Goal: Task Accomplishment & Management: Manage account settings

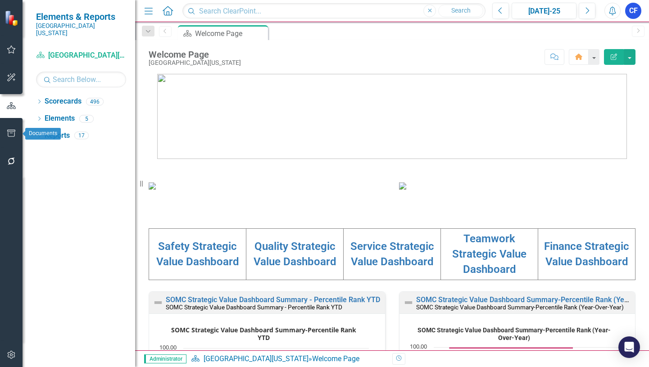
click at [13, 135] on icon "button" at bounding box center [11, 133] width 9 height 7
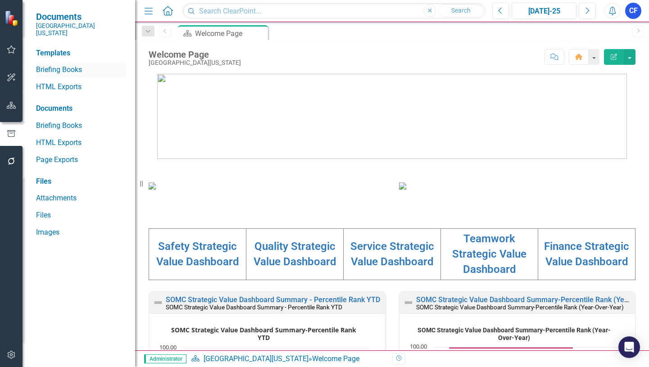
click at [77, 65] on link "Briefing Books" at bounding box center [81, 70] width 90 height 10
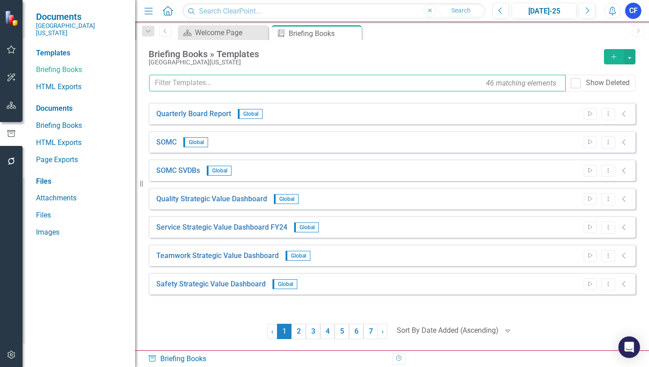
click at [217, 83] on input "text" at bounding box center [357, 83] width 416 height 17
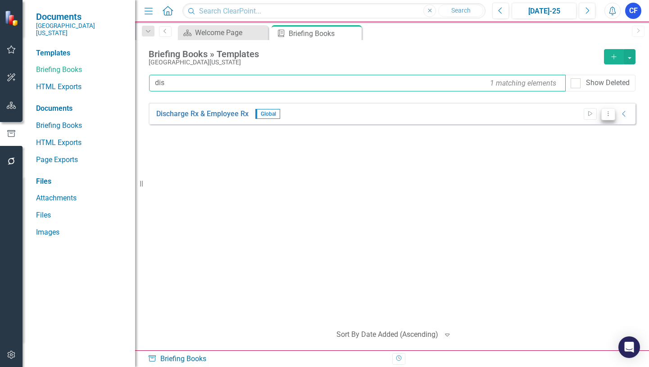
type input "dis"
click at [607, 116] on icon "Dropdown Menu" at bounding box center [608, 114] width 8 height 6
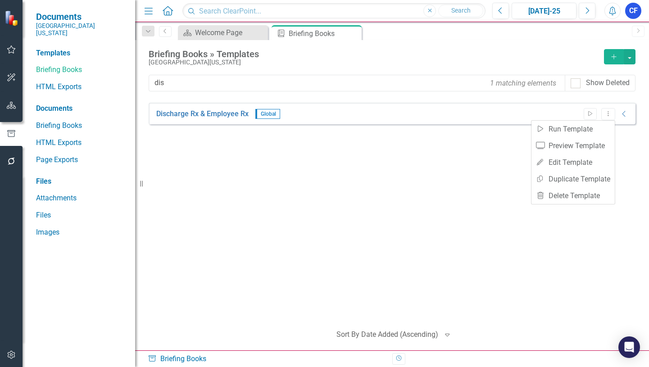
click at [611, 56] on icon "Add" at bounding box center [614, 57] width 8 height 6
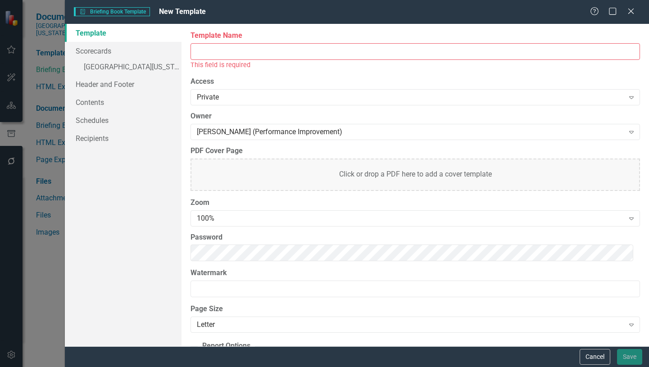
click at [196, 51] on input "Template Name" at bounding box center [414, 51] width 449 height 17
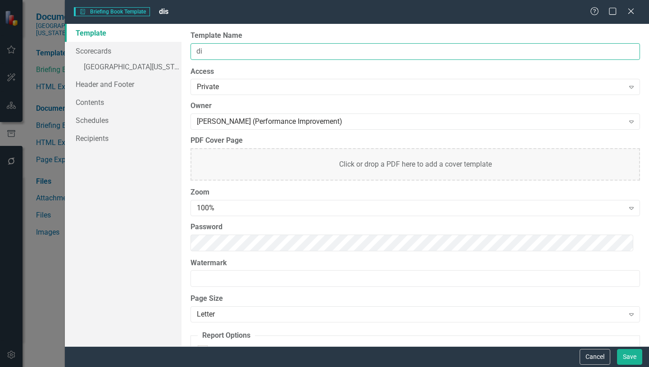
type input "d"
type input "Discharge RX & Employee Rx"
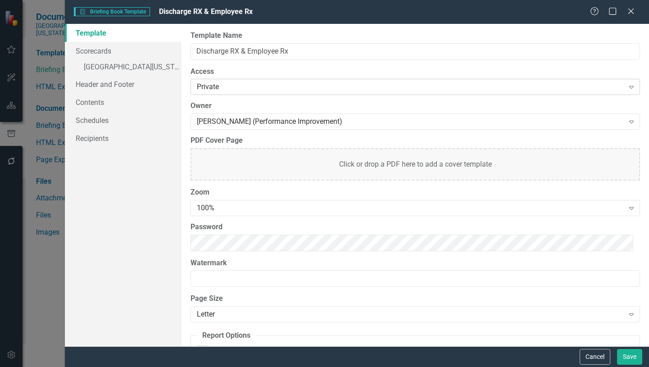
click at [628, 86] on icon "Expand" at bounding box center [631, 86] width 9 height 7
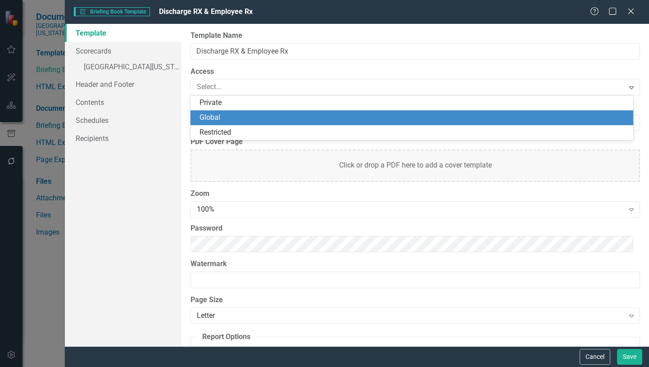
click at [220, 113] on div "Global" at bounding box center [413, 118] width 428 height 10
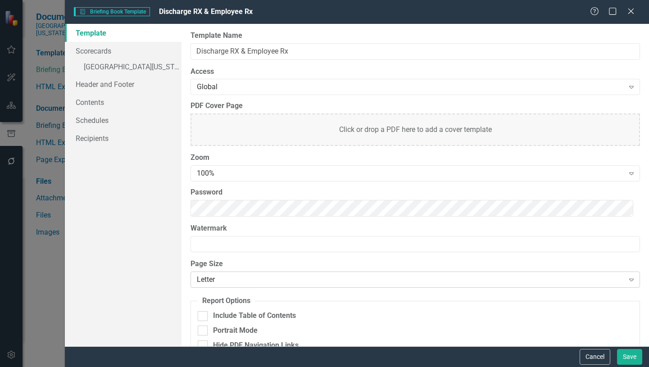
click at [222, 282] on div "Letter" at bounding box center [410, 280] width 427 height 10
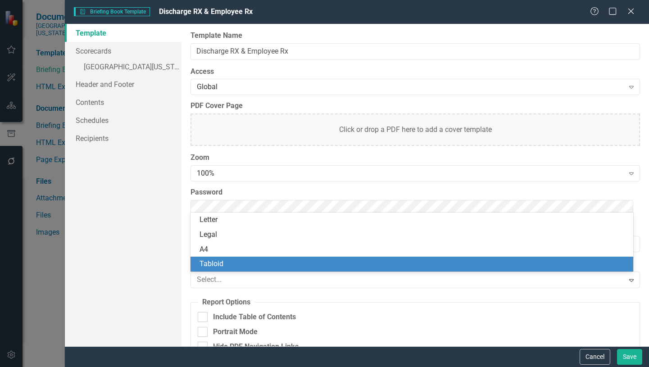
click at [221, 262] on div "Tabloid" at bounding box center [413, 264] width 428 height 10
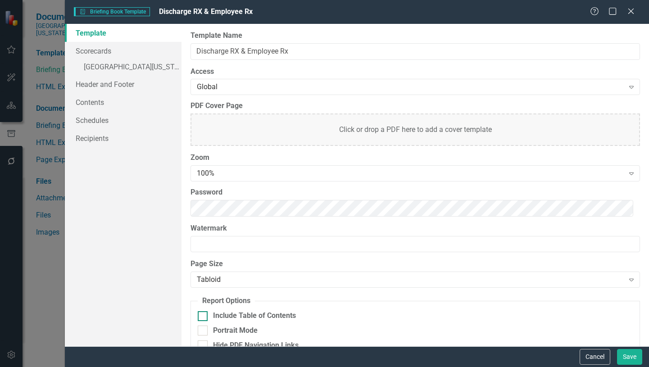
click at [202, 312] on input "Include Table of Contents" at bounding box center [201, 314] width 6 height 6
checkbox input "true"
click at [625, 356] on button "Save" at bounding box center [629, 357] width 25 height 16
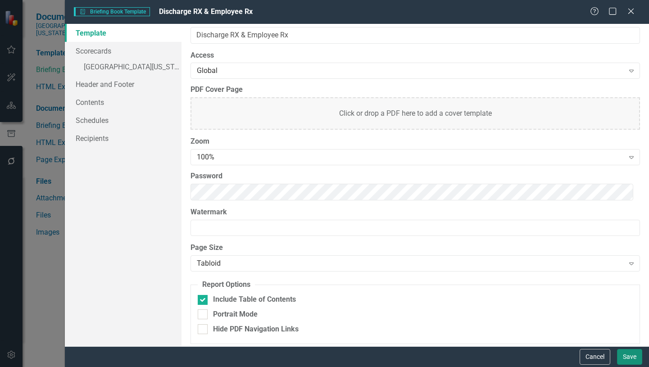
scroll to position [21, 0]
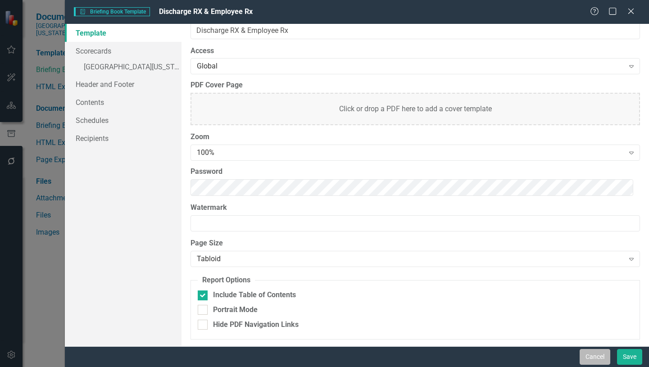
click at [595, 357] on button "Cancel" at bounding box center [594, 357] width 31 height 16
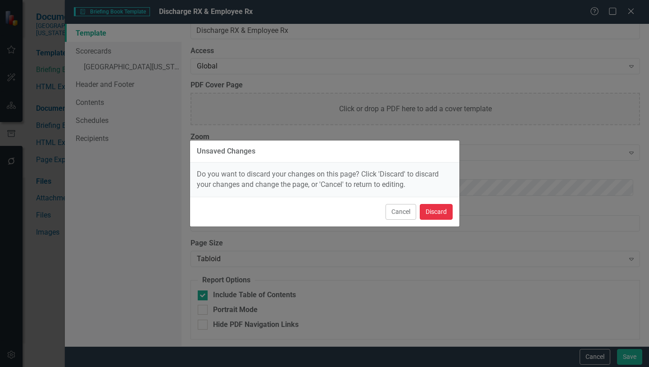
click at [434, 212] on button "Discard" at bounding box center [436, 212] width 33 height 16
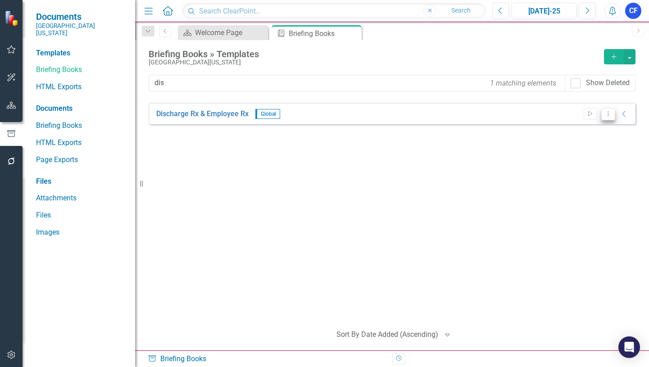
click at [610, 114] on icon "Dropdown Menu" at bounding box center [608, 114] width 8 height 6
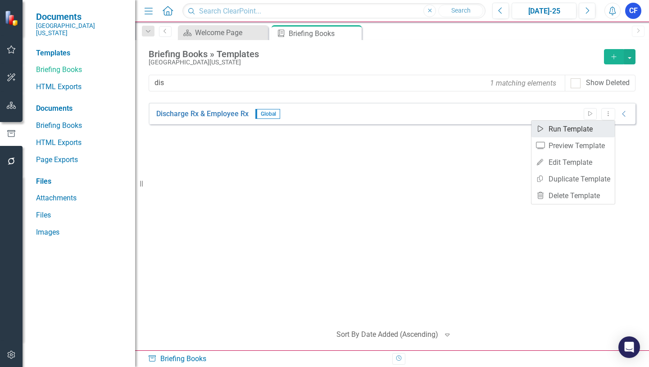
click at [579, 129] on link "Start Run Template" at bounding box center [572, 129] width 83 height 17
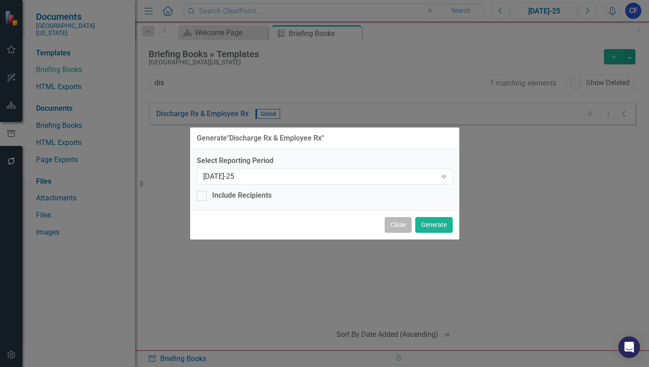
click at [398, 226] on button "Close" at bounding box center [397, 225] width 27 height 16
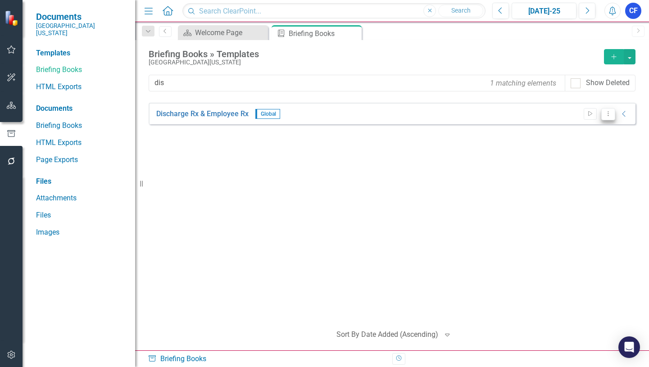
click at [609, 117] on button "Dropdown Menu" at bounding box center [608, 114] width 14 height 12
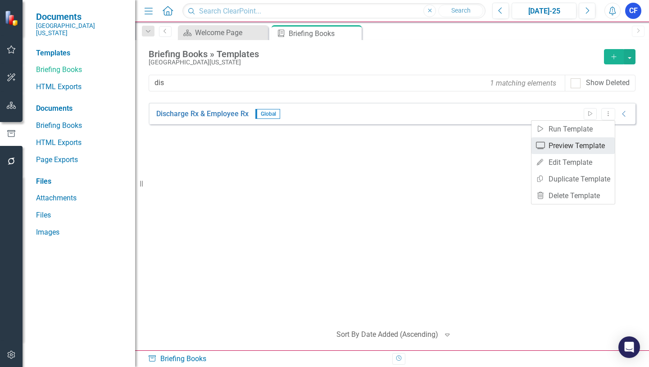
click at [586, 145] on link "Preview Preview Template" at bounding box center [572, 145] width 83 height 17
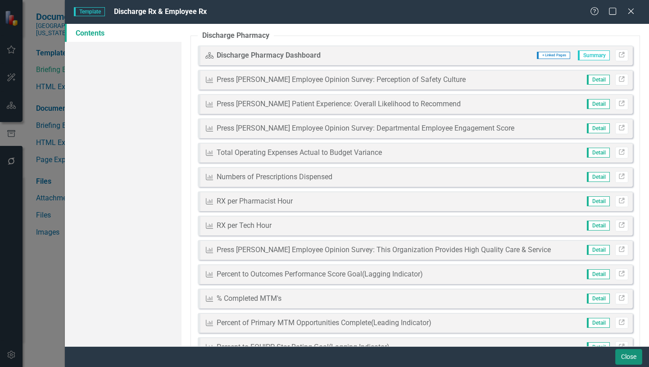
click at [633, 356] on button "Close" at bounding box center [628, 357] width 27 height 16
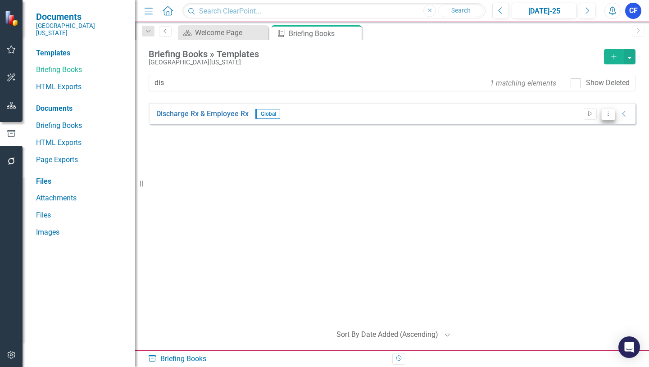
click at [610, 115] on icon "Dropdown Menu" at bounding box center [608, 114] width 8 height 6
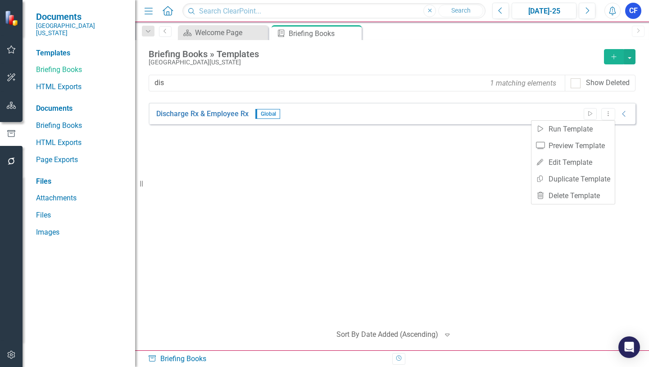
click at [612, 60] on button "Add" at bounding box center [614, 56] width 20 height 15
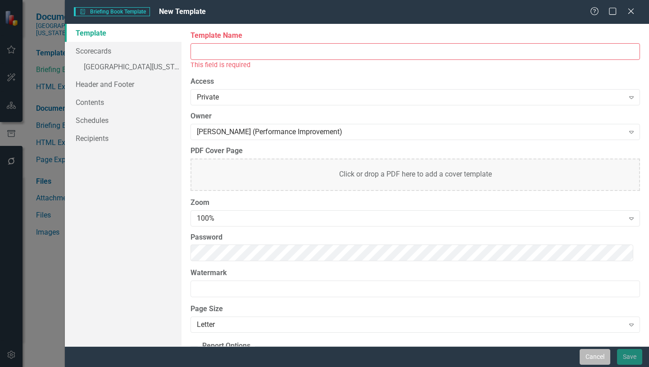
click at [598, 358] on button "Cancel" at bounding box center [594, 357] width 31 height 16
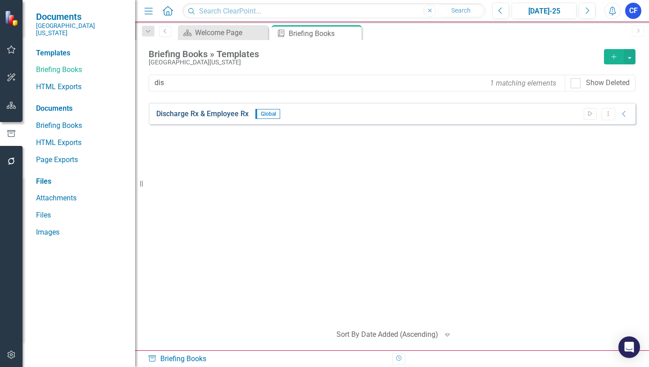
click at [211, 114] on link "Discharge Rx & Employee Rx" at bounding box center [202, 114] width 92 height 10
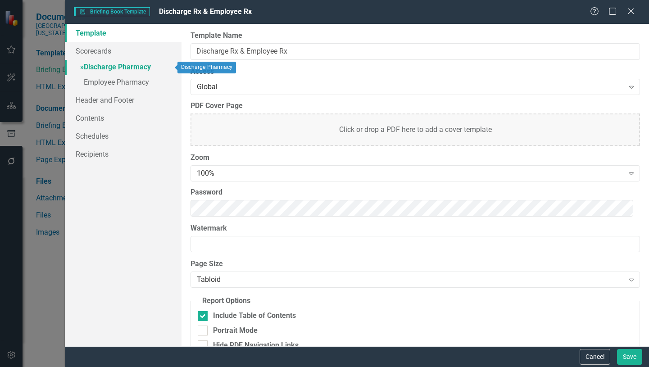
click at [137, 66] on link "» Discharge Pharmacy" at bounding box center [123, 68] width 117 height 16
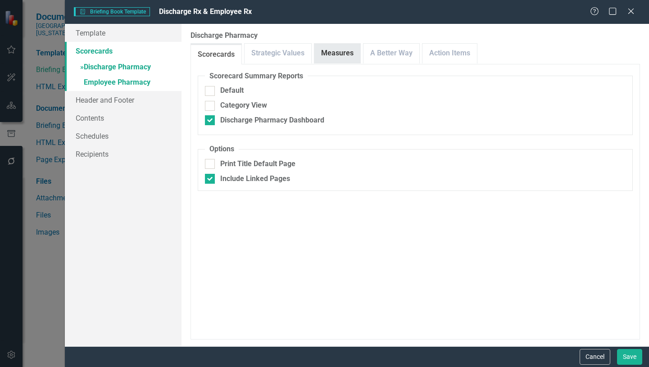
click at [333, 51] on link "Measures" at bounding box center [337, 53] width 46 height 19
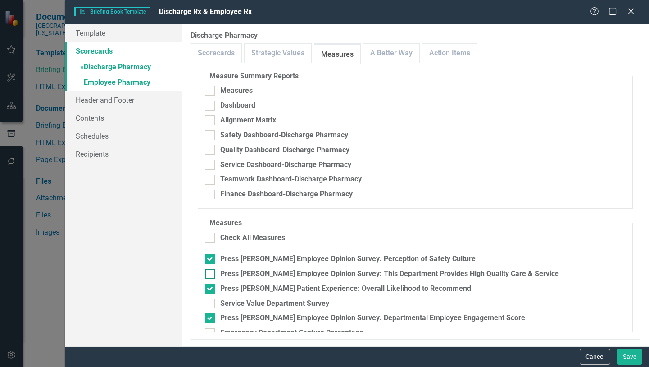
click at [209, 271] on input "Press [PERSON_NAME] Employee Opinion Survey: This Department Provides High Qual…" at bounding box center [208, 272] width 6 height 6
checkbox input "true"
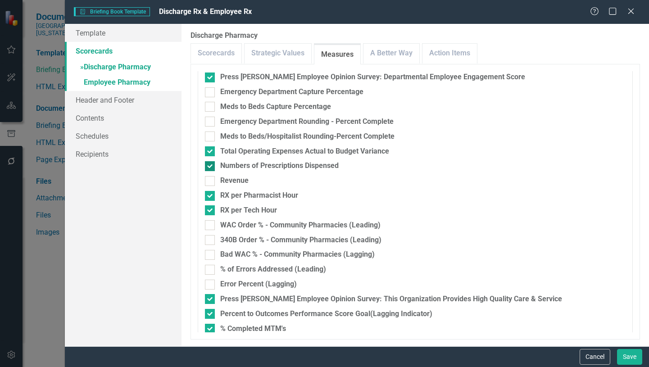
scroll to position [225, 0]
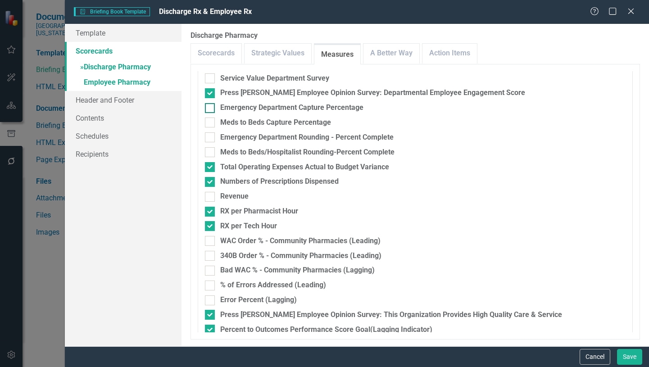
click at [208, 107] on input "Emergency Department Capture Percentage" at bounding box center [208, 106] width 6 height 6
checkbox input "true"
click at [209, 121] on input "Meds to Beds Capture Percentage" at bounding box center [208, 120] width 6 height 6
checkbox input "true"
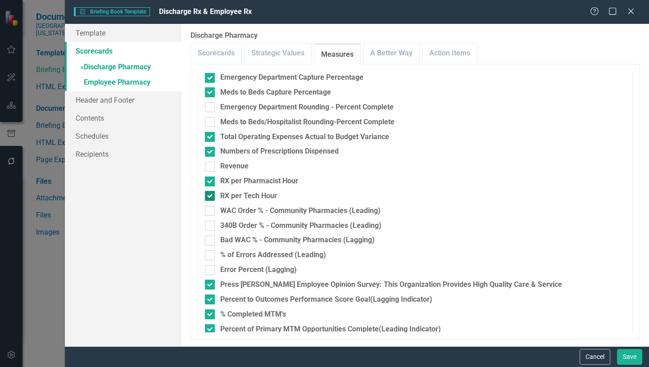
scroll to position [315, 0]
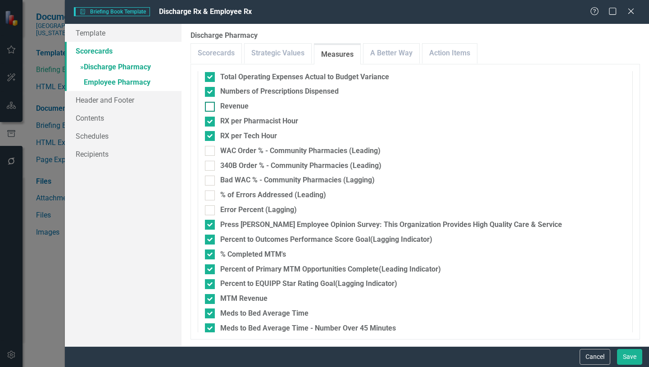
click at [209, 104] on input "Revenue" at bounding box center [208, 105] width 6 height 6
checkbox input "true"
click at [210, 152] on div at bounding box center [210, 151] width 10 height 10
click at [210, 152] on input "WAC Order % - Community Pharmacies (Leading)" at bounding box center [208, 149] width 6 height 6
checkbox input "true"
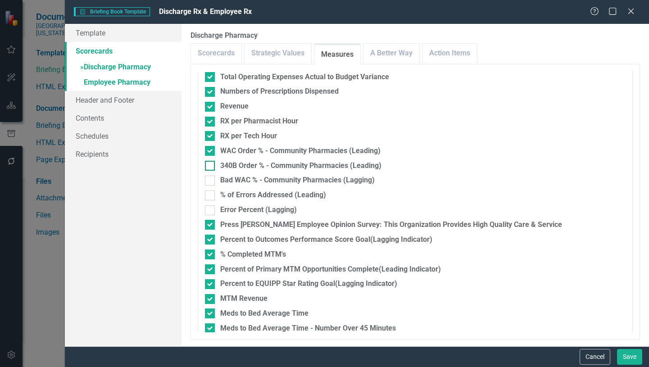
click at [208, 164] on input "340B Order % - Community Pharmacies (Leading)" at bounding box center [208, 164] width 6 height 6
checkbox input "true"
click at [208, 178] on input "Bad WAC % - Community Pharmacies (Lagging)" at bounding box center [208, 179] width 6 height 6
checkbox input "true"
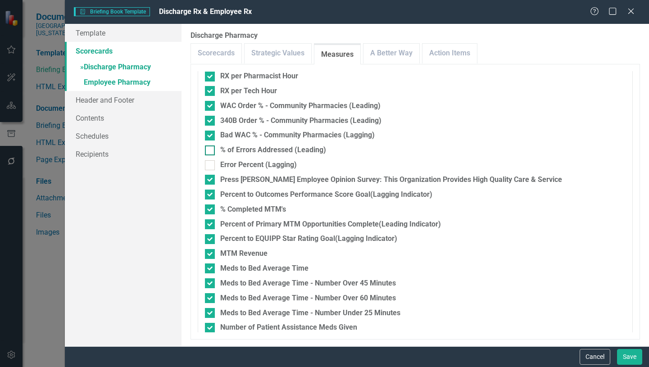
click at [211, 153] on div at bounding box center [210, 150] width 10 height 10
click at [211, 151] on input "% of Errors Addressed (Leading)" at bounding box center [208, 148] width 6 height 6
checkbox input "true"
click at [209, 163] on input "Error Percent (Lagging)" at bounding box center [208, 163] width 6 height 6
checkbox input "true"
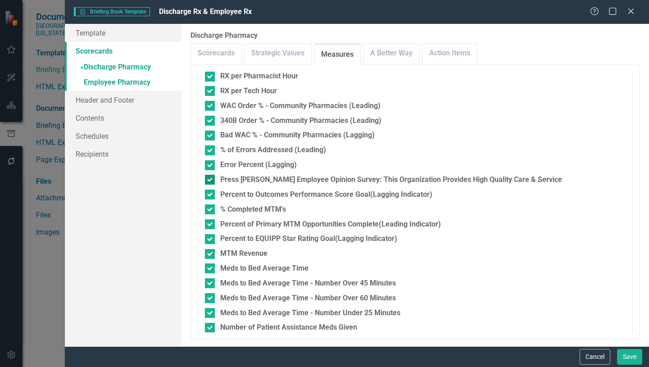
click at [211, 181] on div at bounding box center [210, 180] width 10 height 10
click at [211, 181] on input "Press [PERSON_NAME] Employee Opinion Survey: This Organization Provides High Qu…" at bounding box center [208, 178] width 6 height 6
checkbox input "false"
drag, startPoint x: 208, startPoint y: 193, endPoint x: 212, endPoint y: 208, distance: 15.4
click at [209, 196] on div at bounding box center [210, 195] width 10 height 10
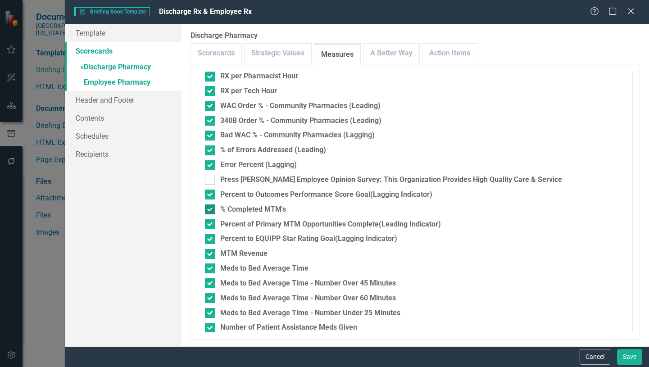
click at [209, 195] on input "Percent to Outcomes Performance Score Goal(Lagging Indicator)" at bounding box center [208, 193] width 6 height 6
checkbox input "false"
drag, startPoint x: 210, startPoint y: 212, endPoint x: 211, endPoint y: 217, distance: 5.9
click at [210, 213] on div at bounding box center [210, 209] width 10 height 10
click at [210, 210] on input "% Completed MTM's" at bounding box center [208, 207] width 6 height 6
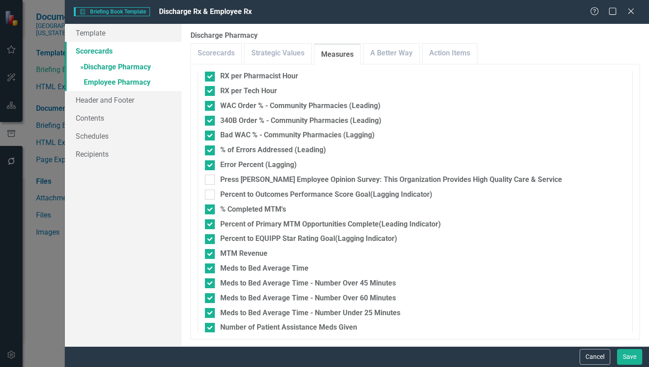
checkbox input "false"
click at [209, 221] on input "Percent of Primary MTM Opportunities Complete(Leading Indicator)" at bounding box center [208, 222] width 6 height 6
checkbox input "false"
drag, startPoint x: 212, startPoint y: 238, endPoint x: 211, endPoint y: 245, distance: 7.3
click at [212, 239] on div at bounding box center [210, 239] width 10 height 10
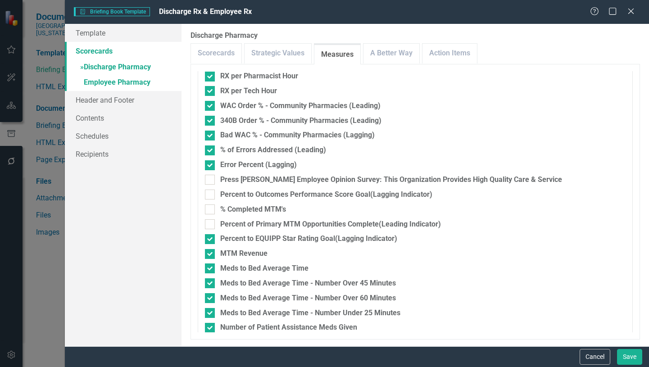
click at [211, 239] on input "Percent to EQUIPP Star Rating Goal(Lagging Indicator)" at bounding box center [208, 237] width 6 height 6
checkbox input "false"
drag, startPoint x: 213, startPoint y: 253, endPoint x: 211, endPoint y: 260, distance: 7.4
click at [213, 253] on div at bounding box center [210, 254] width 10 height 10
click at [211, 253] on input "MTM Revenue" at bounding box center [208, 252] width 6 height 6
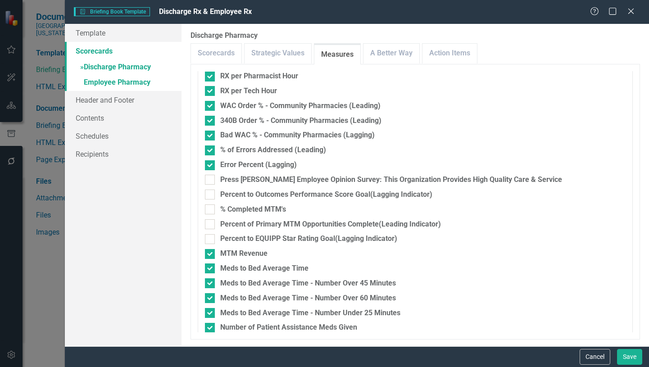
checkbox input "false"
drag, startPoint x: 211, startPoint y: 268, endPoint x: 211, endPoint y: 274, distance: 5.9
click at [211, 269] on div at bounding box center [210, 268] width 10 height 10
click at [211, 269] on input "Meds to Bed Average Time" at bounding box center [208, 266] width 6 height 6
checkbox input "false"
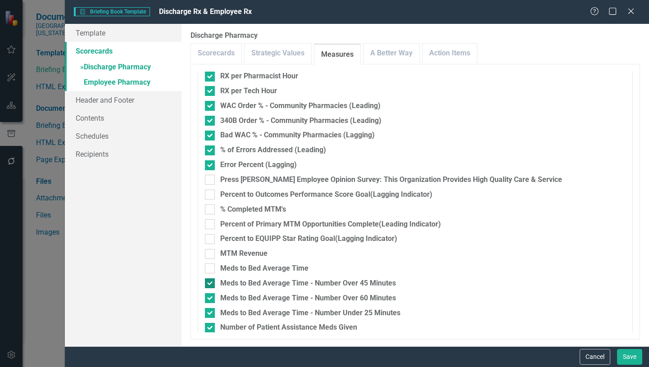
click at [211, 282] on input "Meds to Bed Average Time - Number Over 45 Minutes" at bounding box center [208, 281] width 6 height 6
checkbox input "false"
click at [209, 300] on div at bounding box center [210, 298] width 10 height 10
click at [209, 299] on input "Meds to Bed Average Time - Number Over 60 Minutes" at bounding box center [208, 296] width 6 height 6
checkbox input "false"
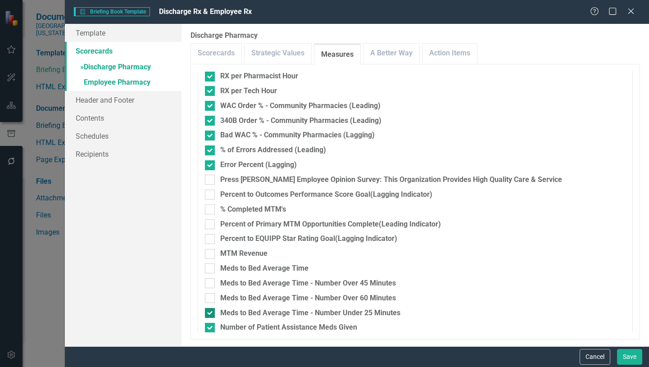
click at [209, 312] on input "Meds to Bed Average Time - Number Under 25 Minutes" at bounding box center [208, 311] width 6 height 6
checkbox input "false"
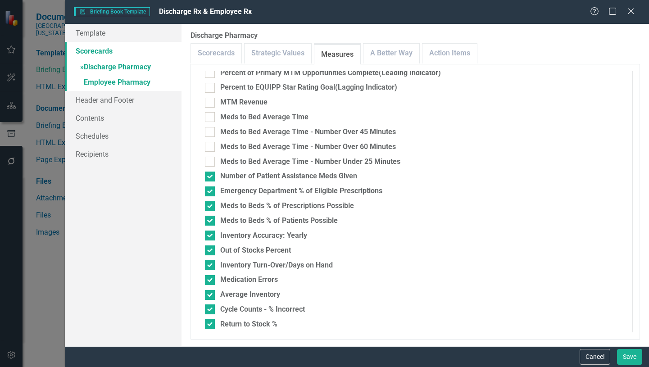
scroll to position [518, 0]
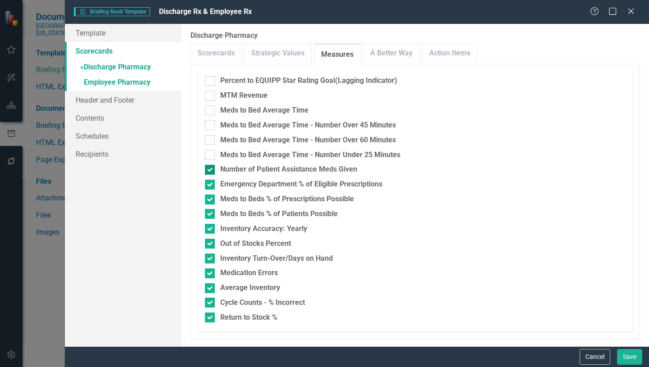
click at [209, 172] on div at bounding box center [210, 170] width 10 height 10
click at [209, 171] on input "Number of Patient Assistance Meds Given" at bounding box center [208, 168] width 6 height 6
checkbox input "false"
click at [209, 186] on div at bounding box center [210, 185] width 10 height 10
click at [209, 185] on input "Emergency Department % of Eligible Prescriptions" at bounding box center [208, 183] width 6 height 6
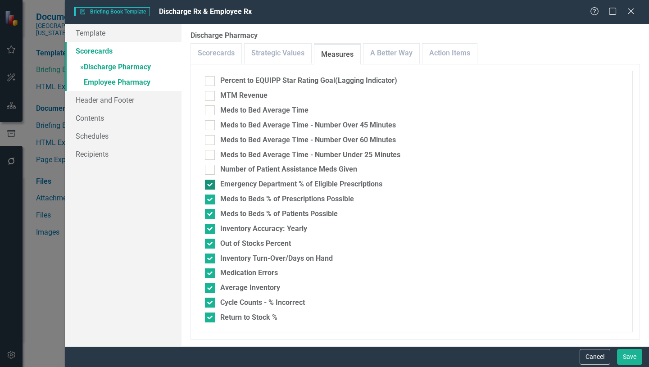
checkbox input "false"
click at [211, 200] on input "Meds to Beds % of Prescriptions Possible" at bounding box center [208, 197] width 6 height 6
checkbox input "false"
drag, startPoint x: 210, startPoint y: 213, endPoint x: 212, endPoint y: 225, distance: 11.8
click at [210, 215] on input "Meds to Beds % of Patients Possible" at bounding box center [208, 212] width 6 height 6
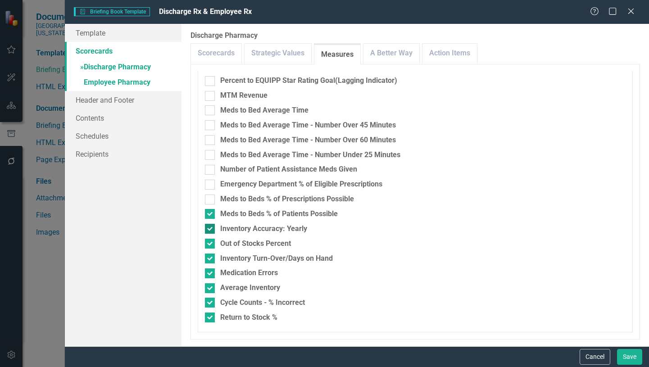
checkbox input "false"
drag, startPoint x: 208, startPoint y: 229, endPoint x: 209, endPoint y: 240, distance: 10.8
click at [209, 232] on div at bounding box center [210, 229] width 10 height 10
click at [209, 230] on input "Inventory Accuracy: Yearly" at bounding box center [208, 227] width 6 height 6
checkbox input "false"
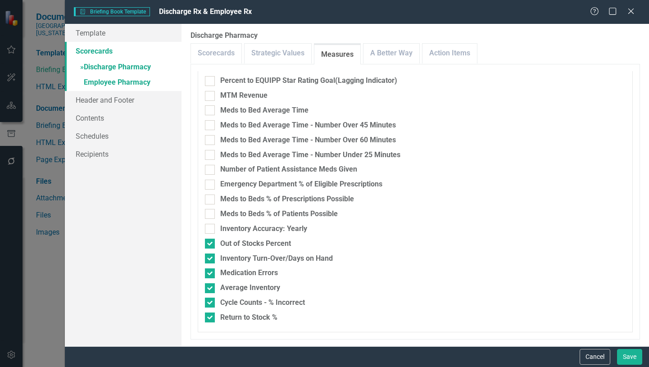
drag, startPoint x: 209, startPoint y: 243, endPoint x: 214, endPoint y: 251, distance: 9.3
click at [211, 245] on div at bounding box center [210, 244] width 10 height 10
click at [211, 244] on input "Out of Stocks Percent" at bounding box center [208, 242] width 6 height 6
checkbox input "false"
drag, startPoint x: 209, startPoint y: 260, endPoint x: 207, endPoint y: 270, distance: 10.6
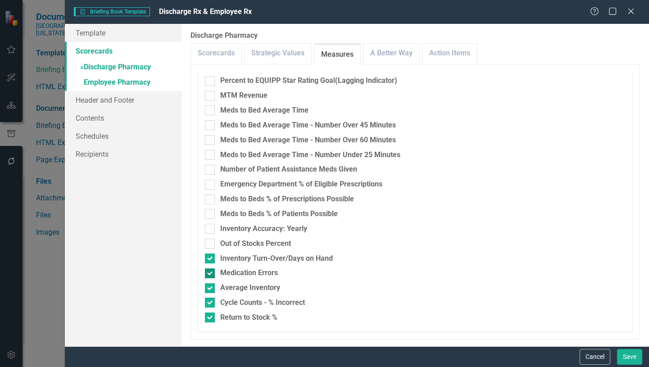
click at [209, 260] on div at bounding box center [210, 258] width 10 height 10
click at [209, 259] on input "Inventory Turn-Over/Days on Hand" at bounding box center [208, 256] width 6 height 6
checkbox input "false"
drag, startPoint x: 206, startPoint y: 274, endPoint x: 208, endPoint y: 280, distance: 6.0
click at [207, 274] on div at bounding box center [210, 273] width 10 height 10
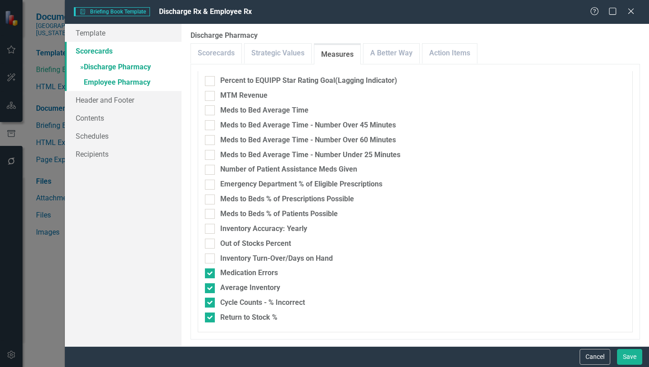
click at [207, 274] on input "Medication Errors" at bounding box center [208, 271] width 6 height 6
checkbox input "false"
click at [211, 286] on input "Average Inventory" at bounding box center [208, 286] width 6 height 6
checkbox input "false"
click at [207, 304] on div at bounding box center [210, 303] width 10 height 10
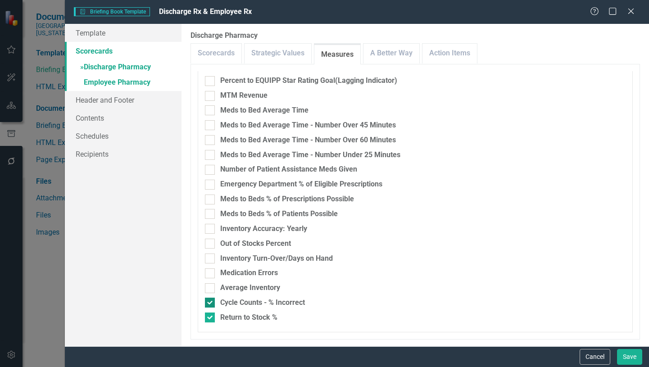
click at [207, 303] on input "Cycle Counts - % Incorrect" at bounding box center [208, 301] width 6 height 6
checkbox input "false"
click at [209, 313] on input "Return to Stock %" at bounding box center [208, 315] width 6 height 6
checkbox input "false"
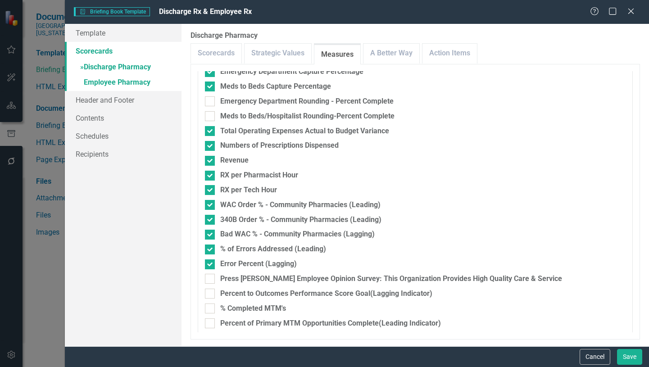
scroll to position [270, 0]
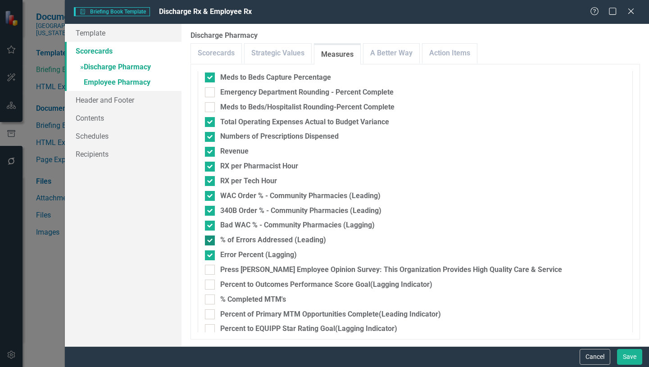
click at [208, 240] on input "% of Errors Addressed (Leading)" at bounding box center [208, 238] width 6 height 6
checkbox input "false"
click at [209, 255] on input "Error Percent (Lagging)" at bounding box center [208, 253] width 6 height 6
checkbox input "false"
click at [127, 81] on link "» Employee Pharmacy" at bounding box center [123, 83] width 117 height 16
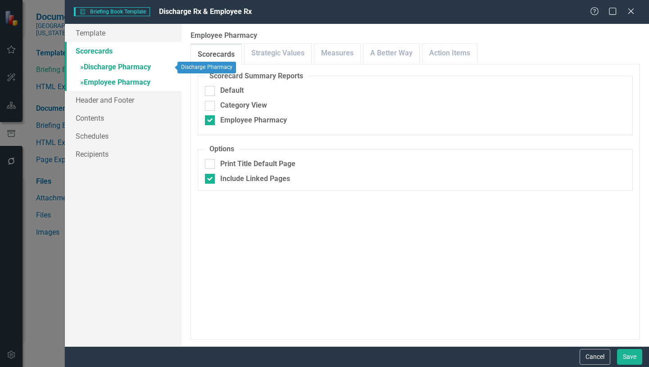
click at [131, 66] on link "» Discharge Pharmacy" at bounding box center [123, 68] width 117 height 16
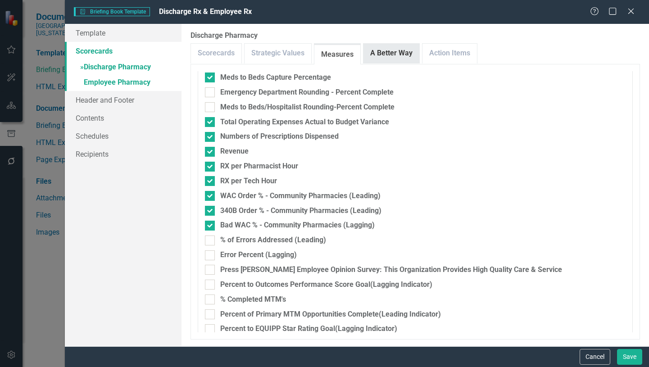
click at [392, 55] on link "A Better Way" at bounding box center [391, 53] width 56 height 19
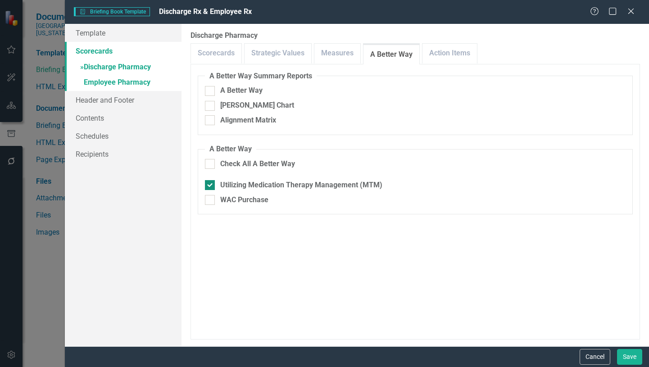
click at [208, 184] on input "Utilizing Medication Therapy Management (MTM)" at bounding box center [208, 183] width 6 height 6
checkbox input "false"
click at [210, 198] on input "WAC Purchase" at bounding box center [208, 198] width 6 height 6
checkbox input "true"
click at [445, 53] on link "Action Items" at bounding box center [449, 53] width 54 height 19
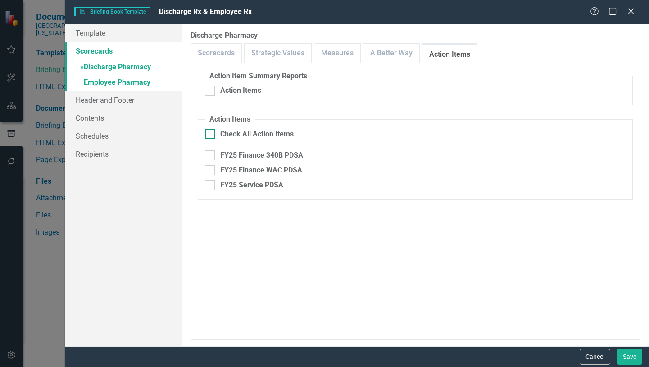
click at [211, 135] on div at bounding box center [210, 134] width 10 height 10
click at [211, 135] on input "Check All Action Items" at bounding box center [208, 132] width 6 height 6
checkbox input "true"
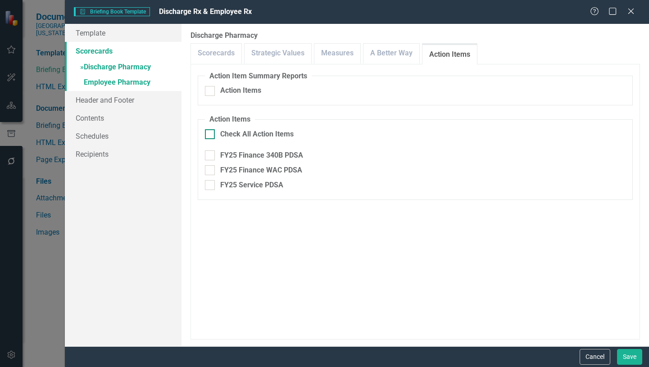
checkbox input "true"
click at [124, 81] on link "» Employee Pharmacy" at bounding box center [123, 83] width 117 height 16
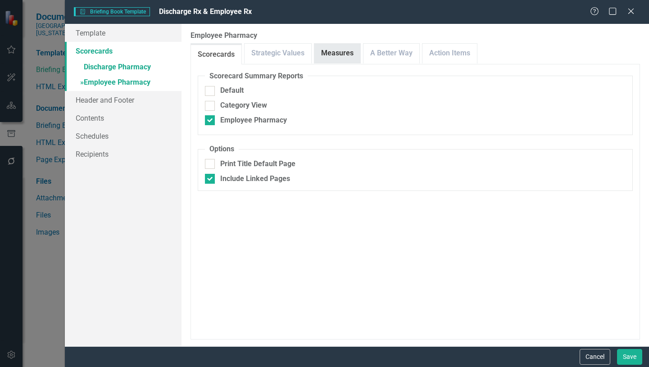
click at [343, 51] on link "Measures" at bounding box center [337, 53] width 46 height 19
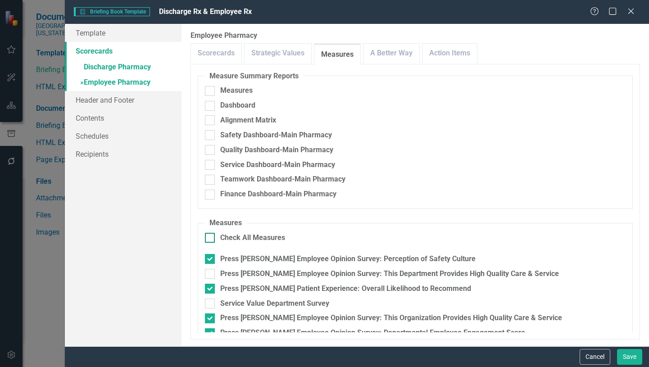
click at [210, 240] on div at bounding box center [210, 238] width 10 height 10
click at [210, 239] on input "Check All Measures" at bounding box center [208, 236] width 6 height 6
checkbox input "true"
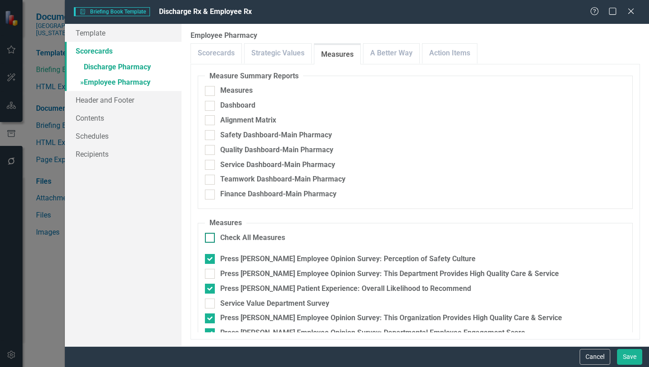
checkbox input "true"
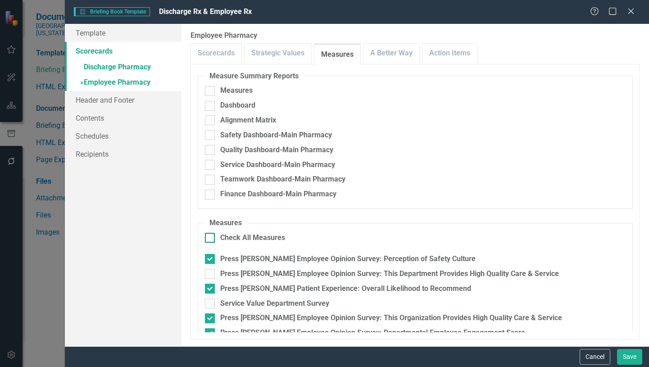
checkbox input "true"
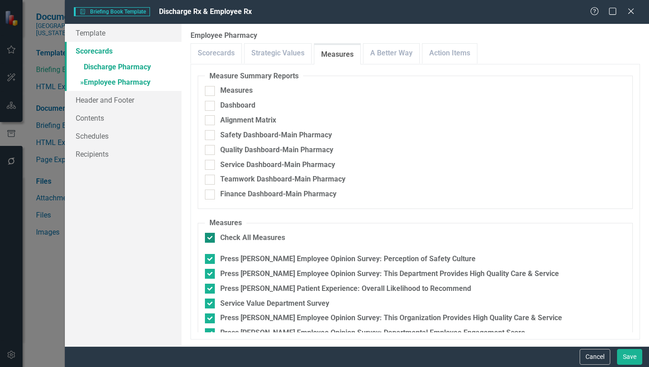
click at [210, 239] on div at bounding box center [210, 238] width 10 height 10
click at [210, 239] on input "Check All Measures" at bounding box center [208, 236] width 6 height 6
checkbox input "false"
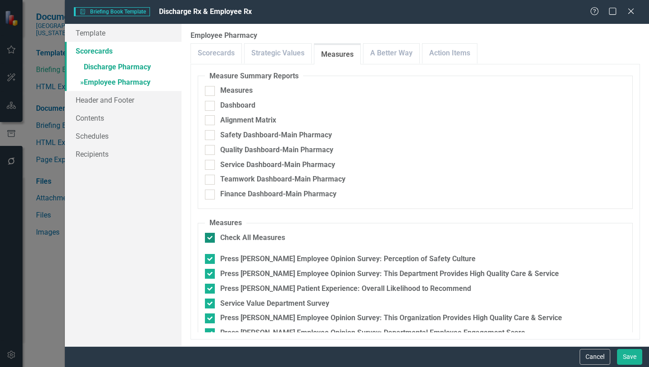
checkbox input "false"
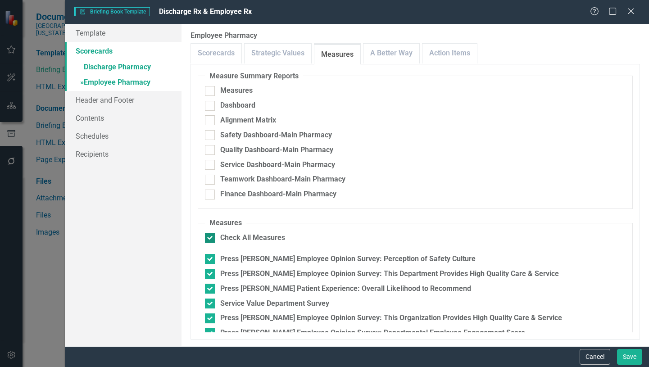
checkbox input "false"
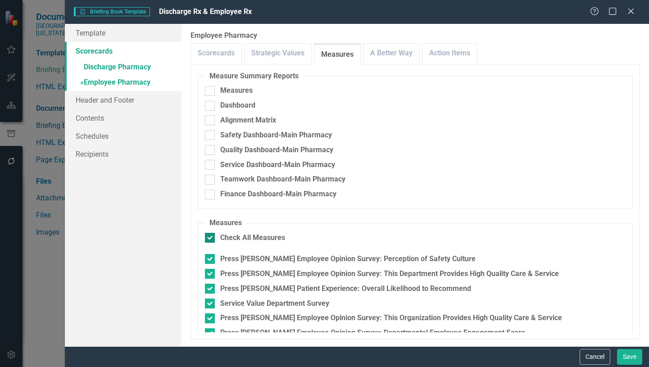
checkbox input "false"
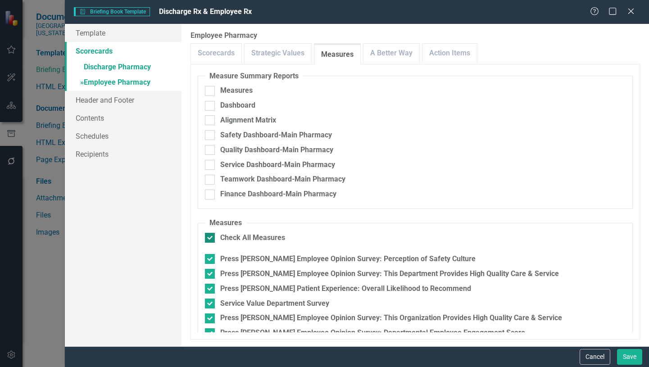
checkbox input "false"
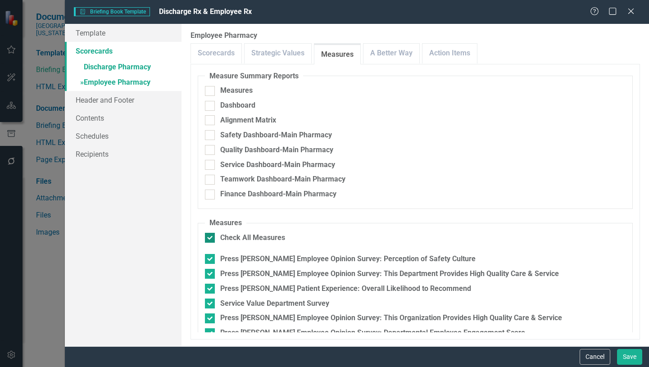
checkbox input "false"
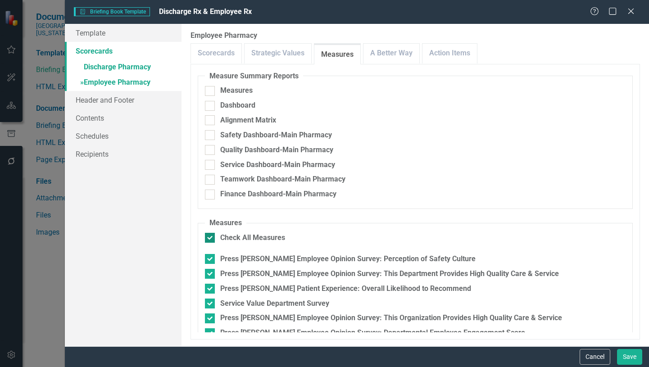
checkbox input "false"
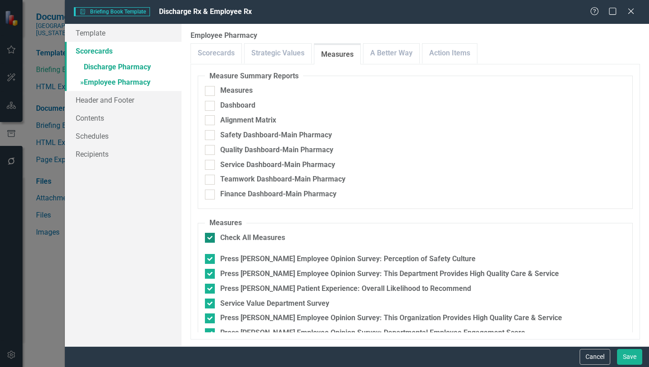
checkbox input "false"
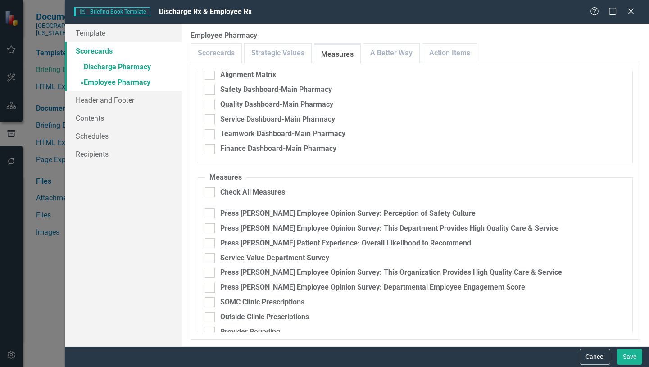
scroll to position [90, 0]
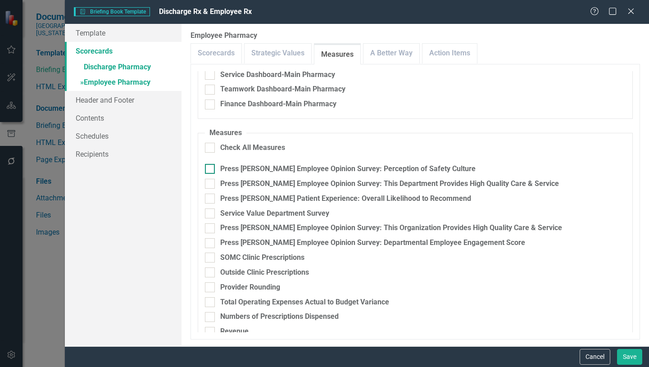
click at [211, 170] on input "Press [PERSON_NAME] Employee Opinion Survey: Perception of Safety Culture" at bounding box center [208, 167] width 6 height 6
checkbox input "true"
click at [211, 185] on input "Press [PERSON_NAME] Employee Opinion Survey: This Department Provides High Qual…" at bounding box center [208, 182] width 6 height 6
checkbox input "true"
click at [209, 198] on input "Press [PERSON_NAME] Patient Experience: Overall Likelihood to Recommend" at bounding box center [208, 197] width 6 height 6
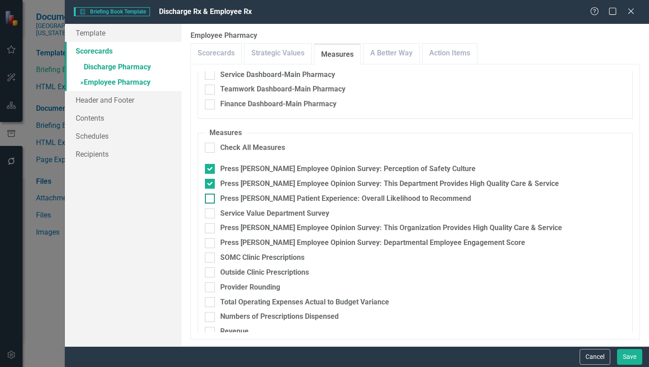
checkbox input "true"
click at [212, 241] on div at bounding box center [210, 243] width 10 height 10
click at [211, 241] on input "Press [PERSON_NAME] Employee Opinion Survey: Departmental Employee Engagement S…" at bounding box center [208, 241] width 6 height 6
checkbox input "true"
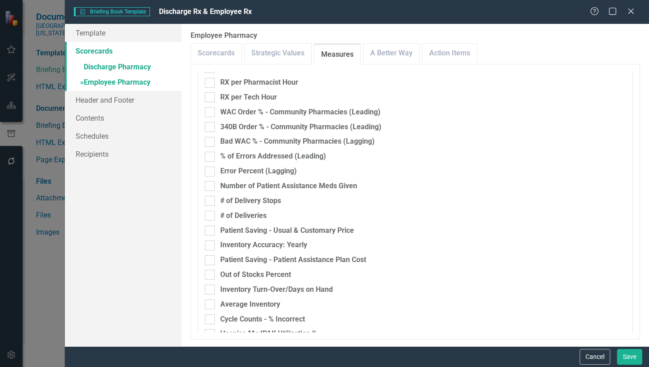
scroll to position [360, 0]
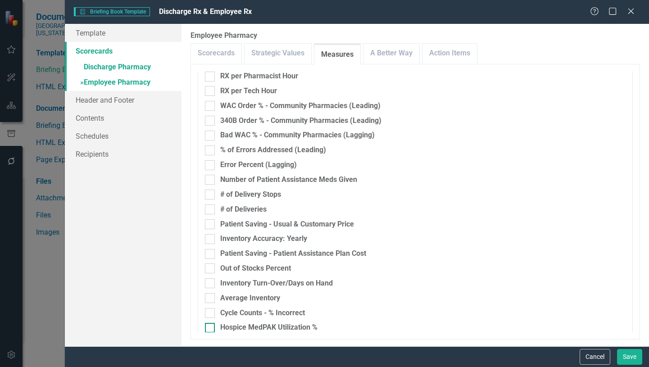
click at [209, 329] on div at bounding box center [210, 328] width 10 height 10
click at [209, 329] on input "Hospice MedPAK Utilization %" at bounding box center [208, 326] width 6 height 6
checkbox input "true"
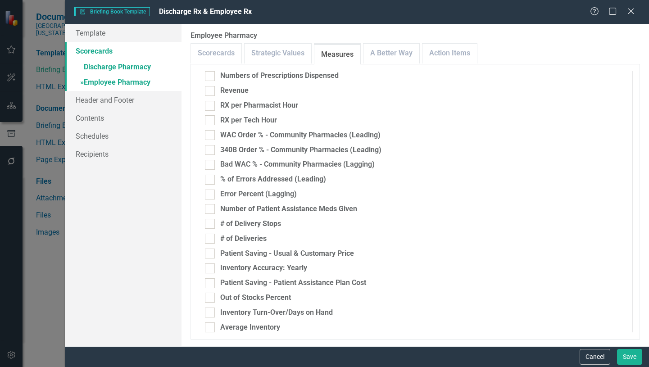
scroll to position [315, 0]
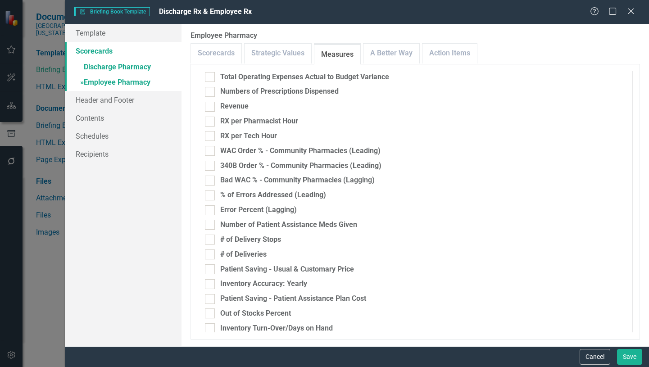
drag, startPoint x: 210, startPoint y: 78, endPoint x: 211, endPoint y: 82, distance: 4.6
click at [210, 78] on div at bounding box center [210, 77] width 10 height 10
click at [210, 78] on input "Total Operating Expenses Actual to Budget Variance" at bounding box center [208, 75] width 6 height 6
checkbox input "true"
click at [210, 93] on div at bounding box center [210, 92] width 10 height 10
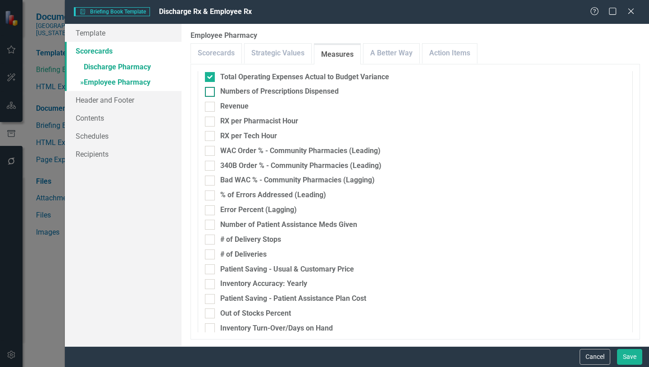
click at [210, 93] on input "Numbers of Prescriptions Dispensed" at bounding box center [208, 90] width 6 height 6
checkbox input "true"
click at [208, 105] on input "Revenue" at bounding box center [208, 105] width 6 height 6
checkbox input "true"
click at [210, 122] on input "RX per Pharmacist Hour" at bounding box center [208, 120] width 6 height 6
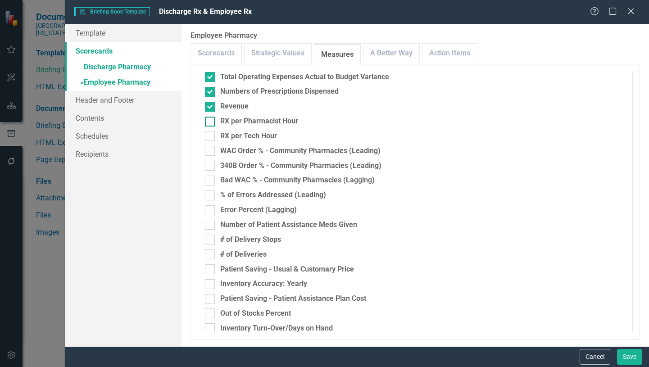
checkbox input "true"
click at [209, 133] on input "RX per Tech Hour" at bounding box center [208, 134] width 6 height 6
checkbox input "true"
drag, startPoint x: 209, startPoint y: 149, endPoint x: 209, endPoint y: 154, distance: 4.5
click at [210, 151] on input "WAC Order % - Community Pharmacies (Leading)" at bounding box center [208, 149] width 6 height 6
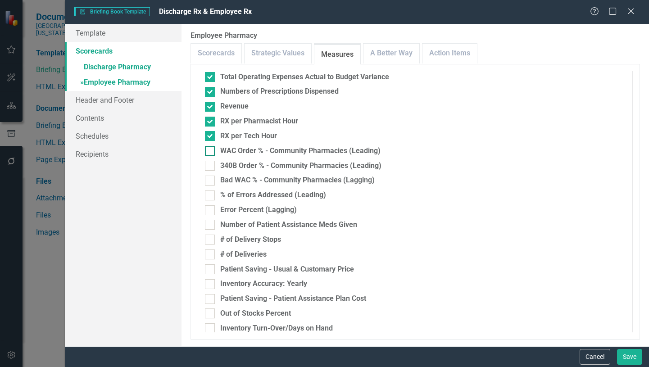
checkbox input "true"
click at [209, 165] on input "340B Order % - Community Pharmacies (Leading)" at bounding box center [208, 164] width 6 height 6
checkbox input "true"
click at [208, 180] on input "Bad WAC % - Community Pharmacies (Lagging)" at bounding box center [208, 179] width 6 height 6
checkbox input "true"
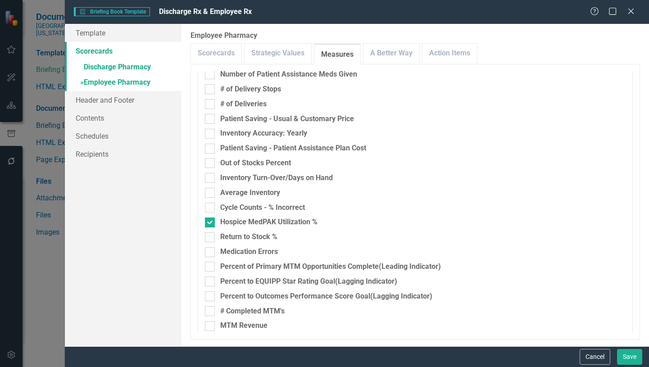
scroll to position [474, 0]
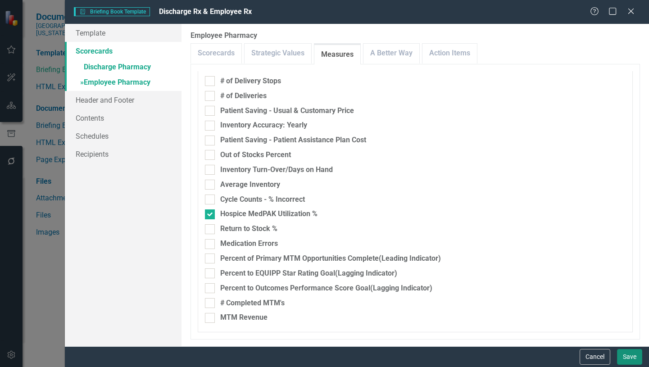
click at [629, 357] on button "Save" at bounding box center [629, 357] width 25 height 16
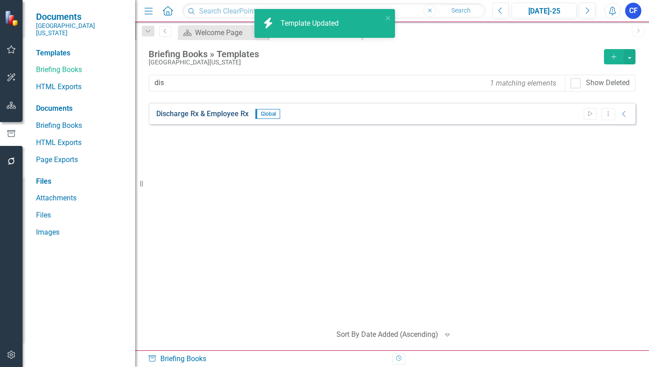
click at [225, 112] on link "Discharge Rx & Employee Rx" at bounding box center [202, 114] width 92 height 10
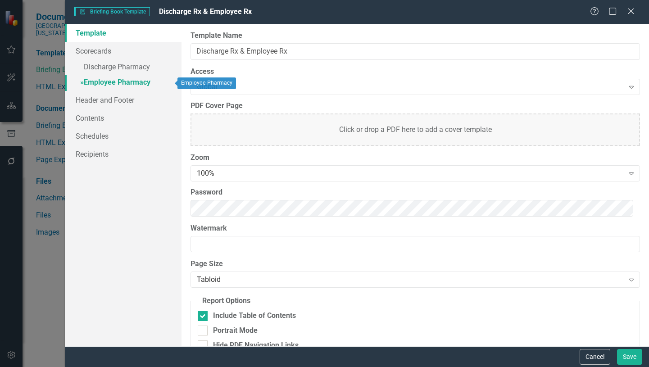
click at [123, 81] on link "» Employee Pharmacy" at bounding box center [123, 83] width 117 height 16
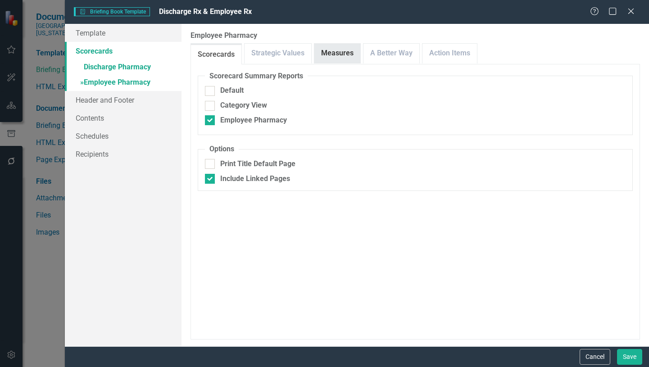
click at [339, 56] on link "Measures" at bounding box center [337, 53] width 46 height 19
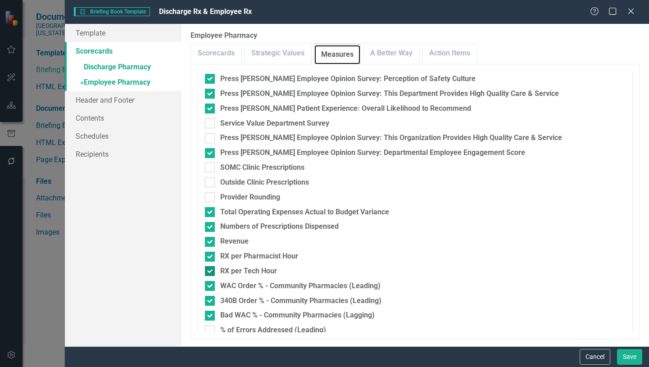
scroll to position [225, 0]
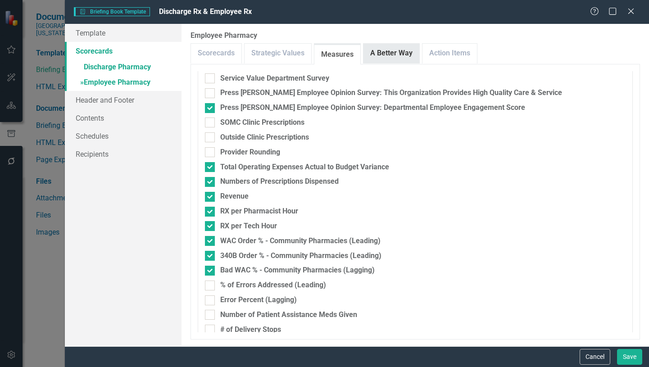
click at [393, 54] on link "A Better Way" at bounding box center [391, 53] width 56 height 19
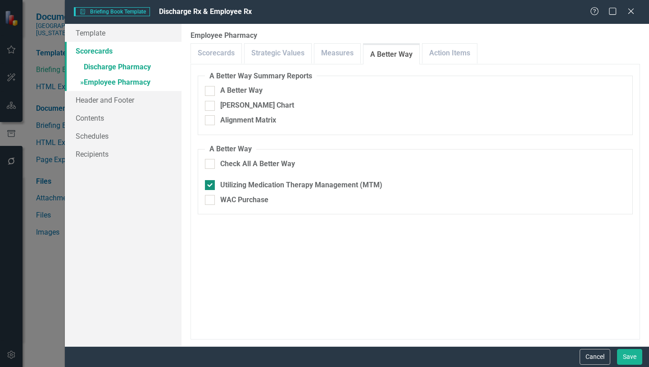
click at [206, 186] on div at bounding box center [210, 185] width 10 height 10
click at [206, 186] on input "Utilizing Medication Therapy Management (MTM)" at bounding box center [208, 183] width 6 height 6
checkbox input "false"
click at [209, 199] on input "WAC Purchase" at bounding box center [208, 198] width 6 height 6
checkbox input "true"
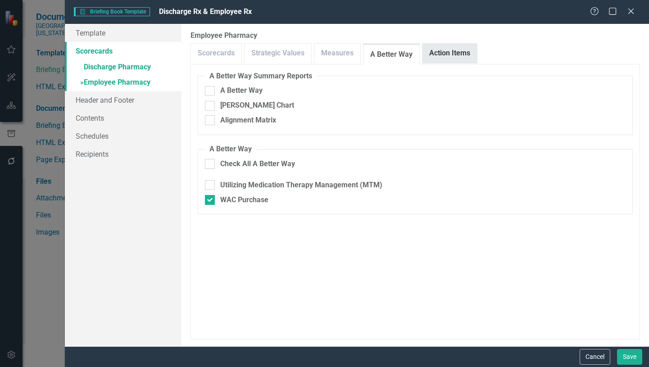
click at [448, 54] on link "Action Items" at bounding box center [449, 53] width 54 height 19
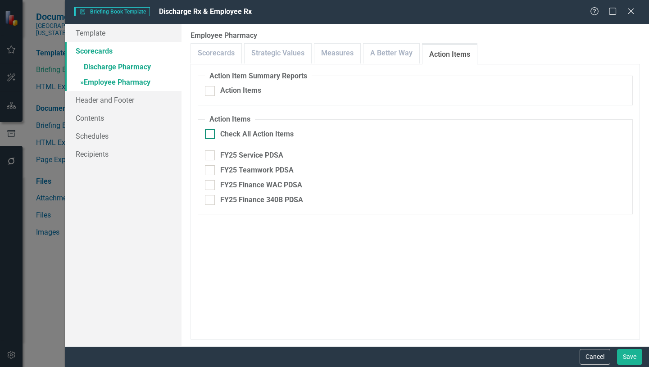
click at [211, 135] on input "Check All Action Items" at bounding box center [208, 132] width 6 height 6
checkbox input "true"
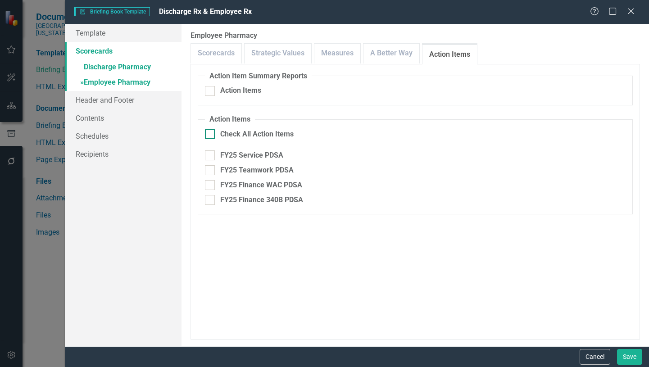
checkbox input "true"
click at [102, 67] on link "» Discharge Pharmacy" at bounding box center [123, 68] width 117 height 16
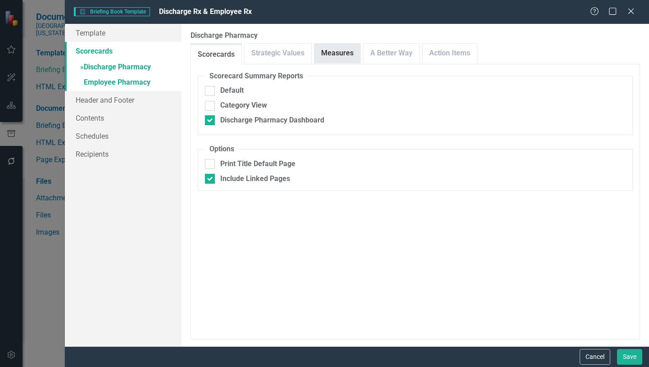
click at [336, 52] on link "Measures" at bounding box center [337, 53] width 46 height 19
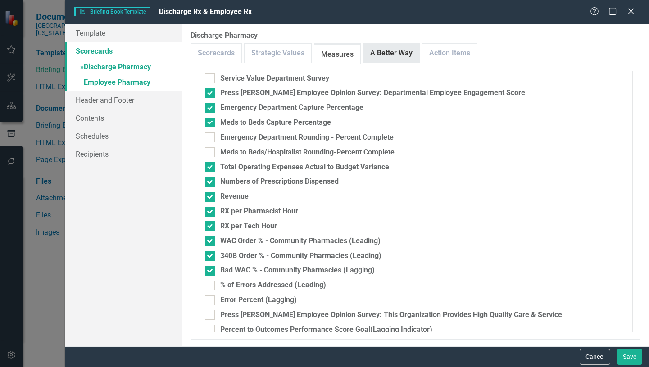
click at [397, 55] on link "A Better Way" at bounding box center [391, 53] width 56 height 19
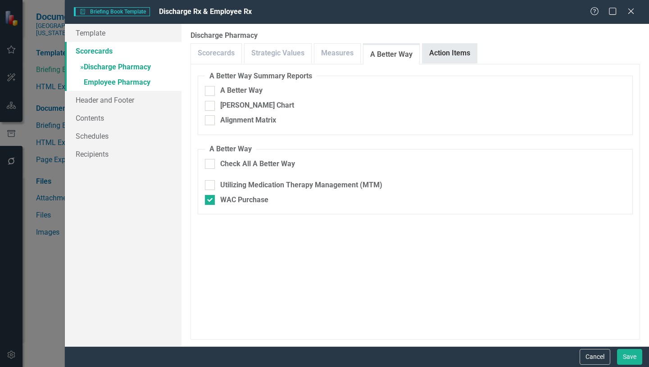
click at [449, 55] on link "Action Items" at bounding box center [449, 53] width 54 height 19
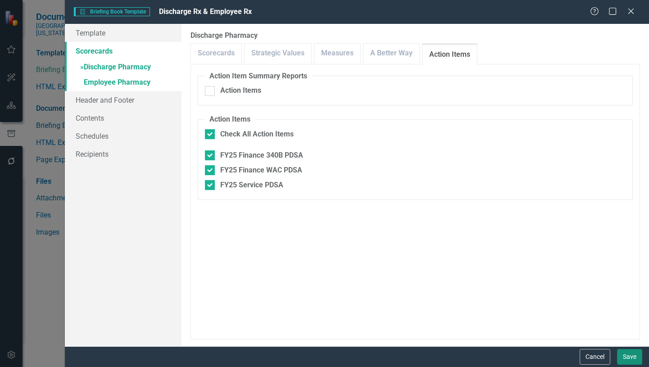
click at [632, 357] on button "Save" at bounding box center [629, 357] width 25 height 16
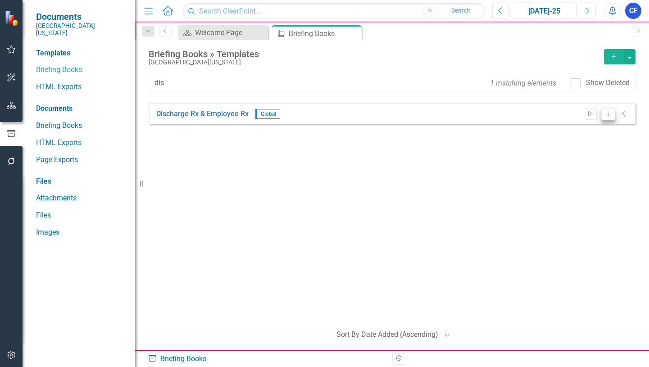
click at [609, 116] on icon "Dropdown Menu" at bounding box center [608, 114] width 8 height 6
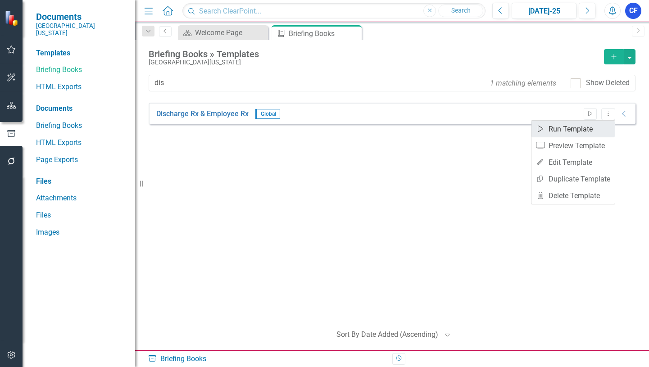
click at [574, 129] on link "Start Run Template" at bounding box center [572, 129] width 83 height 17
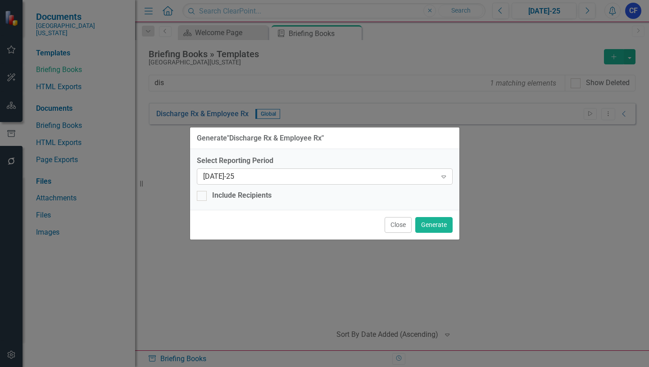
click at [444, 176] on icon "Expand" at bounding box center [443, 176] width 9 height 7
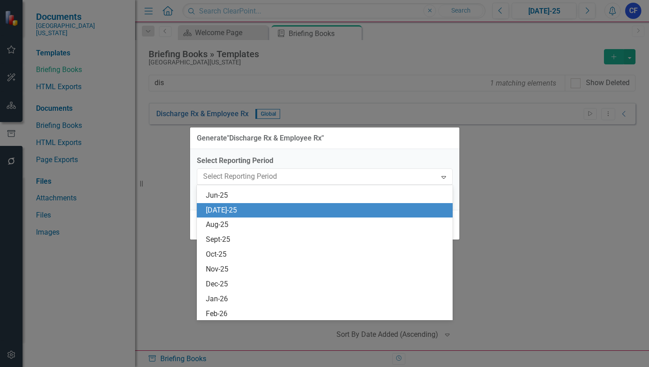
scroll to position [650, 0]
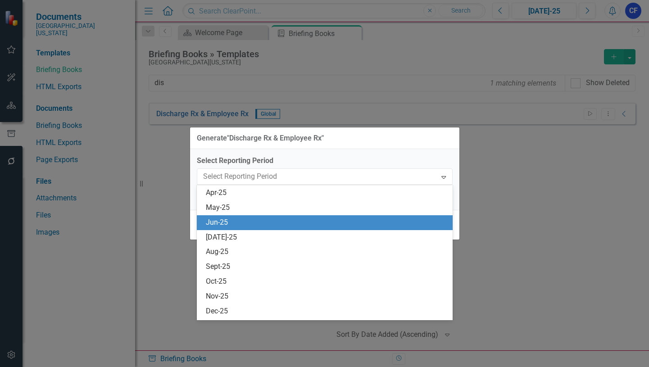
click at [220, 221] on div "Jun-25" at bounding box center [326, 222] width 241 height 10
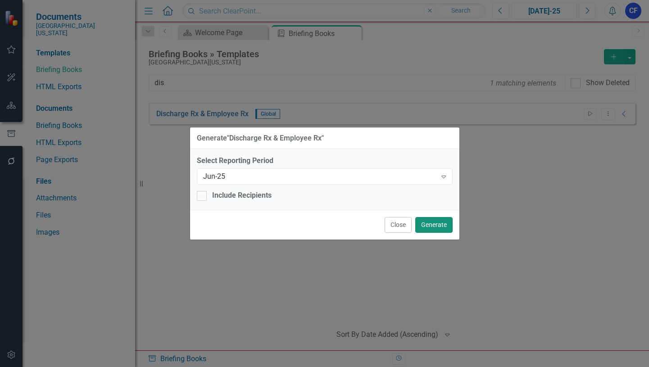
click at [438, 223] on button "Generate" at bounding box center [433, 225] width 37 height 16
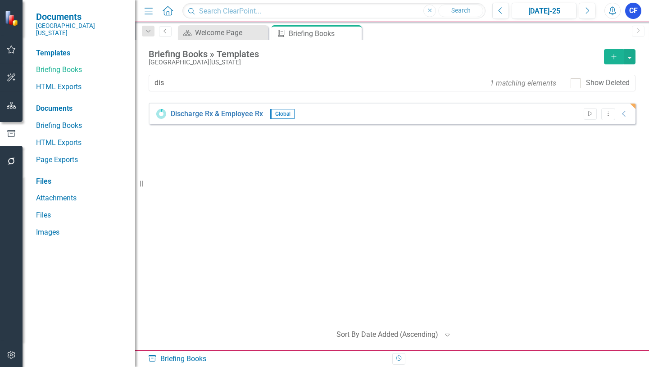
click at [615, 10] on icon "button" at bounding box center [612, 10] width 7 height 9
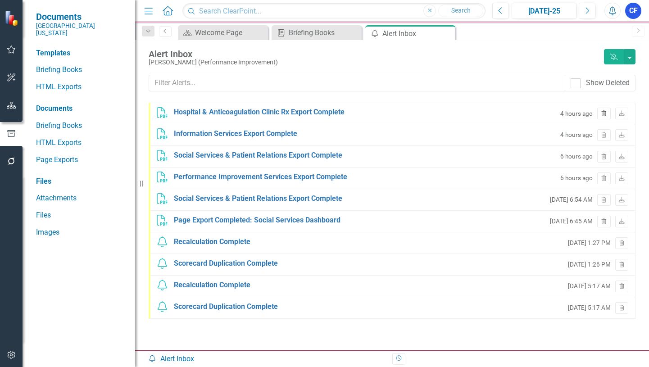
click at [605, 114] on icon "Trash" at bounding box center [603, 113] width 7 height 5
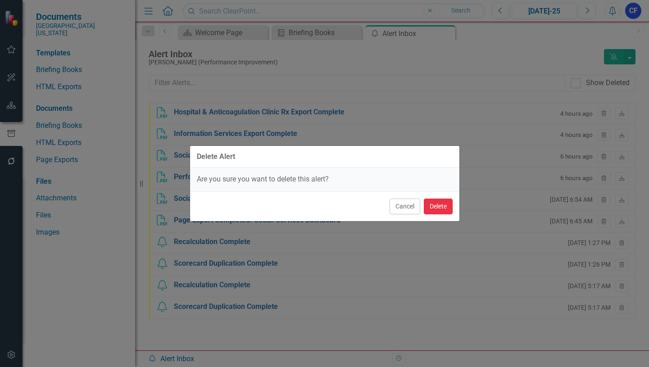
click at [433, 206] on button "Delete" at bounding box center [438, 207] width 29 height 16
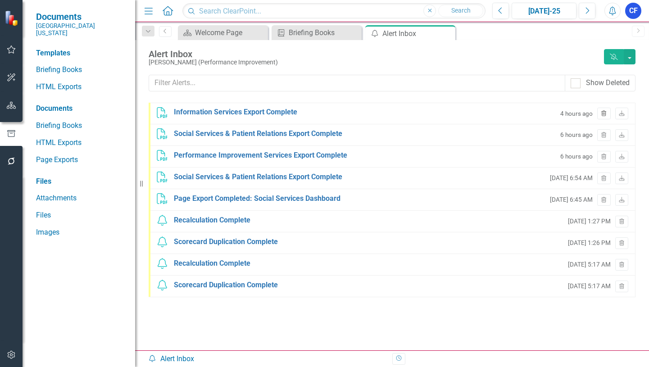
click at [605, 113] on icon "Trash" at bounding box center [603, 113] width 7 height 5
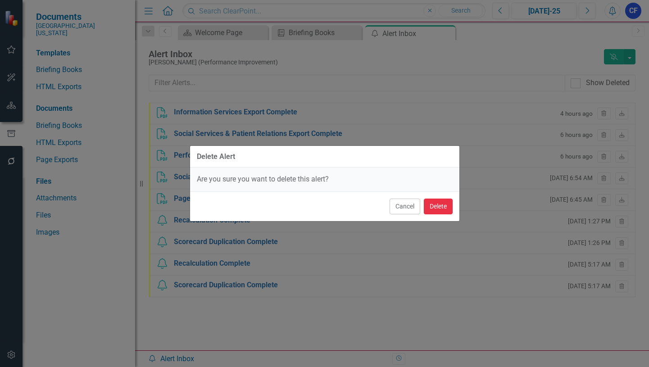
click at [437, 207] on button "Delete" at bounding box center [438, 207] width 29 height 16
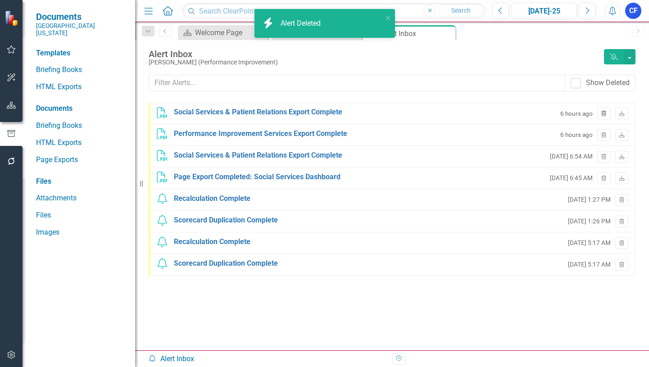
click at [601, 113] on icon "Trash" at bounding box center [603, 113] width 7 height 5
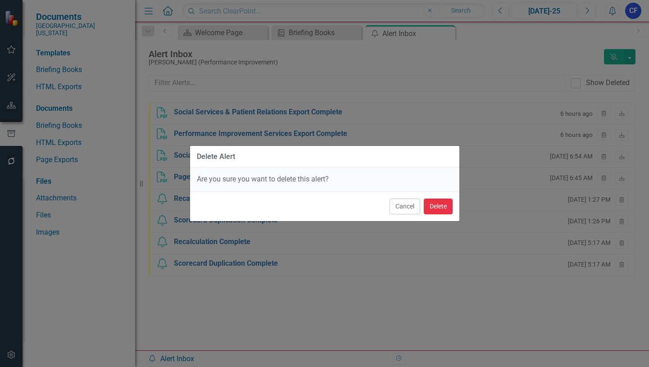
click at [435, 209] on button "Delete" at bounding box center [438, 207] width 29 height 16
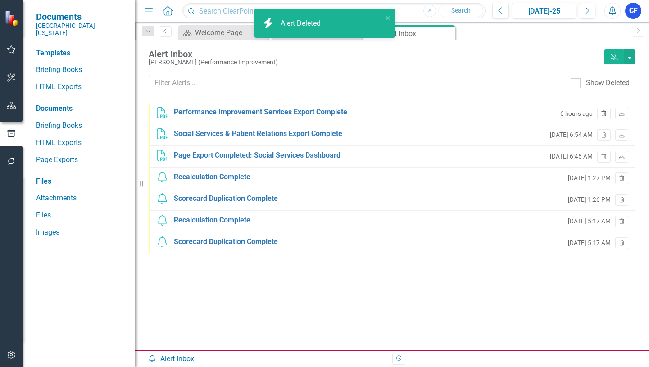
click at [606, 113] on icon "Trash" at bounding box center [603, 113] width 7 height 5
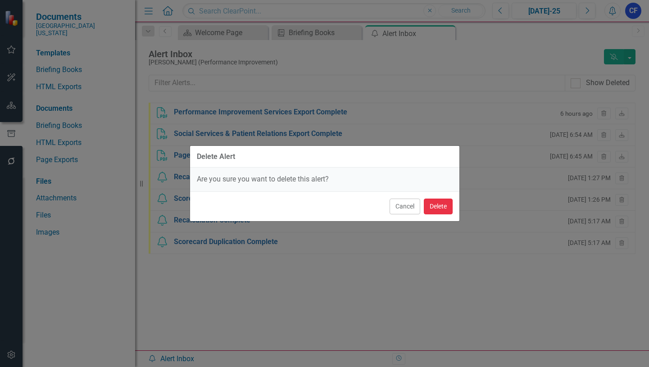
click at [442, 210] on button "Delete" at bounding box center [438, 207] width 29 height 16
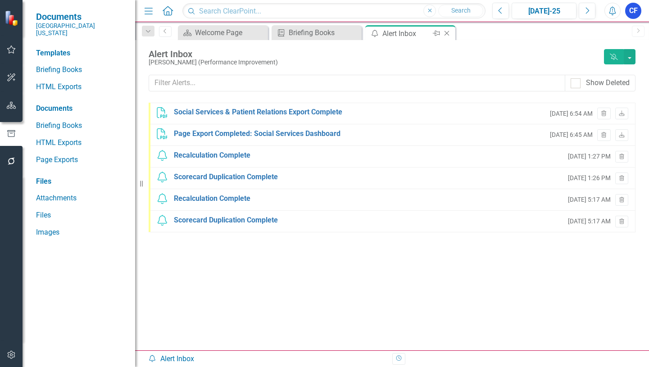
click at [445, 34] on icon "Close" at bounding box center [446, 33] width 9 height 7
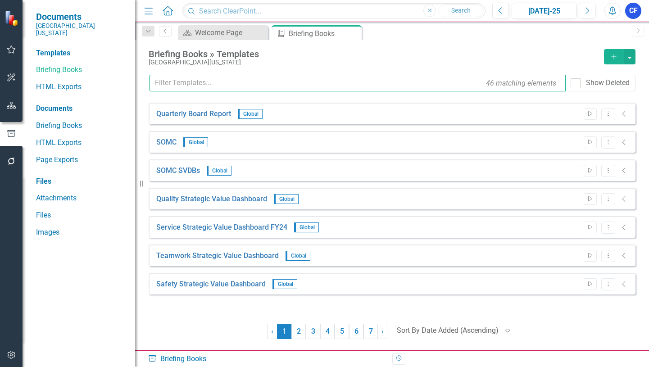
click at [168, 84] on input "text" at bounding box center [357, 83] width 416 height 17
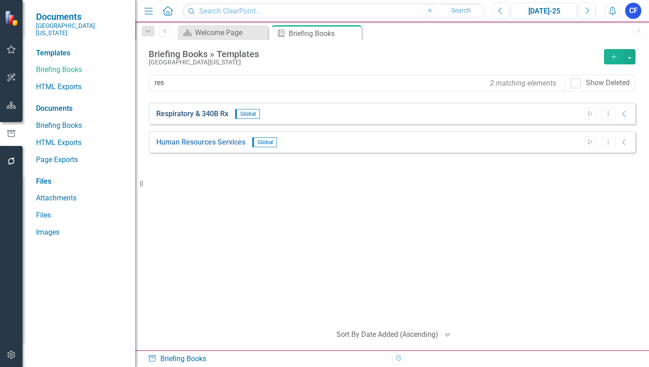
click at [226, 113] on link "Respiratory & 340B Rx" at bounding box center [192, 114] width 72 height 10
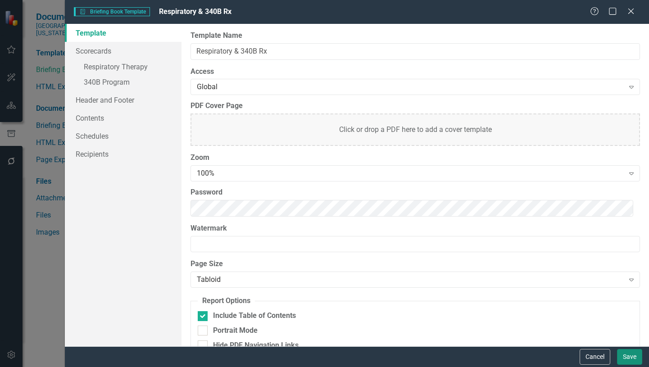
click at [629, 357] on button "Save" at bounding box center [629, 357] width 25 height 16
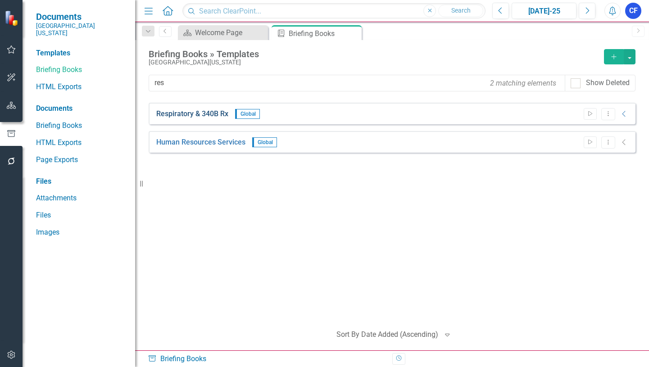
click at [206, 114] on link "Respiratory & 340B Rx" at bounding box center [192, 114] width 72 height 10
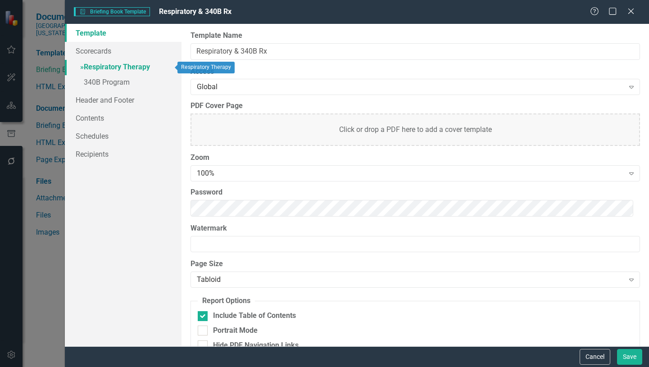
click at [128, 70] on link "» Respiratory Therapy" at bounding box center [123, 68] width 117 height 16
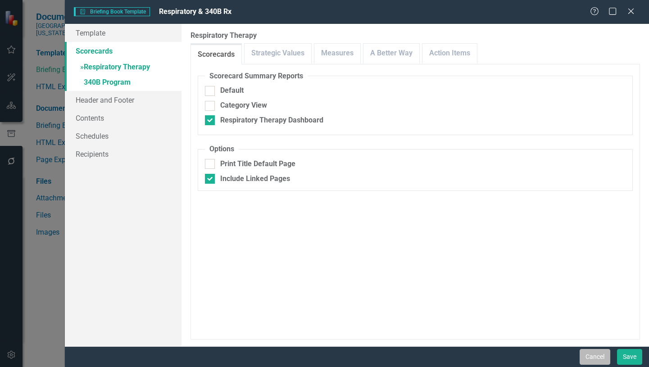
click at [596, 357] on button "Cancel" at bounding box center [594, 357] width 31 height 16
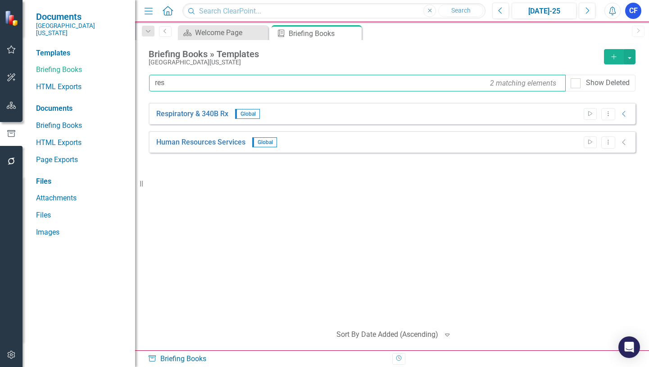
drag, startPoint x: 167, startPoint y: 83, endPoint x: 153, endPoint y: 82, distance: 13.6
click at [153, 82] on input "res" at bounding box center [357, 83] width 416 height 17
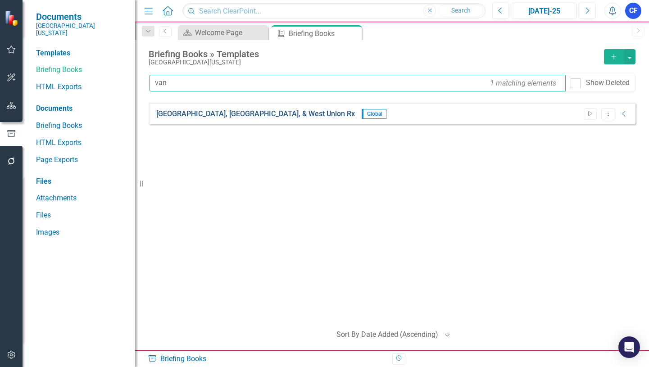
type input "van"
click at [187, 113] on link "Vanceburg, Wheelersburg, & West Union Rx" at bounding box center [255, 114] width 199 height 10
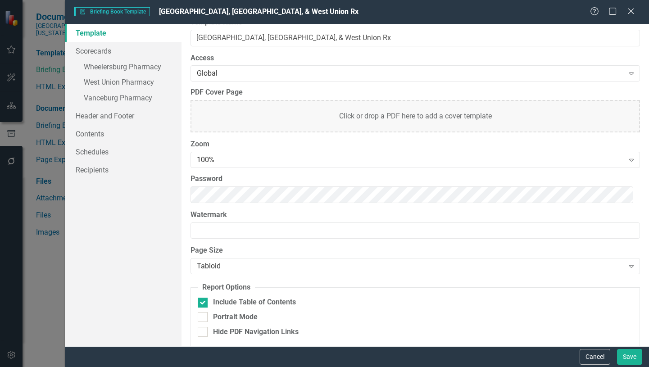
scroll to position [21, 0]
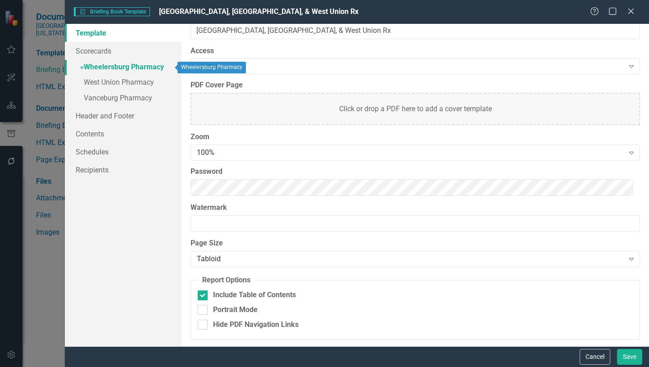
click at [122, 67] on link "» Wheelersburg Pharmacy" at bounding box center [123, 68] width 117 height 16
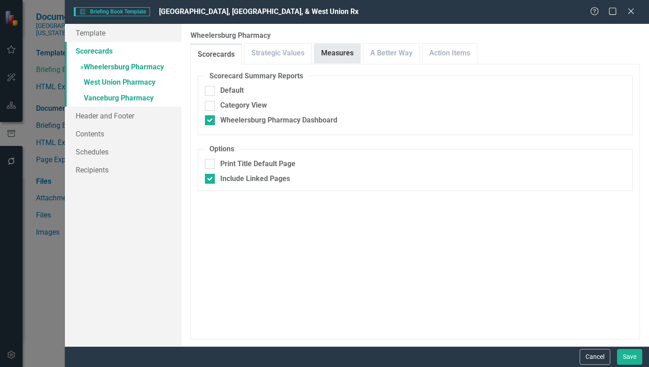
click at [335, 57] on link "Measures" at bounding box center [337, 53] width 46 height 19
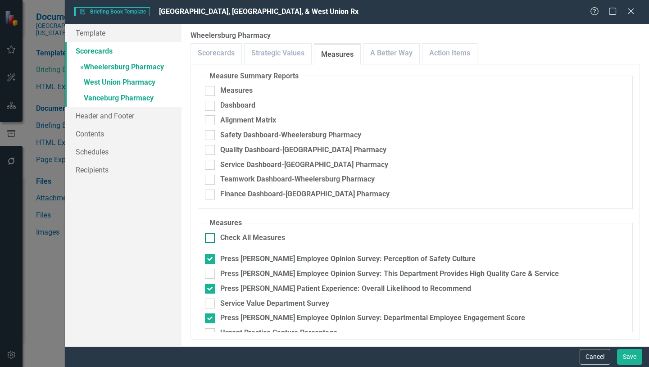
click at [208, 238] on input "Check All Measures" at bounding box center [208, 236] width 6 height 6
checkbox input "true"
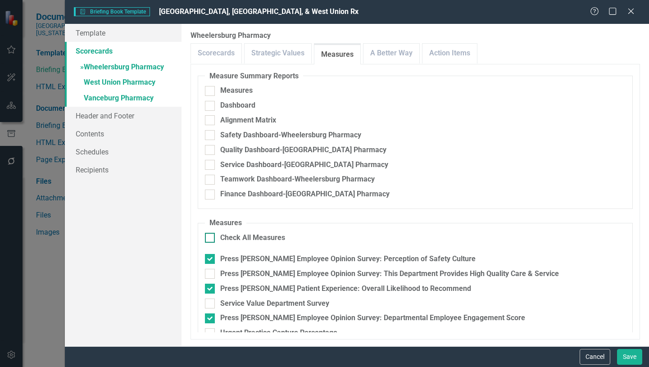
checkbox input "true"
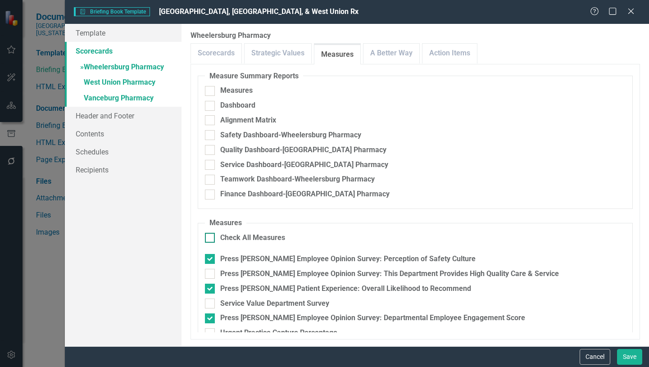
checkbox input "true"
click at [208, 238] on input "Check All Measures" at bounding box center [208, 236] width 6 height 6
checkbox input "false"
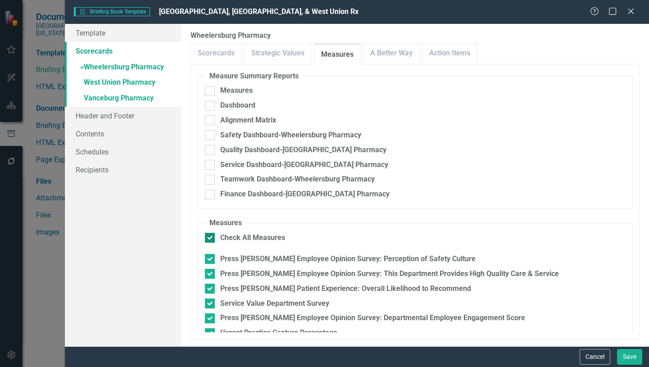
checkbox input "false"
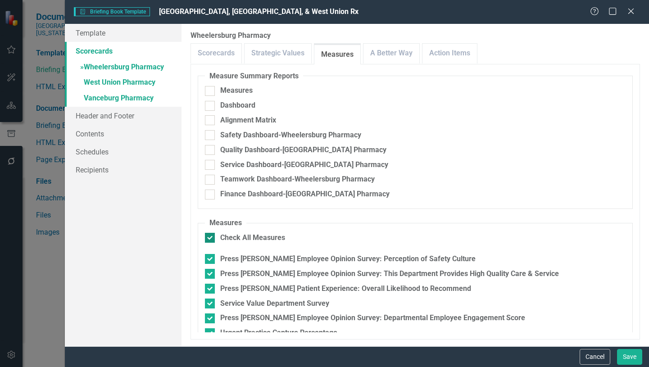
checkbox input "false"
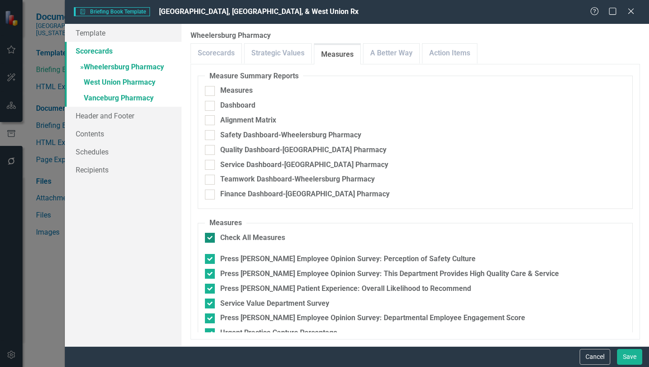
checkbox input "false"
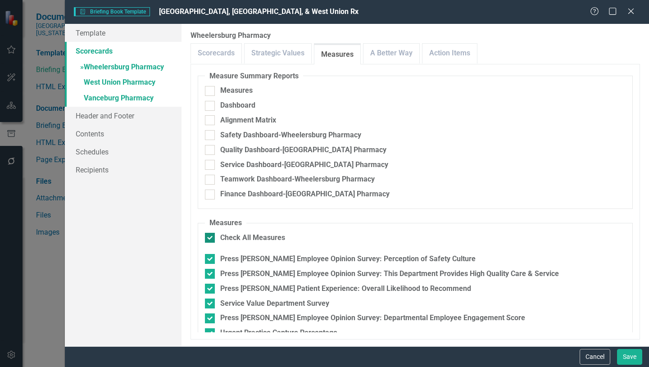
checkbox input "false"
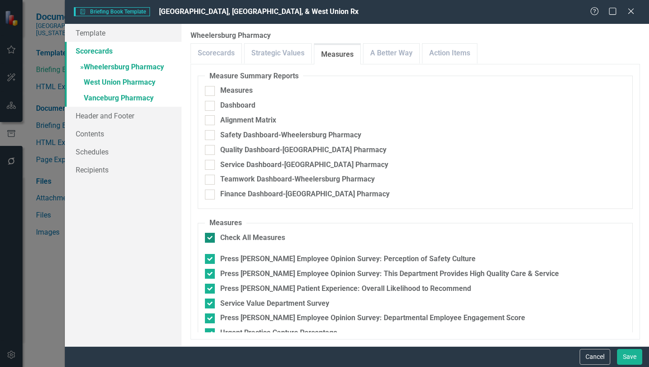
checkbox input "false"
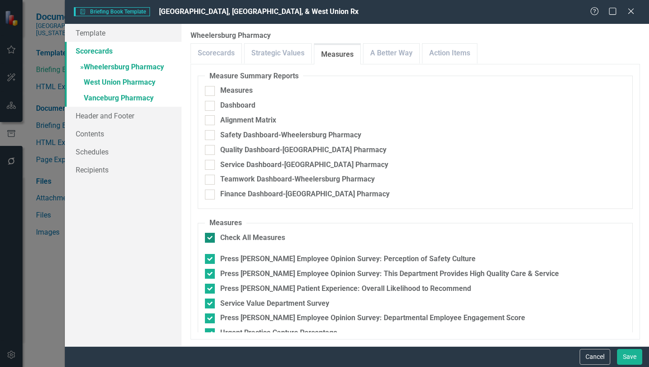
checkbox input "false"
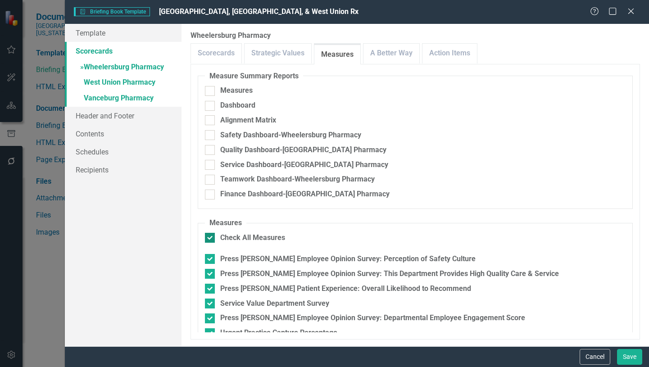
checkbox input "false"
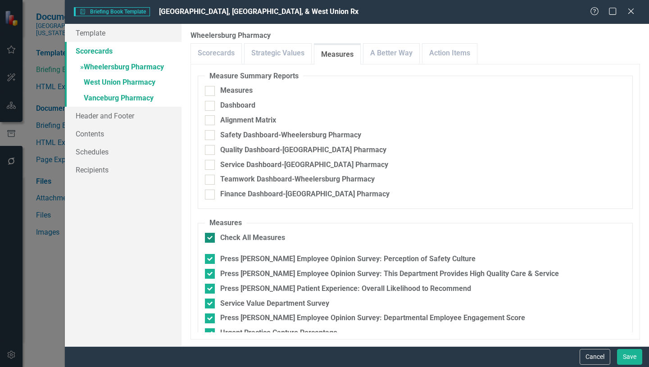
checkbox input "false"
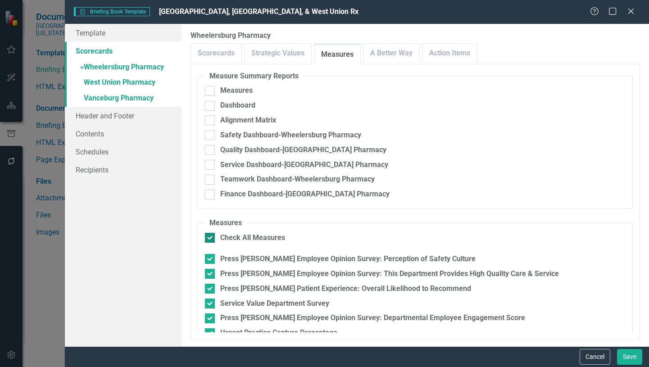
checkbox input "false"
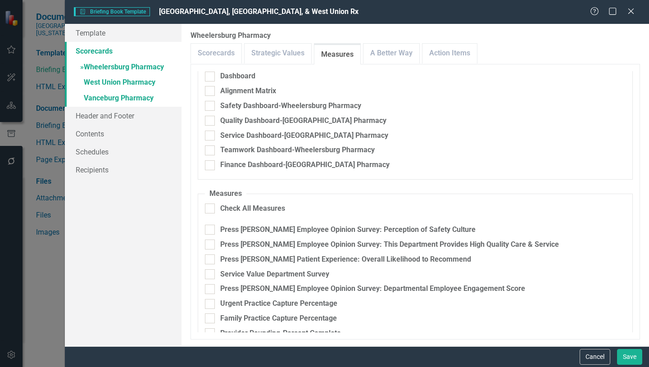
scroll to position [45, 0]
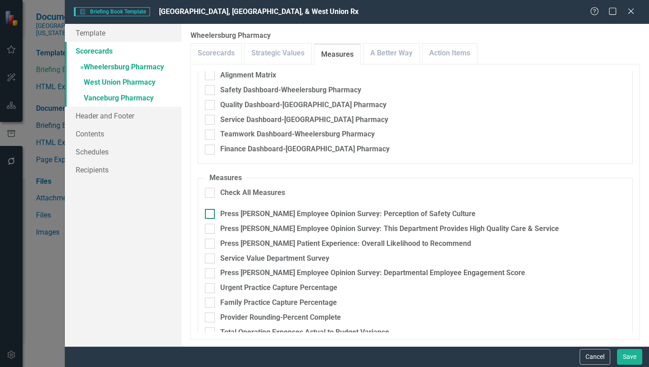
click at [212, 212] on div at bounding box center [210, 214] width 10 height 10
click at [211, 212] on input "Press [PERSON_NAME] Employee Opinion Survey: Perception of Safety Culture" at bounding box center [208, 212] width 6 height 6
checkbox input "true"
click at [211, 227] on input "Press [PERSON_NAME] Employee Opinion Survey: This Department Provides High Qual…" at bounding box center [208, 227] width 6 height 6
checkbox input "true"
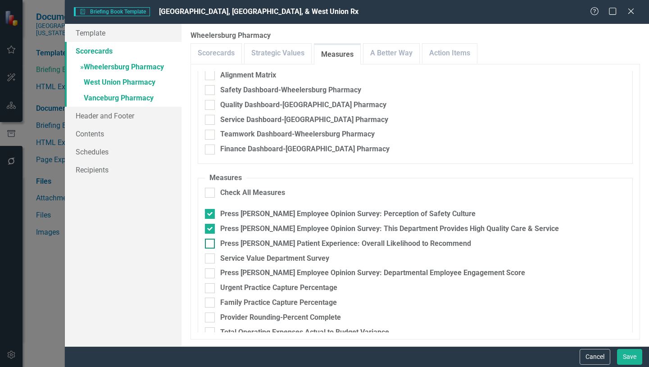
click at [211, 242] on div at bounding box center [210, 244] width 10 height 10
click at [211, 242] on input "Press [PERSON_NAME] Patient Experience: Overall Likelihood to Recommend" at bounding box center [208, 242] width 6 height 6
checkbox input "true"
click at [210, 272] on input "Press [PERSON_NAME] Employee Opinion Survey: Departmental Employee Engagement S…" at bounding box center [208, 271] width 6 height 6
checkbox input "true"
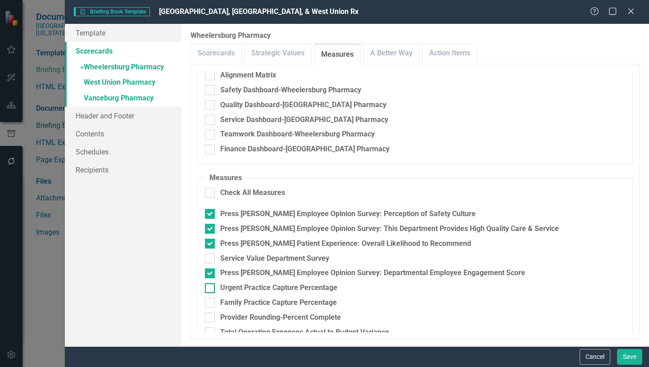
click at [208, 288] on input "Urgent Practice Capture Percentage" at bounding box center [208, 286] width 6 height 6
checkbox input "true"
click at [208, 301] on input "Family Practice Capture Percentage" at bounding box center [208, 301] width 6 height 6
checkbox input "true"
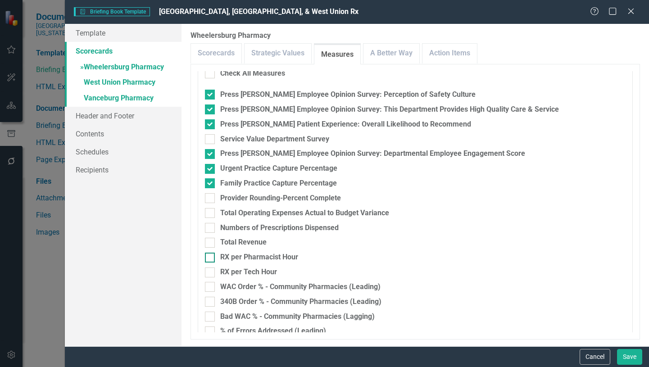
scroll to position [180, 0]
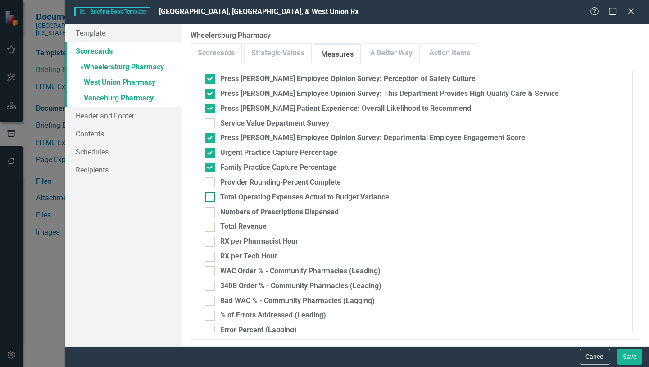
click at [206, 197] on input "Total Operating Expenses Actual to Budget Variance" at bounding box center [208, 195] width 6 height 6
checkbox input "true"
drag, startPoint x: 208, startPoint y: 214, endPoint x: 208, endPoint y: 222, distance: 8.1
click at [208, 215] on div at bounding box center [210, 212] width 10 height 10
click at [208, 213] on input "Numbers of Prescriptions Dispensed" at bounding box center [208, 210] width 6 height 6
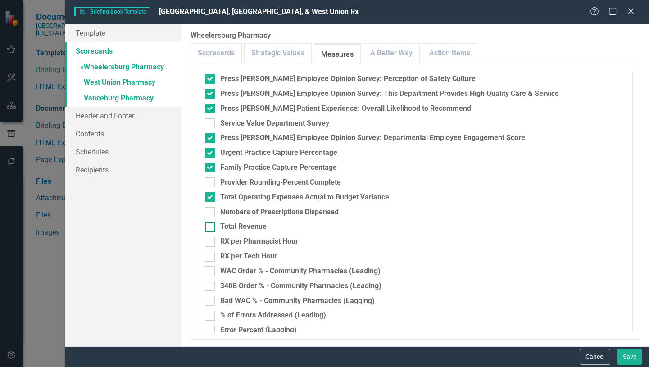
checkbox input "true"
click at [208, 226] on input "Total Revenue" at bounding box center [208, 225] width 6 height 6
checkbox input "true"
click at [212, 242] on div at bounding box center [210, 242] width 10 height 10
click at [211, 242] on input "RX per Pharmacist Hour" at bounding box center [208, 240] width 6 height 6
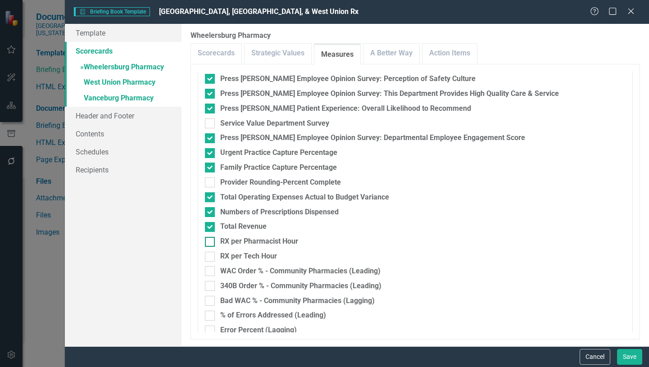
checkbox input "true"
click at [210, 256] on input "RX per Tech Hour" at bounding box center [208, 255] width 6 height 6
checkbox input "true"
click at [212, 271] on div at bounding box center [210, 271] width 10 height 10
click at [211, 271] on input "WAC Order % - Community Pharmacies (Leading)" at bounding box center [208, 269] width 6 height 6
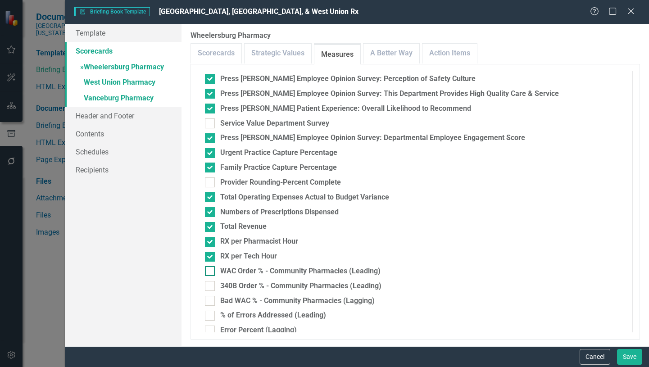
checkbox input "true"
click at [207, 285] on input "340B Order % - Community Pharmacies (Leading)" at bounding box center [208, 284] width 6 height 6
checkbox input "true"
click at [209, 301] on div at bounding box center [210, 301] width 10 height 10
click at [209, 301] on input "Bad WAC % - Community Pharmacies (Lagging)" at bounding box center [208, 299] width 6 height 6
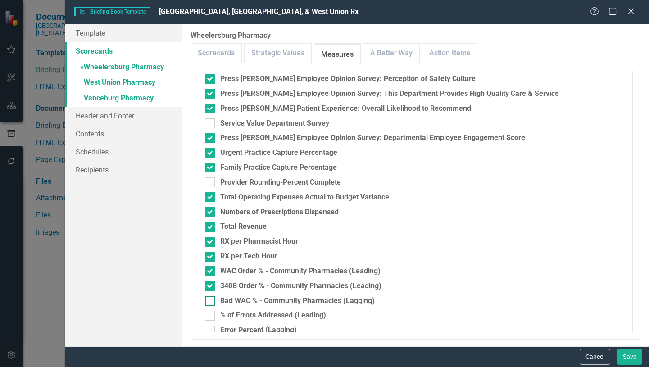
checkbox input "true"
click at [404, 52] on link "A Better Way" at bounding box center [391, 53] width 56 height 19
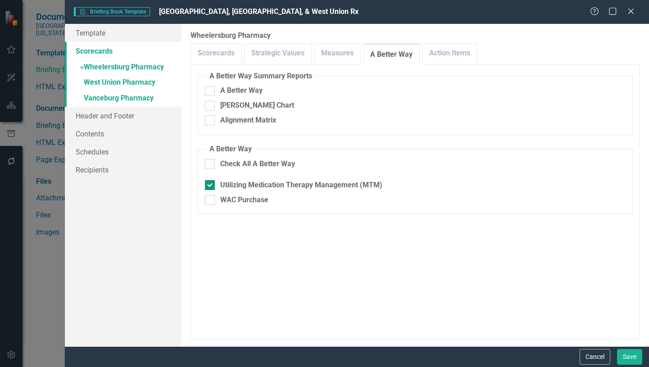
click at [208, 185] on input "Utilizing Medication Therapy Management (MTM)" at bounding box center [208, 183] width 6 height 6
checkbox input "false"
click at [208, 199] on input "WAC Purchase" at bounding box center [208, 198] width 6 height 6
checkbox input "true"
click at [459, 54] on link "Action Items" at bounding box center [449, 53] width 54 height 19
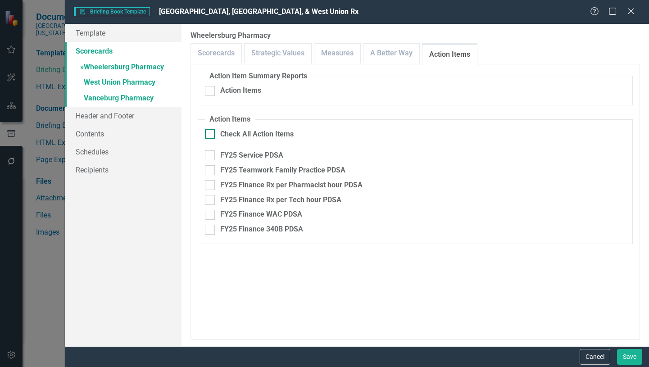
click at [212, 135] on div at bounding box center [210, 134] width 10 height 10
click at [211, 135] on input "Check All Action Items" at bounding box center [208, 132] width 6 height 6
checkbox input "true"
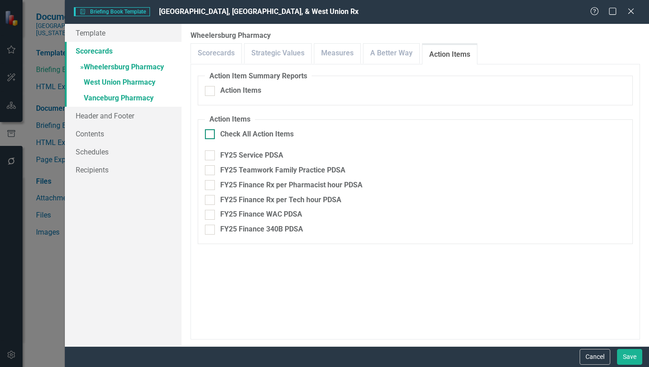
checkbox input "true"
click at [144, 83] on link "» West Union Pharmacy" at bounding box center [123, 83] width 117 height 16
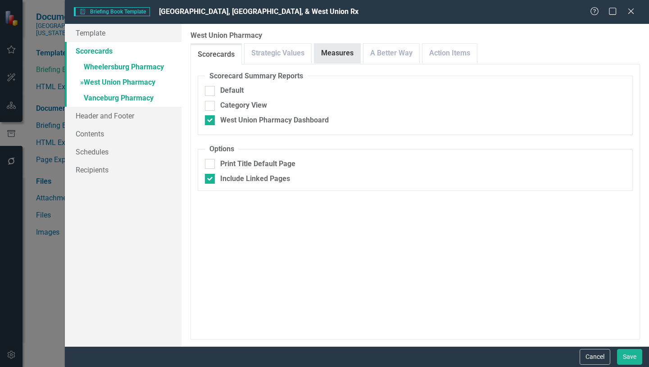
click at [333, 56] on link "Measures" at bounding box center [337, 53] width 46 height 19
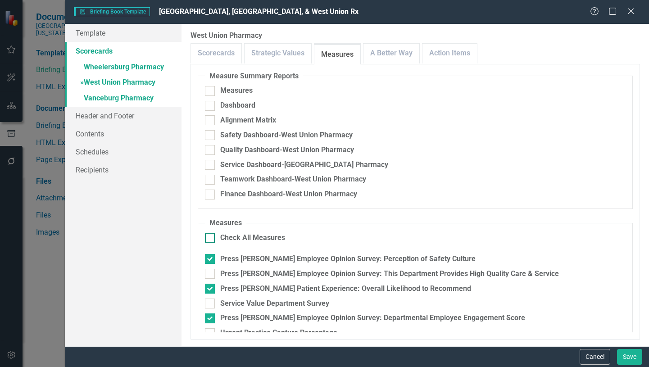
click at [210, 238] on input "Check All Measures" at bounding box center [208, 236] width 6 height 6
checkbox input "true"
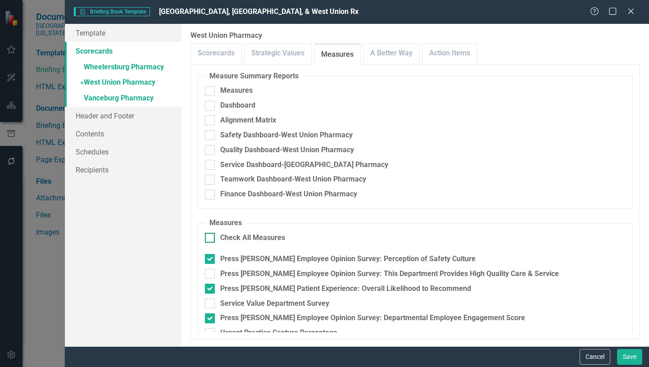
checkbox input "true"
click at [210, 238] on input "Check All Measures" at bounding box center [208, 236] width 6 height 6
click at [211, 258] on input "Press [PERSON_NAME] Employee Opinion Survey: Perception of Safety Culture" at bounding box center [208, 257] width 6 height 6
click at [208, 270] on input "Press [PERSON_NAME] Employee Opinion Survey: This Department Provides High Qual…" at bounding box center [208, 272] width 6 height 6
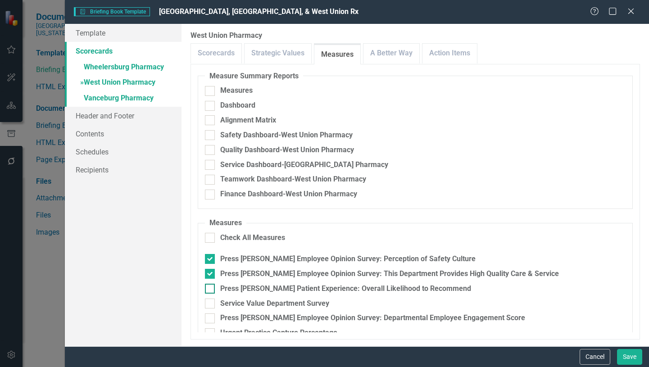
click at [210, 288] on input "Press [PERSON_NAME] Patient Experience: Overall Likelihood to Recommend" at bounding box center [208, 287] width 6 height 6
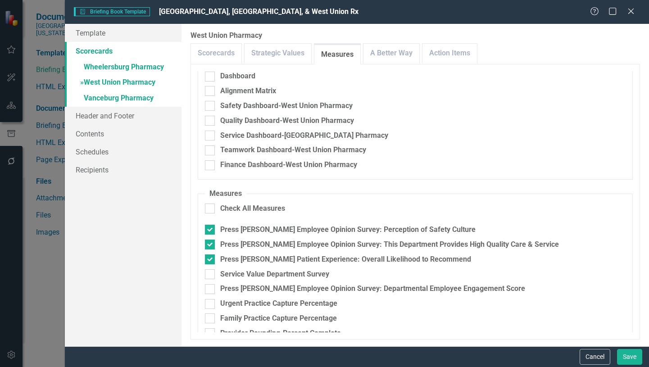
scroll to position [90, 0]
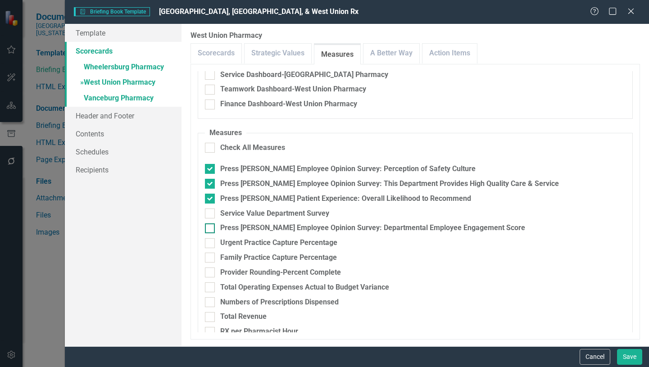
click at [208, 228] on input "Press [PERSON_NAME] Employee Opinion Survey: Departmental Employee Engagement S…" at bounding box center [208, 226] width 6 height 6
click at [213, 242] on div at bounding box center [210, 243] width 10 height 10
click at [211, 242] on input "Urgent Practice Capture Percentage" at bounding box center [208, 241] width 6 height 6
click at [212, 257] on div at bounding box center [210, 258] width 10 height 10
click at [211, 257] on input "Family Practice Capture Percentage" at bounding box center [208, 256] width 6 height 6
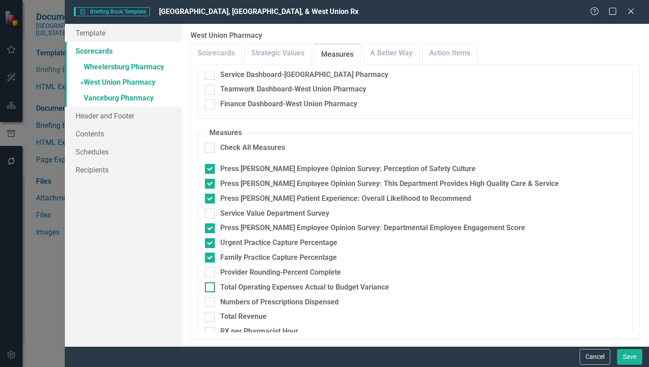
click at [212, 286] on div at bounding box center [210, 287] width 10 height 10
click at [211, 286] on input "Total Operating Expenses Actual to Budget Variance" at bounding box center [208, 285] width 6 height 6
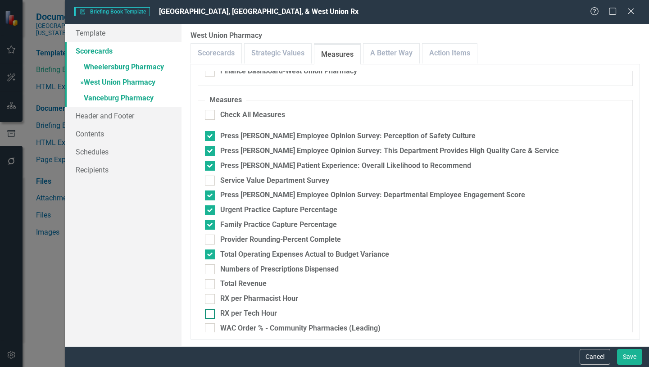
scroll to position [180, 0]
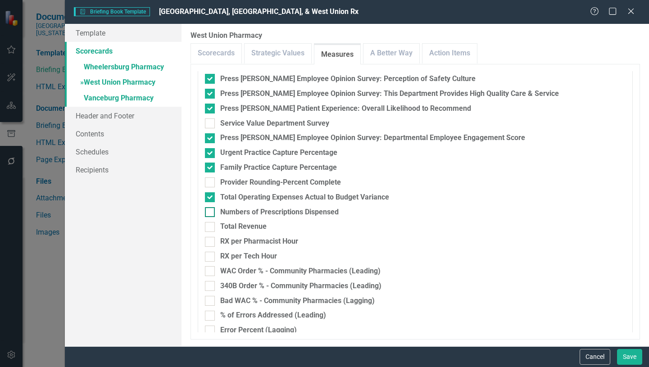
click at [206, 212] on input "Numbers of Prescriptions Dispensed" at bounding box center [208, 210] width 6 height 6
click at [210, 229] on div at bounding box center [210, 227] width 10 height 10
click at [210, 228] on input "Total Revenue" at bounding box center [208, 225] width 6 height 6
click at [208, 241] on input "RX per Pharmacist Hour" at bounding box center [208, 240] width 6 height 6
click at [210, 258] on div at bounding box center [210, 257] width 10 height 10
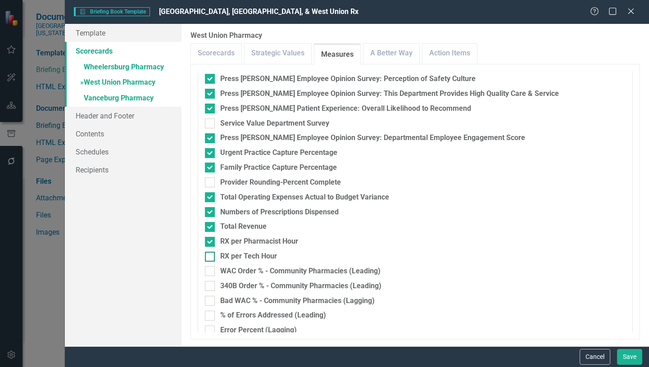
click at [210, 258] on input "RX per Tech Hour" at bounding box center [208, 255] width 6 height 6
drag, startPoint x: 210, startPoint y: 268, endPoint x: 209, endPoint y: 284, distance: 15.3
click at [211, 270] on div at bounding box center [210, 271] width 10 height 10
click at [211, 270] on input "WAC Order % - Community Pharmacies (Leading)" at bounding box center [208, 269] width 6 height 6
click at [212, 288] on div at bounding box center [210, 286] width 10 height 10
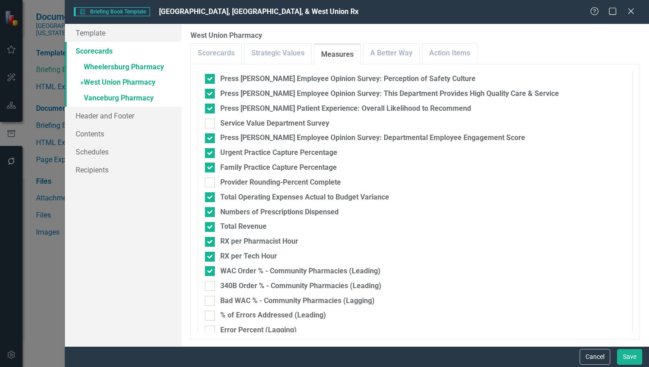
click at [211, 287] on input "340B Order % - Community Pharmacies (Leading)" at bounding box center [208, 284] width 6 height 6
click at [209, 302] on div at bounding box center [210, 301] width 10 height 10
click at [209, 302] on input "Bad WAC % - Community Pharmacies (Lagging)" at bounding box center [208, 299] width 6 height 6
click at [400, 49] on link "A Better Way" at bounding box center [391, 53] width 56 height 19
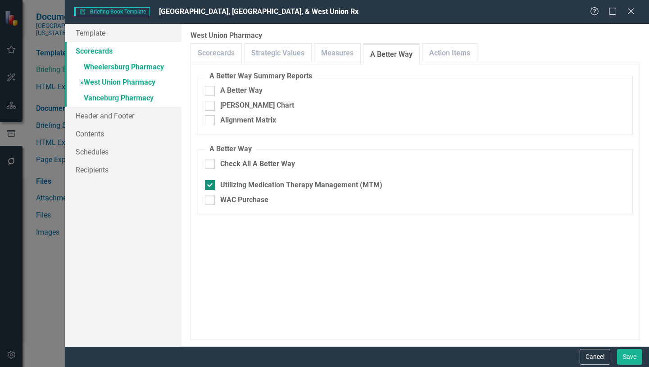
click at [210, 185] on input "Utilizing Medication Therapy Management (MTM)" at bounding box center [208, 183] width 6 height 6
click at [209, 199] on input "WAC Purchase" at bounding box center [208, 198] width 6 height 6
click at [452, 56] on link "Action Items" at bounding box center [449, 53] width 54 height 19
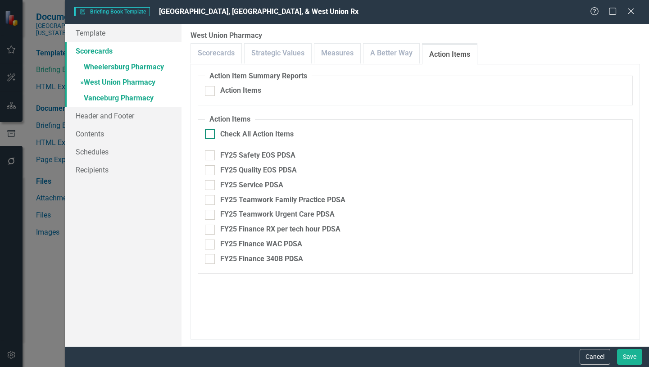
click at [213, 131] on div at bounding box center [210, 134] width 10 height 10
click at [211, 131] on input "Check All Action Items" at bounding box center [208, 132] width 6 height 6
click at [130, 99] on link "» Vanceburg Pharmacy" at bounding box center [123, 99] width 117 height 16
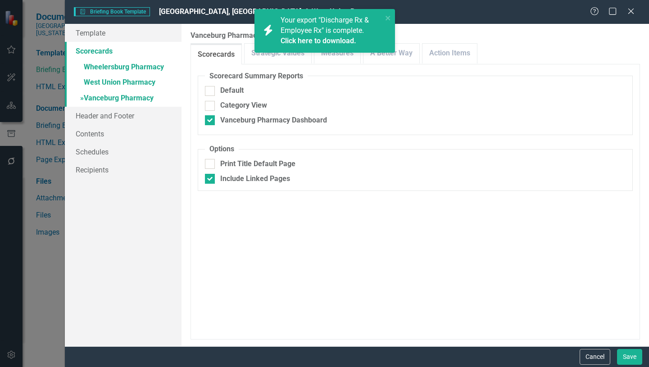
click at [539, 56] on div "Scorecards Strategic Values Measures A Better Way Action Items" at bounding box center [414, 53] width 449 height 21
click at [165, 32] on link "Template" at bounding box center [123, 33] width 117 height 18
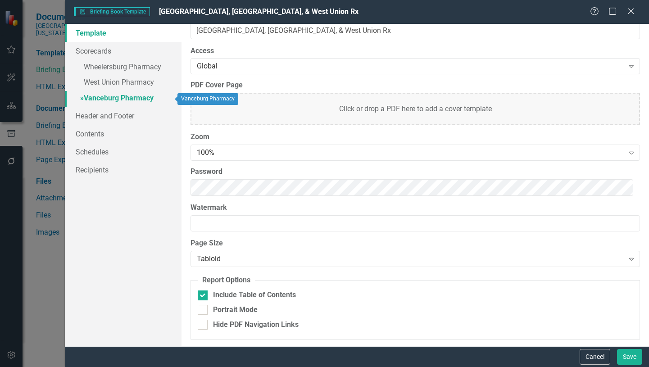
click at [106, 97] on link "» Vanceburg Pharmacy" at bounding box center [123, 99] width 117 height 16
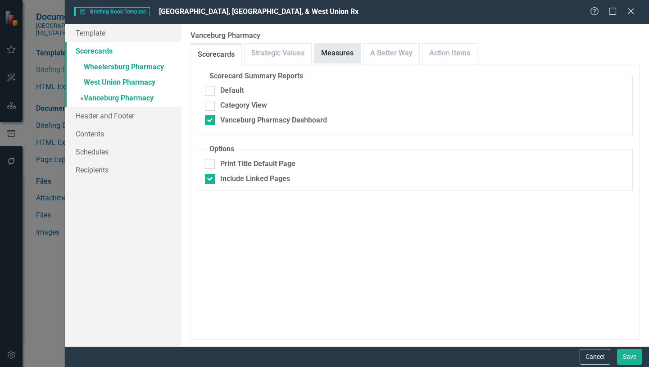
click at [351, 53] on link "Measures" at bounding box center [337, 53] width 46 height 19
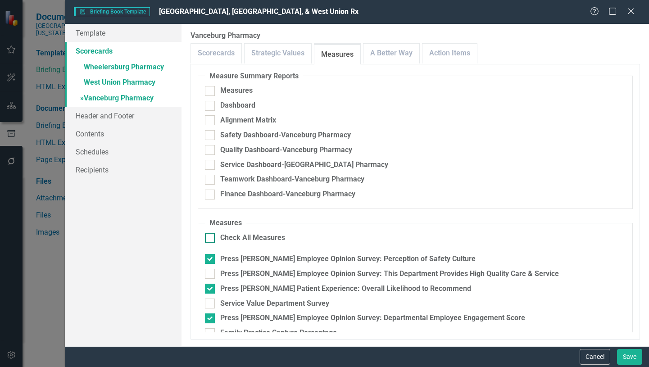
click at [209, 237] on input "Check All Measures" at bounding box center [208, 236] width 6 height 6
click at [208, 237] on input "Check All Measures" at bounding box center [208, 236] width 6 height 6
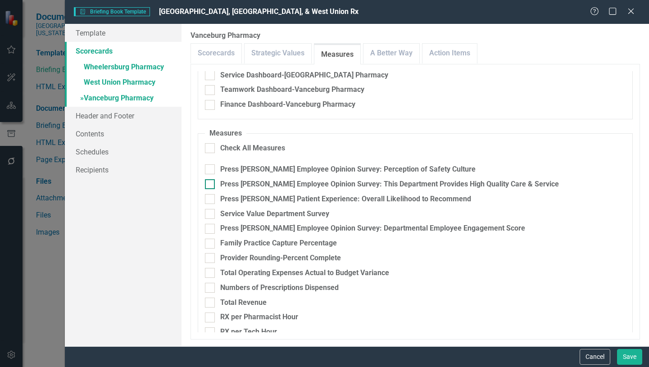
scroll to position [90, 0]
click at [207, 167] on input "Press [PERSON_NAME] Employee Opinion Survey: Perception of Safety Culture" at bounding box center [208, 167] width 6 height 6
click at [208, 185] on input "Press [PERSON_NAME] Employee Opinion Survey: This Department Provides High Qual…" at bounding box center [208, 182] width 6 height 6
click at [210, 198] on input "Press [PERSON_NAME] Patient Experience: Overall Likelihood to Recommend" at bounding box center [208, 197] width 6 height 6
click at [212, 228] on div at bounding box center [210, 228] width 10 height 10
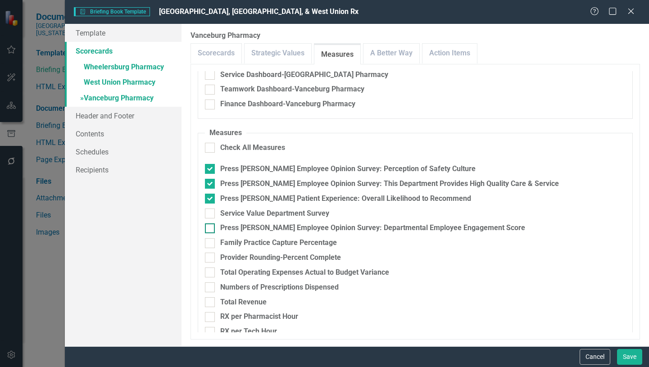
click at [211, 228] on input "Press [PERSON_NAME] Employee Opinion Survey: Departmental Employee Engagement S…" at bounding box center [208, 226] width 6 height 6
click at [212, 243] on div at bounding box center [210, 243] width 10 height 10
click at [211, 243] on input "Family Practice Capture Percentage" at bounding box center [208, 241] width 6 height 6
click at [208, 271] on input "Total Operating Expenses Actual to Budget Variance" at bounding box center [208, 270] width 6 height 6
click at [208, 287] on div at bounding box center [210, 287] width 10 height 10
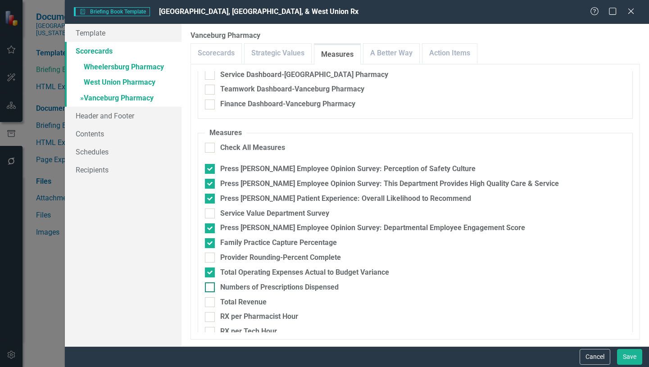
click at [208, 287] on input "Numbers of Prescriptions Dispensed" at bounding box center [208, 285] width 6 height 6
click at [211, 299] on input "Total Revenue" at bounding box center [208, 300] width 6 height 6
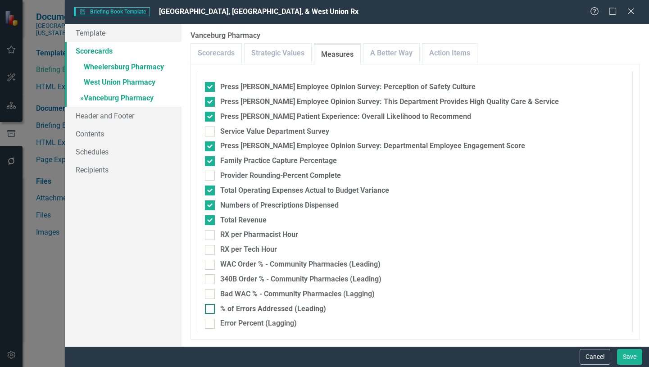
scroll to position [180, 0]
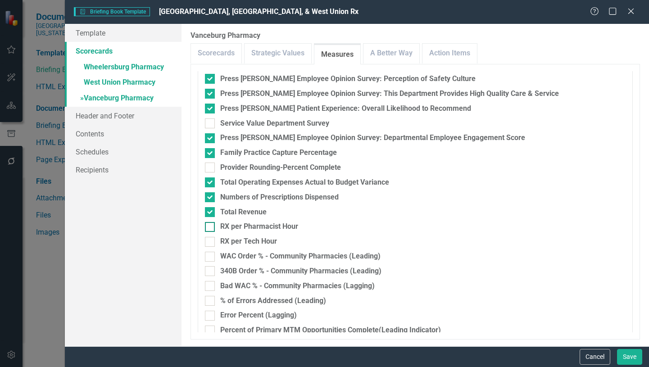
click at [211, 226] on input "RX per Pharmacist Hour" at bounding box center [208, 225] width 6 height 6
click at [211, 239] on div at bounding box center [210, 242] width 10 height 10
click at [211, 239] on input "RX per Tech Hour" at bounding box center [208, 240] width 6 height 6
click at [210, 255] on input "WAC Order % - Community Pharmacies (Leading)" at bounding box center [208, 255] width 6 height 6
click at [208, 269] on input "340B Order % - Community Pharmacies (Leading)" at bounding box center [208, 269] width 6 height 6
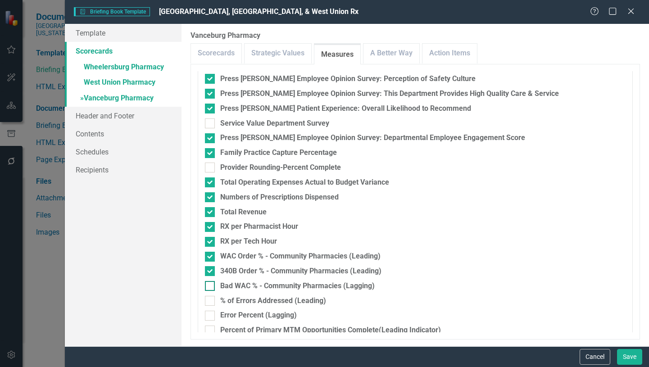
click at [208, 285] on input "Bad WAC % - Community Pharmacies (Lagging)" at bounding box center [208, 284] width 6 height 6
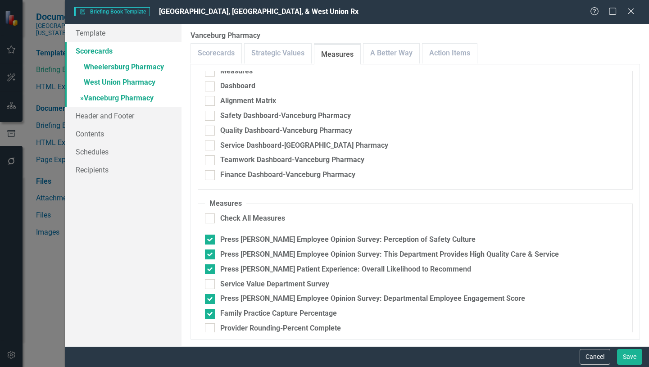
scroll to position [0, 0]
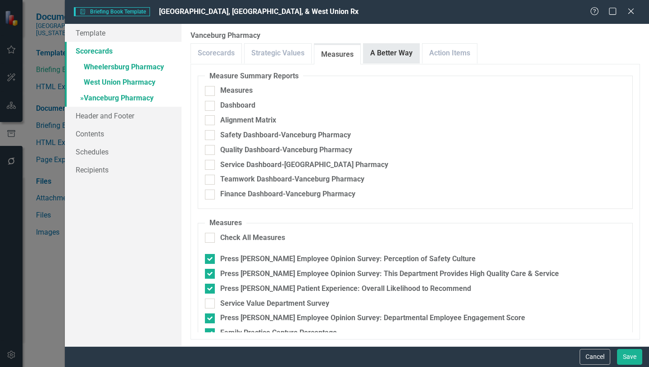
click at [402, 56] on link "A Better Way" at bounding box center [391, 53] width 56 height 19
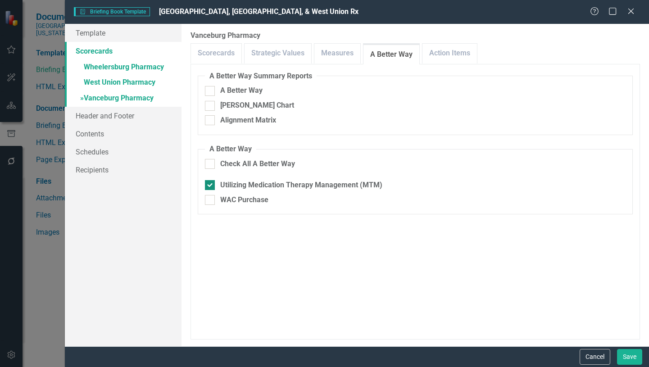
drag, startPoint x: 209, startPoint y: 185, endPoint x: 210, endPoint y: 190, distance: 5.0
click at [209, 185] on input "Utilizing Medication Therapy Management (MTM)" at bounding box center [208, 183] width 6 height 6
click at [211, 199] on input "WAC Purchase" at bounding box center [208, 198] width 6 height 6
drag, startPoint x: 455, startPoint y: 56, endPoint x: 447, endPoint y: 61, distance: 8.9
click at [455, 57] on link "Action Items" at bounding box center [449, 53] width 54 height 19
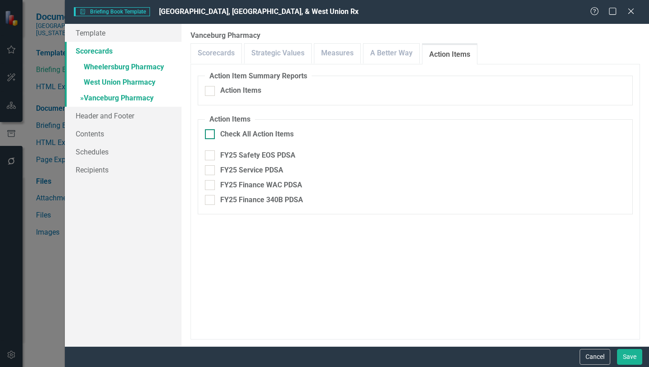
click at [211, 131] on input "Check All Action Items" at bounding box center [208, 132] width 6 height 6
click at [629, 357] on button "Save" at bounding box center [629, 357] width 25 height 16
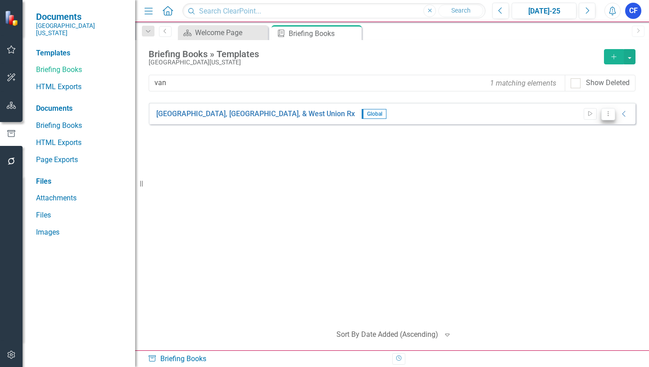
click at [607, 114] on icon "Dropdown Menu" at bounding box center [608, 114] width 8 height 6
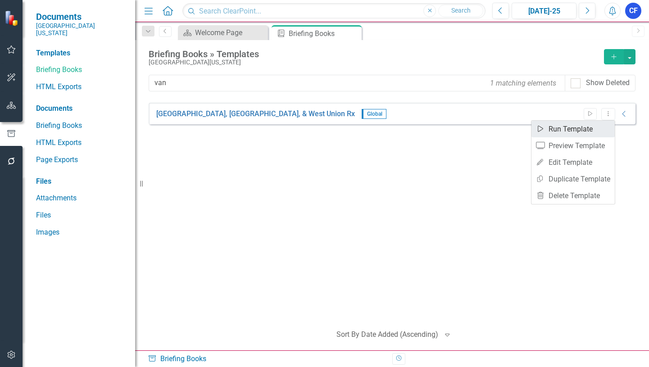
click at [583, 128] on link "Start Run Template" at bounding box center [572, 129] width 83 height 17
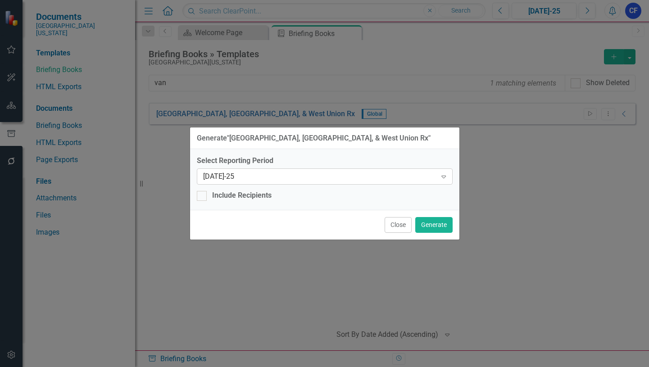
click at [444, 176] on icon at bounding box center [443, 177] width 5 height 3
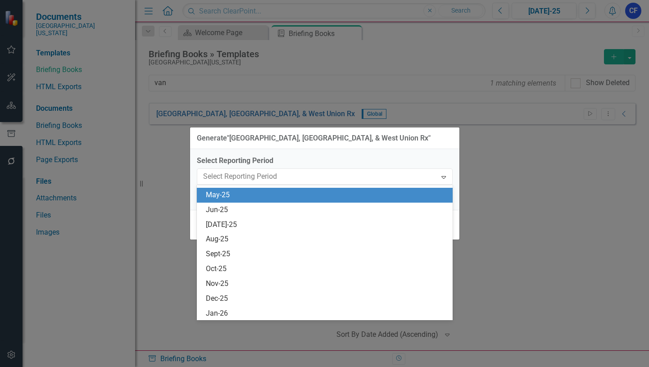
scroll to position [650, 0]
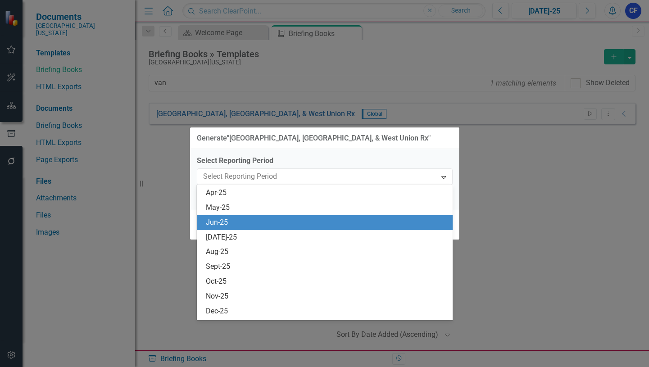
click at [222, 221] on div "Jun-25" at bounding box center [326, 222] width 241 height 10
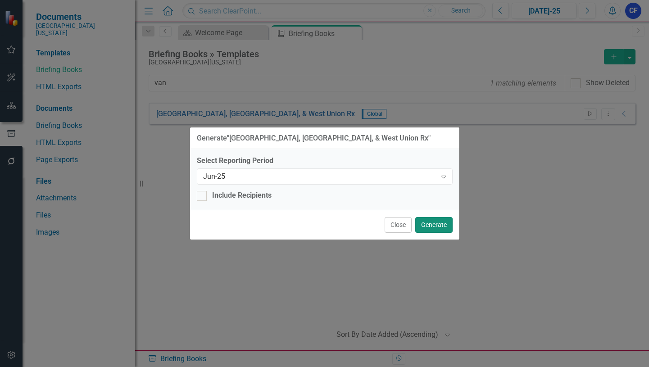
click at [433, 225] on button "Generate" at bounding box center [433, 225] width 37 height 16
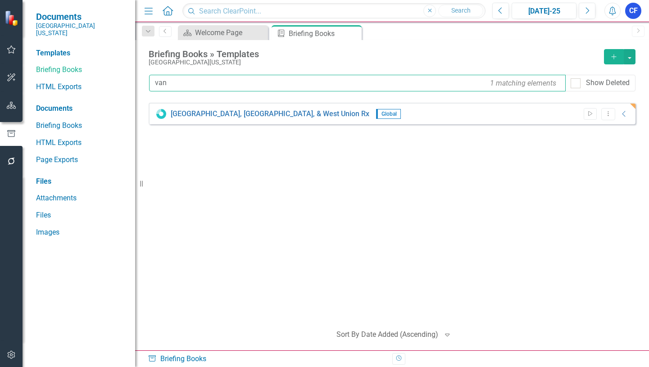
drag, startPoint x: 172, startPoint y: 82, endPoint x: 153, endPoint y: 84, distance: 19.0
click at [153, 84] on input "van" at bounding box center [357, 83] width 416 height 17
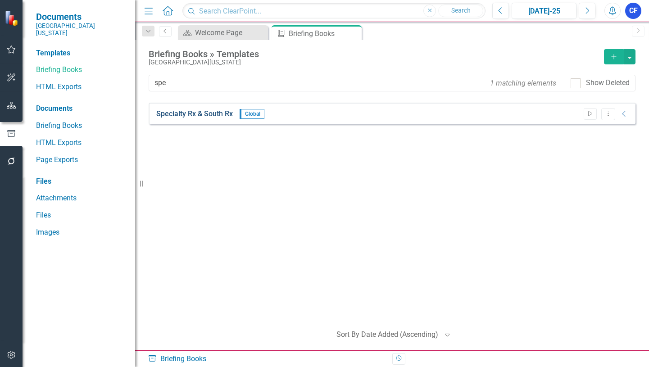
click at [217, 113] on link "Specialty Rx & South Rx" at bounding box center [194, 114] width 77 height 10
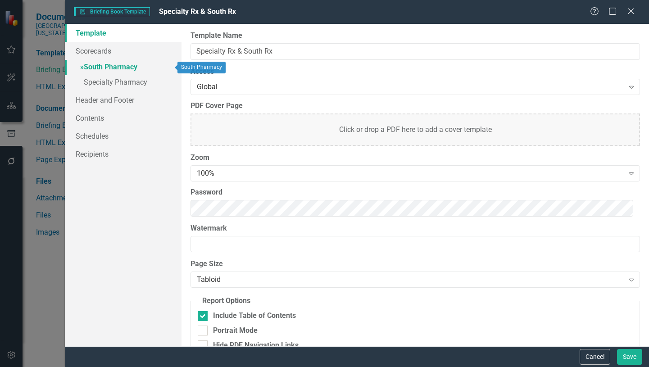
click at [127, 67] on link "» South Pharmacy" at bounding box center [123, 68] width 117 height 16
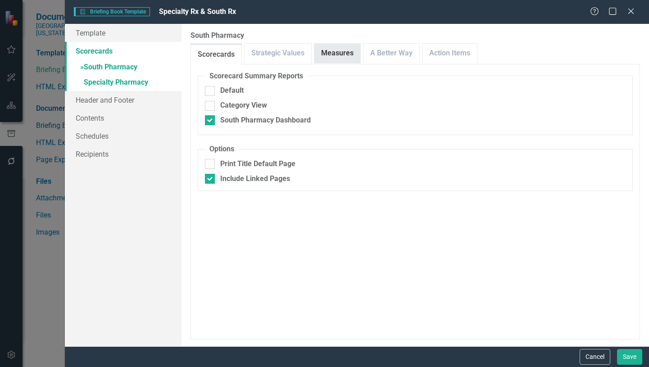
click at [333, 56] on link "Measures" at bounding box center [337, 53] width 46 height 19
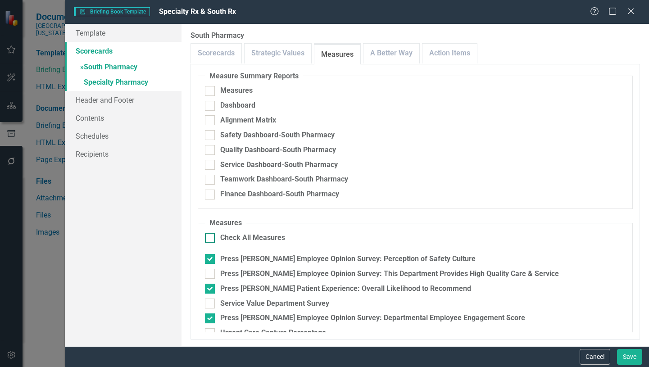
click at [214, 237] on div at bounding box center [210, 238] width 10 height 10
click at [211, 237] on input "Check All Measures" at bounding box center [208, 236] width 6 height 6
click at [212, 237] on div at bounding box center [210, 238] width 10 height 10
click at [211, 237] on input "Check All Measures" at bounding box center [208, 236] width 6 height 6
click at [210, 259] on input "Press [PERSON_NAME] Employee Opinion Survey: Perception of Safety Culture" at bounding box center [208, 257] width 6 height 6
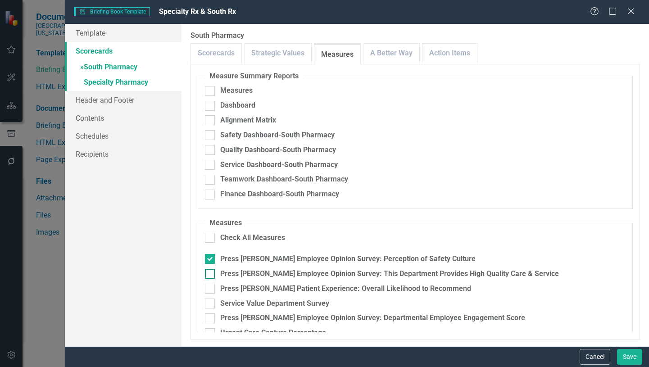
click at [212, 273] on div at bounding box center [210, 274] width 10 height 10
click at [211, 273] on input "Press [PERSON_NAME] Employee Opinion Survey: This Department Provides High Qual…" at bounding box center [208, 272] width 6 height 6
drag, startPoint x: 212, startPoint y: 287, endPoint x: 225, endPoint y: 283, distance: 14.1
click at [212, 286] on div at bounding box center [210, 289] width 10 height 10
click at [211, 286] on input "Press [PERSON_NAME] Patient Experience: Overall Likelihood to Recommend" at bounding box center [208, 287] width 6 height 6
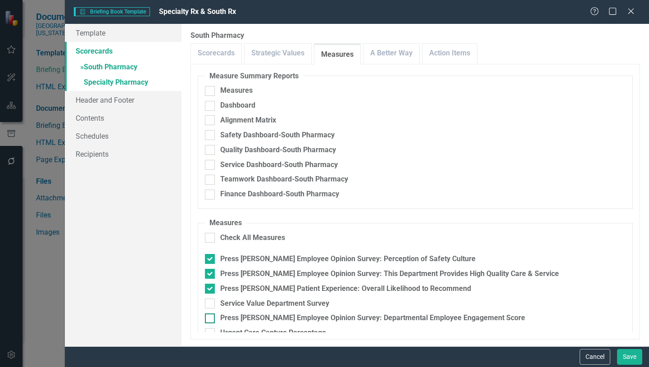
click at [206, 317] on input "Press [PERSON_NAME] Employee Opinion Survey: Departmental Employee Engagement S…" at bounding box center [208, 316] width 6 height 6
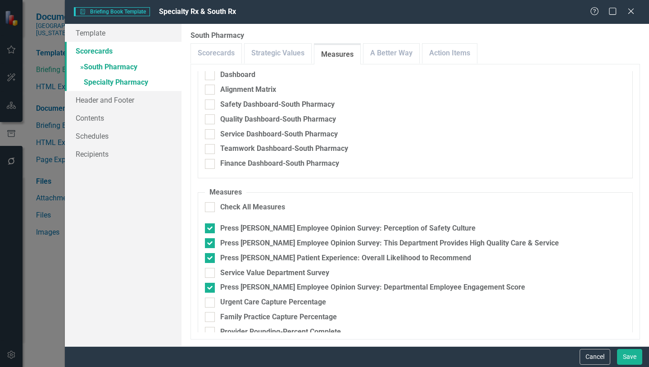
scroll to position [135, 0]
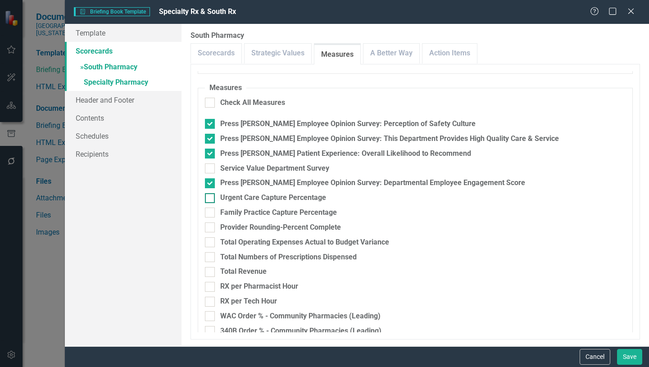
click at [211, 194] on input "Urgent Care Capture Percentage" at bounding box center [208, 196] width 6 height 6
click at [207, 211] on input "Family Practice Capture Percentage" at bounding box center [208, 211] width 6 height 6
click at [210, 242] on input "Total Operating Expenses Actual to Budget Variance" at bounding box center [208, 240] width 6 height 6
click at [208, 258] on div at bounding box center [210, 257] width 10 height 10
click at [208, 258] on input "Total Numbers of Prescriptions Dispensed" at bounding box center [208, 255] width 6 height 6
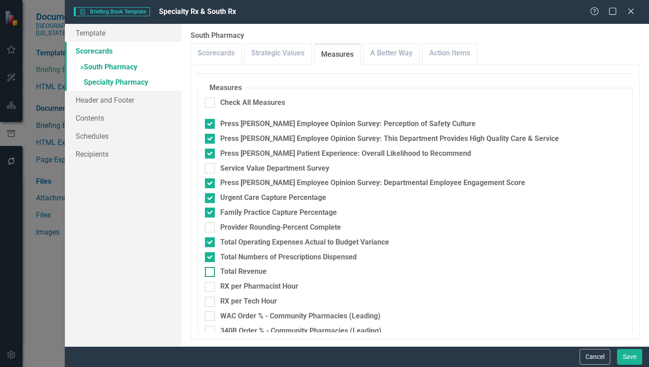
click at [208, 271] on input "Total Revenue" at bounding box center [208, 270] width 6 height 6
click at [208, 287] on input "RX per Pharmacist Hour" at bounding box center [208, 285] width 6 height 6
drag, startPoint x: 209, startPoint y: 299, endPoint x: 209, endPoint y: 307, distance: 8.6
click at [209, 299] on input "RX per Tech Hour" at bounding box center [208, 300] width 6 height 6
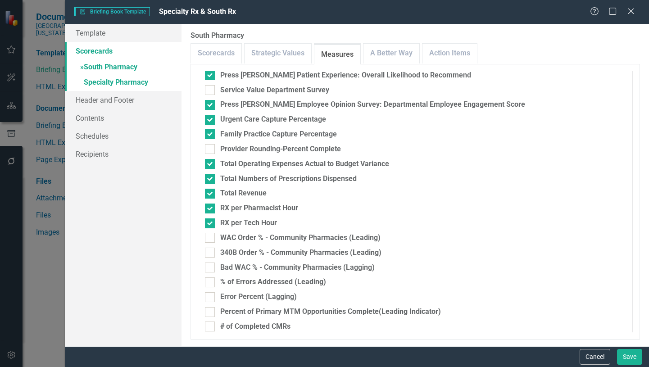
scroll to position [225, 0]
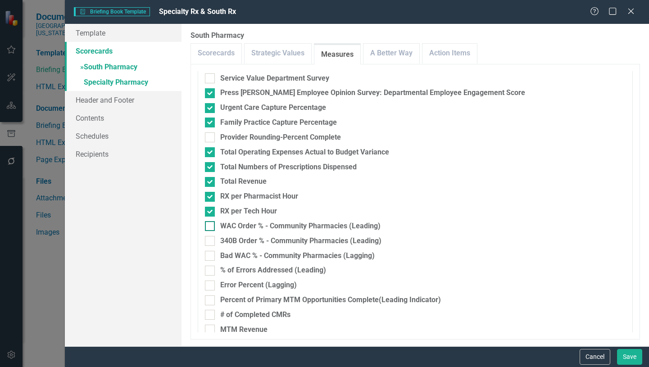
click at [209, 227] on input "WAC Order % - Community Pharmacies (Leading)" at bounding box center [208, 224] width 6 height 6
click at [209, 240] on input "340B Order % - Community Pharmacies (Leading)" at bounding box center [208, 239] width 6 height 6
click at [211, 257] on div at bounding box center [210, 256] width 10 height 10
click at [211, 257] on input "Bad WAC % - Community Pharmacies (Lagging)" at bounding box center [208, 254] width 6 height 6
click at [401, 53] on link "A Better Way" at bounding box center [391, 53] width 56 height 19
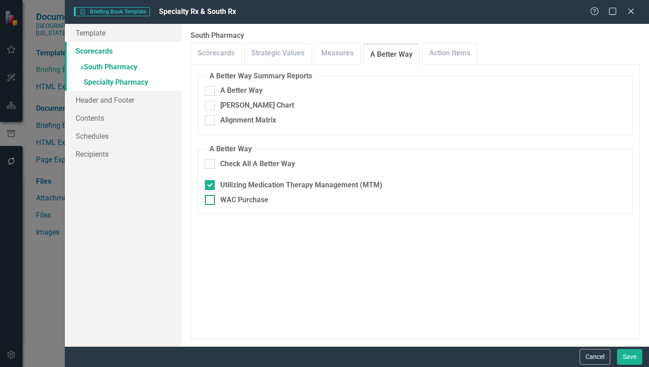
drag, startPoint x: 208, startPoint y: 198, endPoint x: 209, endPoint y: 187, distance: 10.8
click at [208, 196] on input "WAC Purchase" at bounding box center [208, 198] width 6 height 6
click at [210, 185] on input "Utilizing Medication Therapy Management (MTM)" at bounding box center [208, 183] width 6 height 6
click at [445, 54] on link "Action Items" at bounding box center [449, 53] width 54 height 19
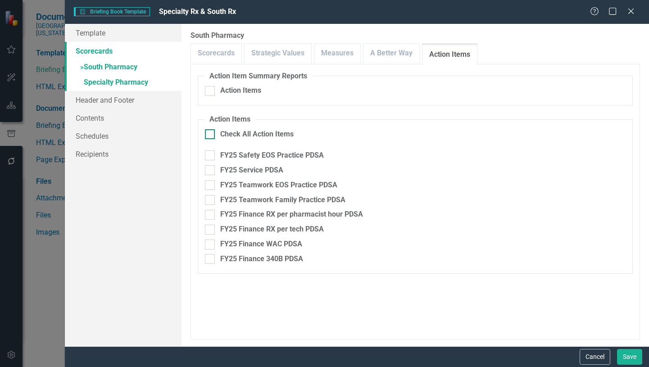
click at [208, 135] on input "Check All Action Items" at bounding box center [208, 132] width 6 height 6
click at [142, 81] on link "» Specialty Pharmacy" at bounding box center [123, 83] width 117 height 16
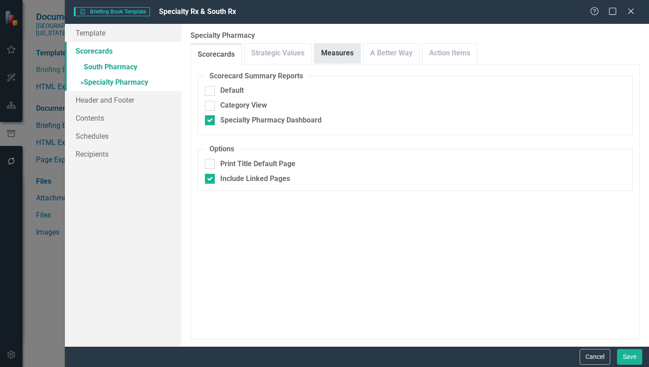
click at [341, 56] on link "Measures" at bounding box center [337, 53] width 46 height 19
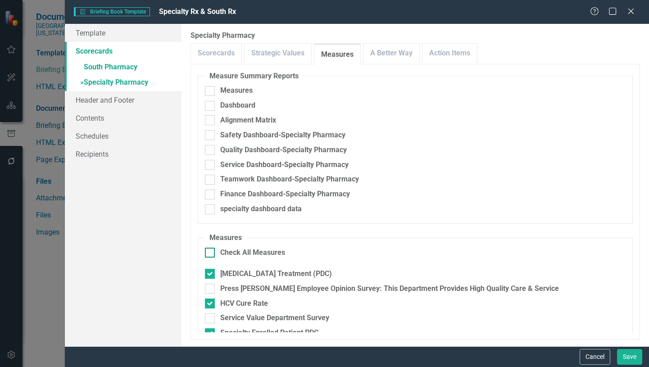
click at [209, 253] on input "Check All Measures" at bounding box center [208, 251] width 6 height 6
click at [210, 253] on input "Check All Measures" at bounding box center [208, 251] width 6 height 6
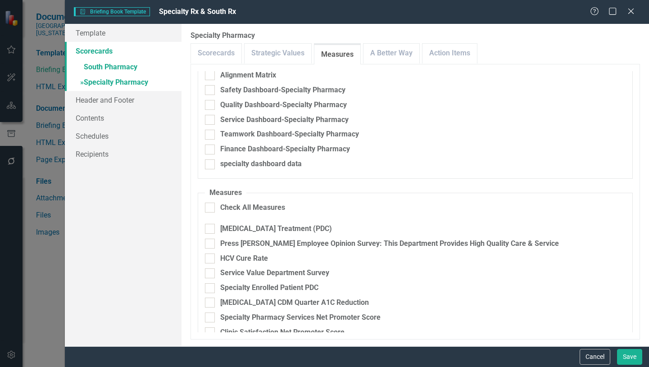
scroll to position [90, 0]
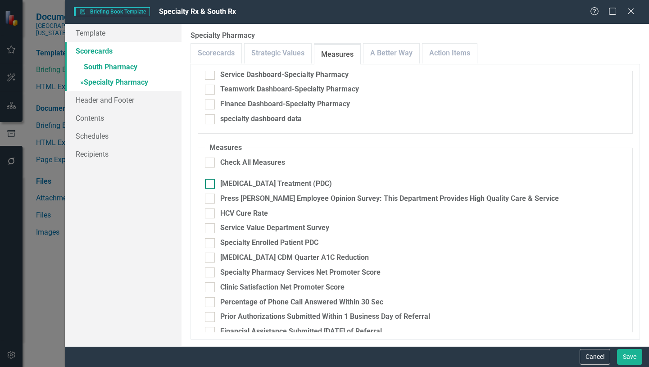
click at [208, 184] on input "HIV Treatment (PDC)" at bounding box center [208, 182] width 6 height 6
click at [212, 212] on div at bounding box center [210, 213] width 10 height 10
click at [211, 212] on input "HCV Cure Rate" at bounding box center [208, 211] width 6 height 6
click at [211, 198] on input "Press [PERSON_NAME] Employee Opinion Survey: This Department Provides High Qual…" at bounding box center [208, 197] width 6 height 6
click at [208, 241] on input "Specialty Enrolled Patient PDC" at bounding box center [208, 241] width 6 height 6
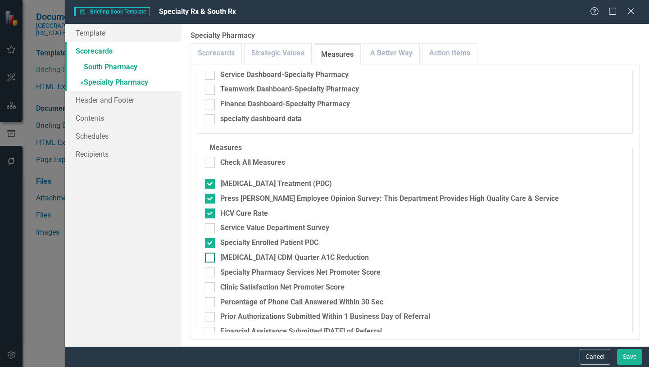
click at [209, 258] on input "Diabetes CDM Quarter A1C Reduction" at bounding box center [208, 256] width 6 height 6
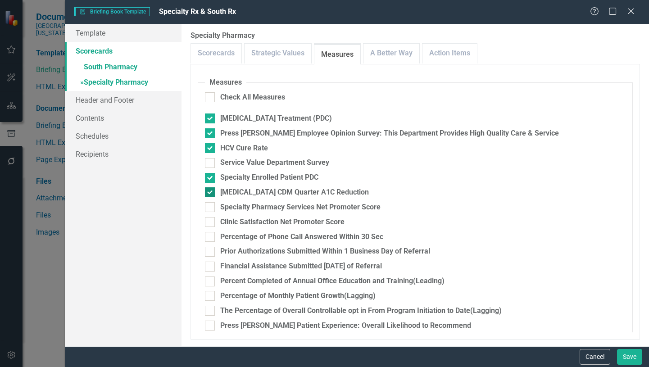
scroll to position [178, 0]
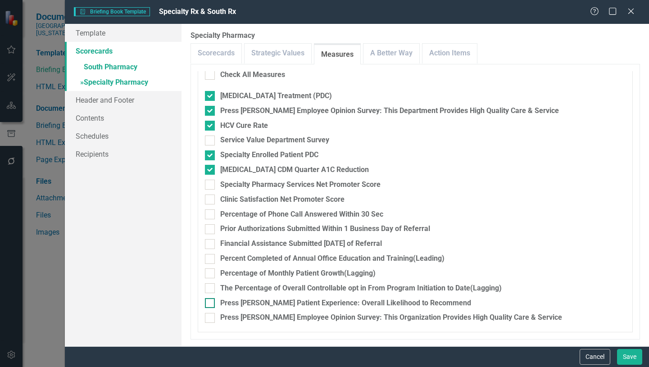
click at [208, 304] on input "Press [PERSON_NAME] Patient Experience: Overall Likelihood to Recommend" at bounding box center [208, 301] width 6 height 6
click at [211, 186] on div at bounding box center [210, 185] width 10 height 10
click at [211, 185] on input "Specialty Pharmacy Services Net Promoter Score" at bounding box center [208, 183] width 6 height 6
click at [210, 199] on input "Clinic Satisfaction Net Promoter Score" at bounding box center [208, 197] width 6 height 6
click at [211, 214] on input "Percentage of Phone Call Answered Within 30 Sec" at bounding box center [208, 212] width 6 height 6
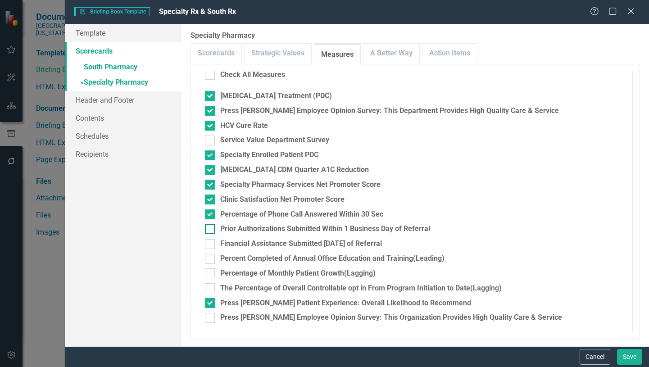
click at [209, 228] on input "Prior Authorizations Submitted Within 1 Business Day of Referral" at bounding box center [208, 227] width 6 height 6
click at [208, 243] on input "Financial Assistance Submitted Within 14 Days of Referral" at bounding box center [208, 242] width 6 height 6
click at [398, 55] on link "A Better Way" at bounding box center [391, 53] width 56 height 19
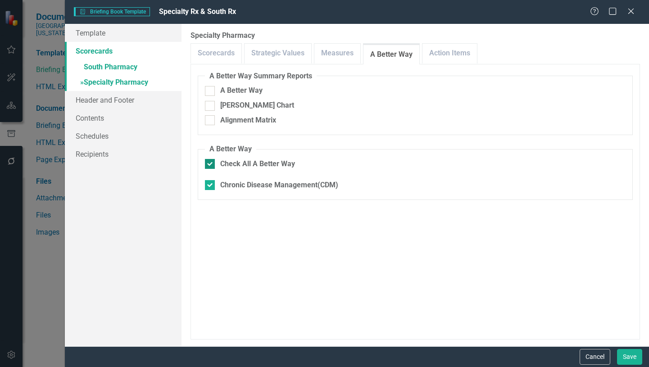
click at [212, 164] on div at bounding box center [210, 164] width 10 height 10
click at [211, 164] on input "Check All A Better Way" at bounding box center [208, 162] width 6 height 6
click at [461, 52] on link "Action Items" at bounding box center [449, 53] width 54 height 19
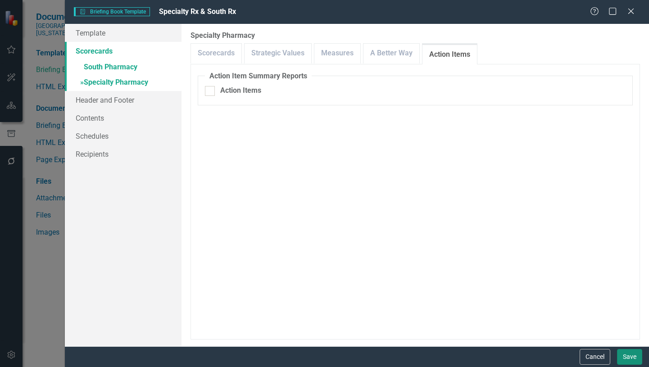
click at [630, 357] on button "Save" at bounding box center [629, 357] width 25 height 16
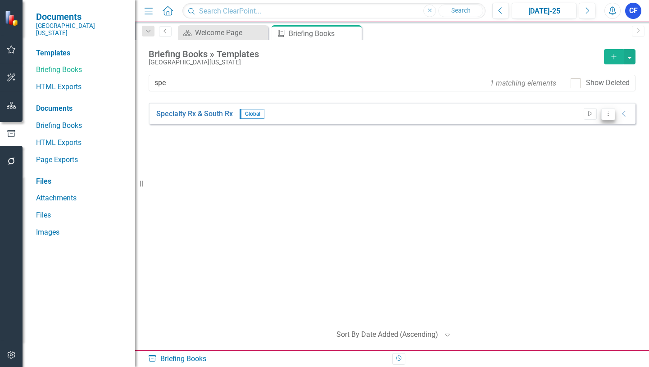
click at [610, 116] on icon "Dropdown Menu" at bounding box center [608, 114] width 8 height 6
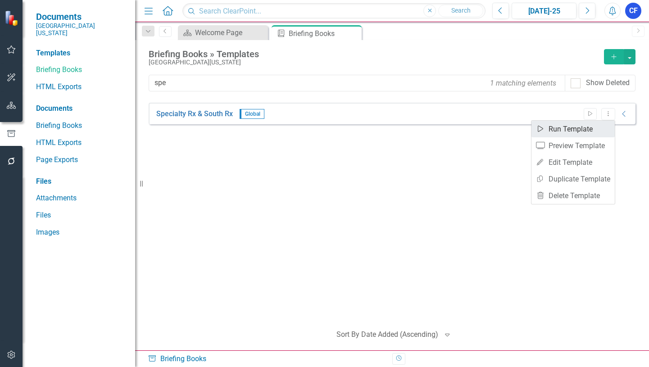
click at [584, 128] on link "Start Run Template" at bounding box center [572, 129] width 83 height 17
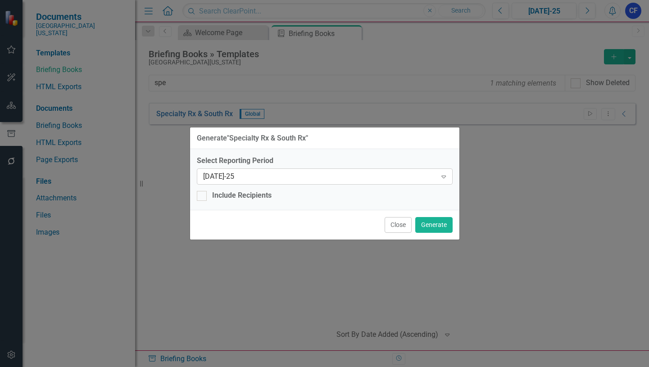
click at [444, 176] on icon "Expand" at bounding box center [443, 176] width 9 height 7
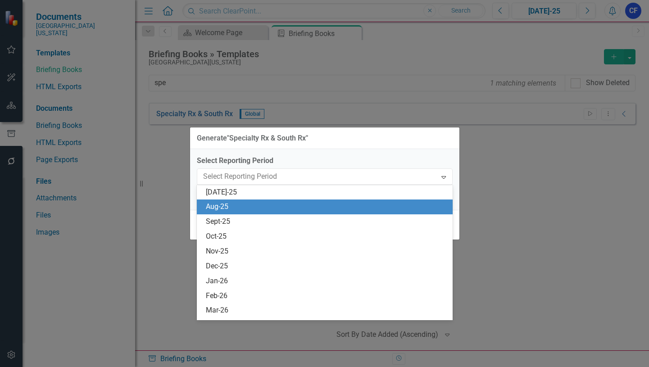
scroll to position [650, 0]
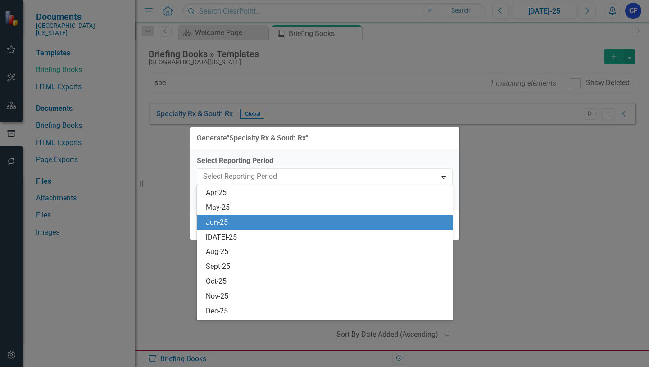
click at [219, 221] on div "Jun-25" at bounding box center [326, 222] width 241 height 10
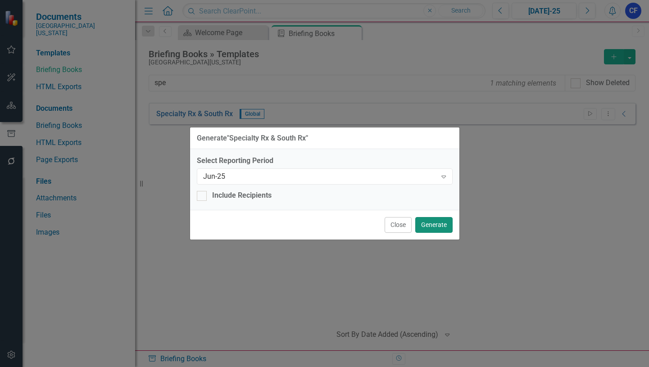
click at [435, 225] on button "Generate" at bounding box center [433, 225] width 37 height 16
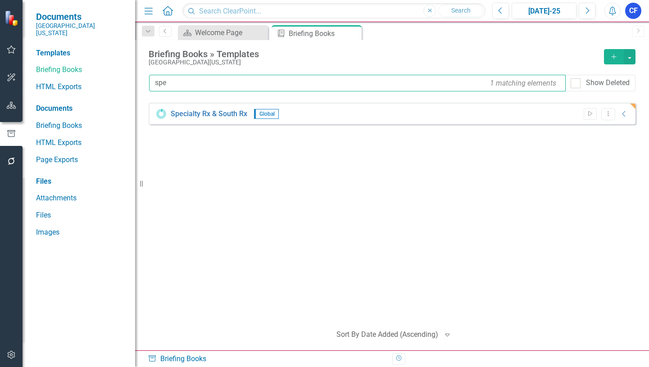
drag, startPoint x: 173, startPoint y: 84, endPoint x: 152, endPoint y: 83, distance: 21.6
click at [152, 83] on input "spe" at bounding box center [357, 83] width 416 height 17
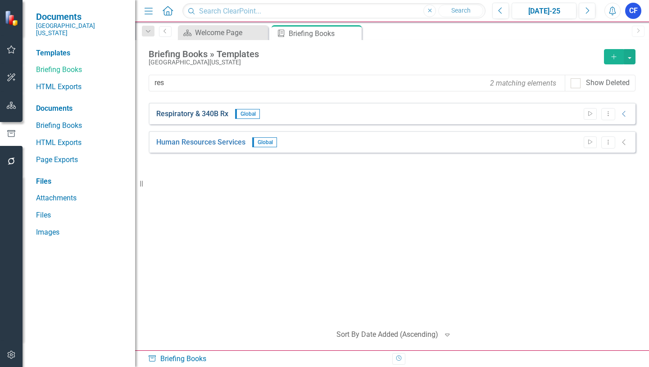
click at [210, 114] on link "Respiratory & 340B Rx" at bounding box center [192, 114] width 72 height 10
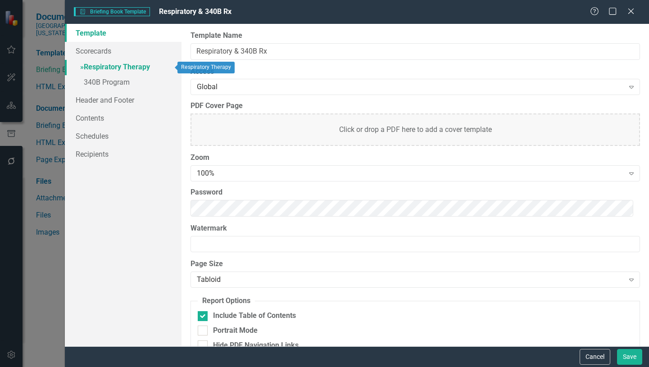
click at [117, 65] on link "» Respiratory Therapy" at bounding box center [123, 68] width 117 height 16
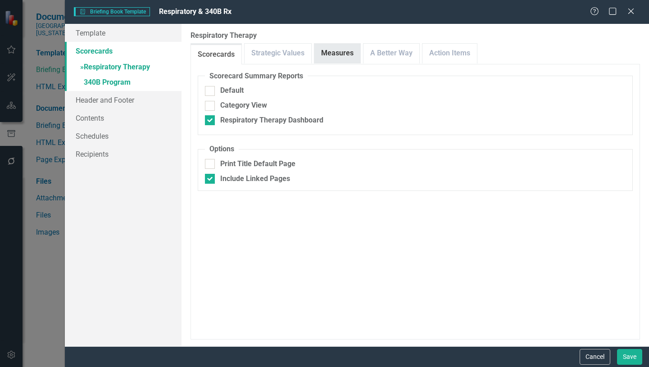
click at [336, 52] on link "Measures" at bounding box center [337, 53] width 46 height 19
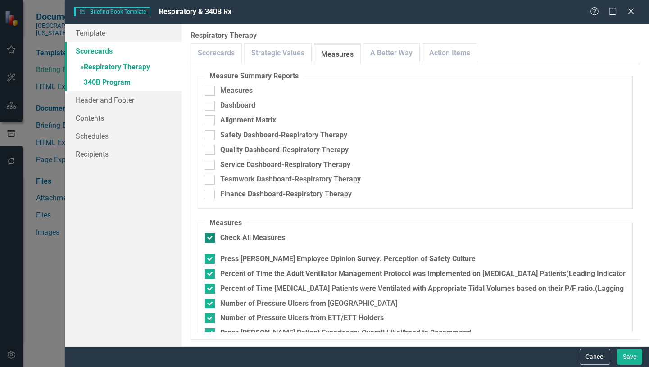
click at [210, 237] on input "Check All Measures" at bounding box center [208, 236] width 6 height 6
click at [210, 258] on input "Press [PERSON_NAME] Employee Opinion Survey: Perception of Safety Culture" at bounding box center [208, 257] width 6 height 6
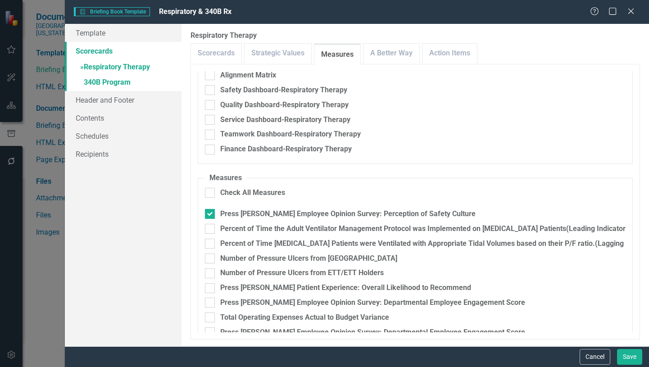
scroll to position [74, 0]
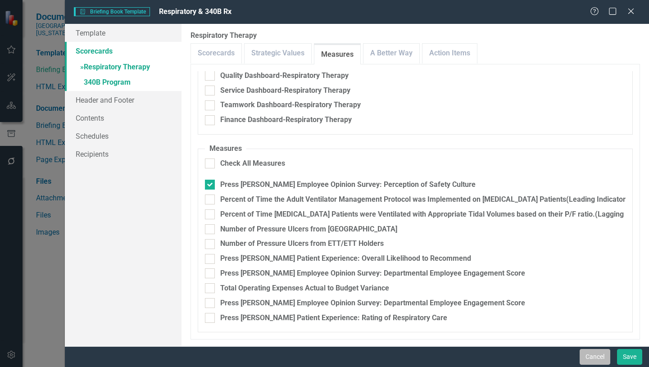
click at [593, 356] on button "Cancel" at bounding box center [594, 357] width 31 height 16
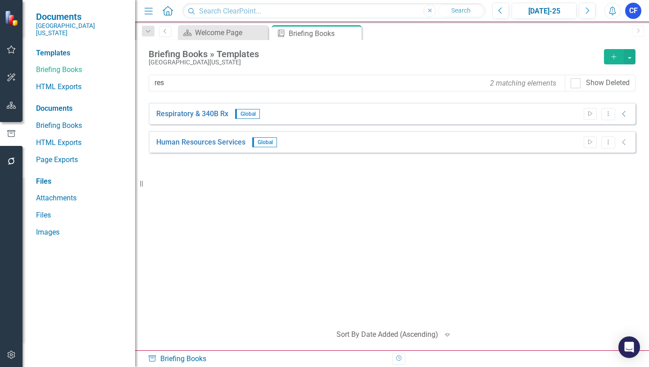
click at [611, 11] on icon "Alerts" at bounding box center [611, 10] width 9 height 9
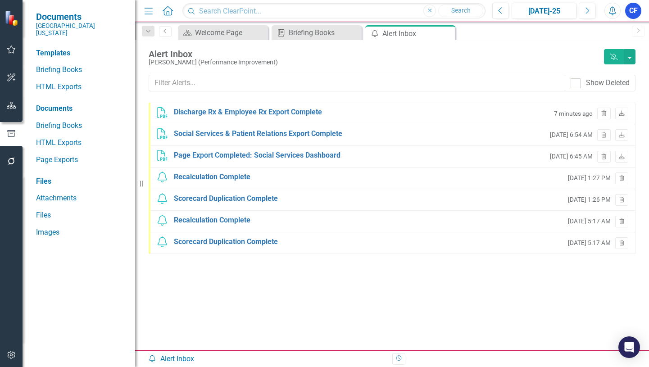
click at [622, 114] on icon at bounding box center [621, 112] width 5 height 5
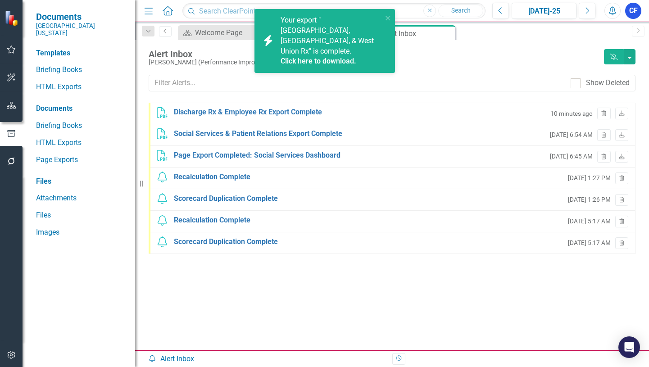
click at [314, 57] on link "Click here to download." at bounding box center [318, 61] width 76 height 9
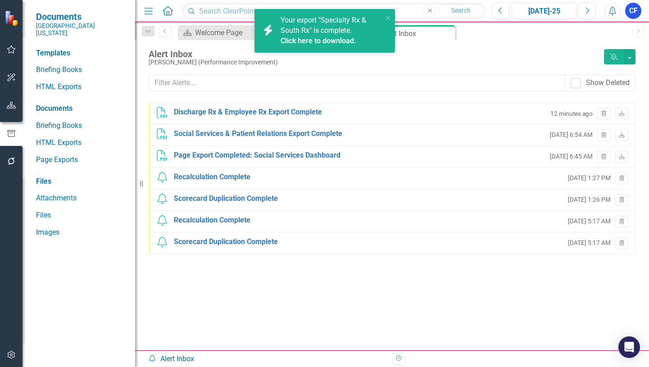
click at [316, 41] on link "Click here to download." at bounding box center [318, 40] width 76 height 9
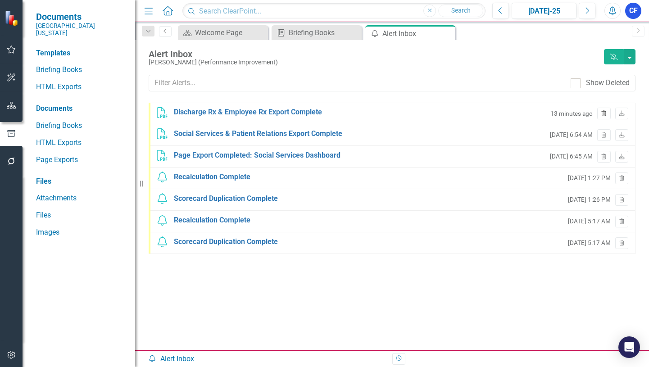
click at [605, 114] on icon "button" at bounding box center [603, 112] width 5 height 5
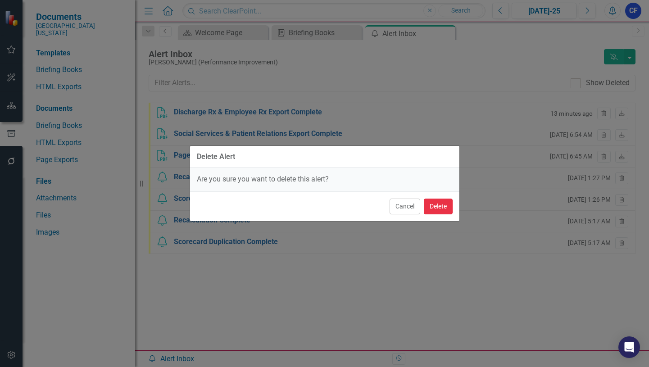
click at [438, 207] on button "Delete" at bounding box center [438, 207] width 29 height 16
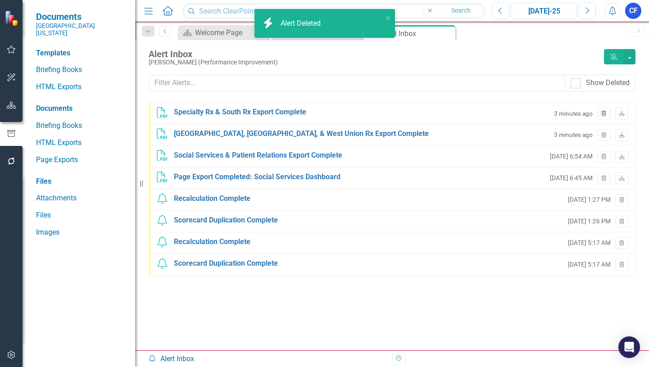
click at [604, 112] on icon "Trash" at bounding box center [603, 113] width 7 height 5
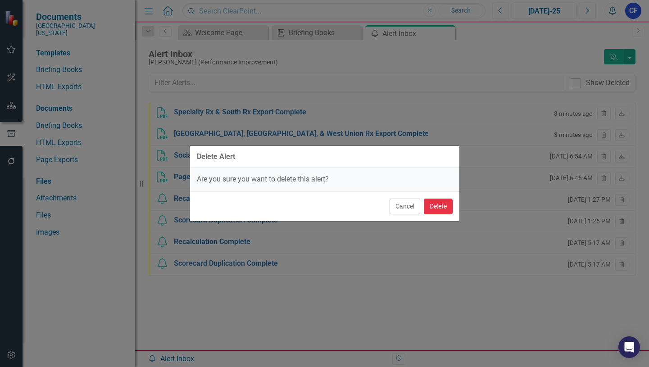
click at [440, 208] on button "Delete" at bounding box center [438, 207] width 29 height 16
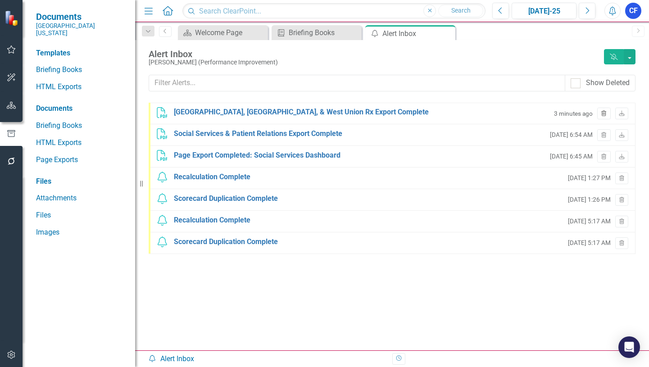
click at [602, 115] on icon "button" at bounding box center [603, 112] width 5 height 5
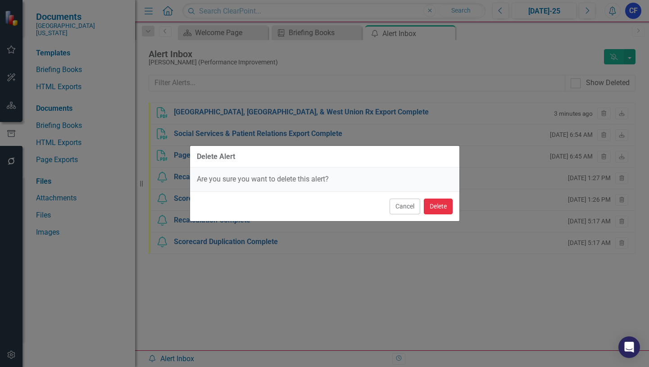
click at [438, 209] on button "Delete" at bounding box center [438, 207] width 29 height 16
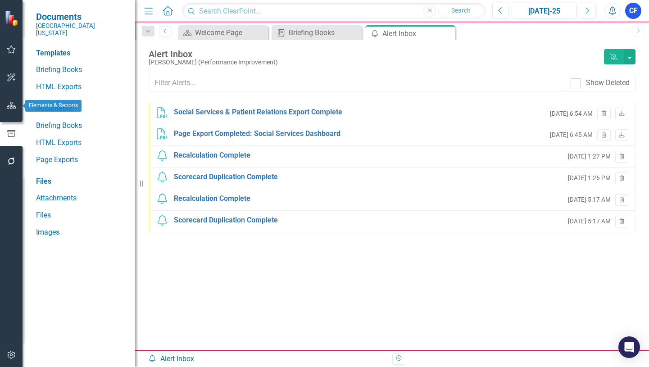
click at [12, 108] on icon "button" at bounding box center [11, 105] width 9 height 7
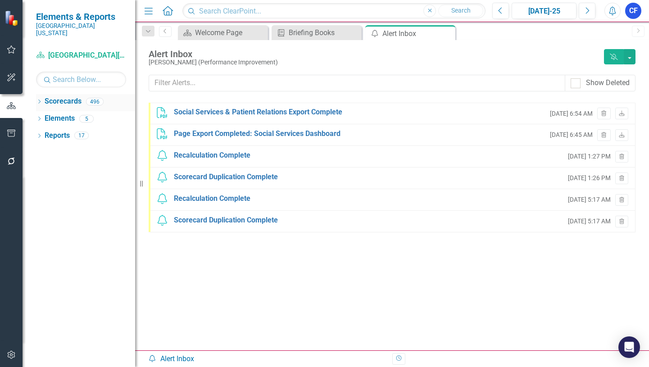
click at [40, 100] on icon "Dropdown" at bounding box center [39, 102] width 6 height 5
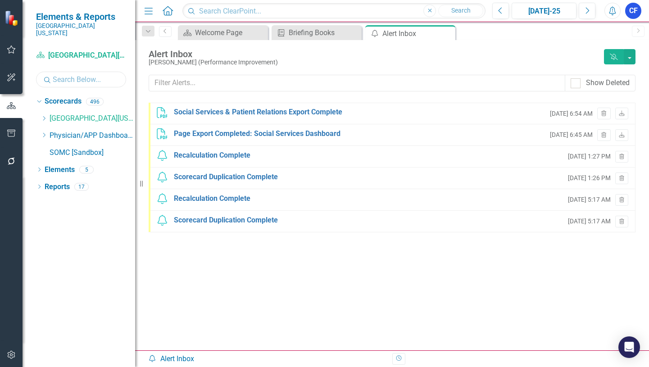
click at [60, 73] on input "text" at bounding box center [81, 80] width 90 height 16
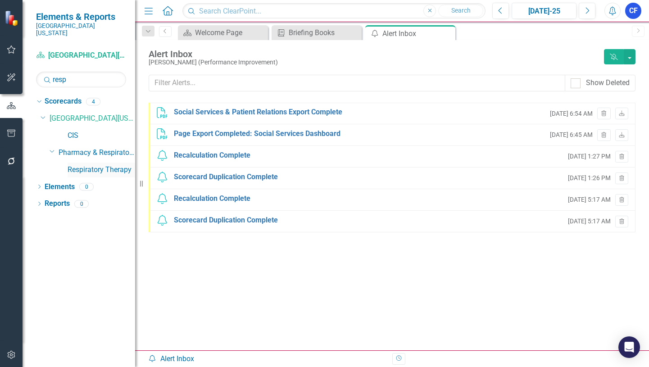
click at [122, 165] on link "Respiratory Therapy" at bounding box center [102, 170] width 68 height 10
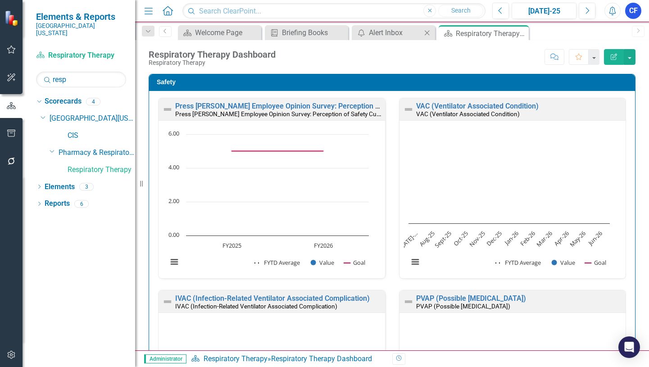
click at [429, 33] on icon "Close" at bounding box center [426, 32] width 9 height 7
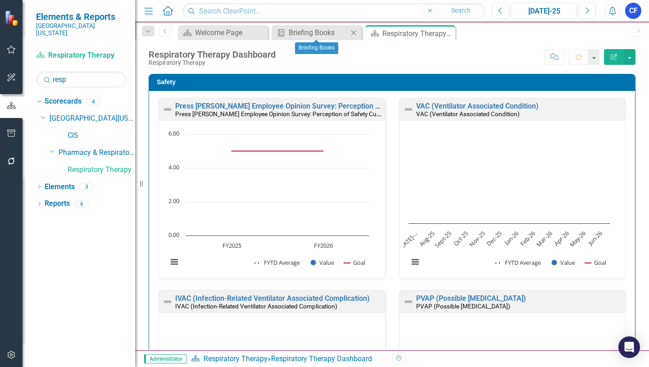
click at [353, 32] on icon at bounding box center [353, 32] width 5 height 5
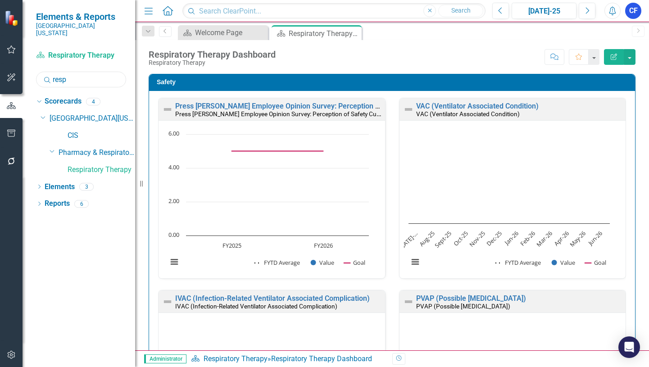
drag, startPoint x: 70, startPoint y: 71, endPoint x: 53, endPoint y: 72, distance: 16.7
click at [53, 72] on input "resp" at bounding box center [81, 80] width 90 height 16
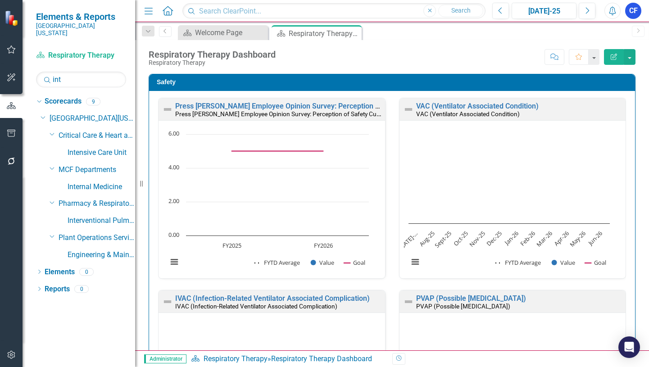
click at [45, 143] on div "Dropdown Southern Ohio Medical Center Dropdown Critical Care & Heart and Vascul…" at bounding box center [88, 188] width 95 height 154
click at [104, 148] on link "Intensive Care Unit" at bounding box center [102, 153] width 68 height 10
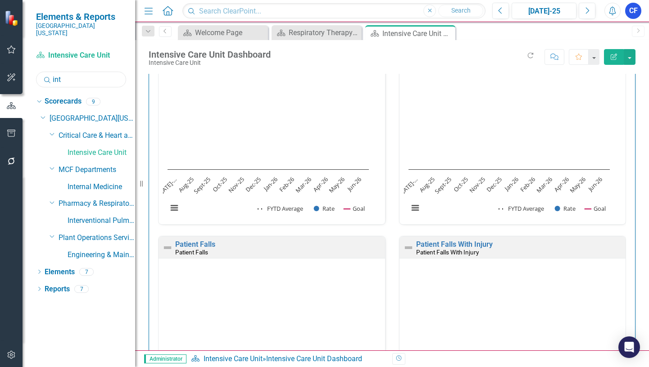
drag, startPoint x: 64, startPoint y: 72, endPoint x: 62, endPoint y: 80, distance: 7.5
click at [63, 73] on input "int" at bounding box center [81, 80] width 90 height 16
click at [112, 182] on link "Infection Prevention" at bounding box center [102, 187] width 68 height 10
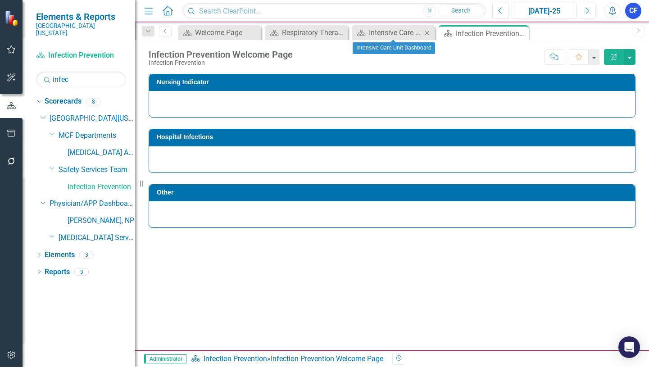
click at [424, 34] on icon "Close" at bounding box center [426, 32] width 9 height 7
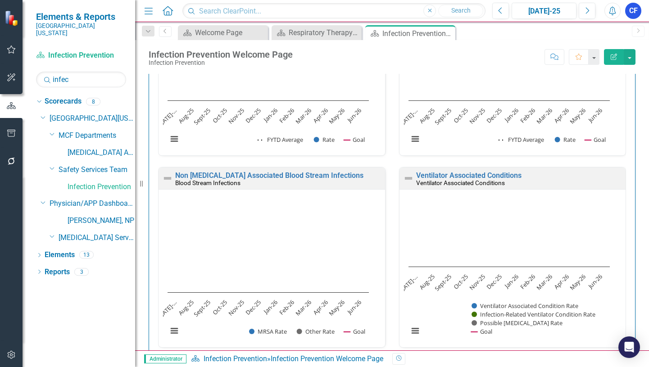
scroll to position [315, 0]
click at [465, 174] on link "Ventilator Associated Conditions" at bounding box center [468, 175] width 105 height 9
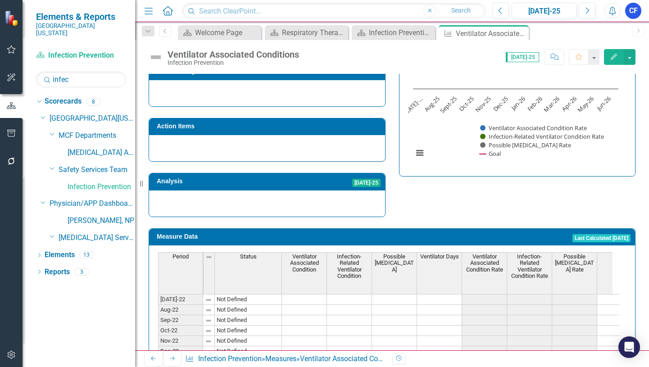
scroll to position [90, 0]
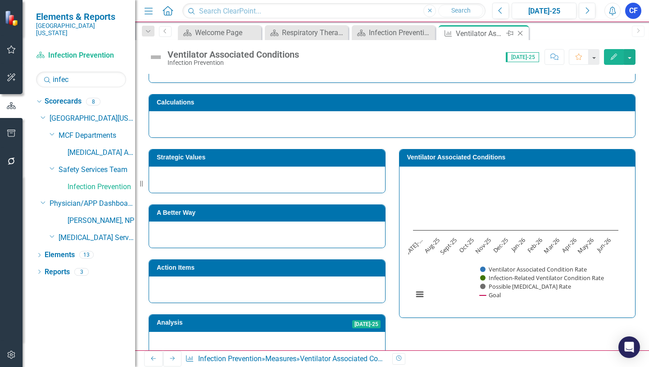
click at [519, 35] on icon "Close" at bounding box center [519, 33] width 9 height 7
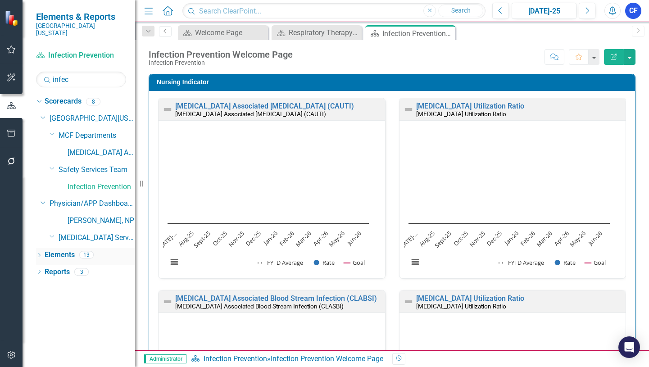
click at [66, 250] on link "Elements" at bounding box center [60, 255] width 30 height 10
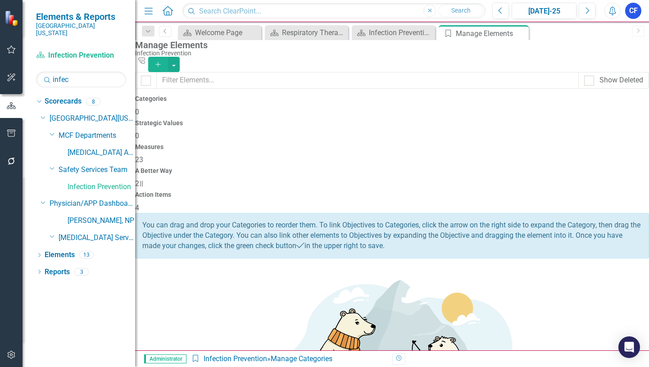
click at [387, 144] on h4 "Measures" at bounding box center [392, 147] width 514 height 7
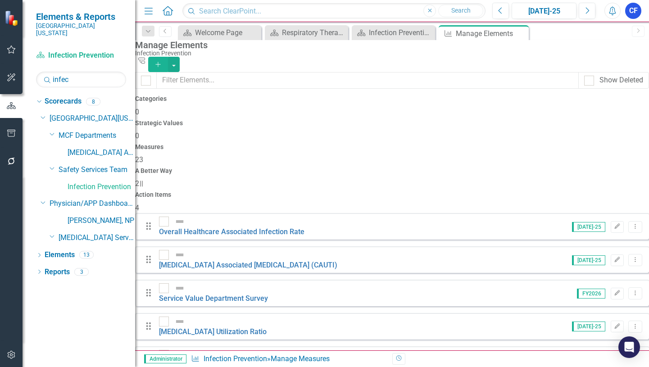
scroll to position [180, 0]
click at [614, 325] on link "Copy Duplicate Measure" at bounding box center [587, 325] width 81 height 17
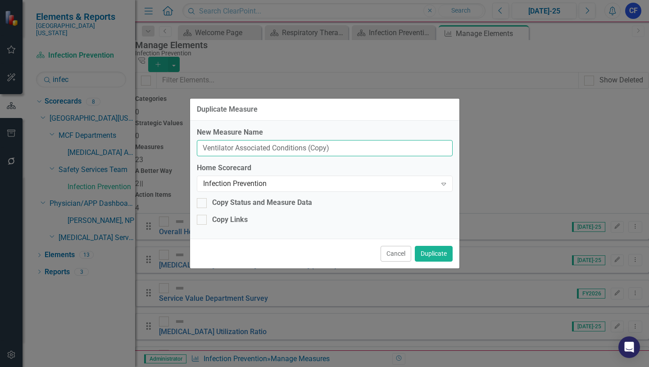
drag, startPoint x: 337, startPoint y: 148, endPoint x: 307, endPoint y: 151, distance: 30.7
click at [307, 151] on input "Ventilator Associated Conditions (Copy)" at bounding box center [325, 148] width 256 height 17
click at [443, 184] on icon "Expand" at bounding box center [443, 183] width 9 height 7
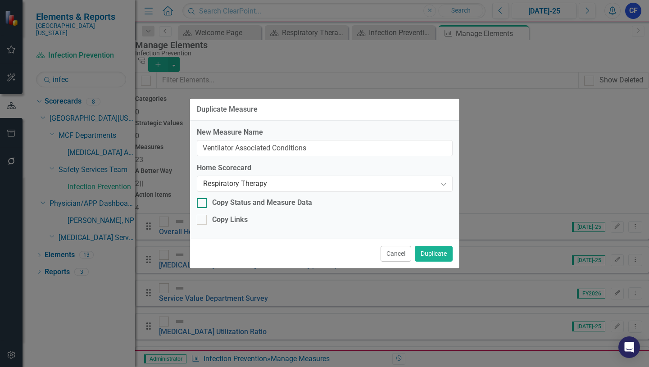
click at [199, 202] on input "Copy Status and Measure Data" at bounding box center [200, 201] width 6 height 6
click at [437, 254] on button "Duplicate" at bounding box center [434, 254] width 38 height 16
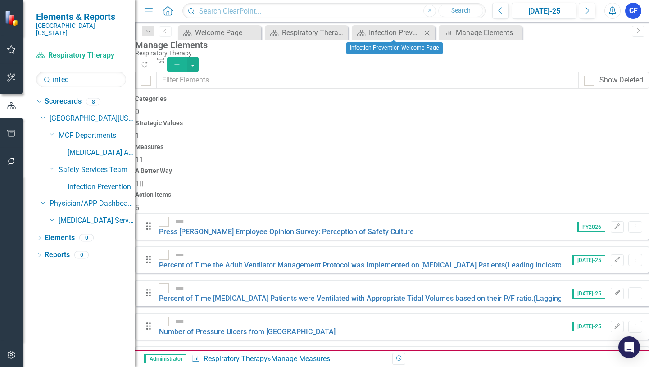
click at [426, 34] on icon at bounding box center [427, 32] width 5 height 5
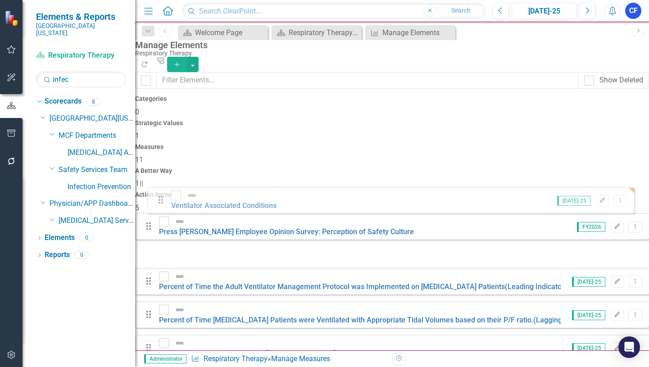
drag, startPoint x: 160, startPoint y: 280, endPoint x: 159, endPoint y: 202, distance: 77.9
drag, startPoint x: 161, startPoint y: 312, endPoint x: 158, endPoint y: 200, distance: 111.2
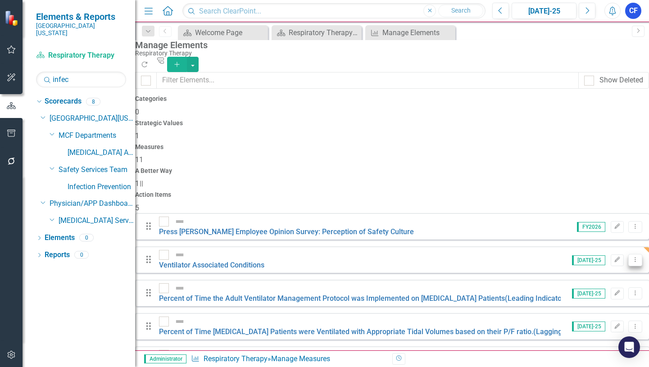
click at [631, 257] on icon "Dropdown Menu" at bounding box center [635, 260] width 8 height 6
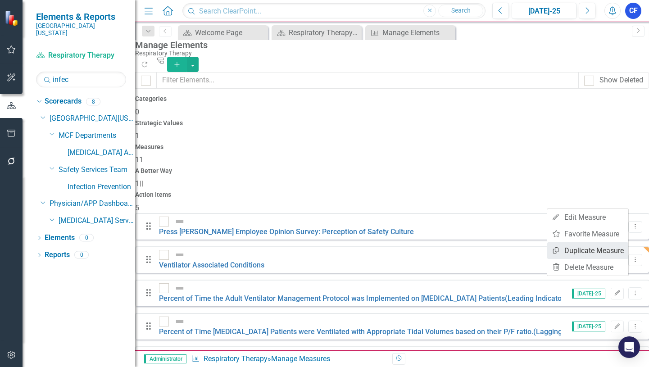
click at [622, 250] on link "Copy Duplicate Measure" at bounding box center [587, 250] width 81 height 17
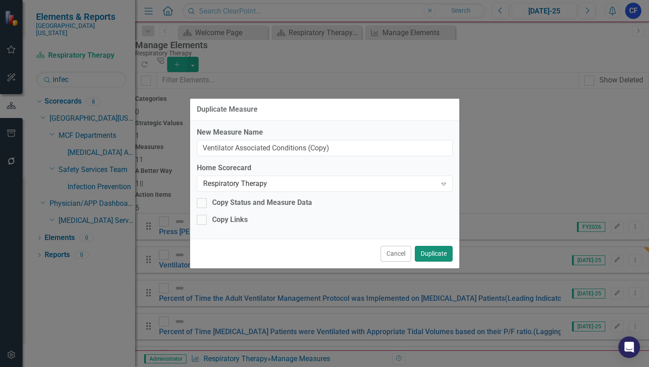
click at [437, 253] on button "Duplicate" at bounding box center [434, 254] width 38 height 16
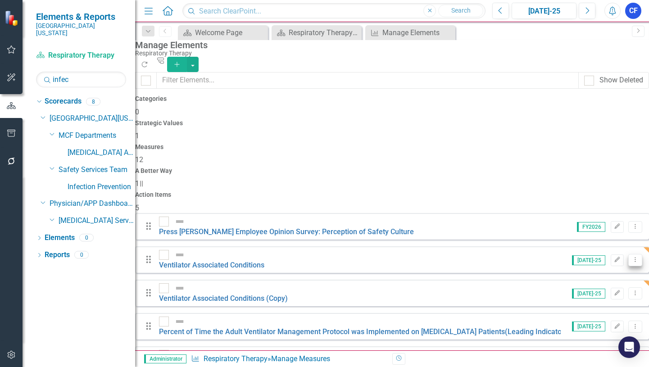
click at [631, 257] on icon "Dropdown Menu" at bounding box center [635, 260] width 8 height 6
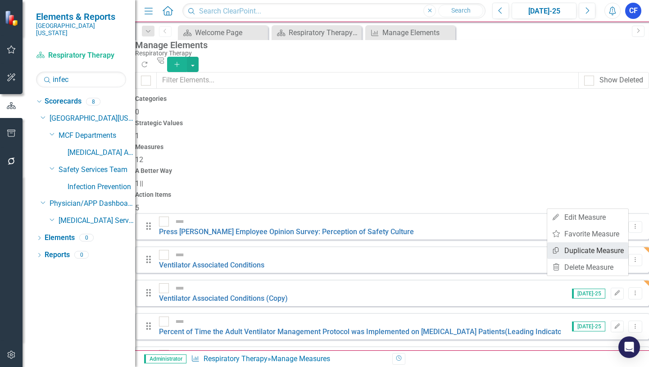
click at [619, 250] on link "Copy Duplicate Measure" at bounding box center [587, 250] width 81 height 17
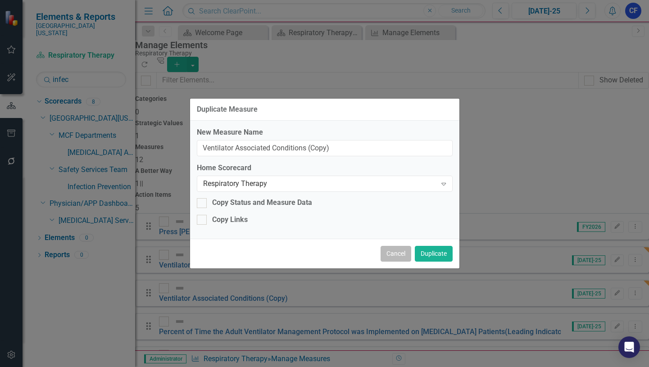
click at [390, 255] on button "Cancel" at bounding box center [395, 254] width 31 height 16
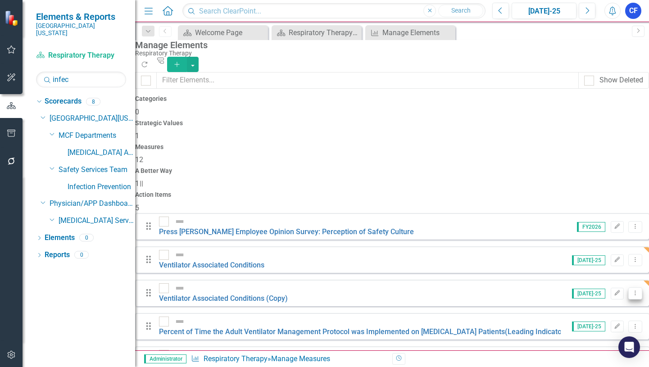
click at [631, 290] on icon "Dropdown Menu" at bounding box center [635, 293] width 8 height 6
click at [601, 294] on link "Trash Delete Measure" at bounding box center [587, 295] width 81 height 17
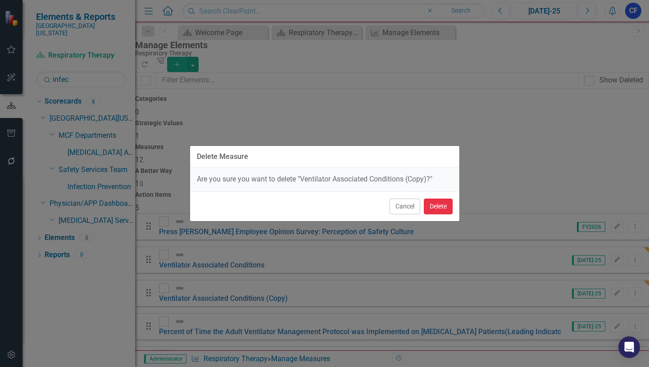
click at [440, 207] on button "Delete" at bounding box center [438, 207] width 29 height 16
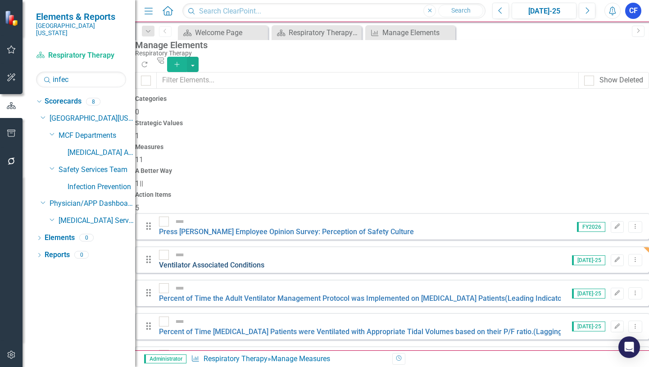
click at [254, 261] on link "Ventilator Associated Conditions" at bounding box center [211, 265] width 105 height 9
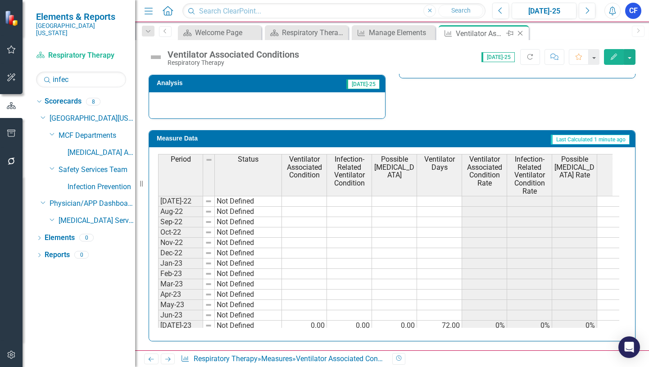
click at [520, 36] on icon "Close" at bounding box center [519, 33] width 9 height 7
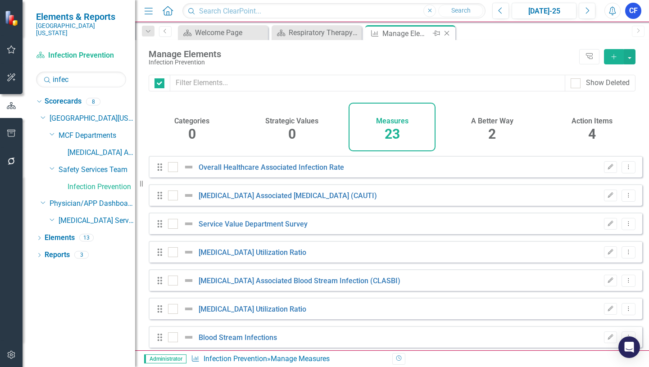
checkbox input "false"
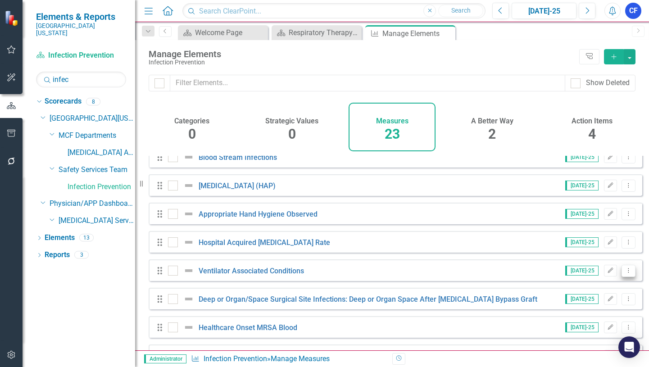
click at [624, 273] on icon "Dropdown Menu" at bounding box center [628, 270] width 8 height 6
click at [622, 324] on link "Copy Duplicate Measure" at bounding box center [587, 325] width 81 height 17
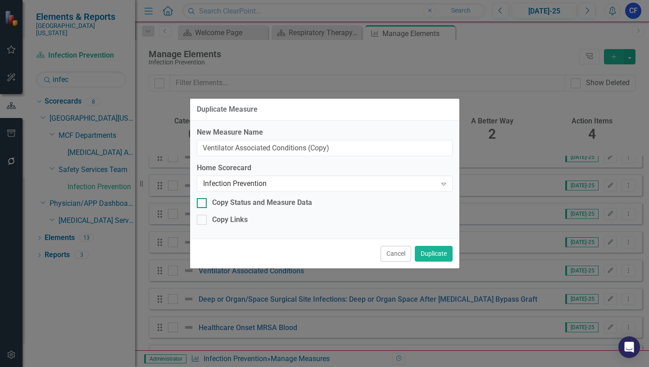
click at [201, 202] on input "Copy Status and Measure Data" at bounding box center [200, 201] width 6 height 6
checkbox input "true"
click at [434, 255] on button "Duplicate" at bounding box center [434, 254] width 38 height 16
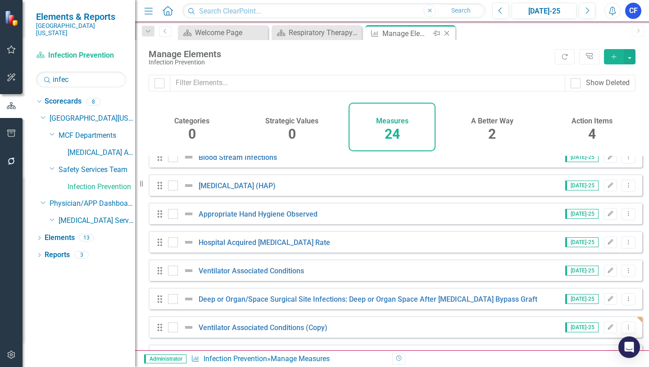
click at [448, 32] on icon "Close" at bounding box center [446, 33] width 9 height 7
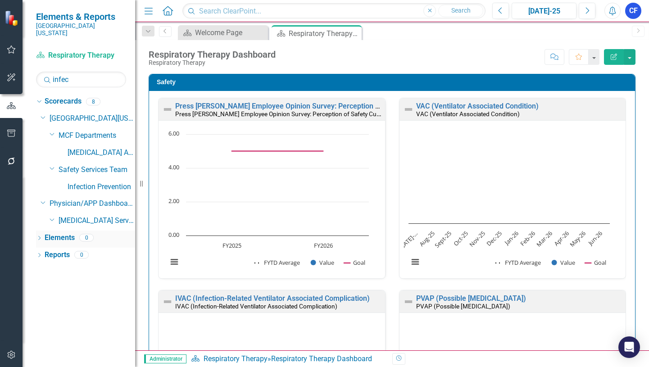
click at [57, 233] on link "Elements" at bounding box center [60, 238] width 30 height 10
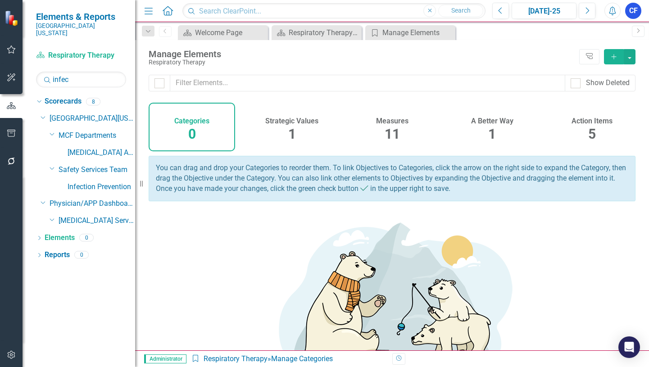
click at [389, 120] on h4 "Measures" at bounding box center [392, 121] width 32 height 8
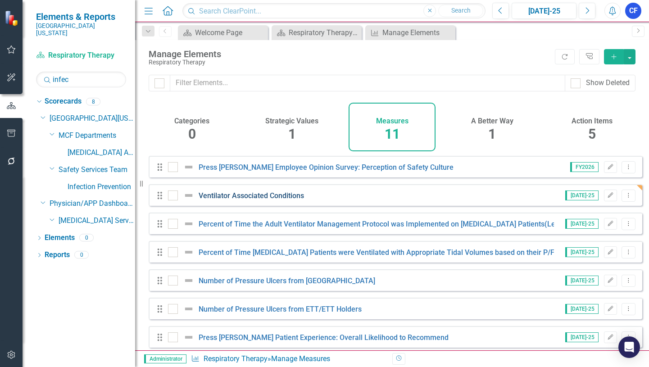
click at [288, 200] on link "Ventilator Associated Conditions" at bounding box center [251, 195] width 105 height 9
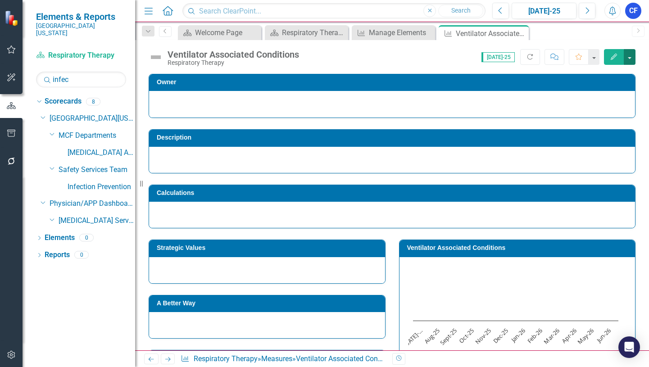
click at [629, 59] on button "button" at bounding box center [630, 57] width 12 height 16
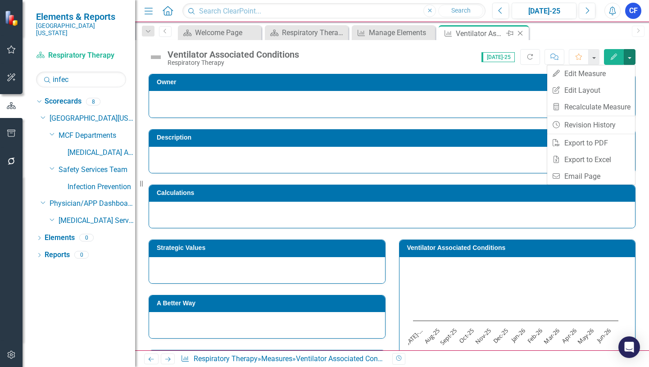
click at [521, 33] on icon "Close" at bounding box center [519, 33] width 9 height 7
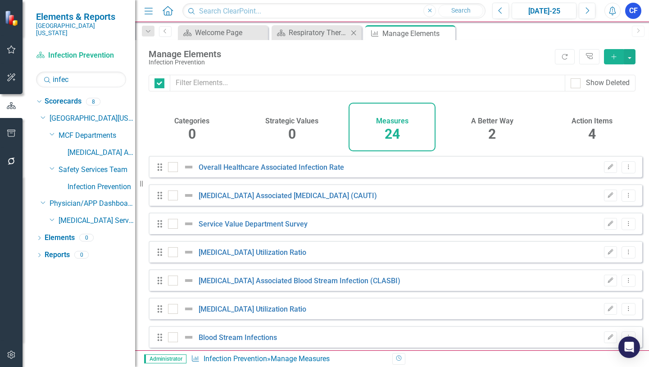
checkbox input "false"
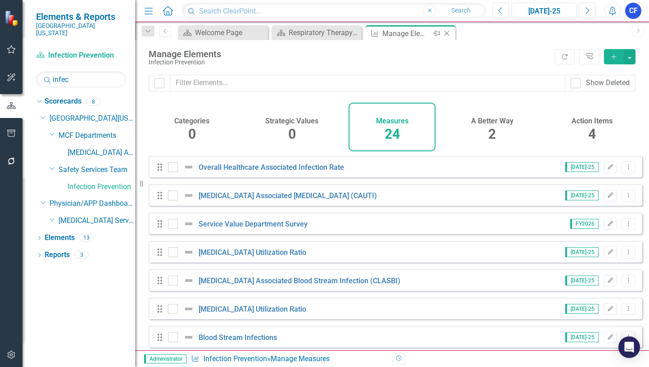
click at [446, 32] on icon "Close" at bounding box center [446, 33] width 9 height 7
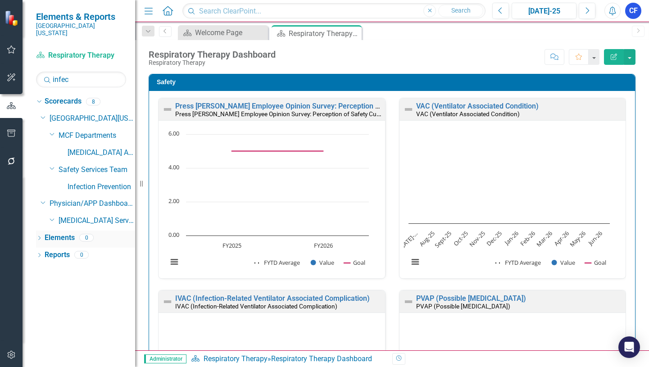
click at [56, 233] on link "Elements" at bounding box center [60, 238] width 30 height 10
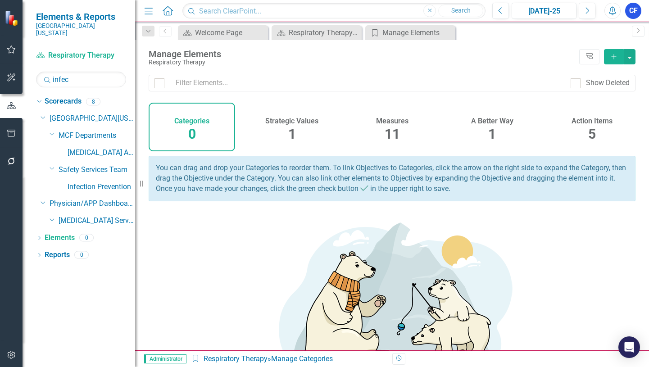
click at [392, 121] on h4 "Measures" at bounding box center [392, 121] width 32 height 8
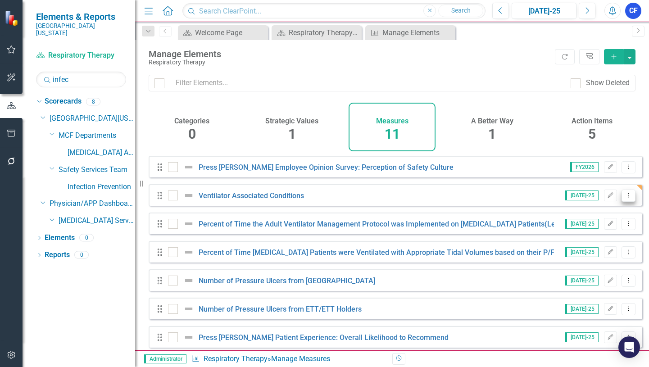
click at [624, 198] on icon "Dropdown Menu" at bounding box center [628, 195] width 8 height 6
click at [615, 249] on link "Copy Duplicate Measure" at bounding box center [587, 250] width 81 height 17
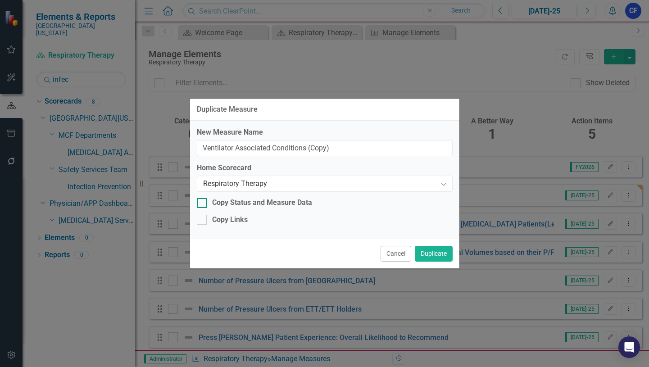
click at [205, 201] on div at bounding box center [202, 203] width 10 height 10
click at [203, 201] on input "Copy Status and Measure Data" at bounding box center [200, 201] width 6 height 6
checkbox input "true"
click at [431, 253] on button "Duplicate" at bounding box center [434, 254] width 38 height 16
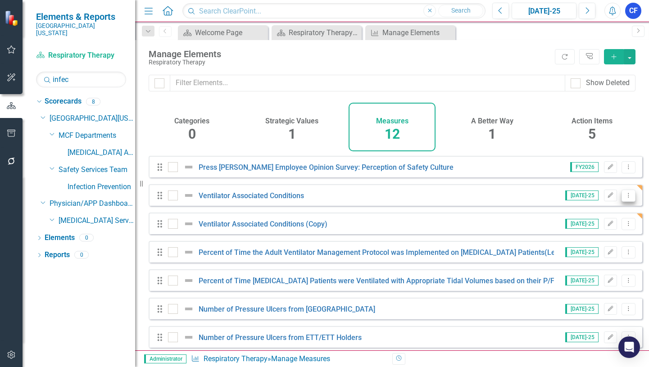
click at [624, 198] on icon "Dropdown Menu" at bounding box center [628, 195] width 8 height 6
click at [610, 250] on link "Copy Duplicate Measure" at bounding box center [587, 250] width 81 height 17
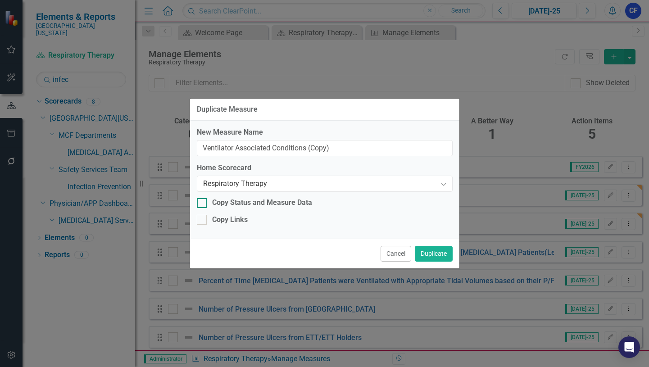
click at [204, 201] on div at bounding box center [202, 203] width 10 height 10
click at [203, 201] on input "Copy Status and Measure Data" at bounding box center [200, 201] width 6 height 6
checkbox input "true"
click at [432, 255] on button "Duplicate" at bounding box center [434, 254] width 38 height 16
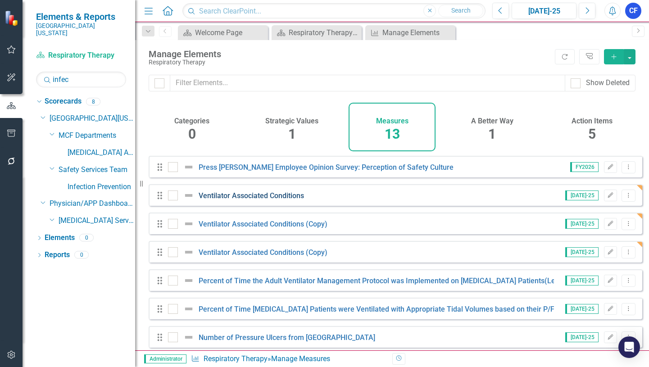
click at [263, 200] on link "Ventilator Associated Conditions" at bounding box center [251, 195] width 105 height 9
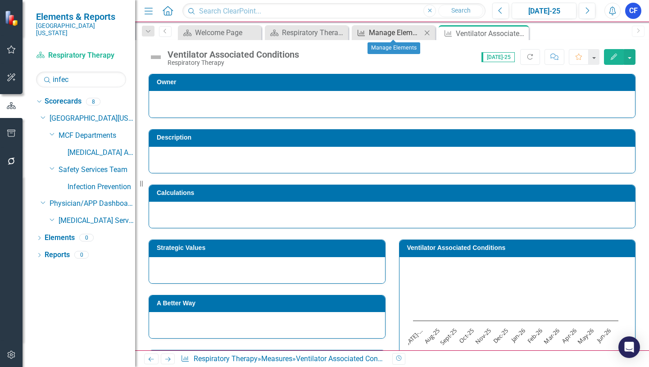
click at [400, 33] on div "Manage Elements" at bounding box center [395, 32] width 53 height 11
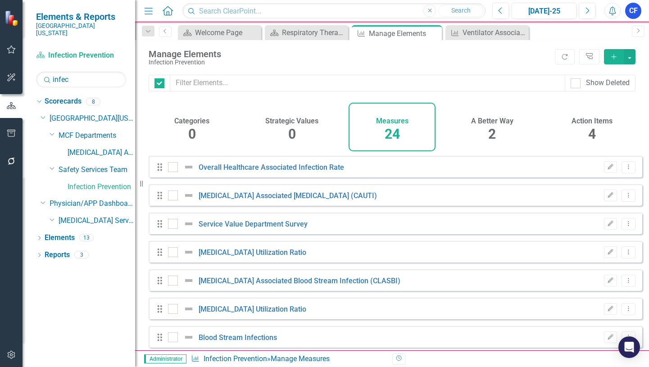
checkbox input "false"
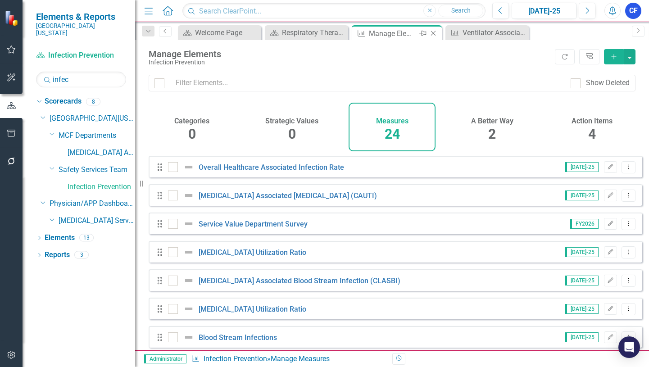
click at [433, 32] on icon "Close" at bounding box center [433, 33] width 9 height 7
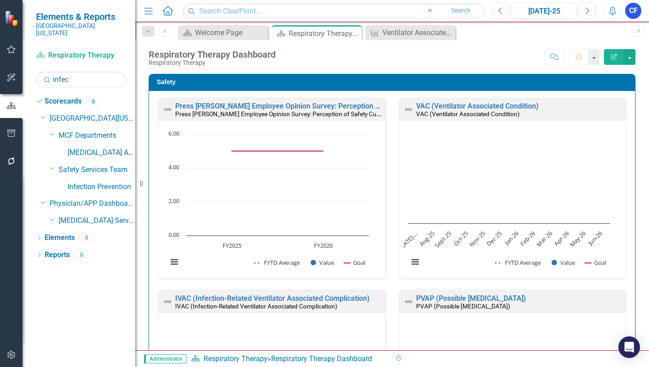
scroll to position [0, 0]
click at [54, 233] on link "Elements" at bounding box center [60, 238] width 30 height 10
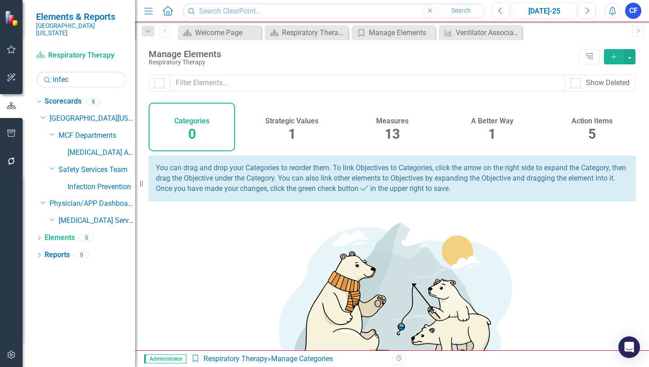
click at [390, 123] on h4 "Measures" at bounding box center [392, 121] width 32 height 8
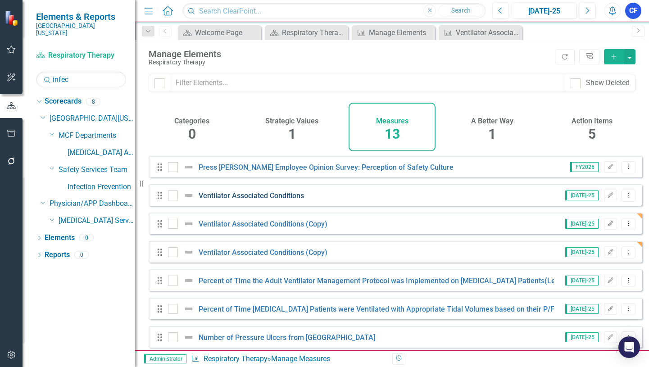
click at [295, 200] on link "Ventilator Associated Conditions" at bounding box center [251, 195] width 105 height 9
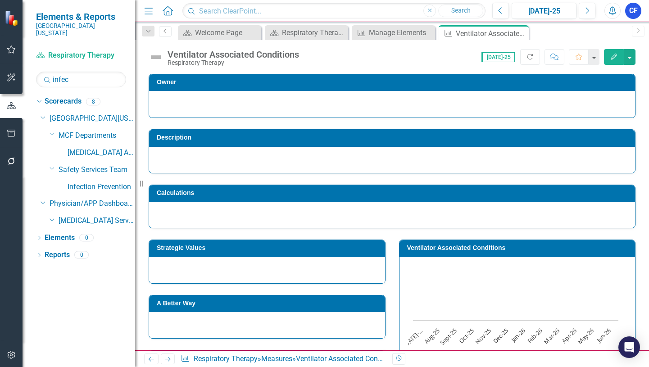
drag, startPoint x: 516, startPoint y: 34, endPoint x: 482, endPoint y: 35, distance: 34.7
click at [0, 0] on icon "Close" at bounding box center [0, 0] width 0 height 0
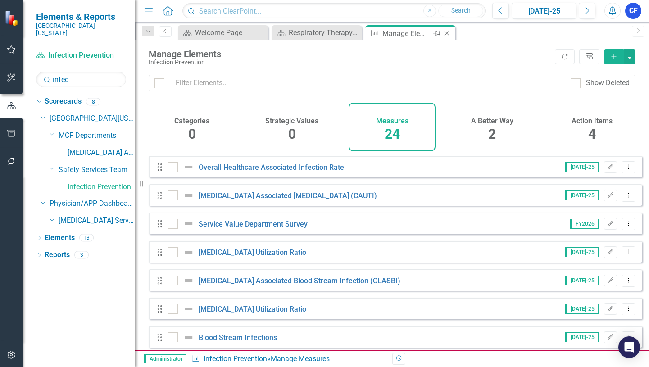
click at [446, 33] on icon "Close" at bounding box center [446, 33] width 9 height 7
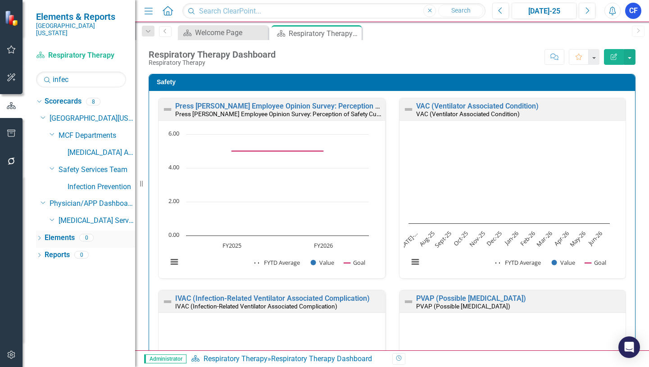
click at [50, 233] on link "Elements" at bounding box center [60, 238] width 30 height 10
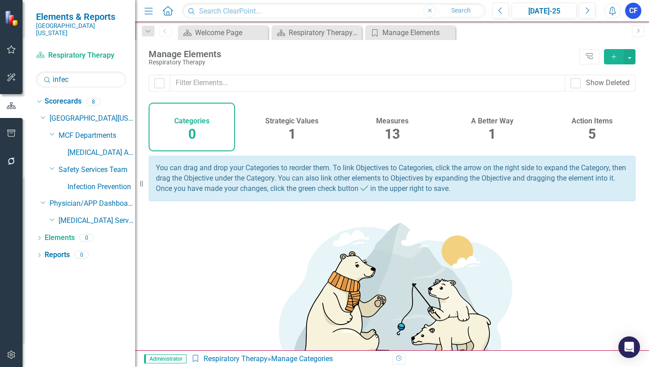
click at [396, 121] on h4 "Measures" at bounding box center [392, 121] width 32 height 8
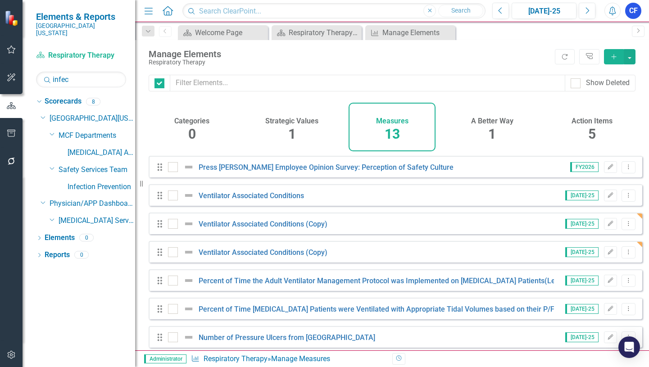
checkbox input "false"
click at [608, 198] on icon "button" at bounding box center [610, 194] width 5 height 5
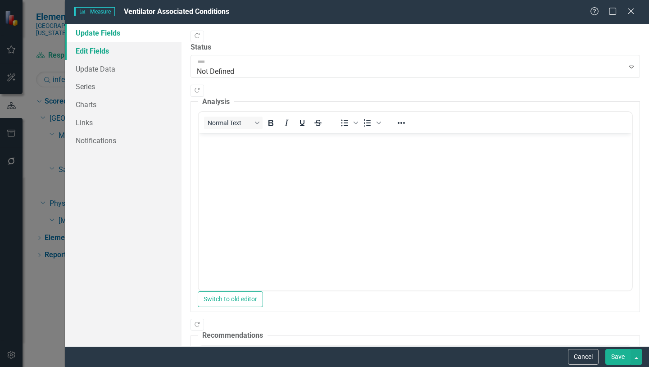
drag, startPoint x: 102, startPoint y: 51, endPoint x: 112, endPoint y: 52, distance: 9.5
click at [103, 51] on link "Edit Fields" at bounding box center [123, 51] width 117 height 18
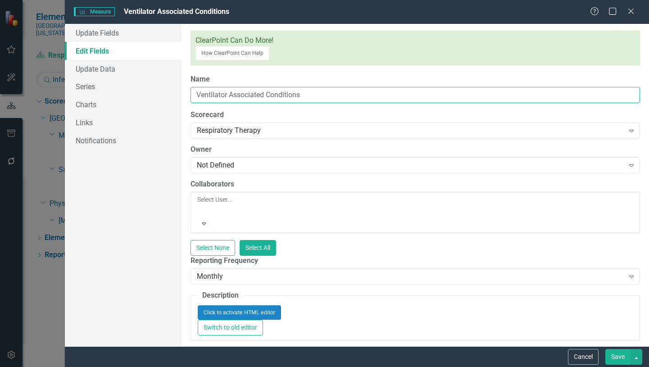
click at [307, 87] on input "Ventilator Associated Conditions" at bounding box center [414, 95] width 449 height 17
type input "Ventilator Associated Condition"
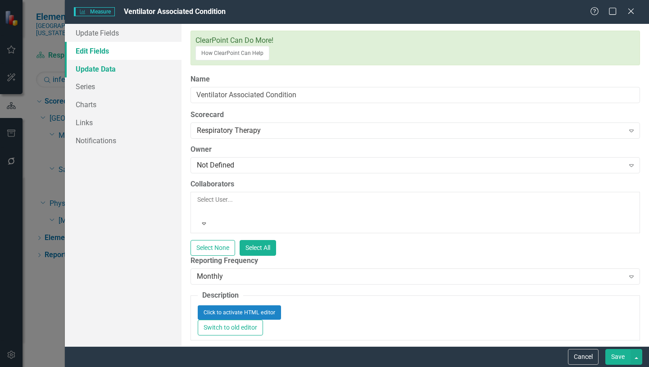
click at [108, 68] on link "Update Data" at bounding box center [123, 69] width 117 height 18
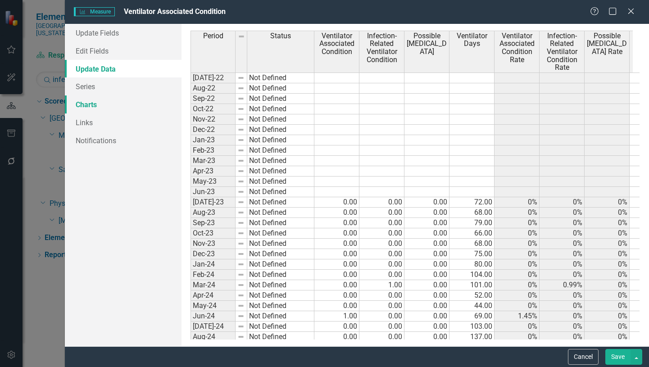
click at [90, 105] on link "Charts" at bounding box center [123, 104] width 117 height 18
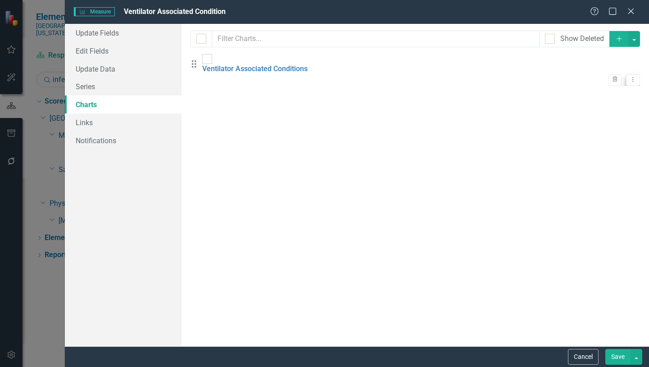
click at [629, 77] on icon "Dropdown Menu" at bounding box center [633, 80] width 8 height 6
click at [601, 81] on link "Edit Edit Chart" at bounding box center [596, 79] width 71 height 17
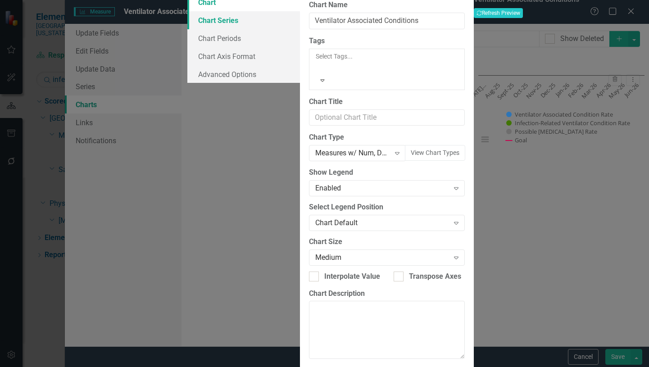
click at [187, 29] on link "Chart Series" at bounding box center [243, 20] width 113 height 18
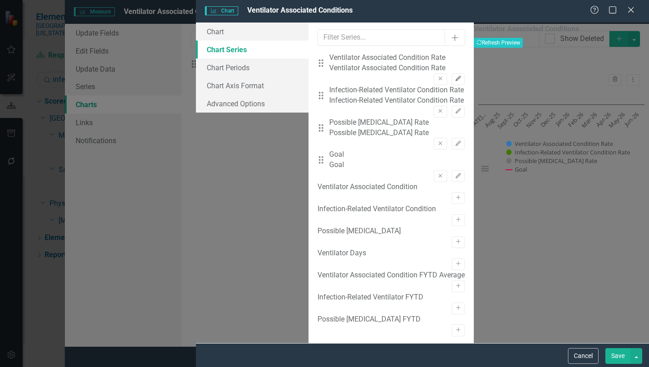
click at [455, 76] on icon "button" at bounding box center [457, 78] width 5 height 5
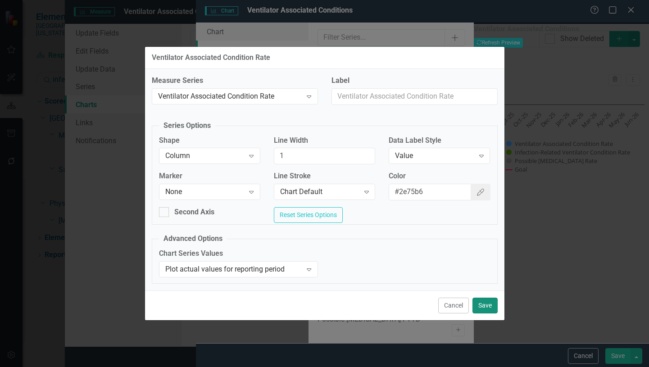
click at [488, 307] on button "Save" at bounding box center [484, 306] width 25 height 16
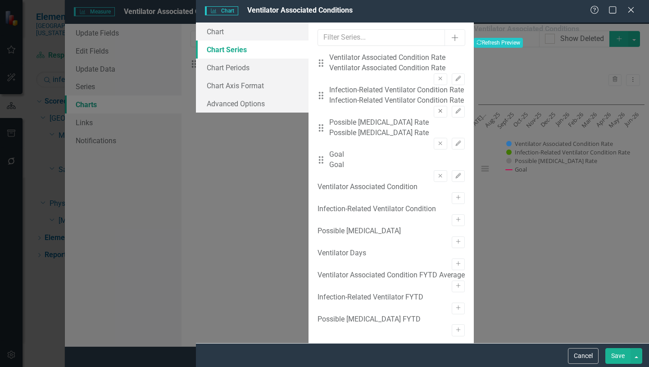
click at [437, 108] on icon "Remove" at bounding box center [440, 110] width 7 height 5
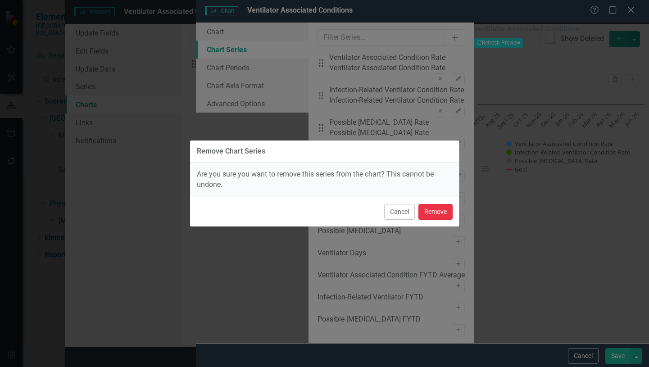
click at [439, 211] on button "Remove" at bounding box center [435, 212] width 34 height 16
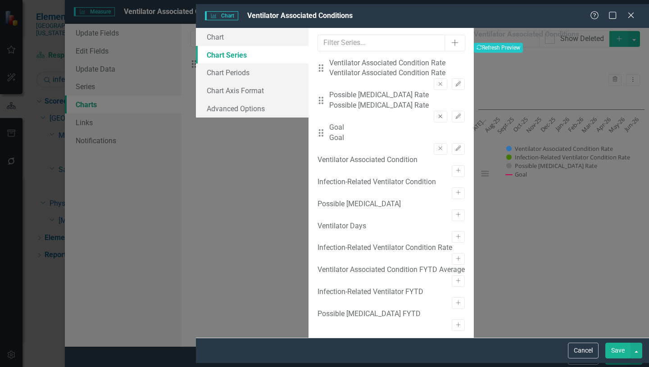
click at [437, 114] on icon "Remove" at bounding box center [440, 116] width 7 height 5
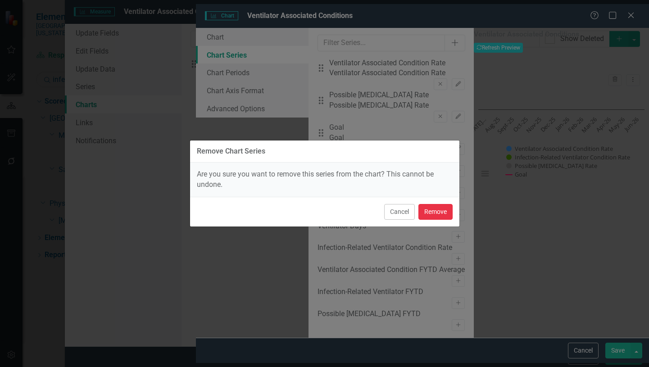
click at [435, 211] on button "Remove" at bounding box center [435, 212] width 34 height 16
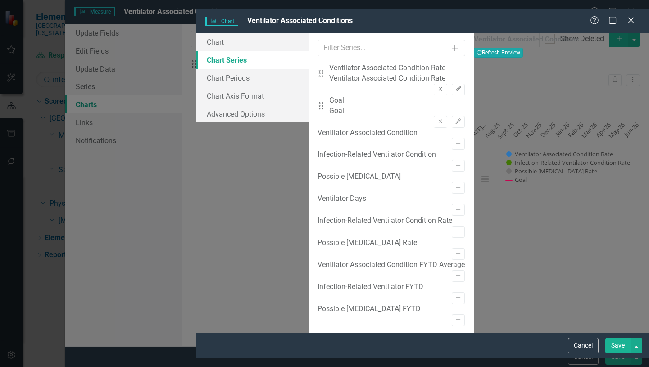
click at [523, 48] on button "Recalculate Refresh Preview" at bounding box center [498, 53] width 49 height 10
click at [615, 353] on button "Save" at bounding box center [617, 346] width 25 height 16
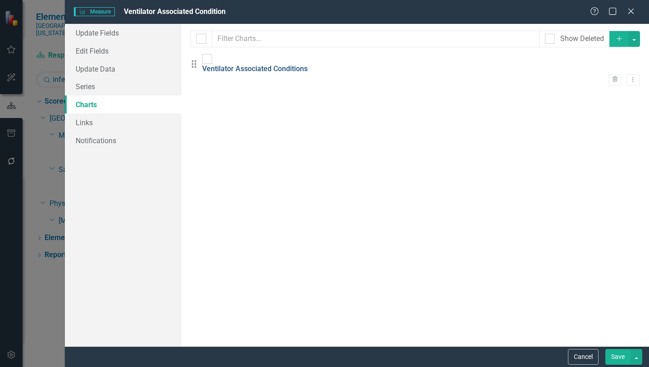
click at [299, 64] on link "Ventilator Associated Conditions" at bounding box center [254, 68] width 105 height 9
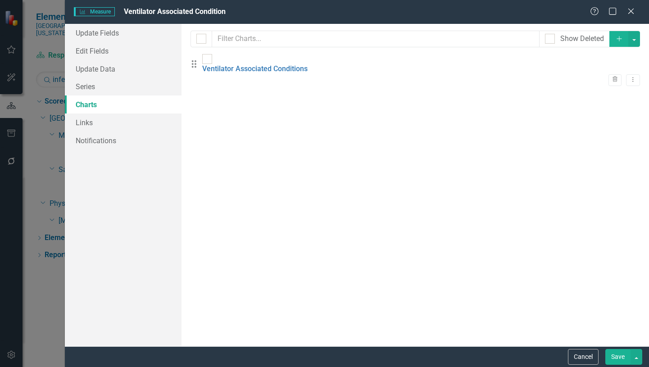
click at [615, 356] on button "Save" at bounding box center [617, 357] width 25 height 16
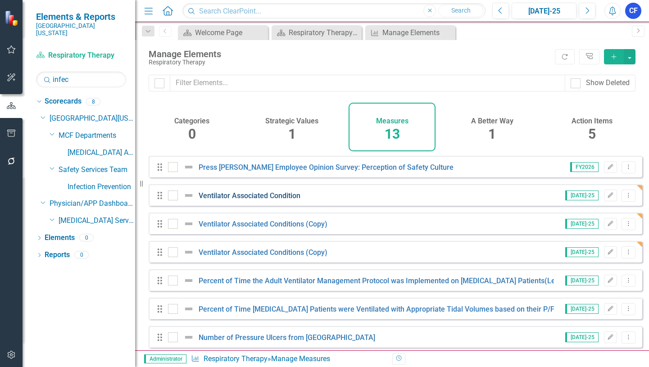
click at [289, 200] on link "Ventilator Associated Condition" at bounding box center [250, 195] width 102 height 9
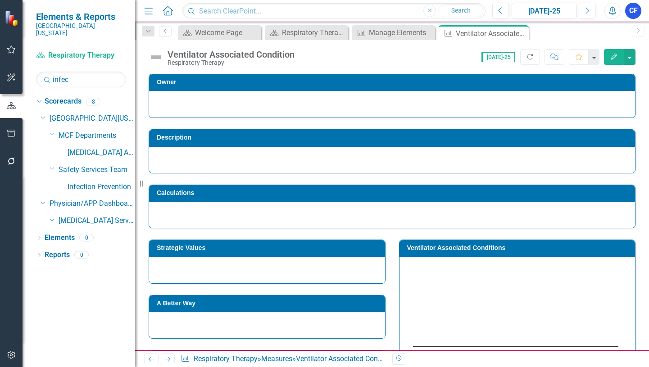
click at [492, 247] on h3 "Ventilator Associated Conditions" at bounding box center [519, 247] width 224 height 7
drag, startPoint x: 492, startPoint y: 249, endPoint x: 489, endPoint y: 281, distance: 32.5
click at [489, 280] on rect "Interactive chart" at bounding box center [515, 331] width 214 height 135
click at [630, 58] on button "button" at bounding box center [630, 57] width 12 height 16
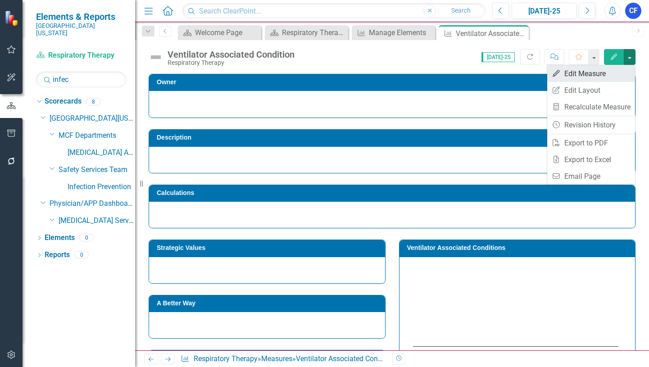
click at [590, 75] on link "Edit Edit Measure" at bounding box center [591, 73] width 88 height 17
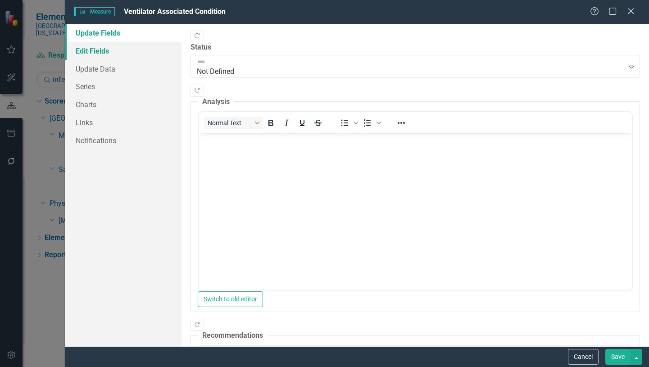
click at [90, 49] on link "Edit Fields" at bounding box center [123, 51] width 117 height 18
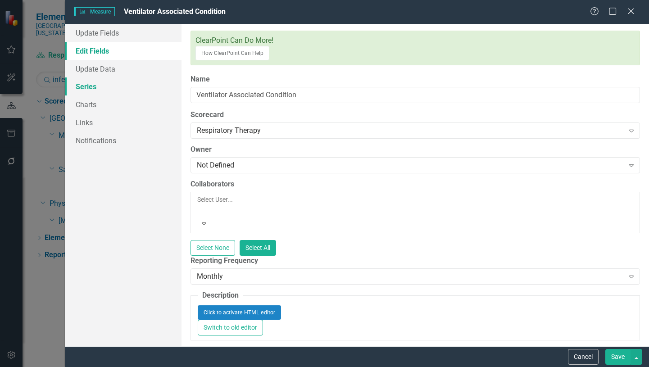
click at [92, 86] on link "Series" at bounding box center [123, 86] width 117 height 18
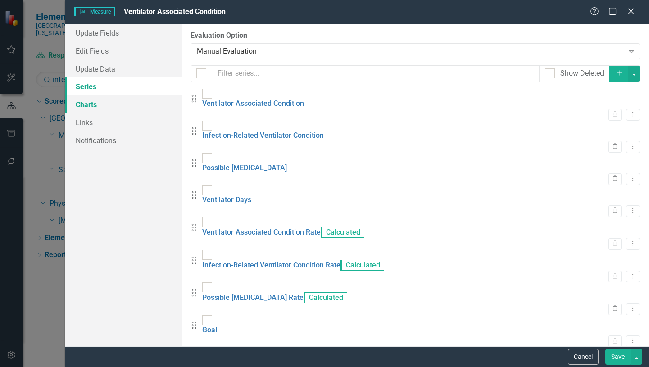
click at [91, 105] on link "Charts" at bounding box center [123, 104] width 117 height 18
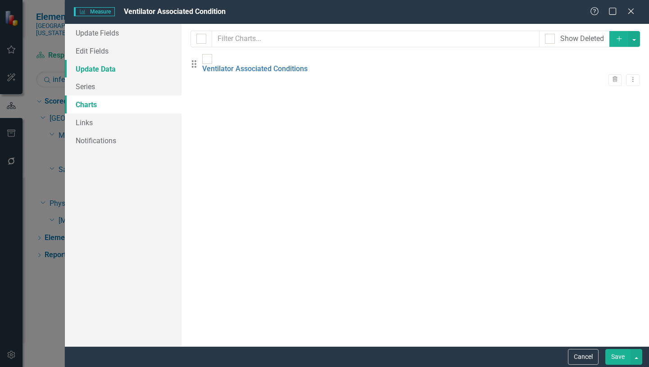
click at [94, 68] on link "Update Data" at bounding box center [123, 69] width 117 height 18
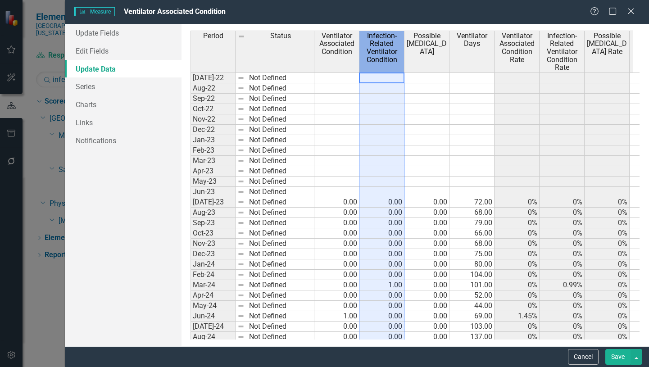
click at [381, 37] on span "Infection-Related Ventilator Condition" at bounding box center [381, 48] width 41 height 32
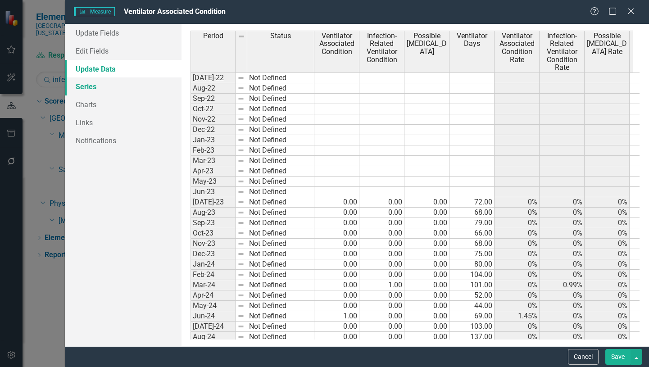
click at [90, 90] on link "Series" at bounding box center [123, 86] width 117 height 18
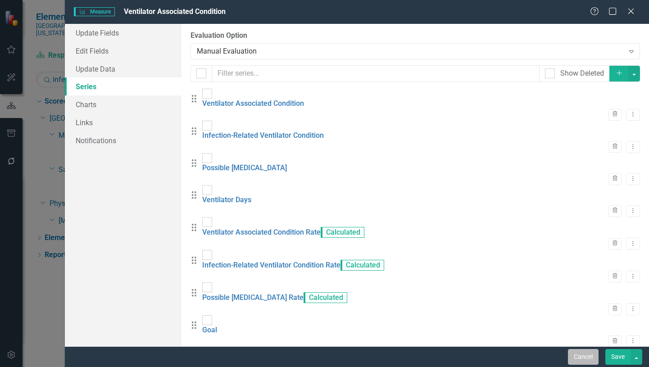
click at [583, 356] on button "Cancel" at bounding box center [583, 357] width 31 height 16
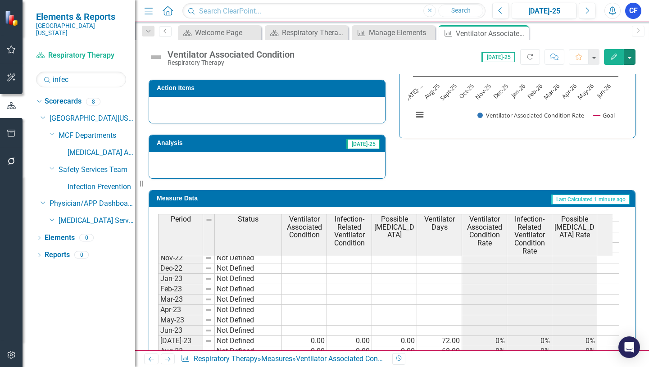
scroll to position [90, 0]
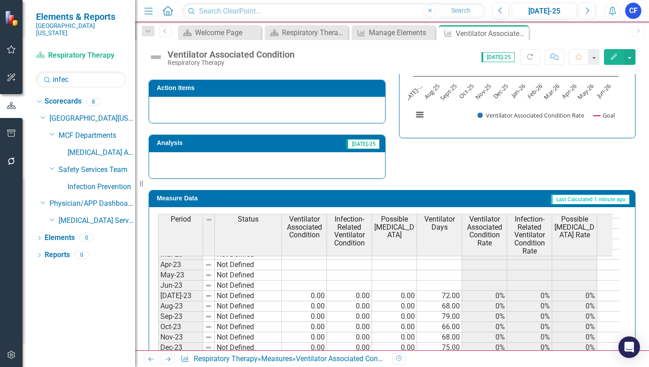
click at [223, 198] on h3 "Measure Data" at bounding box center [237, 198] width 161 height 7
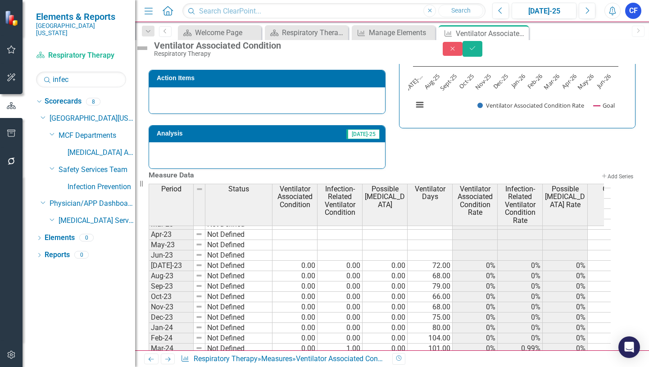
click at [351, 217] on div "Period Status Ventilator Associated Condition Infection-Related Ventilator Cond…" at bounding box center [392, 271] width 487 height 174
click at [610, 181] on button "Add Add Series" at bounding box center [616, 177] width 38 height 10
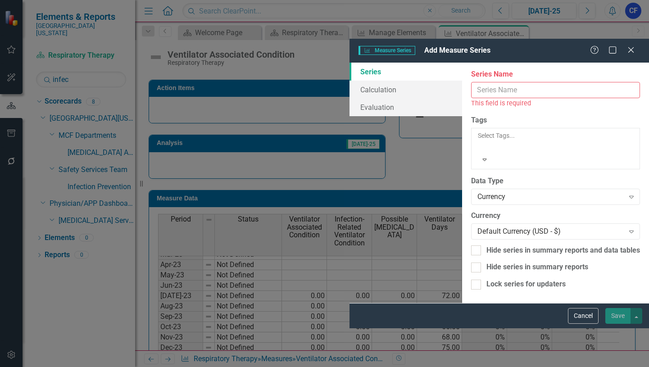
click at [583, 324] on button "Cancel" at bounding box center [583, 316] width 31 height 16
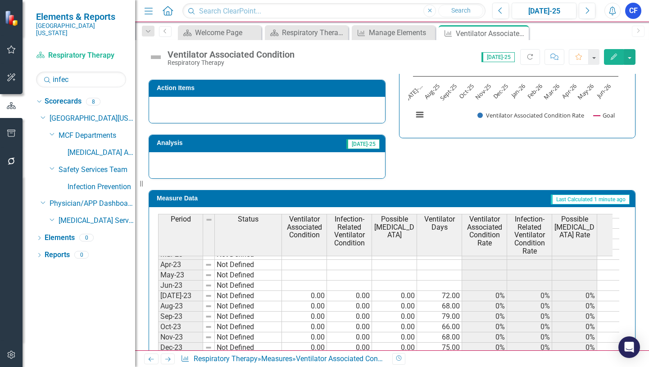
click at [356, 220] on span "Infection-Related Ventilator Condition" at bounding box center [349, 231] width 41 height 32
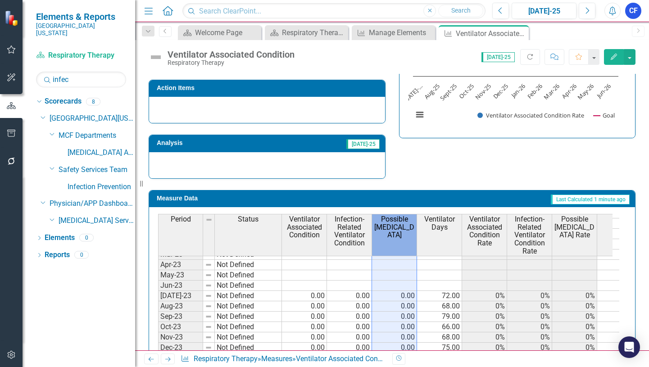
click at [398, 223] on span "Possible [MEDICAL_DATA]" at bounding box center [394, 227] width 41 height 24
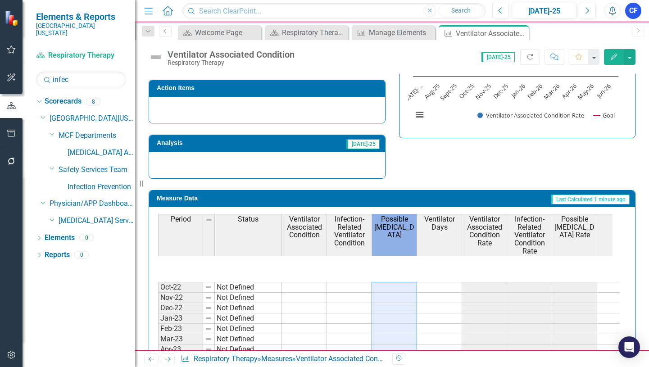
scroll to position [0, 0]
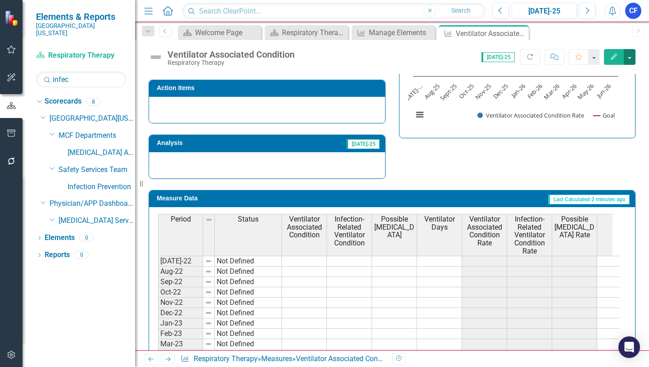
click at [631, 60] on button "button" at bounding box center [630, 57] width 12 height 16
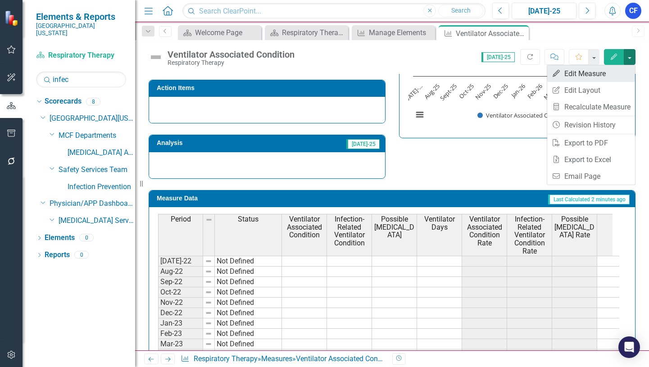
click at [588, 74] on link "Edit Edit Measure" at bounding box center [591, 73] width 88 height 17
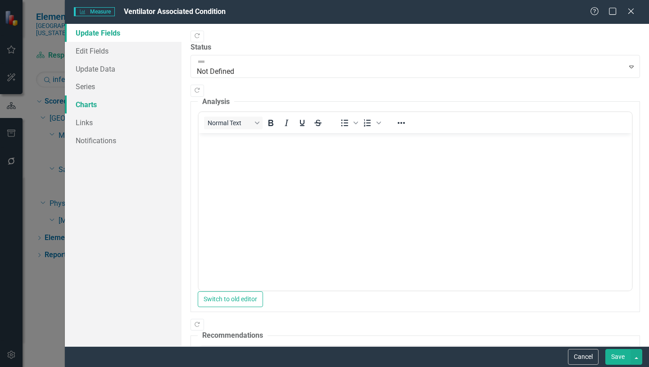
click at [87, 104] on link "Charts" at bounding box center [123, 104] width 117 height 18
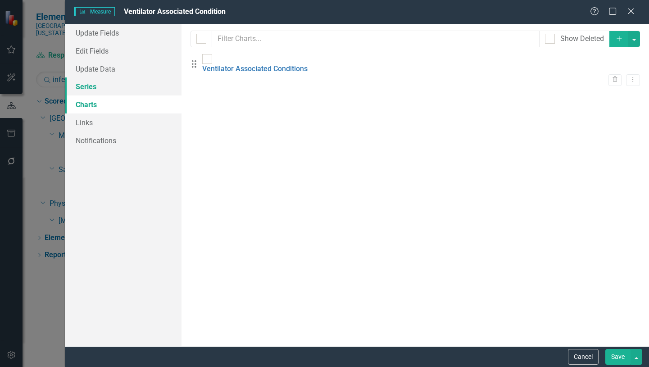
click at [80, 88] on link "Series" at bounding box center [123, 86] width 117 height 18
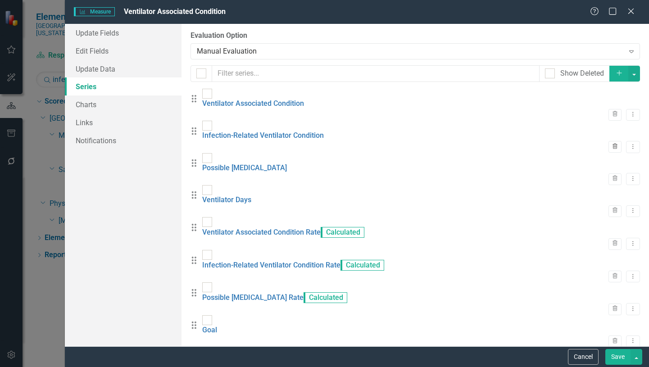
click at [611, 144] on icon "Trash" at bounding box center [614, 146] width 7 height 5
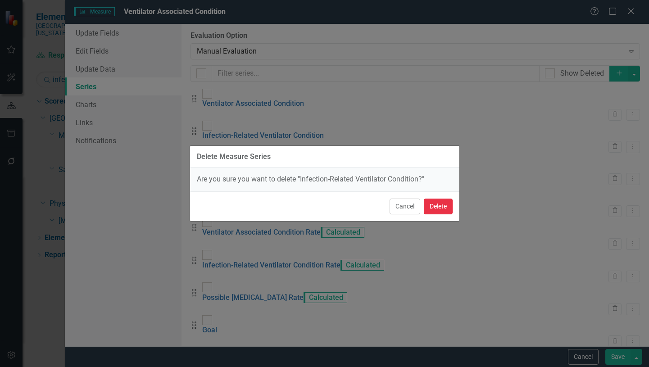
click at [437, 210] on button "Delete" at bounding box center [438, 207] width 29 height 16
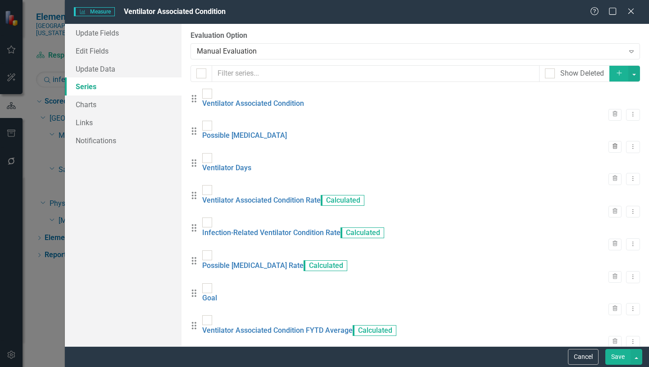
click at [611, 144] on icon "Trash" at bounding box center [614, 146] width 7 height 5
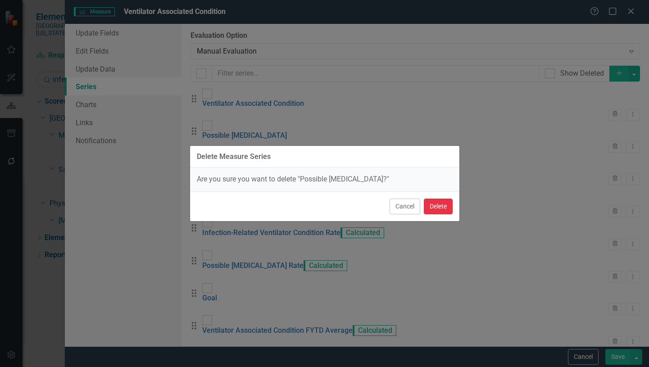
click at [425, 205] on button "Delete" at bounding box center [438, 207] width 29 height 16
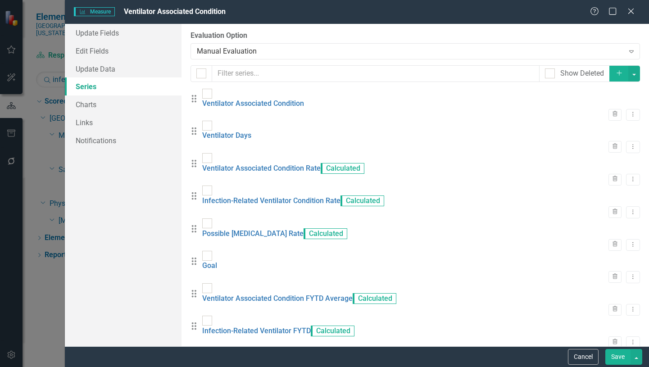
click at [622, 356] on button "Save" at bounding box center [617, 357] width 25 height 16
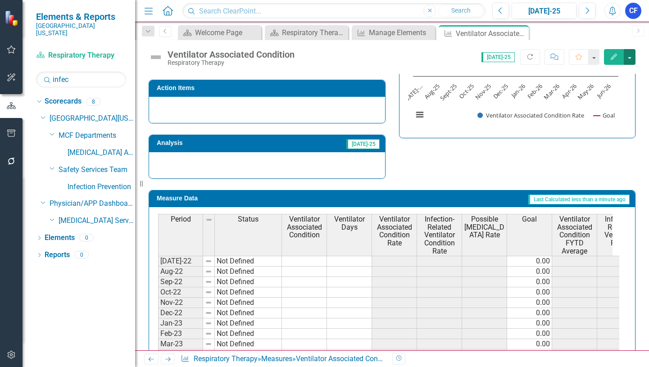
click at [631, 58] on button "button" at bounding box center [630, 57] width 12 height 16
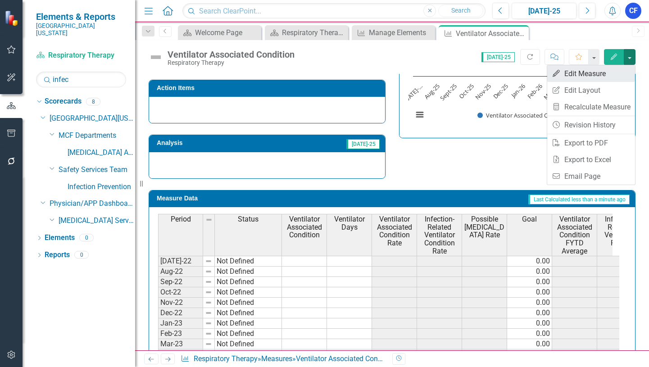
click at [595, 73] on link "Edit Edit Measure" at bounding box center [591, 73] width 88 height 17
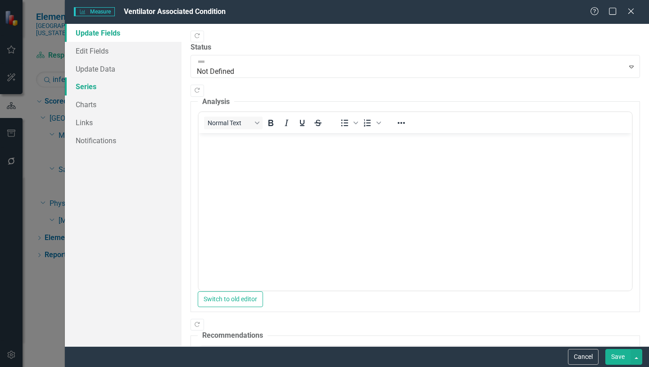
click at [88, 88] on link "Series" at bounding box center [123, 86] width 117 height 18
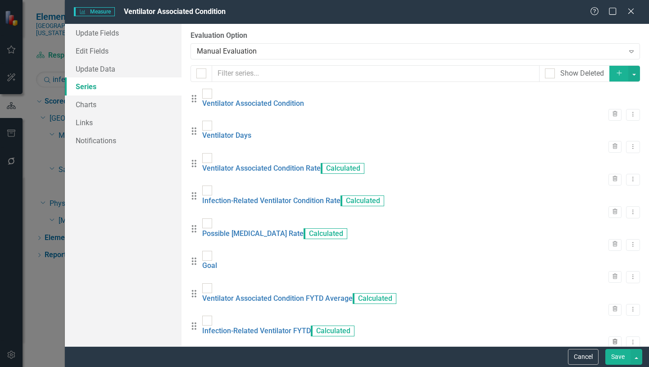
click at [611, 339] on icon "Trash" at bounding box center [614, 341] width 7 height 5
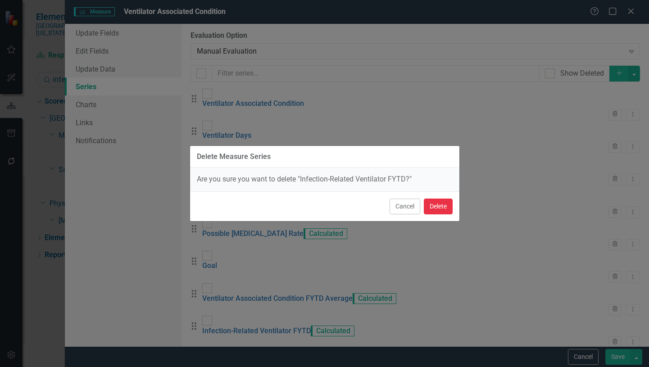
click at [441, 208] on button "Delete" at bounding box center [438, 207] width 29 height 16
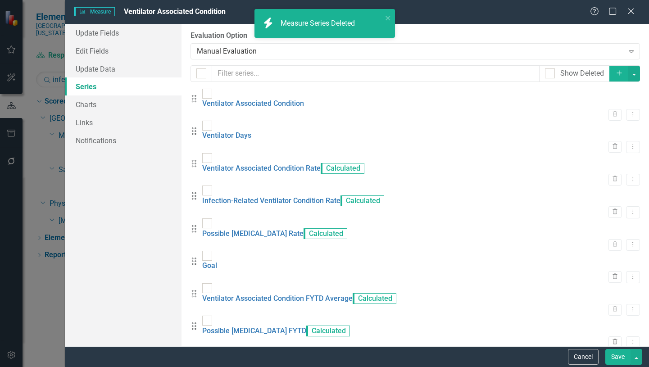
click at [611, 339] on icon "Trash" at bounding box center [614, 341] width 7 height 5
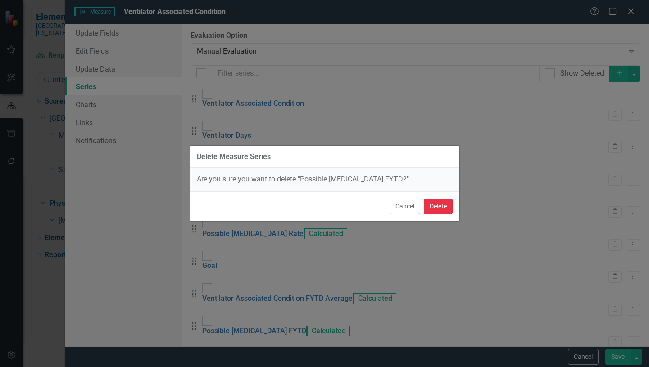
click at [439, 214] on button "Delete" at bounding box center [438, 207] width 29 height 16
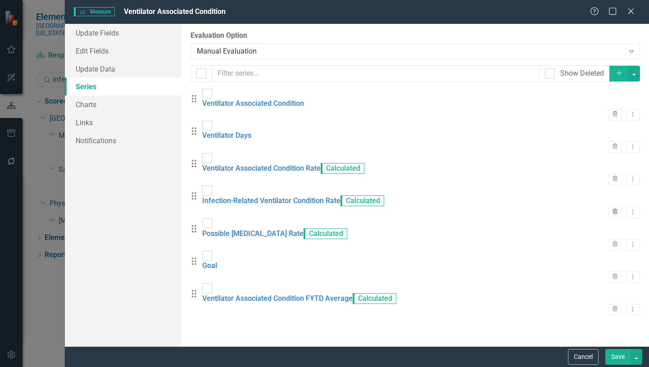
click at [611, 209] on icon "Trash" at bounding box center [614, 211] width 7 height 5
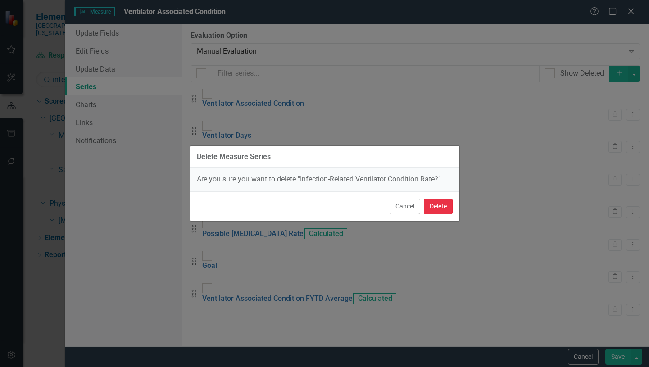
click at [441, 205] on button "Delete" at bounding box center [438, 207] width 29 height 16
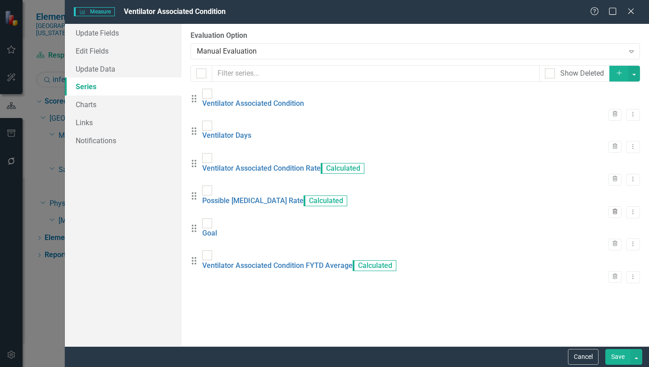
click at [611, 209] on icon "Trash" at bounding box center [614, 211] width 7 height 5
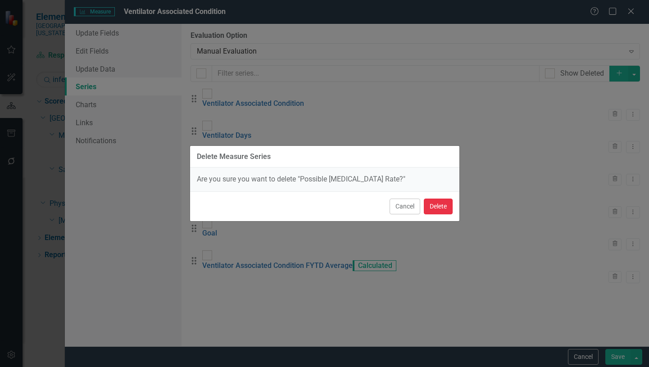
click at [435, 211] on button "Delete" at bounding box center [438, 207] width 29 height 16
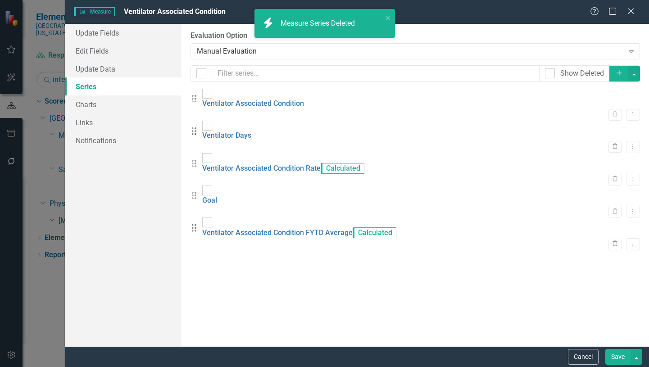
click at [618, 356] on button "Save" at bounding box center [617, 357] width 25 height 16
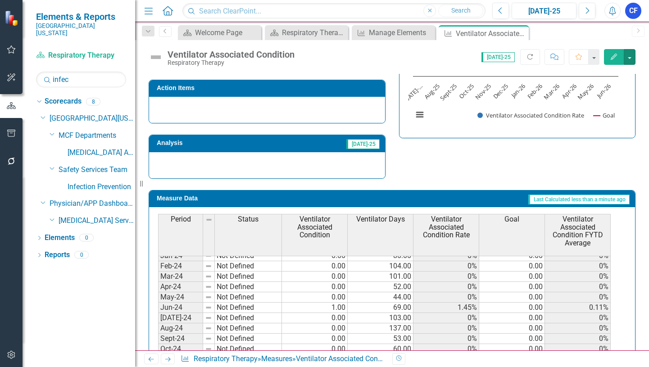
scroll to position [229, 0]
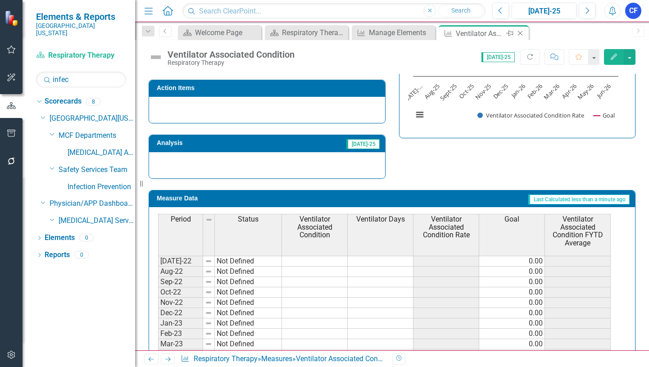
click at [521, 35] on icon "Close" at bounding box center [519, 33] width 9 height 7
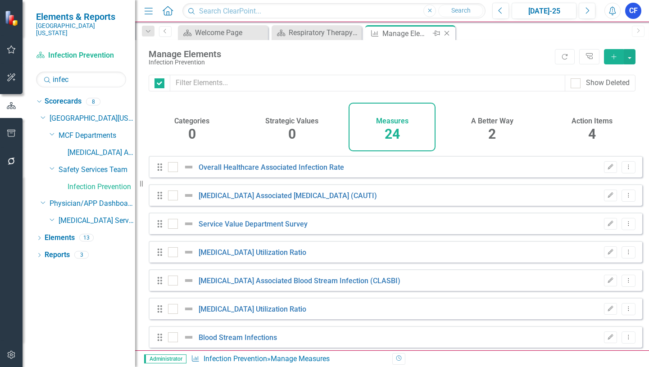
checkbox input "false"
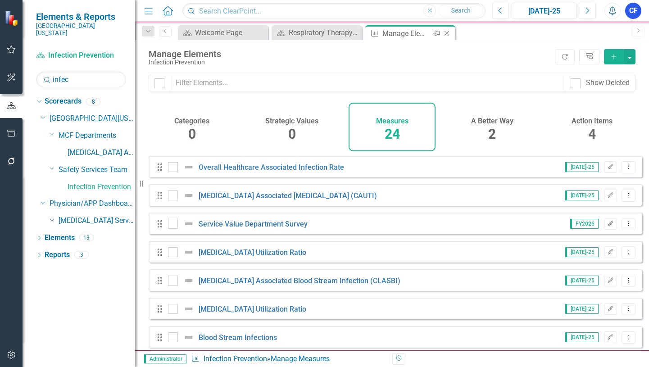
click at [446, 33] on icon at bounding box center [446, 33] width 5 height 5
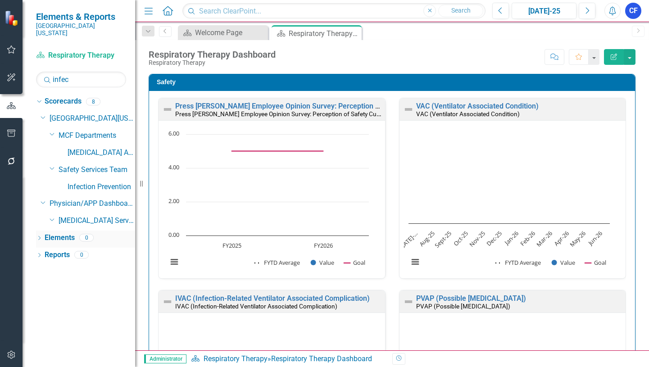
click at [59, 233] on link "Elements" at bounding box center [60, 238] width 30 height 10
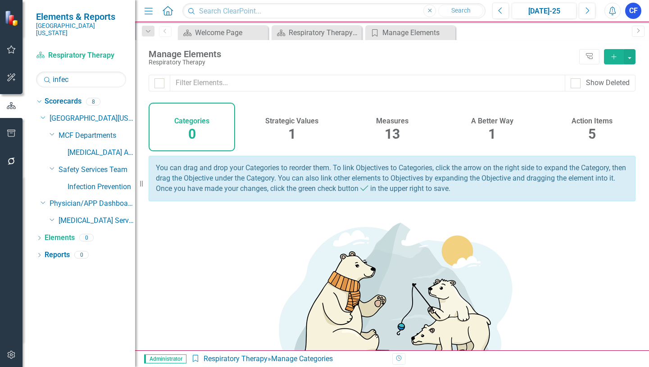
click at [392, 122] on h4 "Measures" at bounding box center [392, 121] width 32 height 8
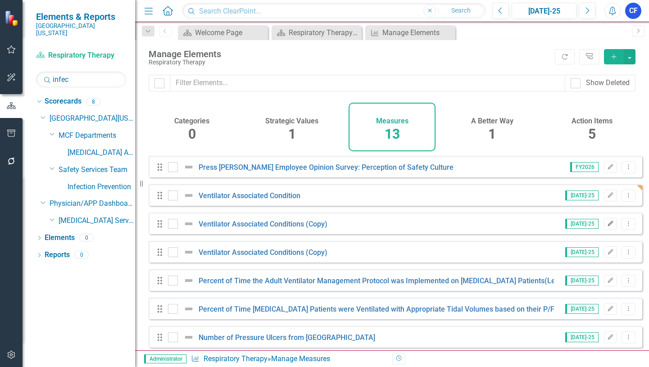
click at [607, 226] on icon "Edit" at bounding box center [610, 223] width 7 height 5
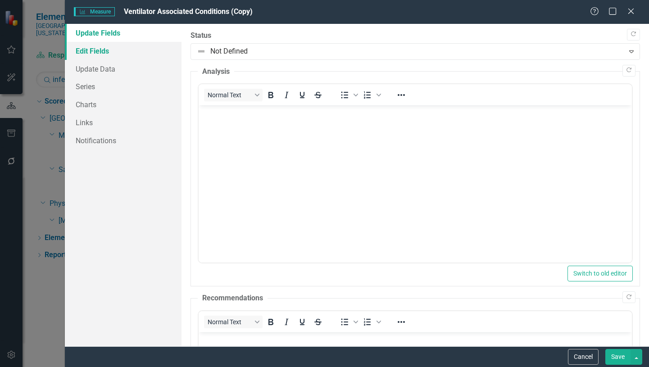
click at [105, 52] on link "Edit Fields" at bounding box center [123, 51] width 117 height 18
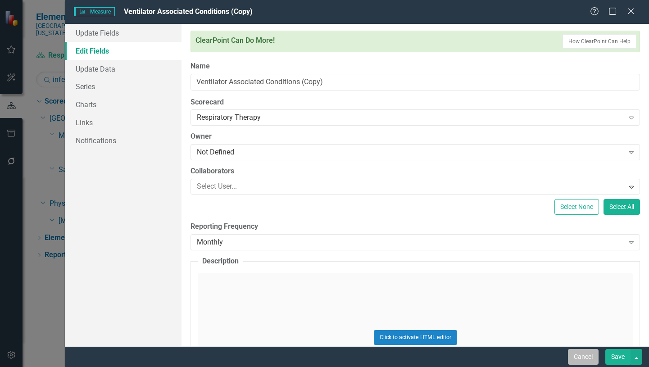
click at [583, 360] on button "Cancel" at bounding box center [583, 357] width 31 height 16
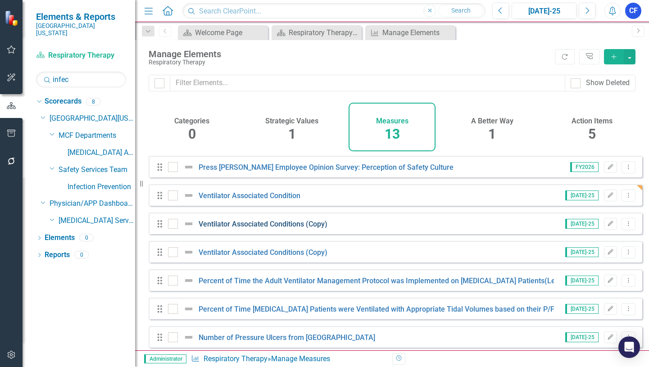
click at [249, 228] on link "Ventilator Associated Conditions (Copy)" at bounding box center [263, 224] width 129 height 9
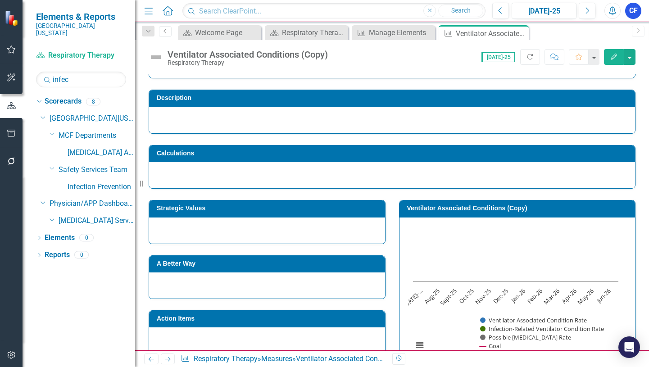
scroll to position [135, 0]
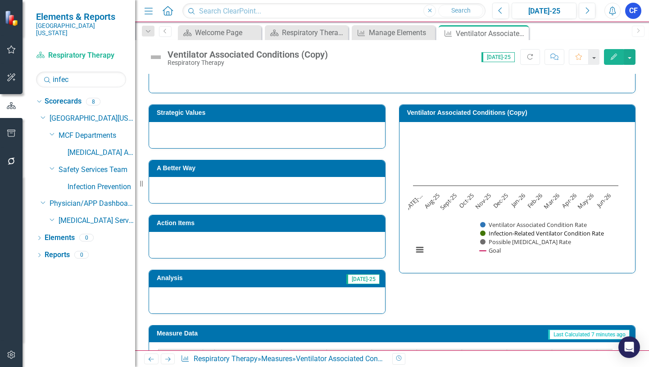
click at [560, 233] on button "Show Infection-Related Ventilator Condition Rate" at bounding box center [541, 233] width 123 height 8
click at [557, 234] on button "Show Infection-Related Ventilator Condition Rate" at bounding box center [541, 233] width 123 height 8
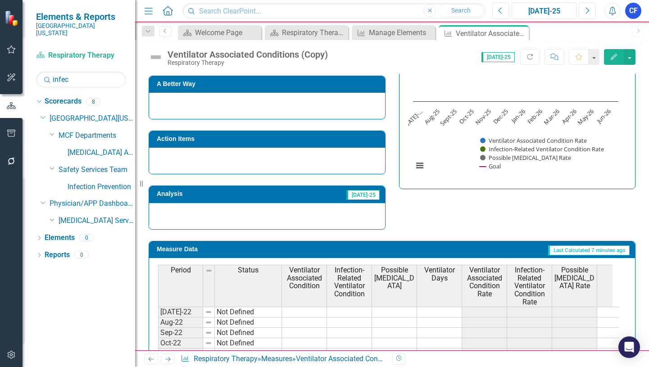
scroll to position [225, 0]
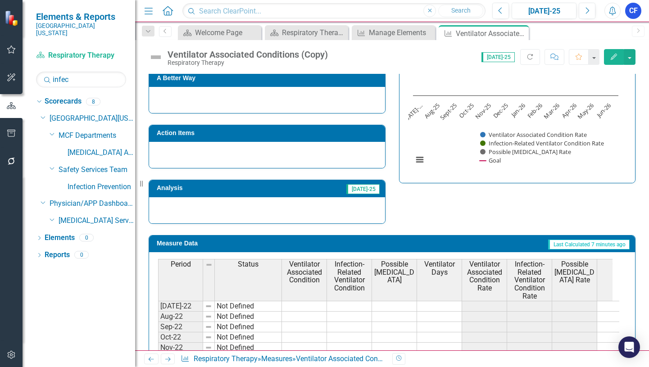
click at [352, 273] on span "Infection-Related Ventilator Condition" at bounding box center [349, 276] width 41 height 32
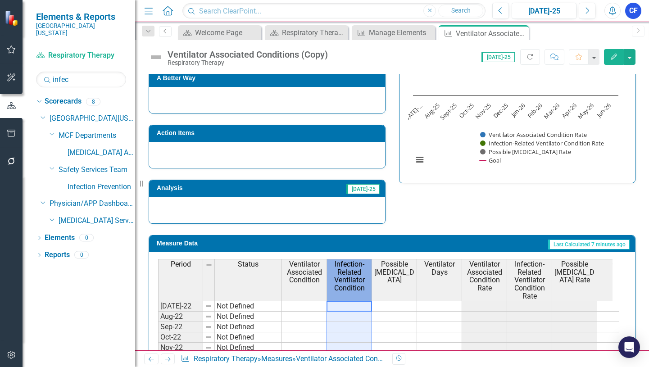
click at [353, 274] on span "Infection-Related Ventilator Condition" at bounding box center [349, 276] width 41 height 32
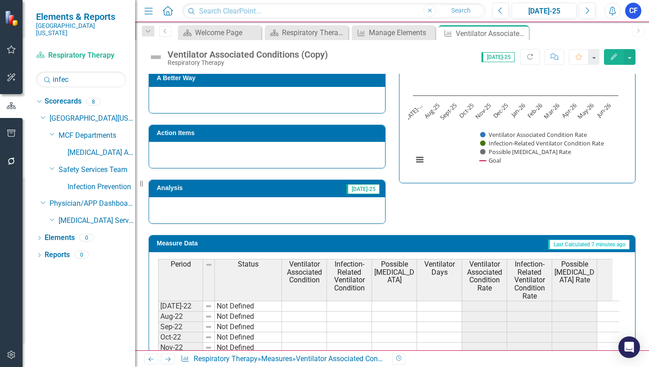
drag, startPoint x: 522, startPoint y: 32, endPoint x: 472, endPoint y: 31, distance: 50.5
click at [0, 0] on icon "Close" at bounding box center [0, 0] width 0 height 0
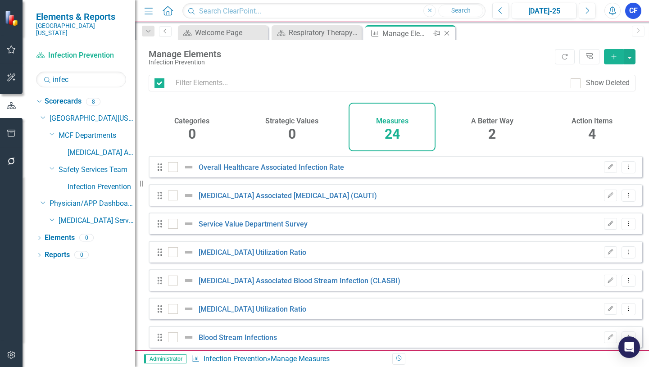
checkbox input "false"
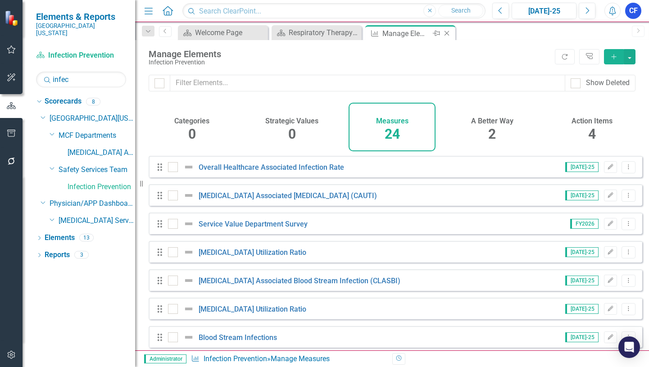
click at [450, 32] on icon "Close" at bounding box center [446, 33] width 9 height 7
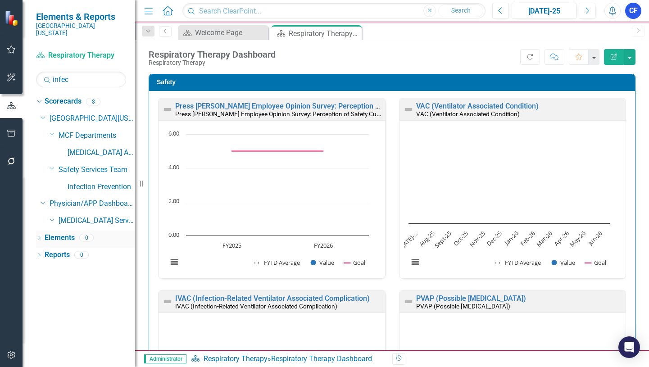
click at [67, 233] on link "Elements" at bounding box center [60, 238] width 30 height 10
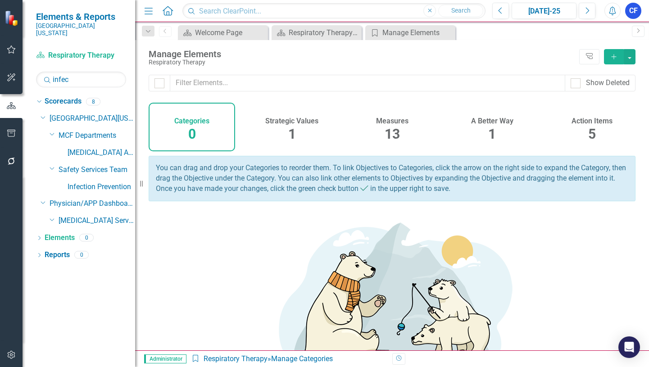
click at [390, 122] on h4 "Measures" at bounding box center [392, 121] width 32 height 8
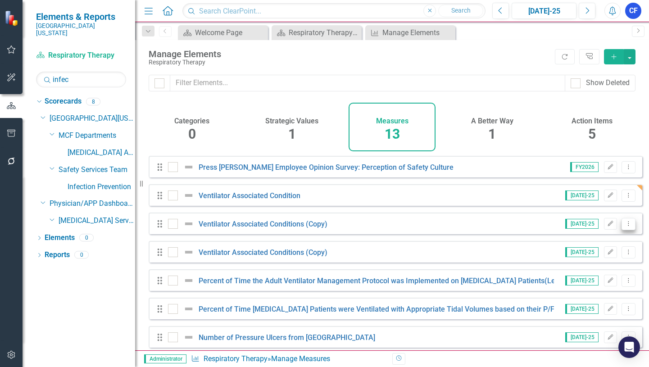
click at [624, 226] on icon "Dropdown Menu" at bounding box center [628, 224] width 8 height 6
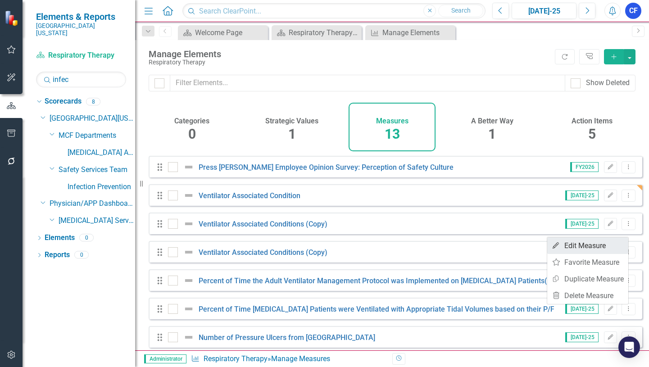
click at [594, 247] on link "Edit Edit Measure" at bounding box center [587, 245] width 81 height 17
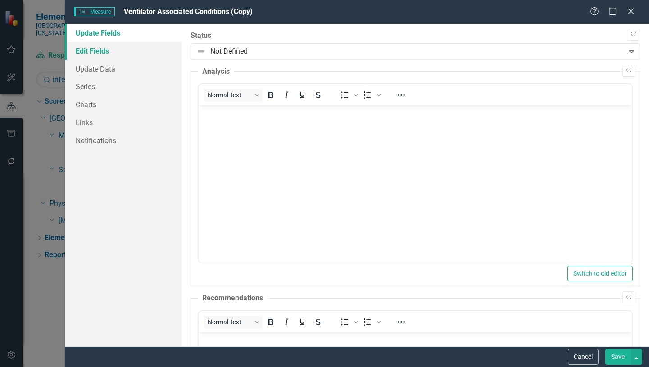
click at [100, 52] on link "Edit Fields" at bounding box center [123, 51] width 117 height 18
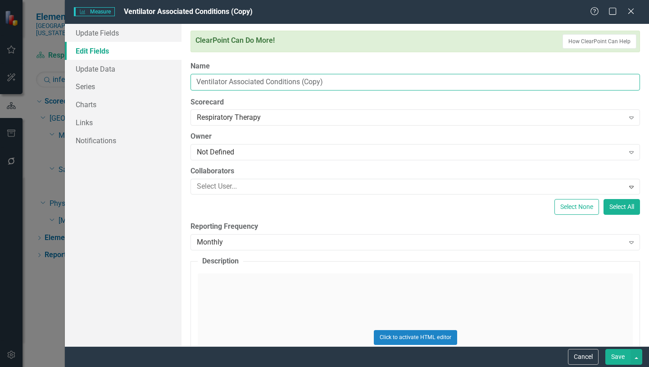
drag, startPoint x: 329, startPoint y: 79, endPoint x: 298, endPoint y: 80, distance: 30.6
click at [298, 80] on input "Ventilator Associated Conditions (Copy)" at bounding box center [414, 82] width 449 height 17
drag, startPoint x: 265, startPoint y: 80, endPoint x: 230, endPoint y: 82, distance: 35.2
click at [230, 81] on input "Ventilator Associated Condition" at bounding box center [414, 82] width 449 height 17
click at [197, 80] on input "Ventilator Condition" at bounding box center [414, 82] width 449 height 17
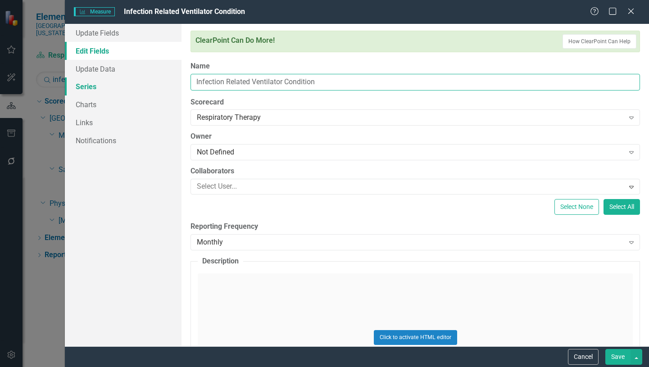
type input "Infection Related Ventilator Condition"
click at [94, 87] on link "Series" at bounding box center [123, 86] width 117 height 18
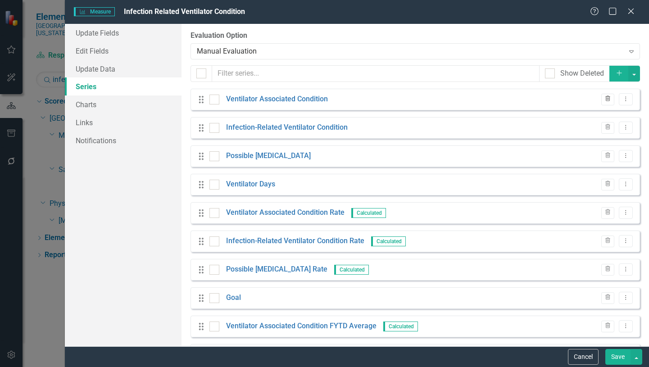
click at [604, 98] on icon "Trash" at bounding box center [607, 98] width 7 height 5
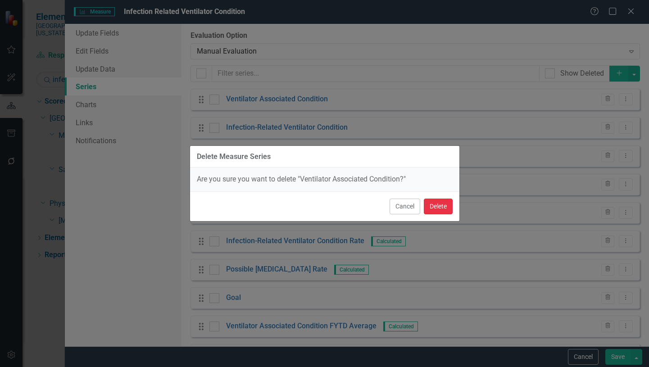
click at [436, 205] on button "Delete" at bounding box center [438, 207] width 29 height 16
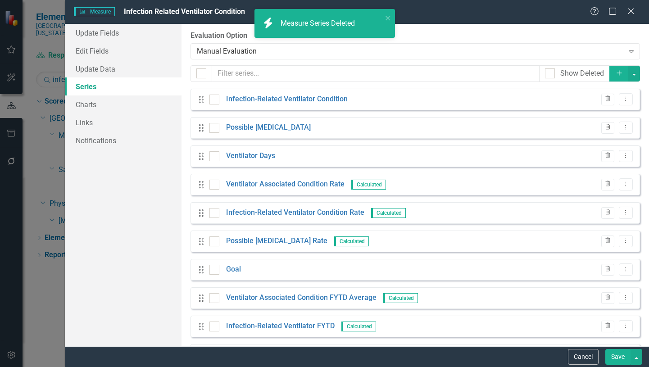
click at [604, 127] on icon "Trash" at bounding box center [607, 127] width 7 height 5
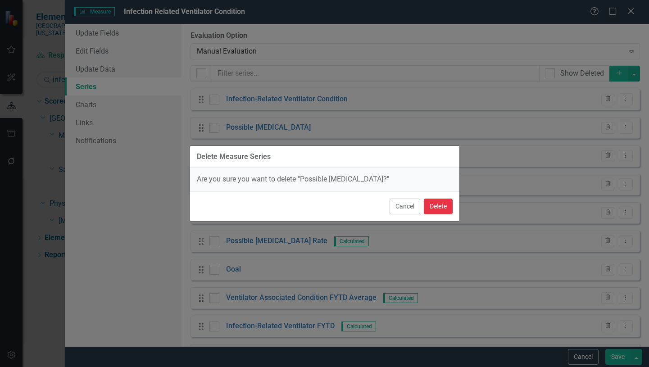
click at [435, 203] on button "Delete" at bounding box center [438, 207] width 29 height 16
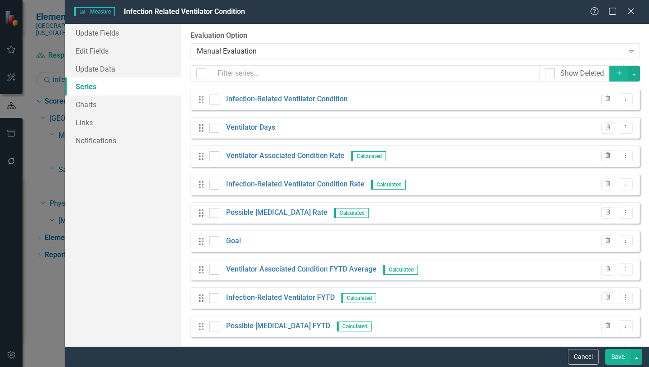
click at [604, 155] on icon "Trash" at bounding box center [607, 155] width 7 height 5
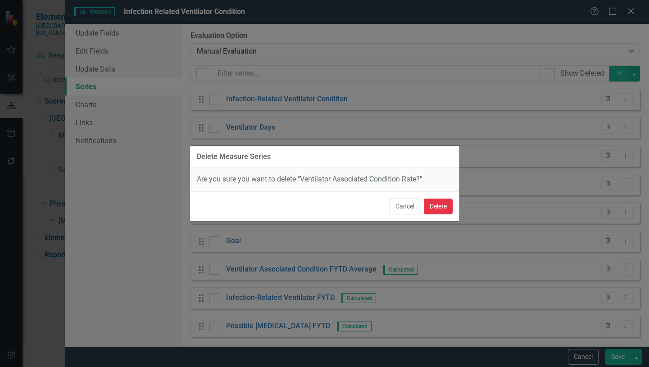
click at [443, 209] on button "Delete" at bounding box center [438, 207] width 29 height 16
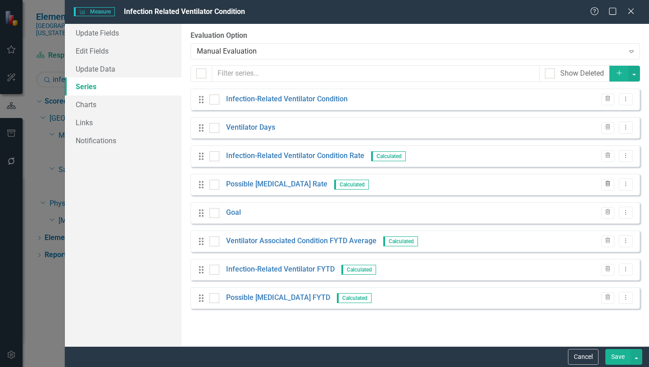
click at [606, 185] on icon "Trash" at bounding box center [607, 183] width 7 height 5
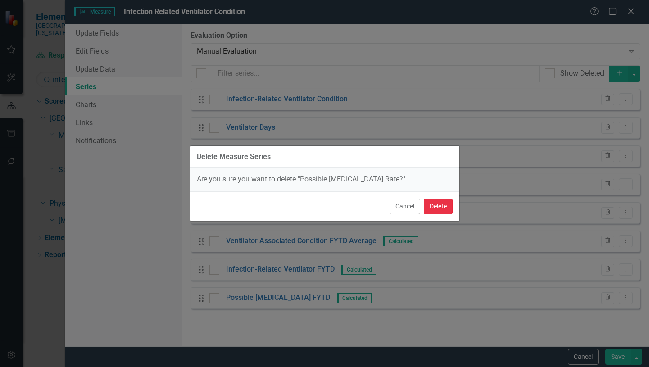
click at [435, 210] on button "Delete" at bounding box center [438, 207] width 29 height 16
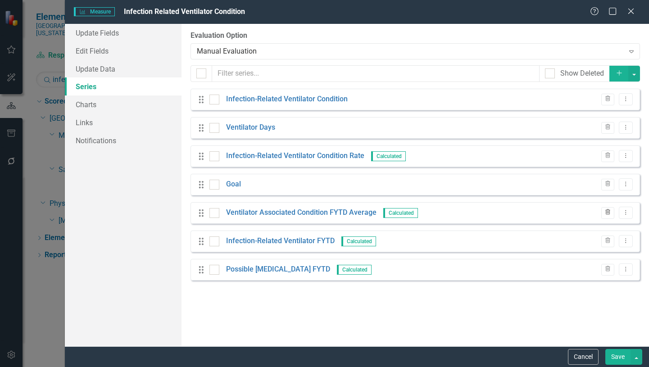
click at [607, 213] on icon "Trash" at bounding box center [607, 212] width 7 height 5
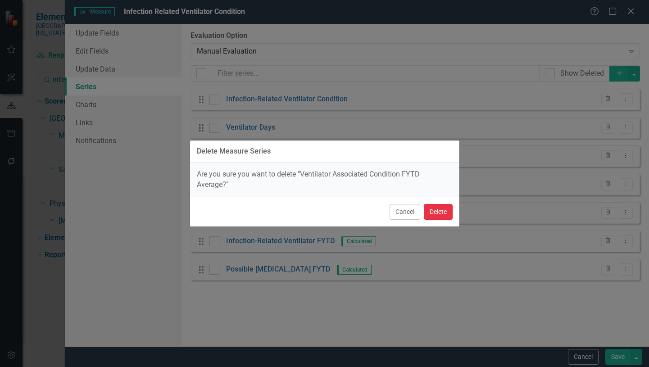
click at [434, 213] on button "Delete" at bounding box center [438, 212] width 29 height 16
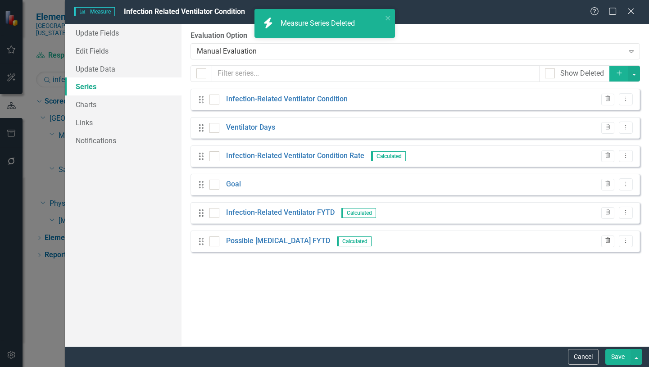
click at [609, 242] on icon "Trash" at bounding box center [607, 240] width 7 height 5
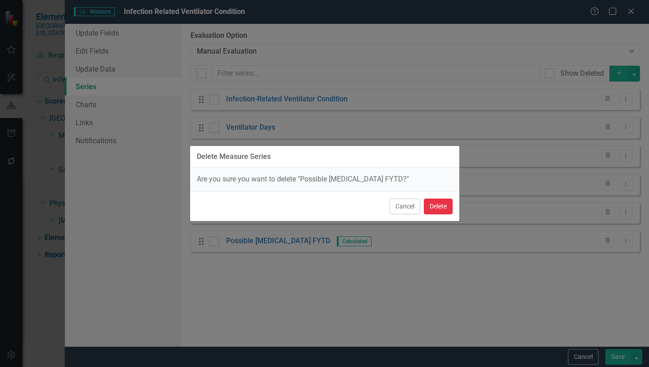
click at [443, 214] on button "Delete" at bounding box center [438, 207] width 29 height 16
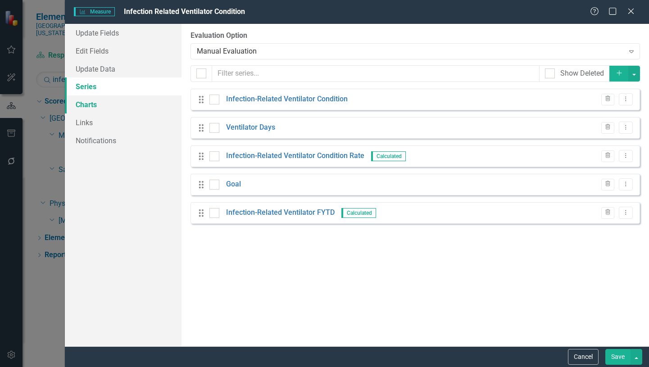
click at [86, 105] on link "Charts" at bounding box center [123, 104] width 117 height 18
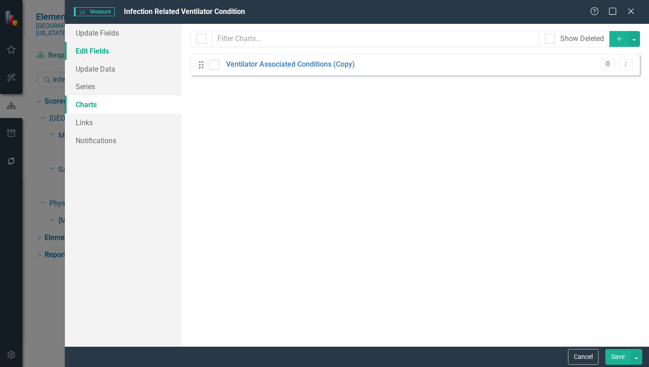
click at [97, 50] on link "Edit Fields" at bounding box center [123, 51] width 117 height 18
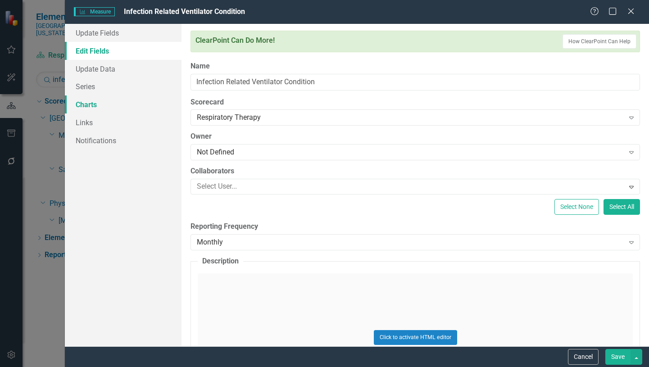
click at [90, 106] on link "Charts" at bounding box center [123, 104] width 117 height 18
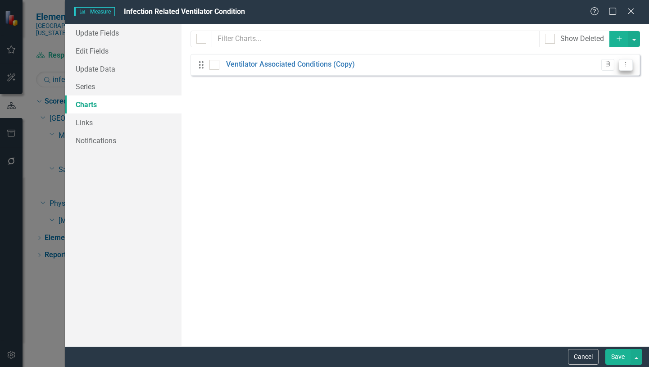
click at [622, 65] on icon "Dropdown Menu" at bounding box center [626, 64] width 8 height 6
click at [604, 81] on link "Edit Edit Chart" at bounding box center [596, 79] width 71 height 17
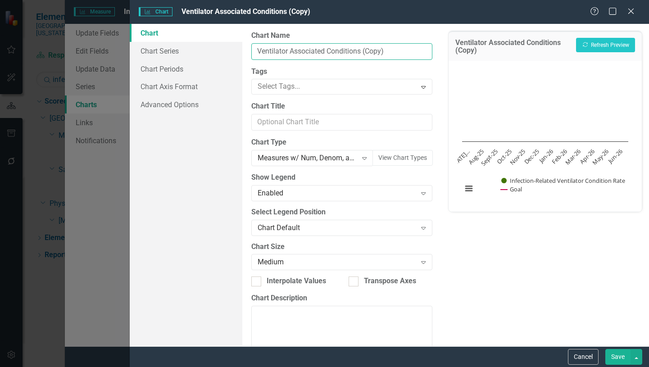
click at [386, 51] on input "Ventilator Associated Conditions (Copy)" at bounding box center [341, 51] width 181 height 17
drag, startPoint x: 388, startPoint y: 50, endPoint x: 359, endPoint y: 51, distance: 29.3
click at [359, 51] on input "Ventilator Associated Conditions (Copy)" at bounding box center [341, 51] width 181 height 17
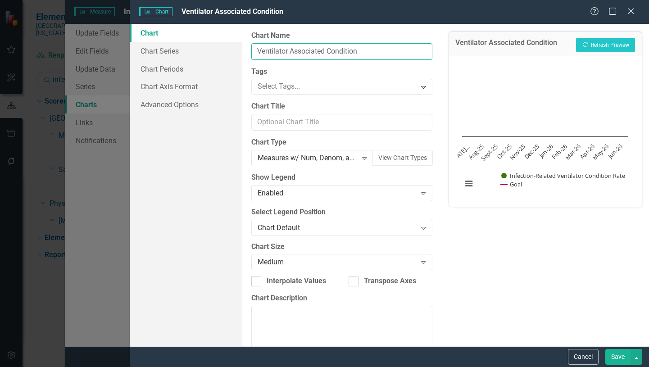
drag, startPoint x: 326, startPoint y: 50, endPoint x: 288, endPoint y: 51, distance: 38.3
click at [288, 51] on input "Ventilator Associated Condition" at bounding box center [341, 51] width 181 height 17
click at [257, 49] on input "Ventilator Condition" at bounding box center [341, 51] width 181 height 17
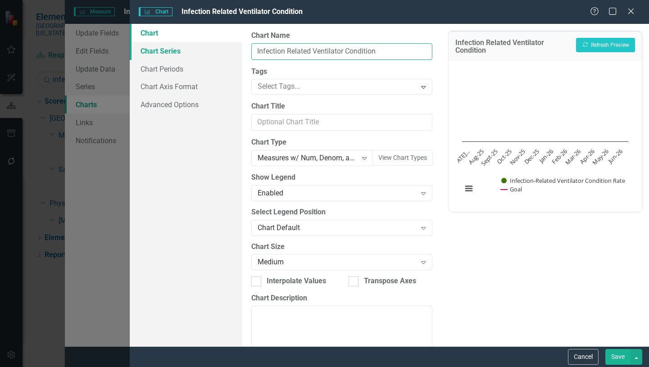
type input "Infection Related Ventilator Condition"
click at [176, 52] on link "Chart Series" at bounding box center [186, 51] width 113 height 18
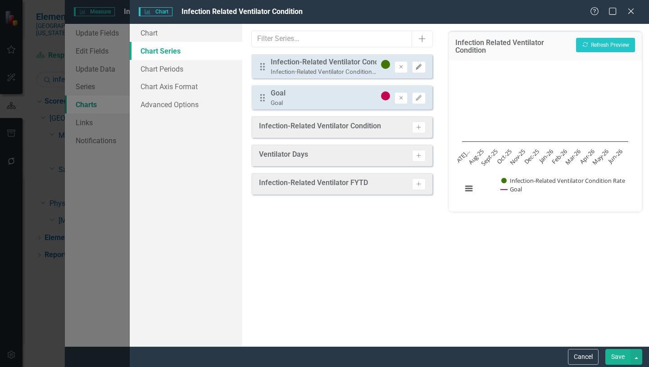
click at [418, 69] on icon "Edit" at bounding box center [418, 66] width 7 height 5
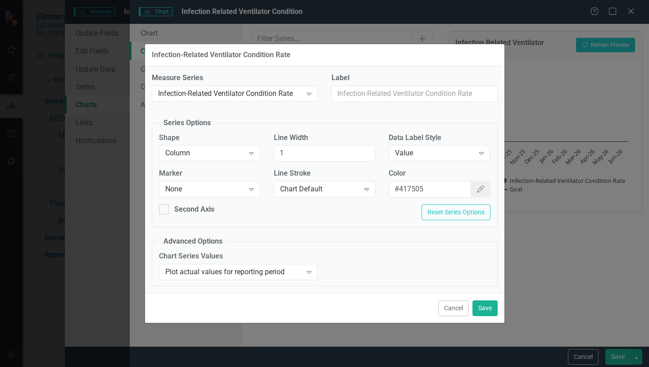
click at [458, 306] on button "Cancel" at bounding box center [453, 308] width 31 height 16
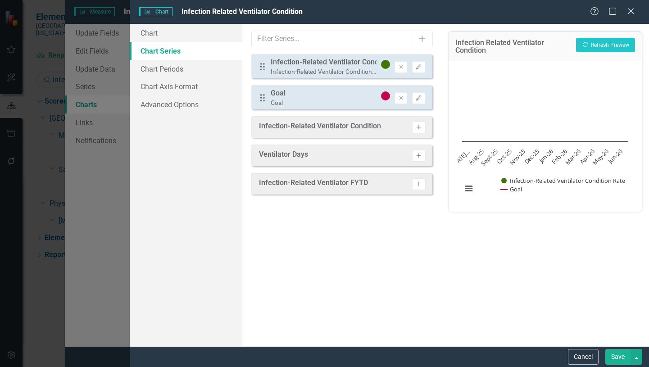
click at [620, 355] on button "Save" at bounding box center [617, 357] width 25 height 16
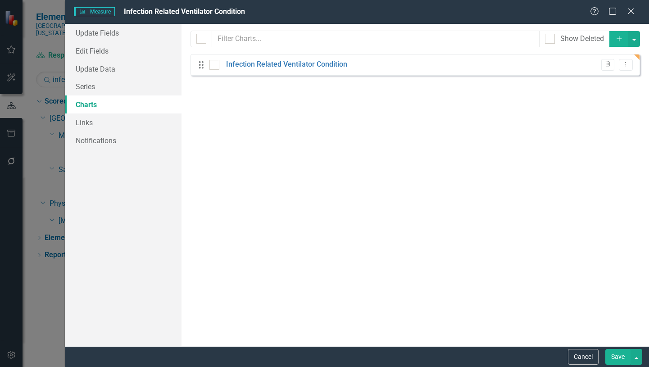
click at [621, 358] on button "Save" at bounding box center [617, 357] width 25 height 16
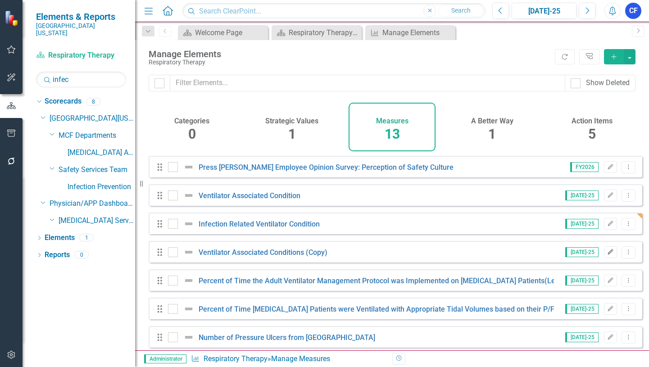
click at [607, 255] on icon "Edit" at bounding box center [610, 251] width 7 height 5
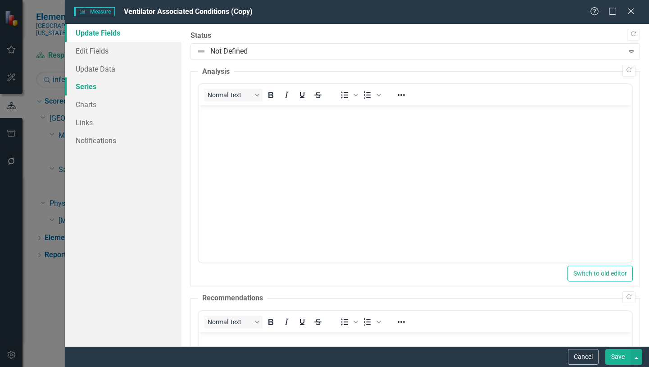
click at [81, 86] on link "Series" at bounding box center [123, 86] width 117 height 18
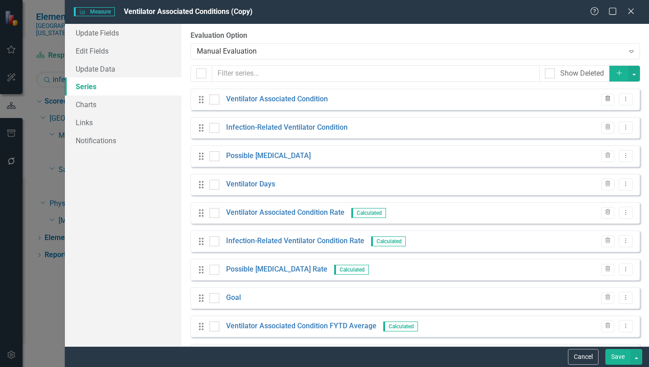
click at [604, 99] on icon "Trash" at bounding box center [607, 98] width 7 height 5
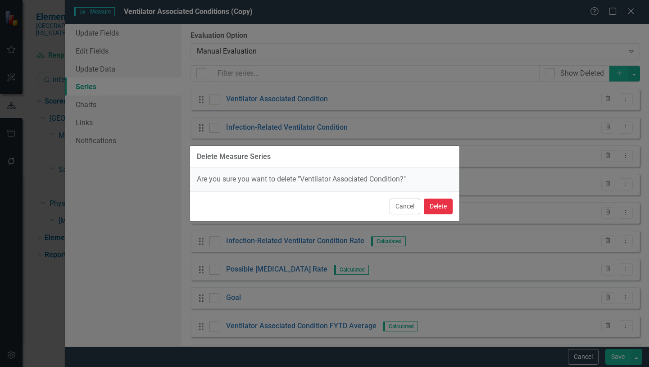
click at [441, 205] on button "Delete" at bounding box center [438, 207] width 29 height 16
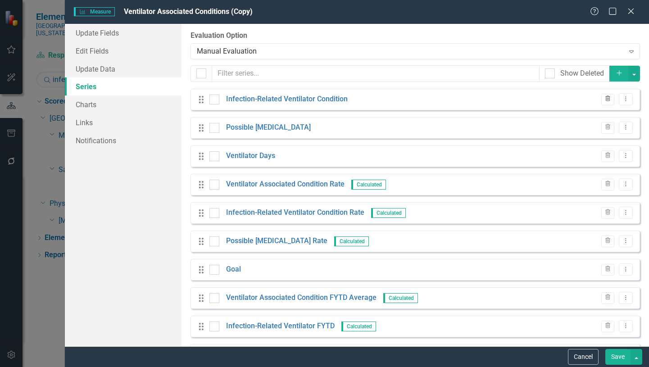
click at [605, 99] on icon "button" at bounding box center [607, 98] width 5 height 5
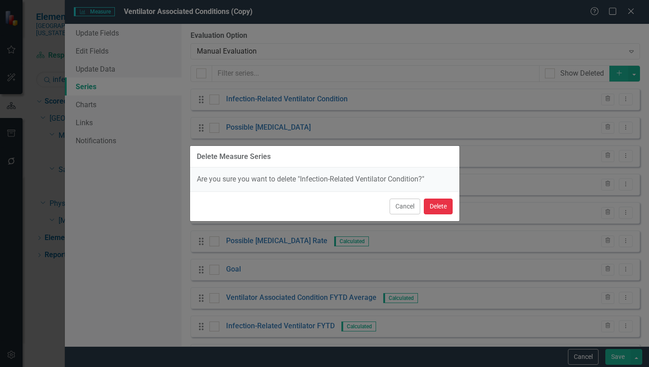
click at [432, 205] on button "Delete" at bounding box center [438, 207] width 29 height 16
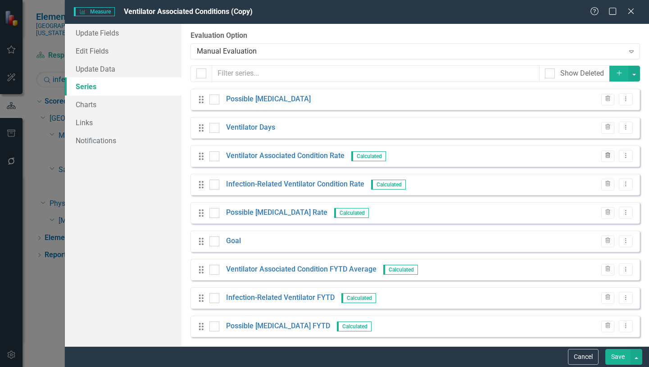
click at [605, 154] on icon "button" at bounding box center [607, 155] width 5 height 5
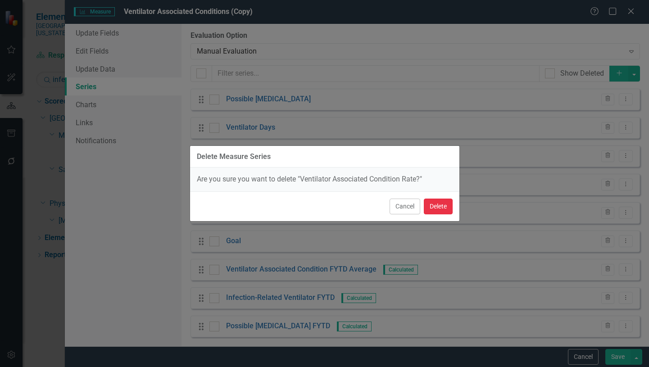
click at [439, 207] on button "Delete" at bounding box center [438, 207] width 29 height 16
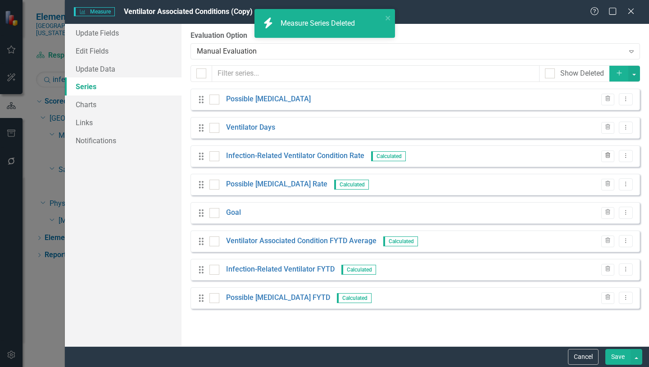
click at [609, 157] on icon "Trash" at bounding box center [607, 155] width 7 height 5
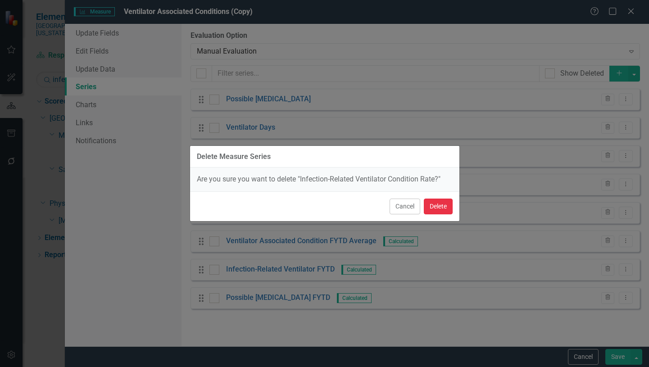
click at [441, 205] on button "Delete" at bounding box center [438, 207] width 29 height 16
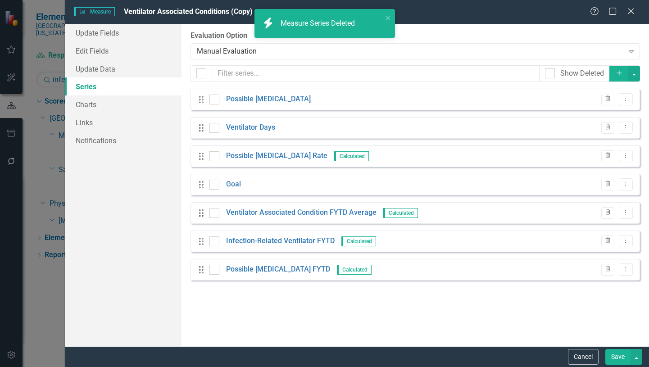
click at [607, 214] on icon "Trash" at bounding box center [607, 212] width 7 height 5
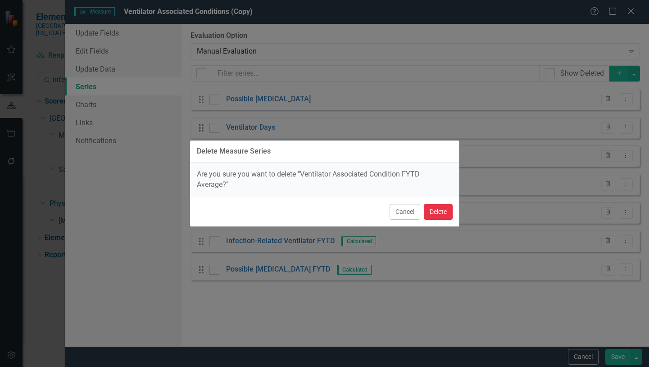
click at [438, 212] on button "Delete" at bounding box center [438, 212] width 29 height 16
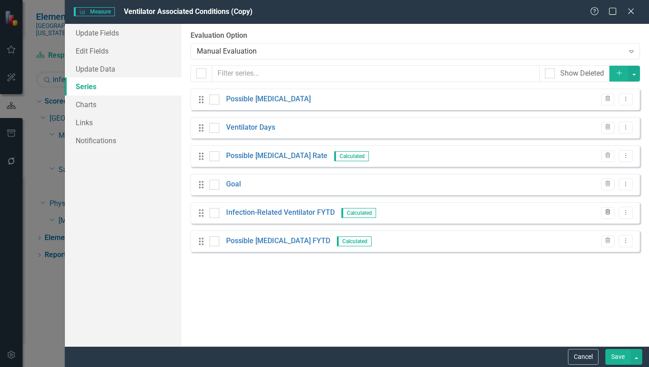
click at [609, 213] on icon "Trash" at bounding box center [607, 212] width 7 height 5
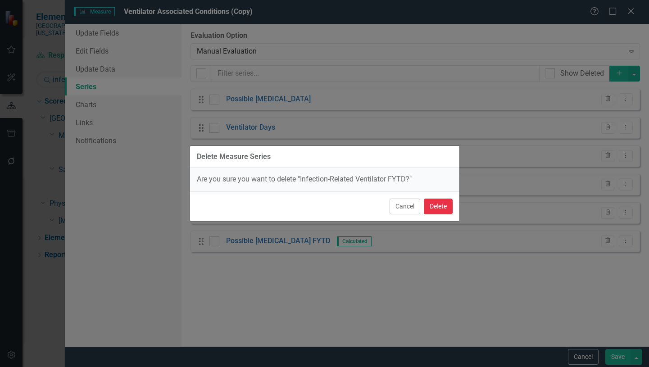
click at [430, 207] on button "Delete" at bounding box center [438, 207] width 29 height 16
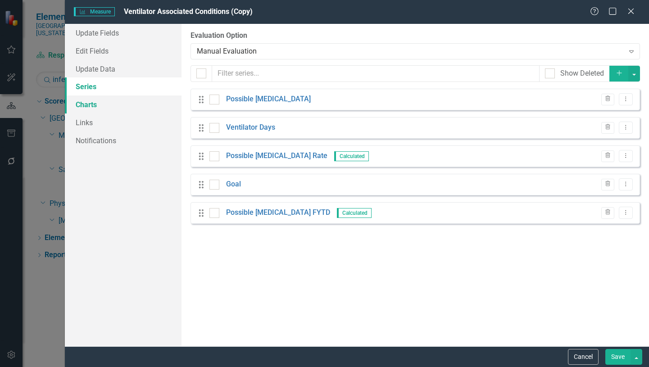
click at [94, 105] on link "Charts" at bounding box center [123, 104] width 117 height 18
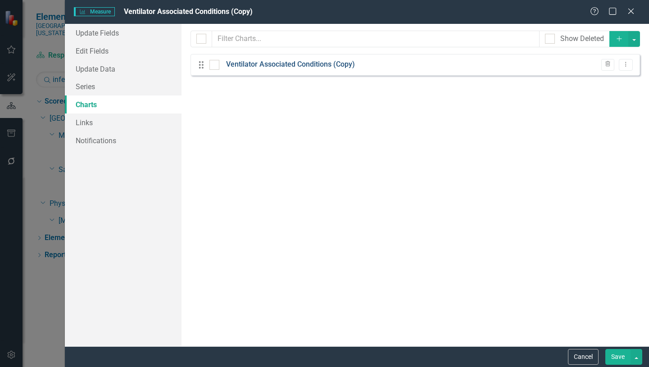
click at [354, 64] on link "Ventilator Associated Conditions (Copy)" at bounding box center [290, 64] width 129 height 10
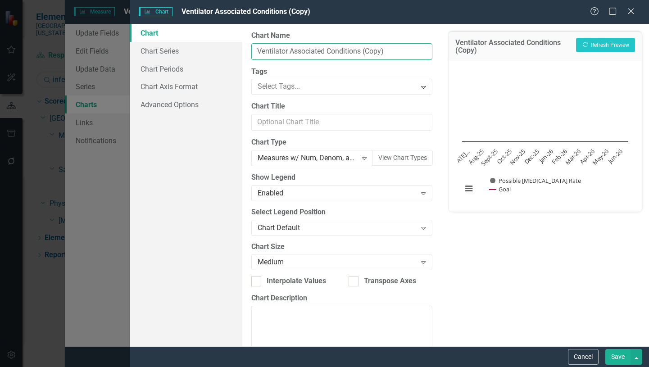
drag, startPoint x: 386, startPoint y: 52, endPoint x: 330, endPoint y: 55, distance: 56.4
click at [330, 55] on input "Ventilator Associated Conditions (Copy)" at bounding box center [341, 51] width 181 height 17
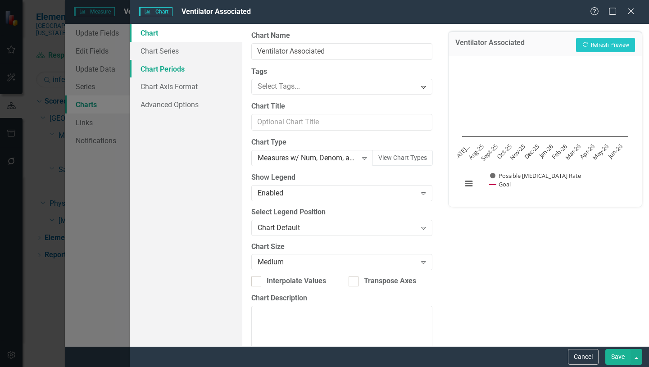
click at [167, 69] on link "Chart Periods" at bounding box center [186, 69] width 113 height 18
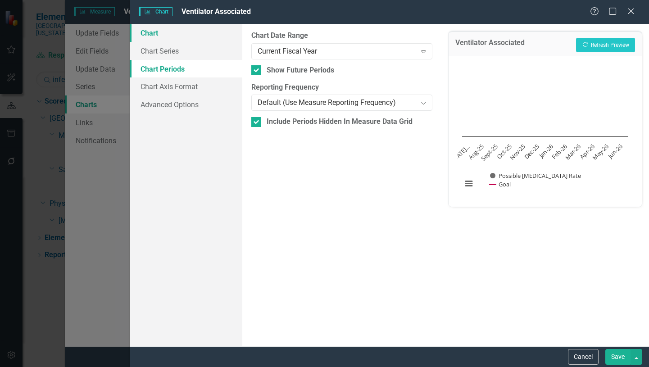
click at [153, 33] on link "Chart" at bounding box center [186, 33] width 113 height 18
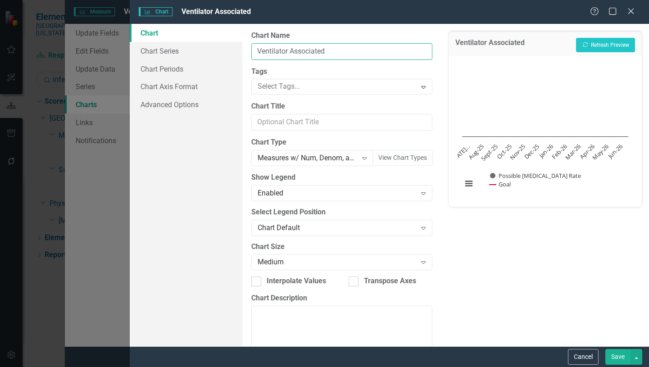
click at [258, 51] on input "Ventilator Associated" at bounding box center [341, 51] width 181 height 17
click at [376, 50] on input "Possible Ventilator Associated" at bounding box center [341, 51] width 181 height 17
type input "Possible [MEDICAL_DATA]"
click at [619, 356] on button "Save" at bounding box center [617, 357] width 25 height 16
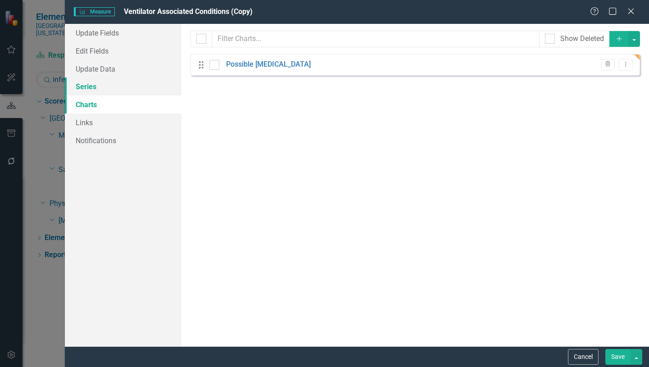
click at [89, 88] on link "Series" at bounding box center [123, 86] width 117 height 18
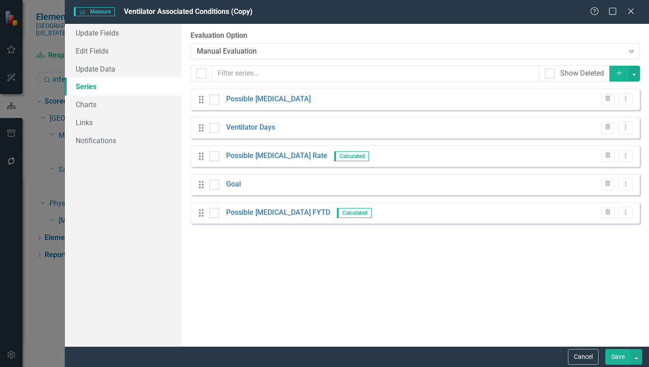
click at [621, 358] on button "Save" at bounding box center [617, 357] width 25 height 16
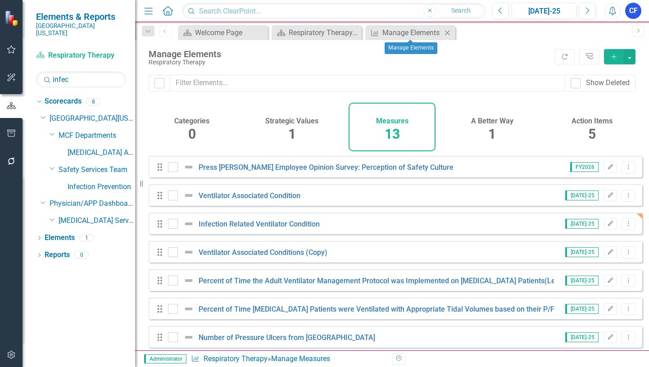
click at [447, 34] on icon "Close" at bounding box center [447, 32] width 9 height 7
click at [624, 255] on icon "Dropdown Menu" at bounding box center [628, 252] width 8 height 6
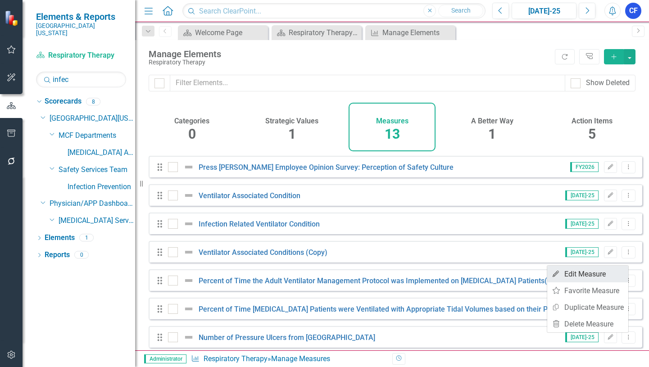
click at [599, 272] on link "Edit Edit Measure" at bounding box center [587, 274] width 81 height 17
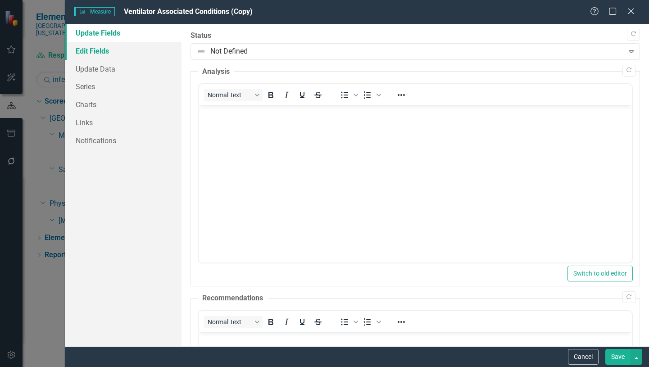
click at [103, 53] on link "Edit Fields" at bounding box center [123, 51] width 117 height 18
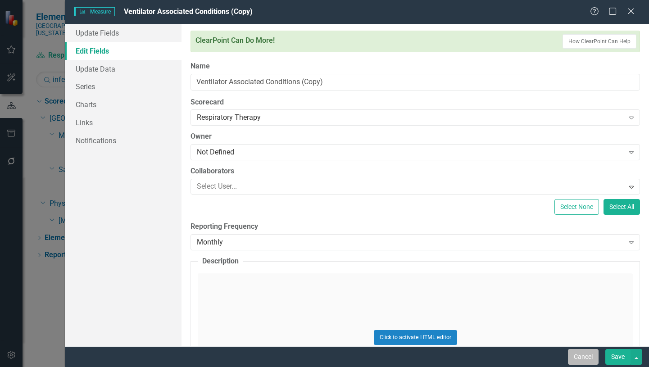
click at [580, 355] on button "Cancel" at bounding box center [583, 357] width 31 height 16
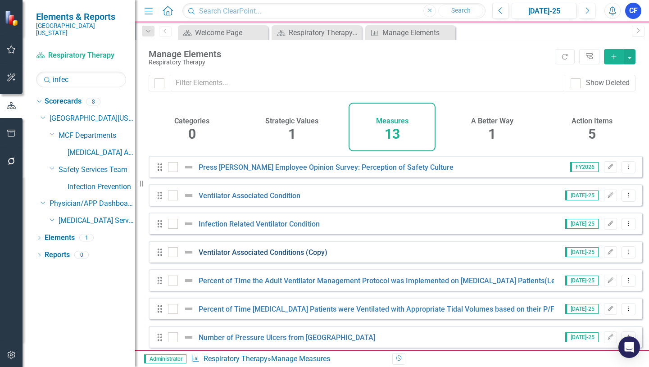
click at [251, 257] on link "Ventilator Associated Conditions (Copy)" at bounding box center [263, 252] width 129 height 9
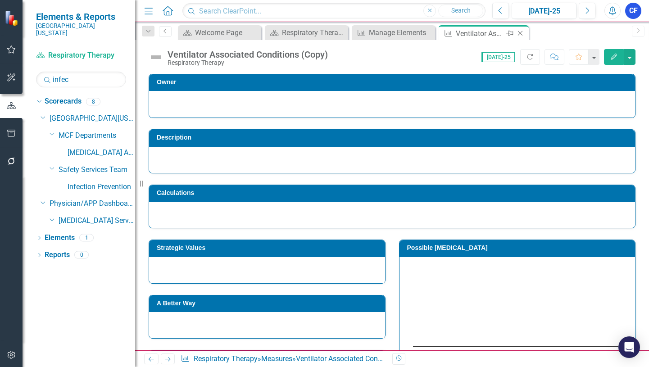
click at [523, 34] on icon "Close" at bounding box center [519, 33] width 9 height 7
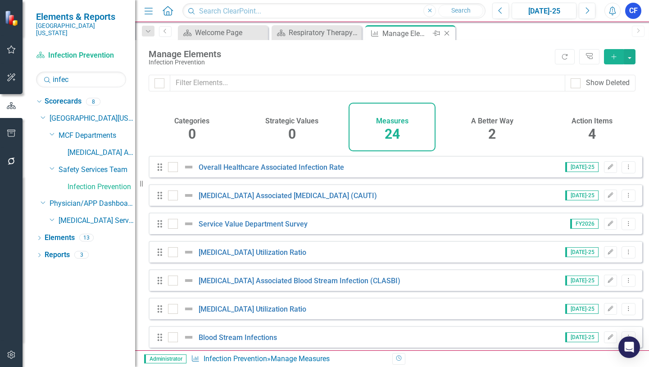
click at [446, 32] on icon "Close" at bounding box center [446, 33] width 9 height 7
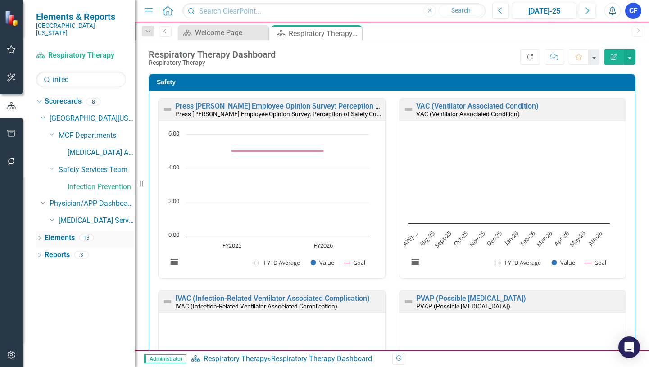
click at [69, 233] on link "Elements" at bounding box center [60, 238] width 30 height 10
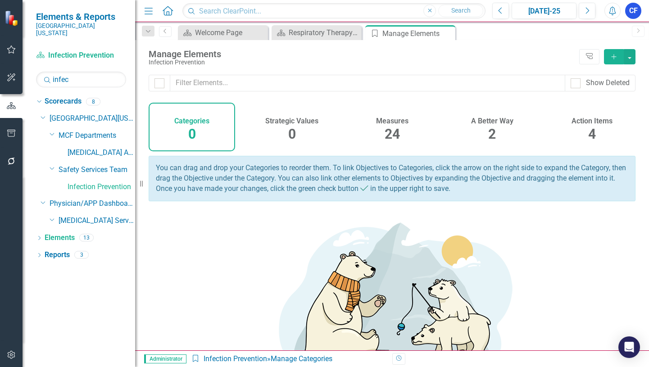
click at [380, 125] on div "Measures 24" at bounding box center [391, 127] width 86 height 49
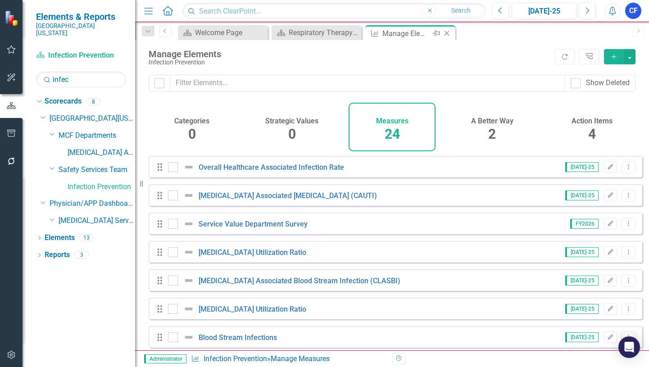
click at [449, 35] on icon "Close" at bounding box center [446, 33] width 9 height 7
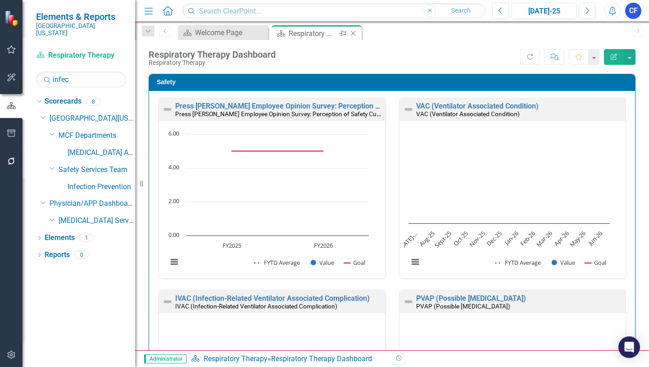
click at [302, 31] on div "Respiratory Therapy Dashboard" at bounding box center [313, 33] width 48 height 11
click at [63, 233] on link "Elements" at bounding box center [60, 238] width 30 height 10
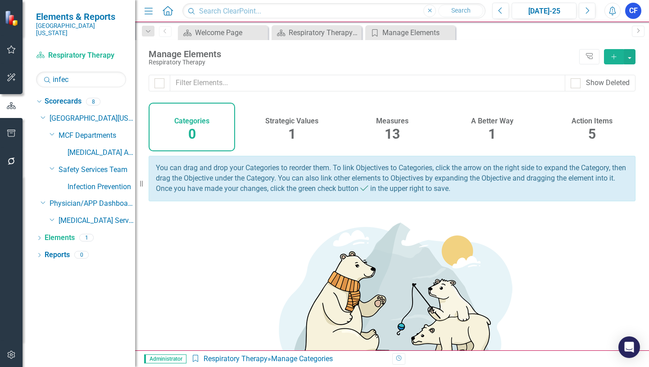
click at [389, 120] on h4 "Measures" at bounding box center [392, 121] width 32 height 8
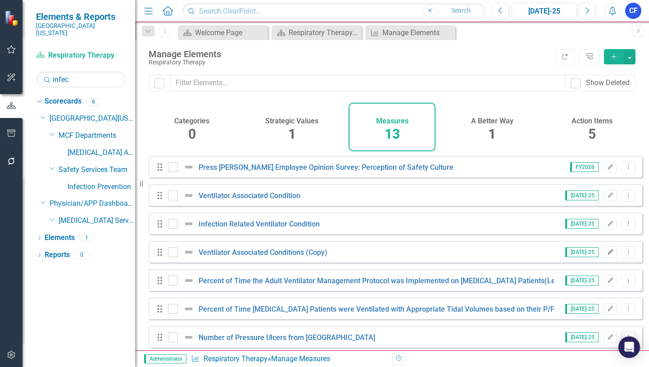
click at [607, 255] on icon "Edit" at bounding box center [610, 251] width 7 height 5
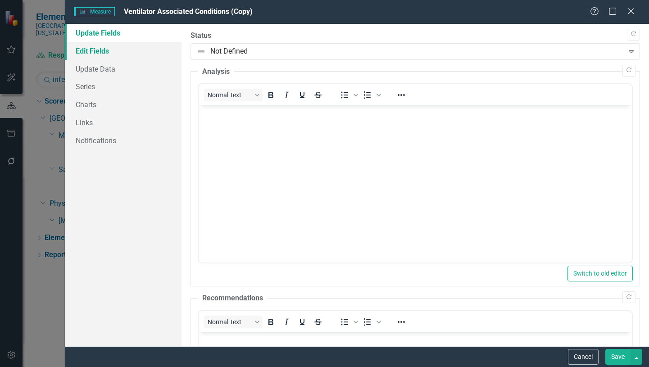
click at [104, 49] on link "Edit Fields" at bounding box center [123, 51] width 117 height 18
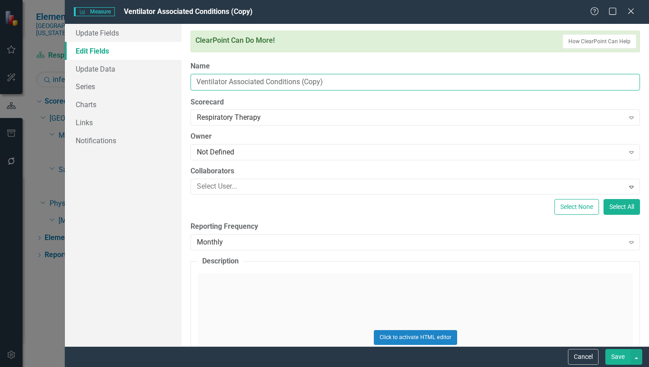
drag, startPoint x: 331, startPoint y: 83, endPoint x: 346, endPoint y: 81, distance: 14.5
click at [346, 81] on input "Ventilator Associated Conditions (Copy)" at bounding box center [414, 82] width 449 height 17
click at [230, 81] on input "Ventilator Associated Conditions (Copy)" at bounding box center [414, 82] width 449 height 17
drag, startPoint x: 227, startPoint y: 81, endPoint x: 197, endPoint y: 80, distance: 30.7
click at [197, 80] on input "Ventilator Associated Conditions (Copy)" at bounding box center [414, 82] width 449 height 17
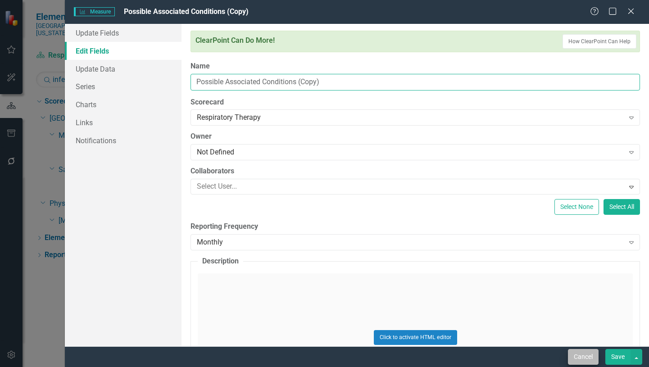
type input "Possible Associated Conditions (Copy)"
click at [587, 355] on button "Cancel" at bounding box center [583, 357] width 31 height 16
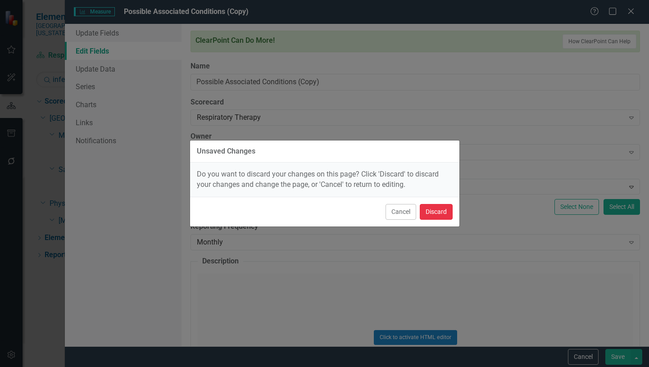
click at [440, 214] on button "Discard" at bounding box center [436, 212] width 33 height 16
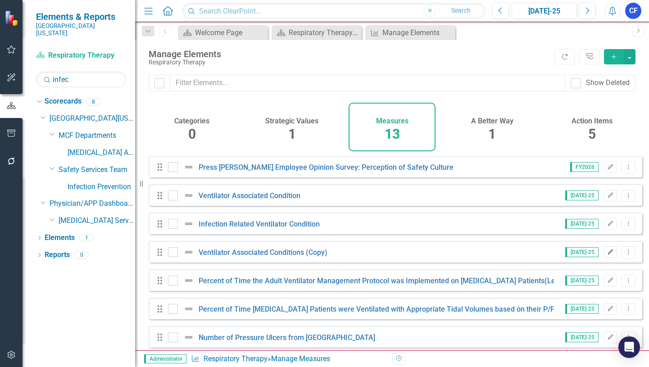
click at [607, 255] on icon "Edit" at bounding box center [610, 251] width 7 height 5
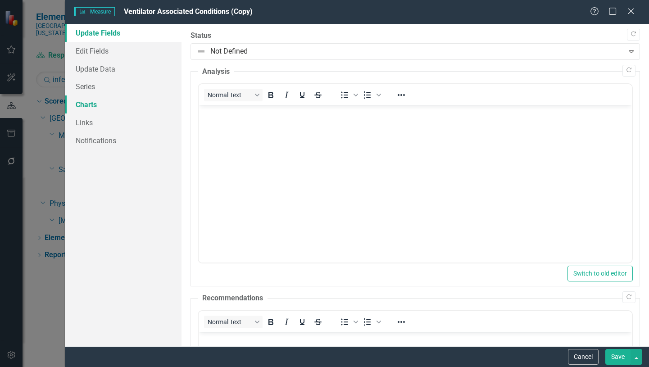
click at [92, 105] on link "Charts" at bounding box center [123, 104] width 117 height 18
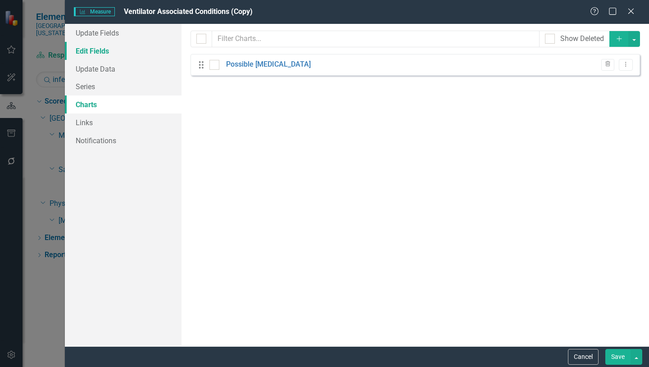
click at [97, 49] on link "Edit Fields" at bounding box center [123, 51] width 117 height 18
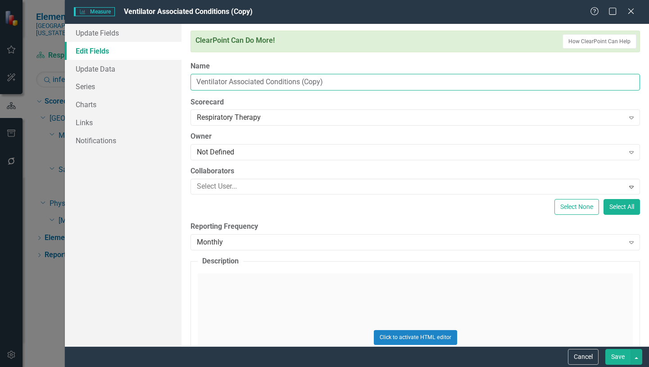
click at [195, 81] on input "Ventilator Associated Conditions (Copy)" at bounding box center [414, 82] width 449 height 17
drag, startPoint x: 355, startPoint y: 82, endPoint x: 298, endPoint y: 81, distance: 57.2
click at [298, 81] on input "Possible Ventilator Associated Conditions (Copy)" at bounding box center [414, 82] width 449 height 17
type input "Possible [MEDICAL_DATA]"
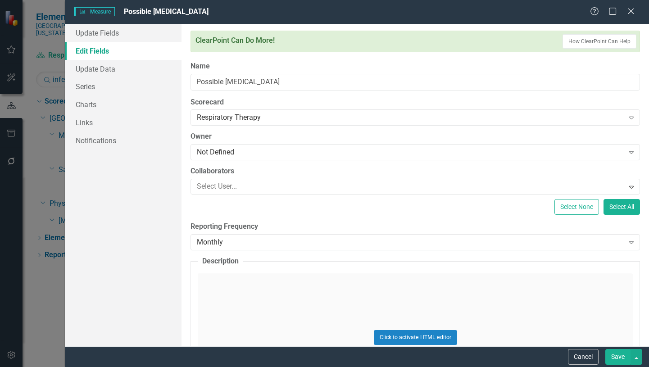
click at [615, 358] on button "Save" at bounding box center [617, 357] width 25 height 16
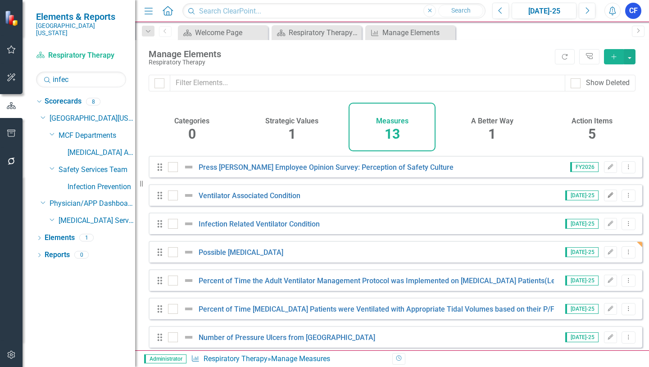
click at [607, 198] on icon "Edit" at bounding box center [610, 195] width 7 height 5
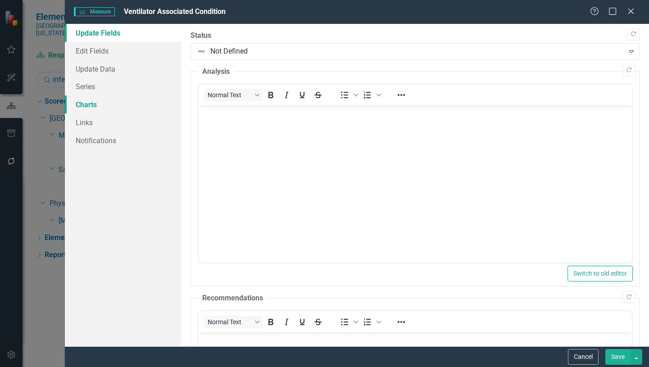
click at [85, 103] on link "Charts" at bounding box center [123, 104] width 117 height 18
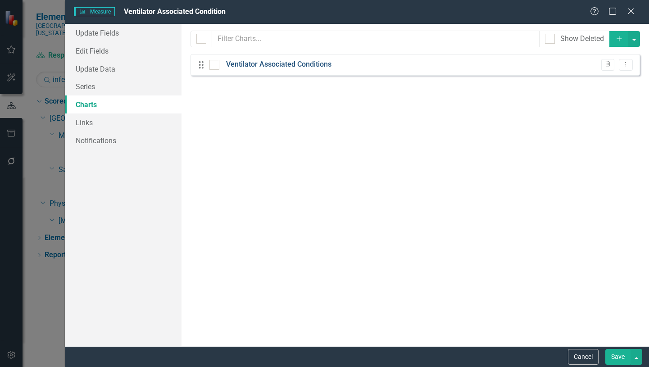
click at [266, 67] on link "Ventilator Associated Conditions" at bounding box center [278, 64] width 105 height 10
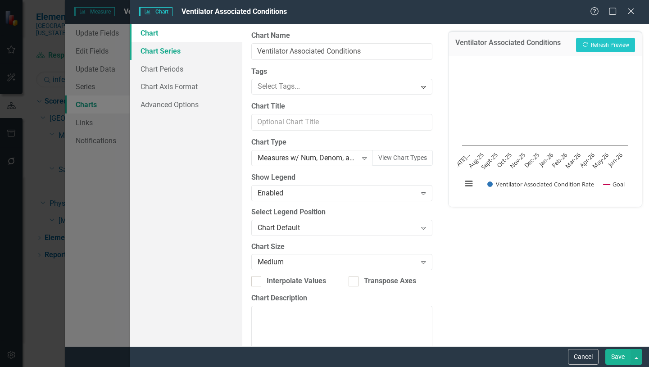
click at [177, 53] on link "Chart Series" at bounding box center [186, 51] width 113 height 18
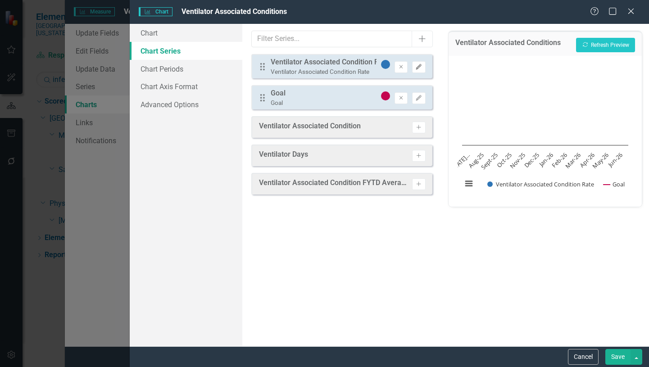
click at [422, 69] on button "Edit" at bounding box center [418, 67] width 13 height 12
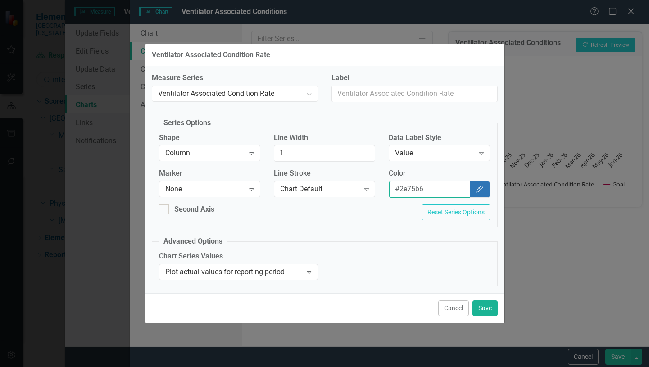
drag, startPoint x: 425, startPoint y: 190, endPoint x: 399, endPoint y: 188, distance: 25.3
click at [396, 189] on input "#2e75b6" at bounding box center [429, 189] width 81 height 17
click at [458, 309] on button "Cancel" at bounding box center [453, 308] width 31 height 16
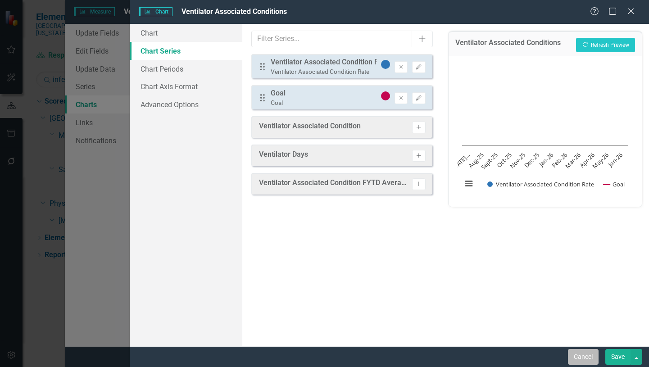
click at [587, 359] on button "Cancel" at bounding box center [583, 357] width 31 height 16
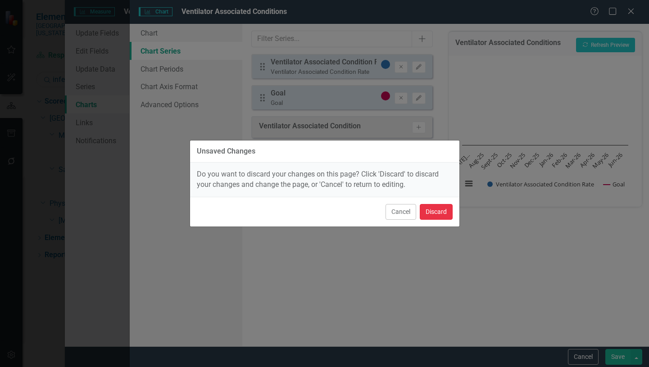
click at [434, 211] on button "Discard" at bounding box center [436, 212] width 33 height 16
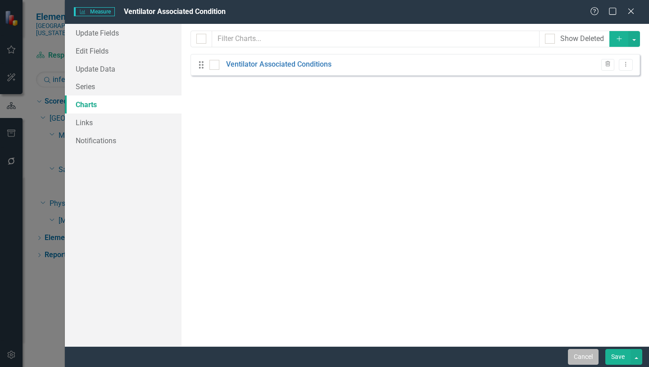
click at [583, 361] on button "Cancel" at bounding box center [583, 357] width 31 height 16
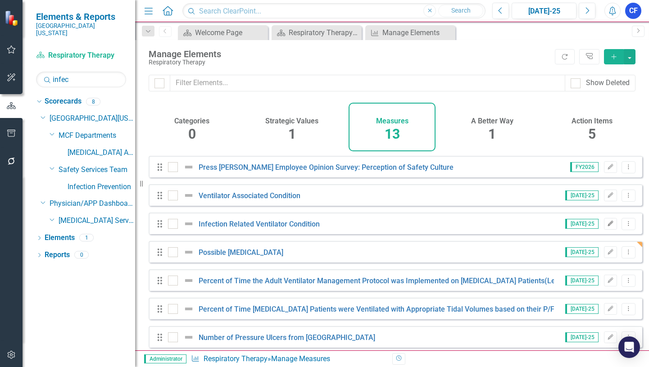
click at [604, 230] on button "Edit" at bounding box center [610, 224] width 13 height 12
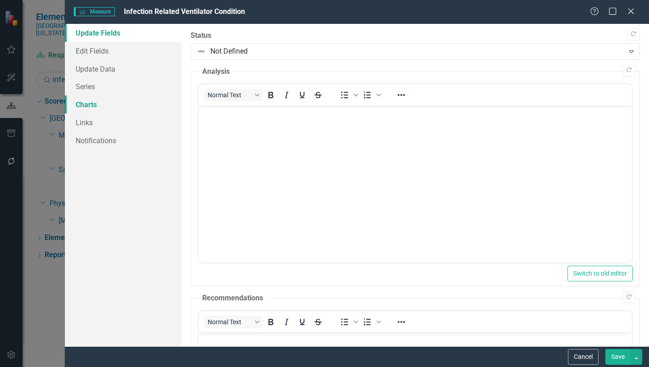
click at [90, 104] on link "Charts" at bounding box center [123, 104] width 117 height 18
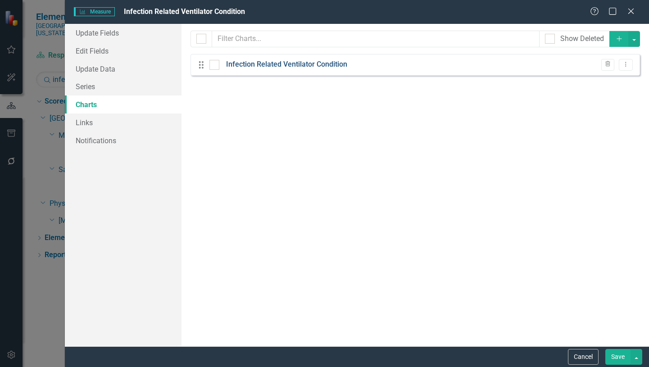
click at [314, 65] on link "Infection Related Ventilator Condition" at bounding box center [286, 64] width 121 height 10
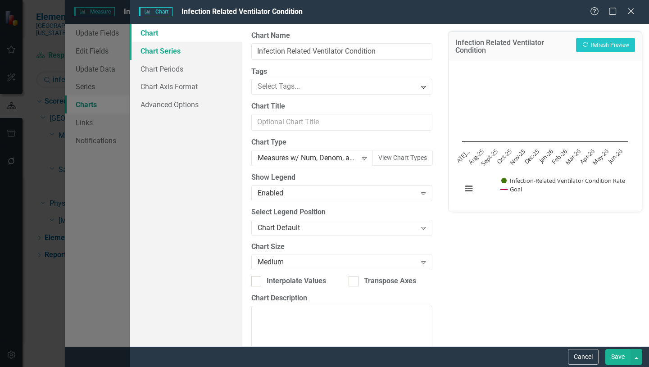
click at [176, 50] on link "Chart Series" at bounding box center [186, 51] width 113 height 18
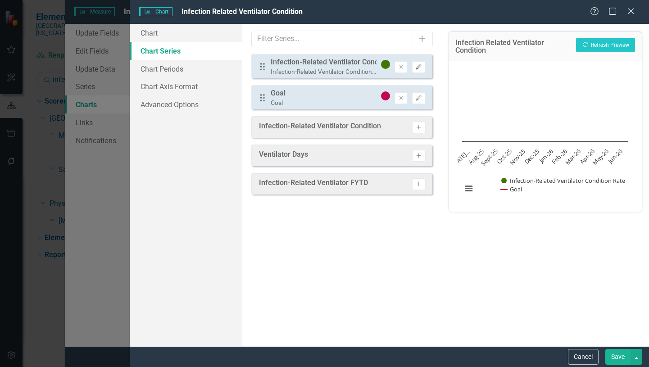
click at [418, 68] on icon "Edit" at bounding box center [418, 66] width 7 height 5
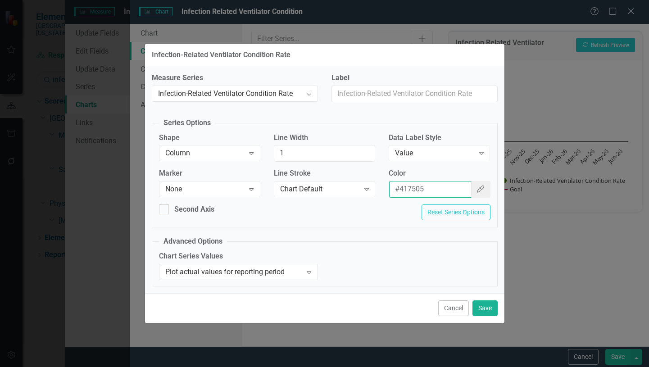
drag, startPoint x: 420, startPoint y: 186, endPoint x: 394, endPoint y: 185, distance: 26.1
click at [394, 185] on input "#417505" at bounding box center [430, 189] width 82 height 17
paste input "2e75b6"
type input "#2e75b6"
click at [486, 307] on button "Save" at bounding box center [484, 308] width 25 height 16
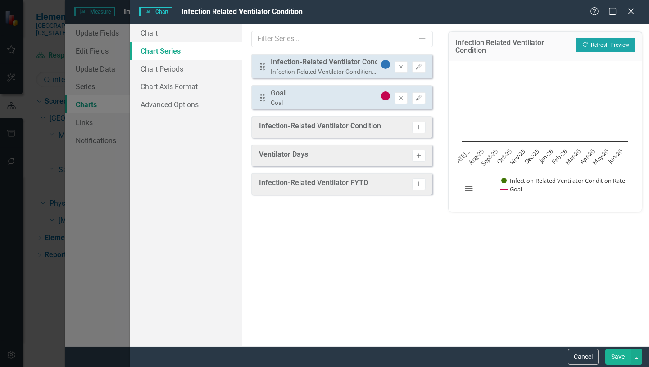
click at [609, 42] on button "Recalculate Refresh Preview" at bounding box center [605, 45] width 59 height 14
click at [614, 357] on button "Save" at bounding box center [617, 357] width 25 height 16
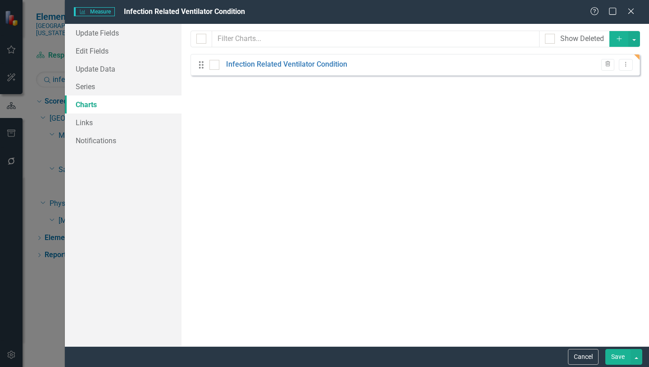
click at [619, 355] on button "Save" at bounding box center [617, 357] width 25 height 16
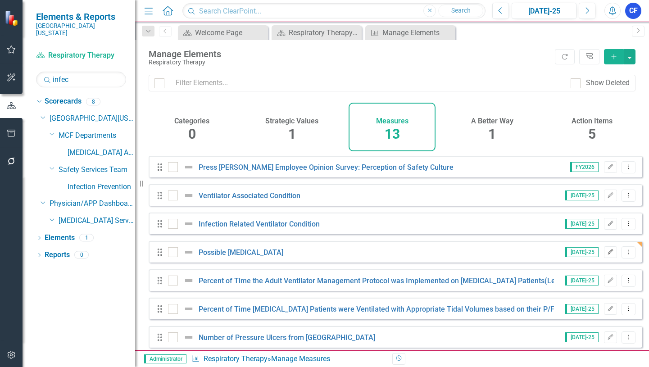
click at [607, 255] on icon "Edit" at bounding box center [610, 251] width 7 height 5
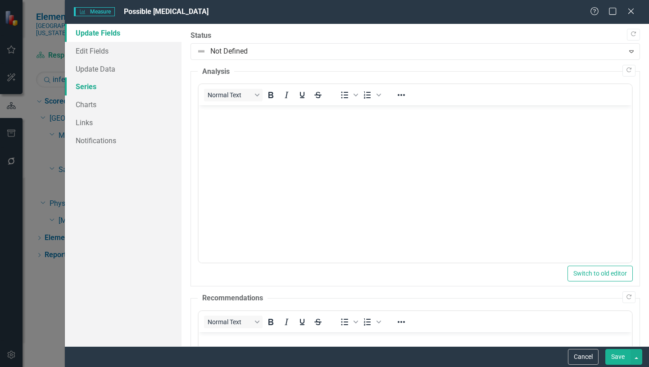
click at [89, 86] on link "Series" at bounding box center [123, 86] width 117 height 18
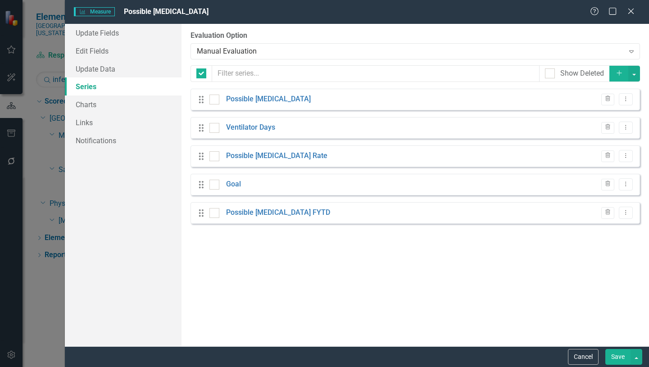
checkbox input "false"
click at [95, 107] on link "Charts" at bounding box center [123, 104] width 117 height 18
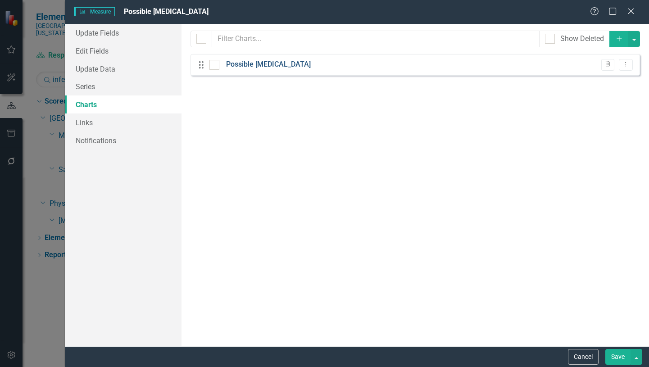
click at [267, 64] on link "Possible [MEDICAL_DATA]" at bounding box center [268, 64] width 85 height 10
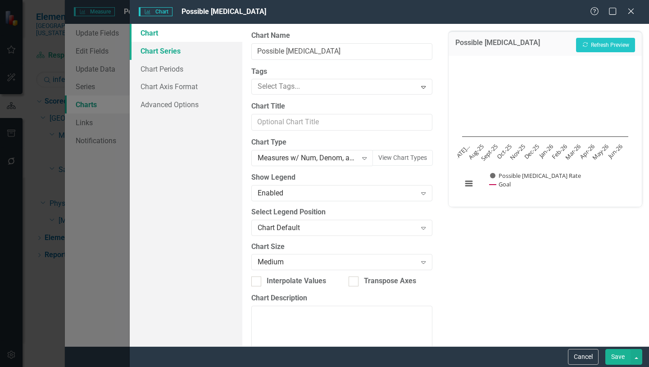
click at [169, 51] on link "Chart Series" at bounding box center [186, 51] width 113 height 18
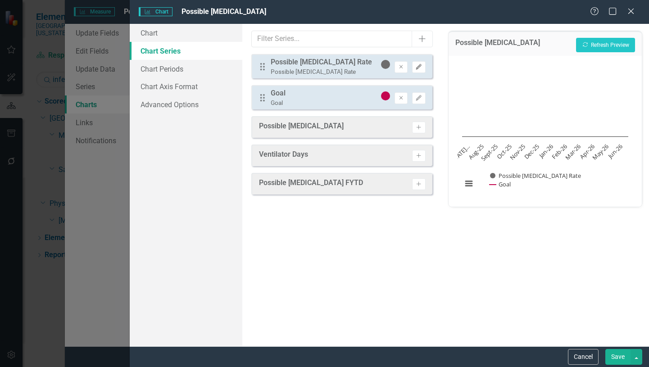
click at [417, 68] on icon "Edit" at bounding box center [418, 66] width 7 height 5
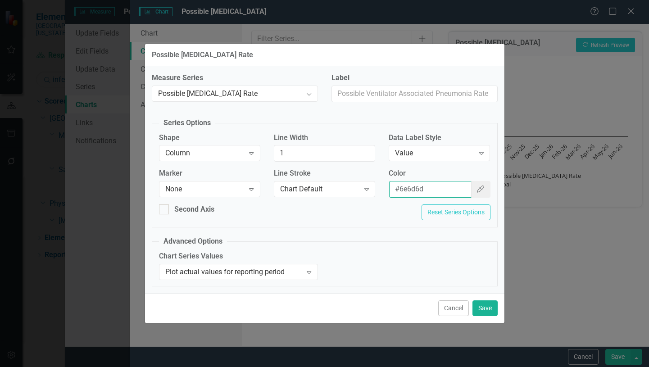
drag, startPoint x: 416, startPoint y: 189, endPoint x: 394, endPoint y: 188, distance: 21.6
click at [394, 188] on input "#6e6d6d" at bounding box center [430, 189] width 82 height 17
paste input "2e75b6"
type input "#2e75b6"
click at [482, 303] on button "Save" at bounding box center [484, 308] width 25 height 16
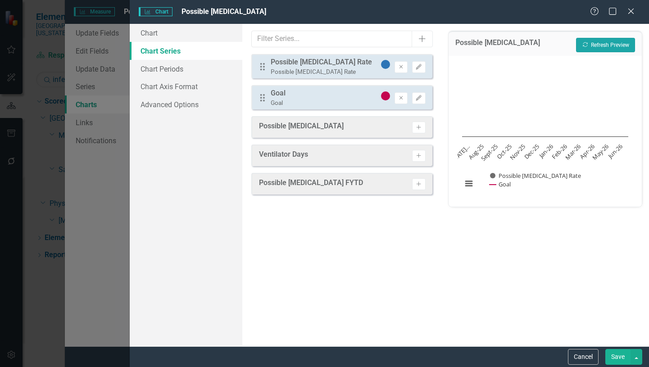
click at [609, 47] on button "Recalculate Refresh Preview" at bounding box center [605, 45] width 59 height 14
click at [617, 358] on button "Save" at bounding box center [617, 357] width 25 height 16
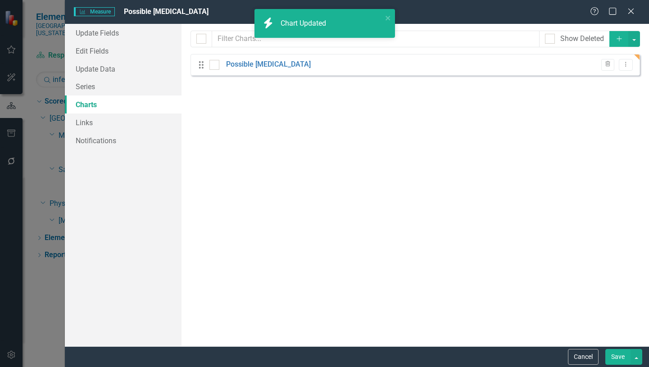
click at [616, 357] on button "Save" at bounding box center [617, 357] width 25 height 16
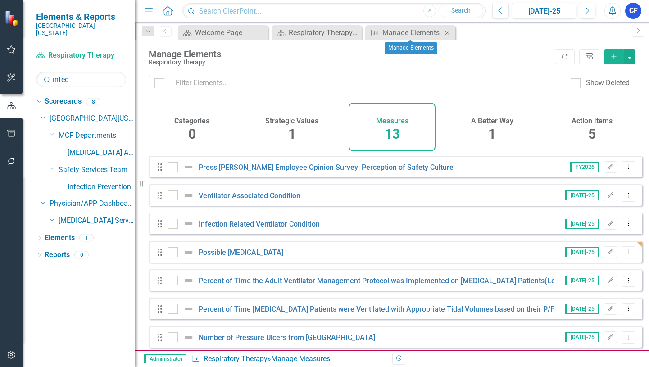
click at [450, 33] on icon "Close" at bounding box center [447, 32] width 9 height 7
click at [450, 32] on icon "Close" at bounding box center [447, 32] width 9 height 7
click at [343, 32] on div "Respiratory Therapy Dashboard" at bounding box center [318, 32] width 59 height 11
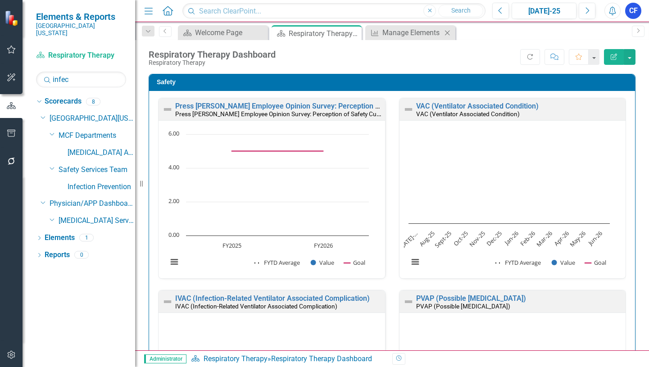
click at [445, 32] on icon "Close" at bounding box center [447, 32] width 9 height 7
click at [353, 34] on icon "Close" at bounding box center [352, 33] width 9 height 7
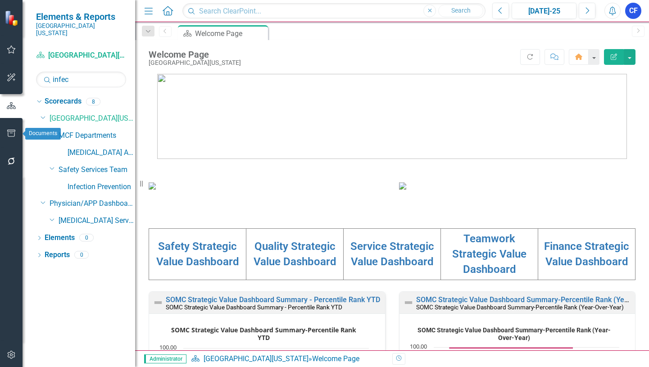
click at [10, 133] on icon "button" at bounding box center [11, 133] width 9 height 7
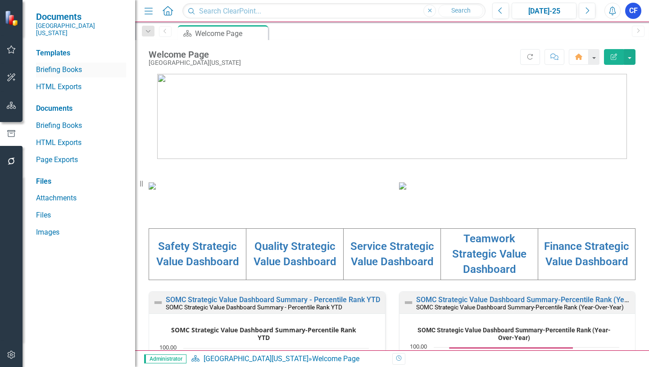
click at [73, 65] on link "Briefing Books" at bounding box center [81, 70] width 90 height 10
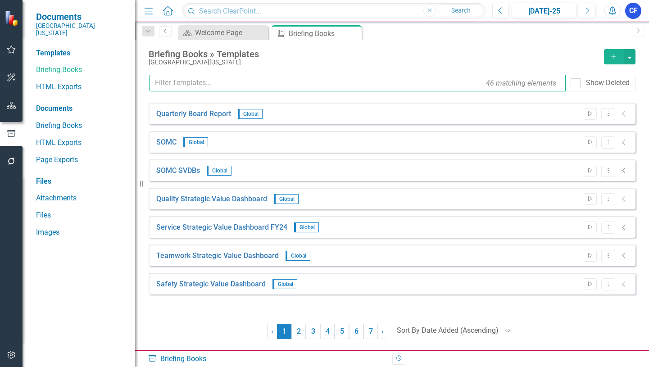
click at [172, 81] on input "text" at bounding box center [357, 83] width 416 height 17
type input "s"
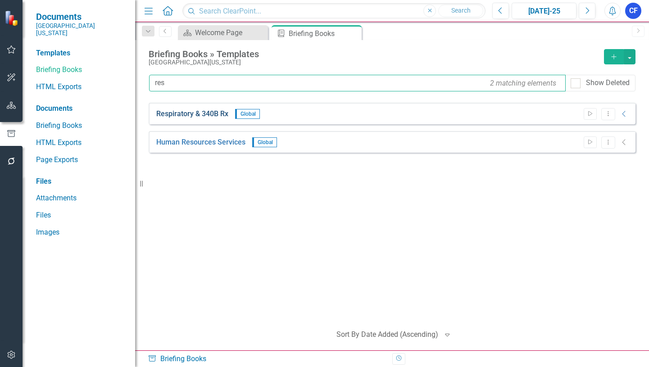
type input "res"
click at [180, 115] on link "Respiratory & 340B Rx" at bounding box center [192, 114] width 72 height 10
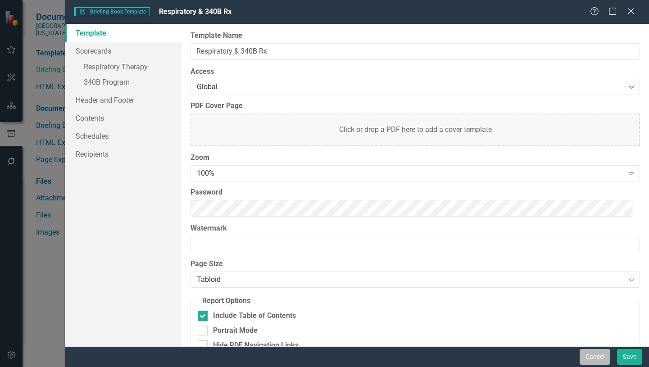
click at [599, 357] on button "Cancel" at bounding box center [594, 357] width 31 height 16
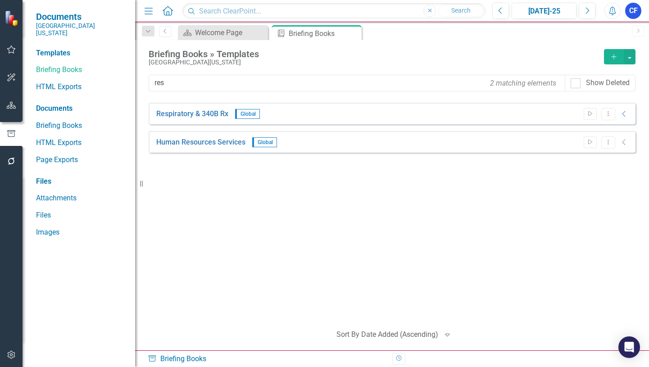
click at [610, 58] on icon "Add" at bounding box center [614, 57] width 8 height 6
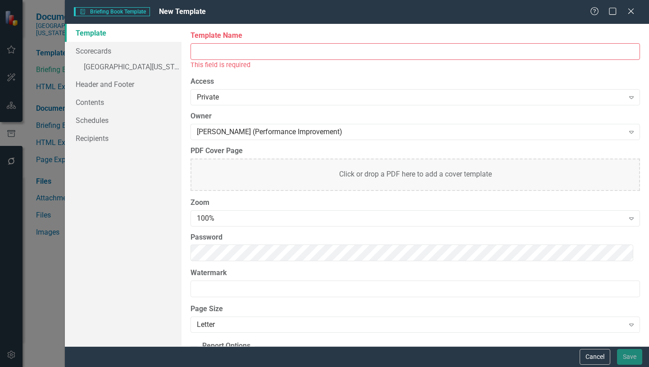
click at [198, 51] on input "Template Name" at bounding box center [414, 51] width 449 height 17
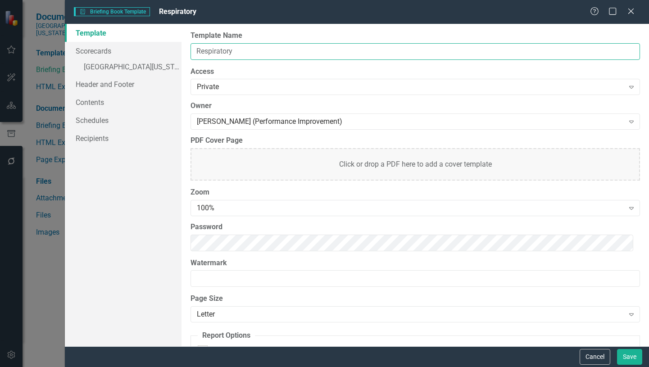
type input "Respiratory & 340B Rx"
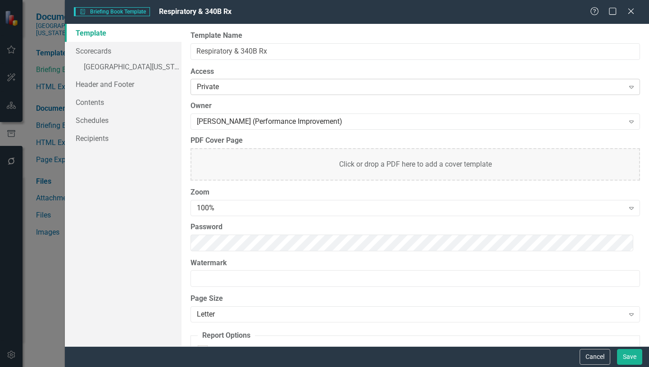
click at [627, 86] on icon "Expand" at bounding box center [631, 86] width 9 height 7
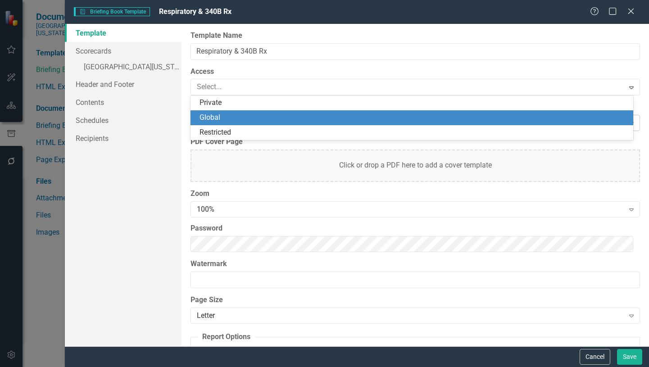
click at [224, 117] on div "Global" at bounding box center [413, 118] width 428 height 10
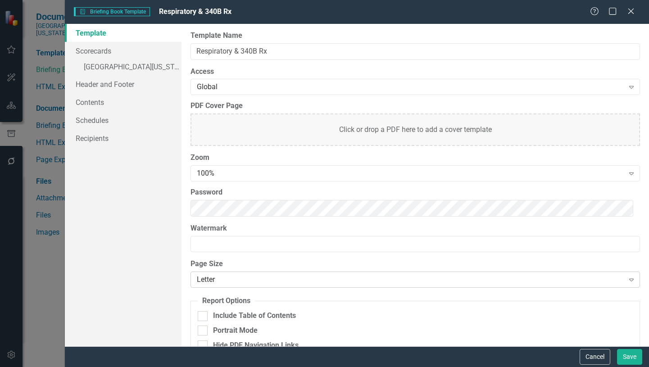
click at [202, 281] on div "Letter" at bounding box center [410, 280] width 427 height 10
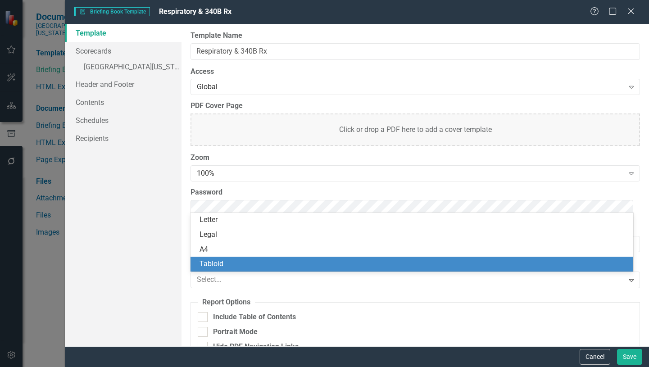
click at [212, 263] on div "Tabloid" at bounding box center [413, 264] width 428 height 10
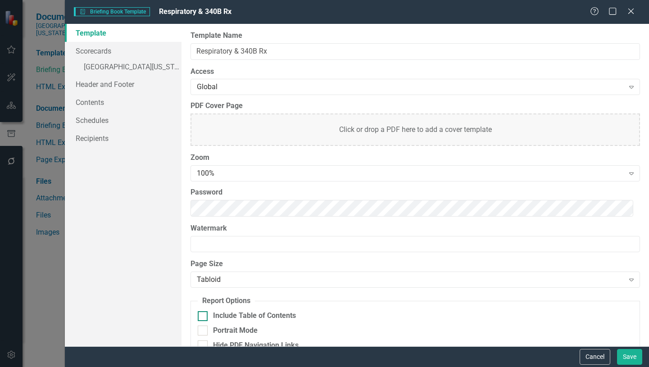
click at [203, 317] on div at bounding box center [203, 316] width 10 height 10
click at [203, 317] on input "Include Table of Contents" at bounding box center [201, 314] width 6 height 6
checkbox input "true"
click at [628, 358] on button "Save" at bounding box center [629, 357] width 25 height 16
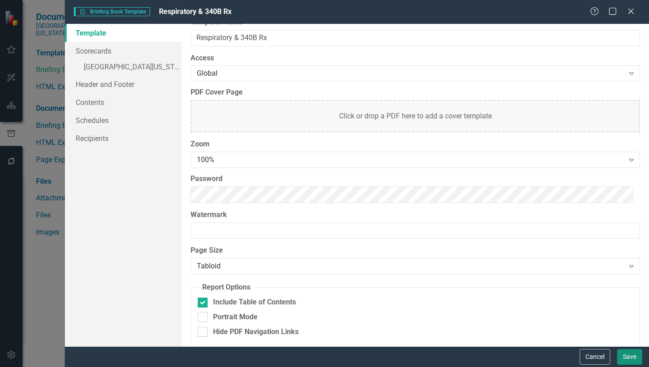
scroll to position [21, 0]
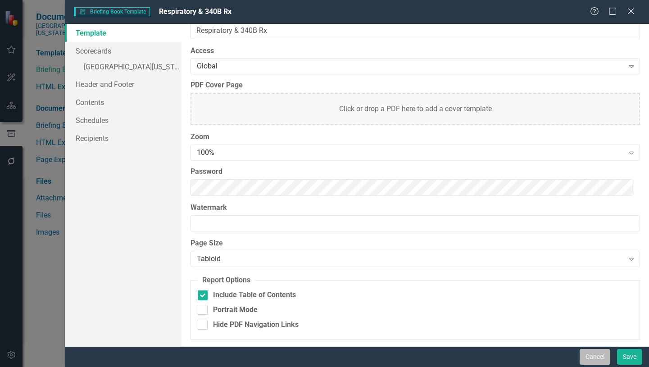
click at [596, 357] on button "Cancel" at bounding box center [594, 357] width 31 height 16
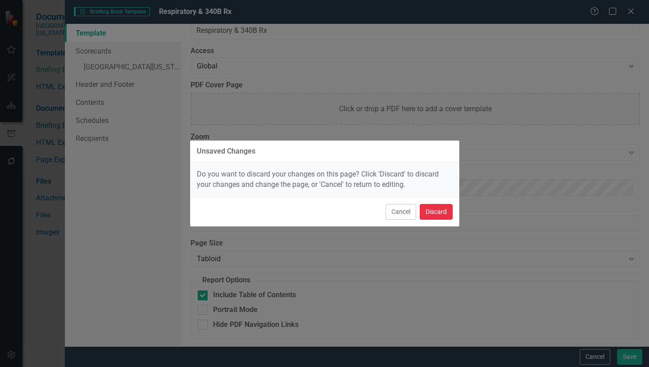
click at [434, 213] on button "Discard" at bounding box center [436, 212] width 33 height 16
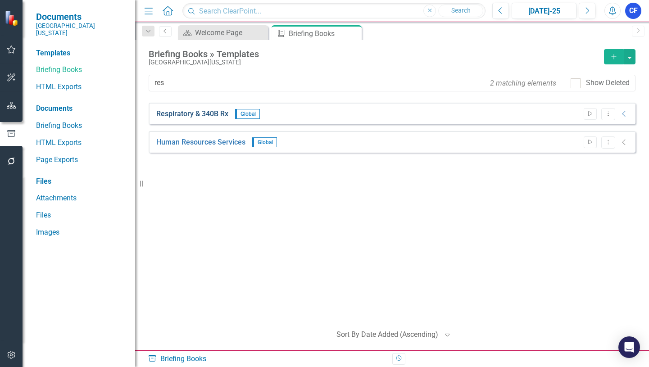
click at [195, 115] on link "Respiratory & 340B Rx" at bounding box center [192, 114] width 72 height 10
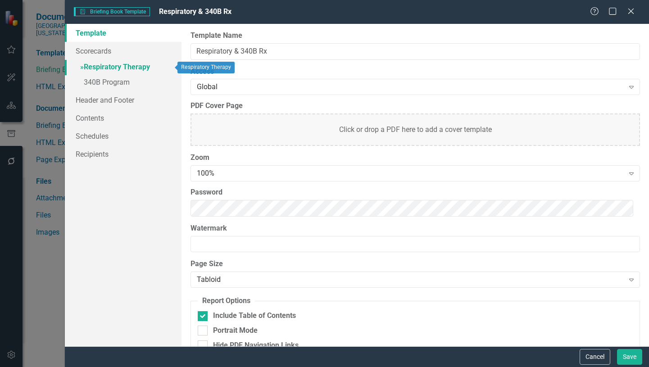
click at [133, 68] on link "» Respiratory Therapy" at bounding box center [123, 68] width 117 height 16
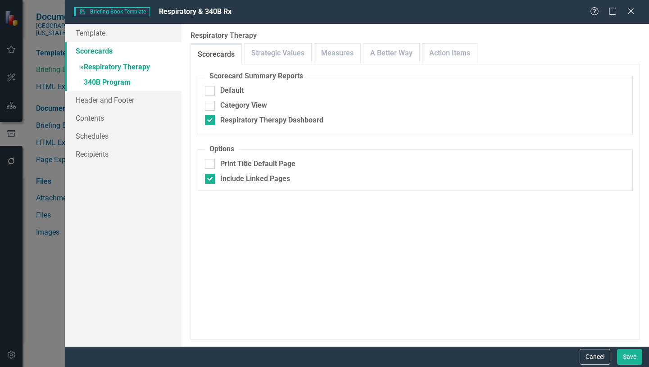
click at [99, 55] on link "Scorecards" at bounding box center [123, 51] width 117 height 18
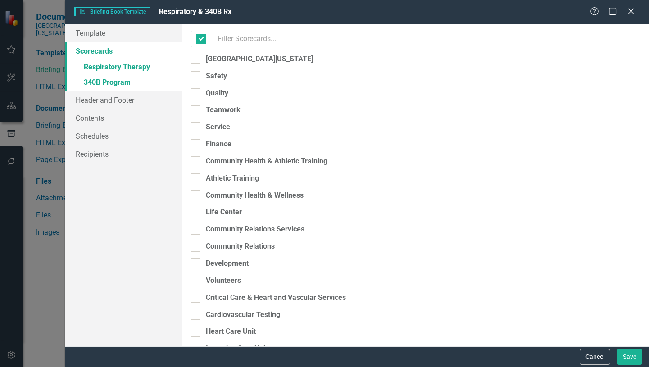
checkbox input "true"
checkbox input "false"
click at [133, 68] on link "» Respiratory Therapy" at bounding box center [123, 68] width 117 height 16
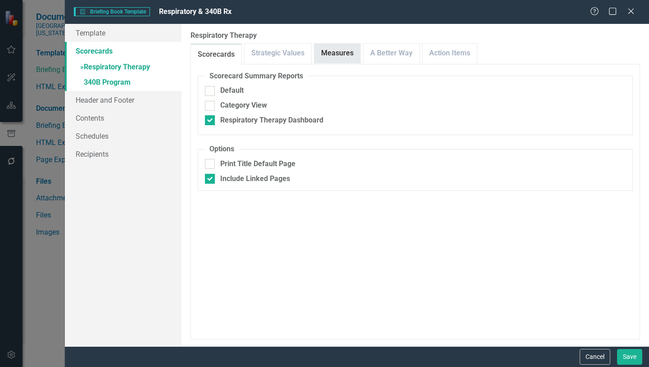
click at [338, 56] on link "Measures" at bounding box center [337, 53] width 46 height 19
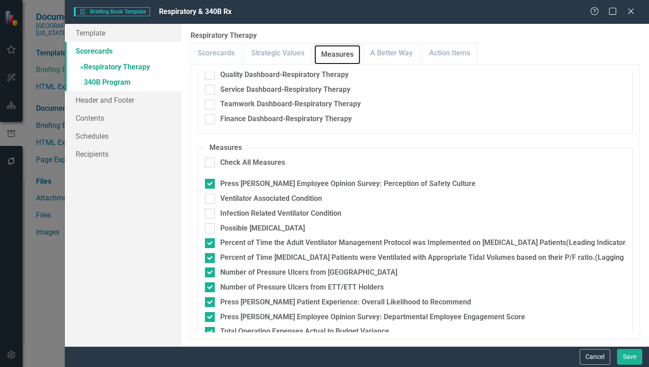
scroll to position [90, 0]
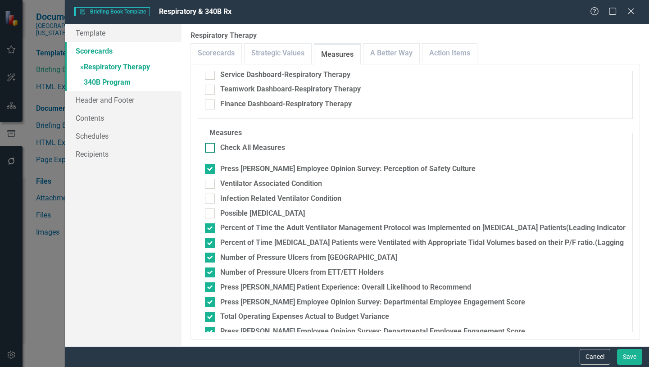
click at [212, 149] on div at bounding box center [210, 148] width 10 height 10
click at [211, 149] on input "Check All Measures" at bounding box center [208, 146] width 6 height 6
checkbox input "true"
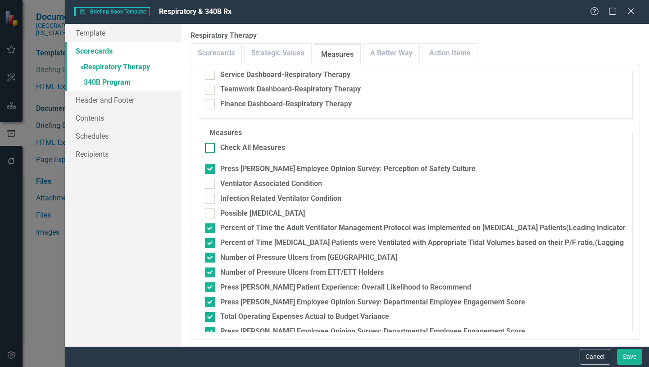
checkbox input "true"
click at [209, 148] on input "Check All Measures" at bounding box center [208, 146] width 6 height 6
checkbox input "false"
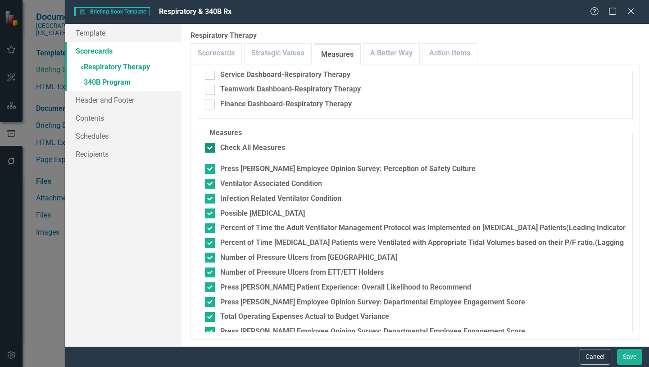
checkbox input "false"
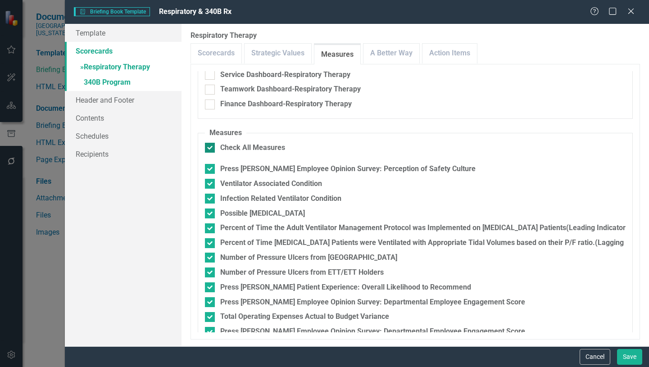
checkbox input "false"
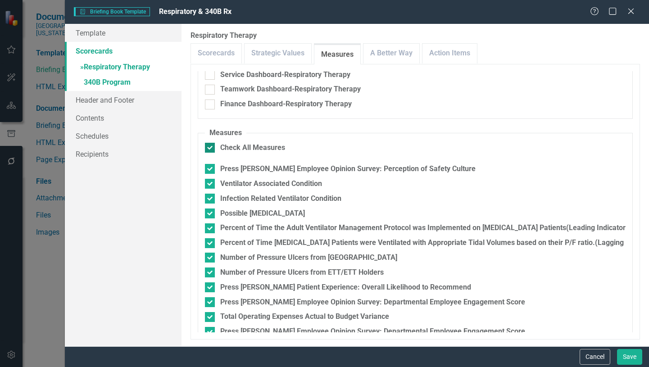
checkbox input "false"
click at [213, 167] on div at bounding box center [210, 169] width 10 height 10
click at [211, 167] on input "Press [PERSON_NAME] Employee Opinion Survey: Perception of Safety Culture" at bounding box center [208, 167] width 6 height 6
checkbox input "true"
click at [209, 182] on input "Ventilator Associated Condition" at bounding box center [208, 182] width 6 height 6
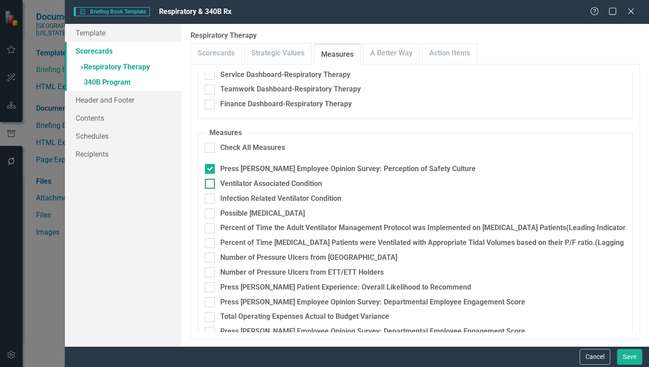
checkbox input "true"
click at [208, 199] on input "Infection Related Ventilator Condition" at bounding box center [208, 197] width 6 height 6
checkbox input "true"
click at [208, 213] on input "Possible [MEDICAL_DATA]" at bounding box center [208, 211] width 6 height 6
checkbox input "true"
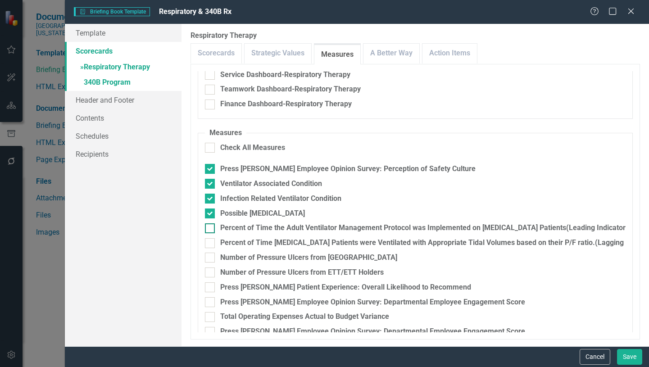
click at [210, 228] on input "Percent of Time the Adult Ventilator Management Protocol was Implemented on [ME…" at bounding box center [208, 226] width 6 height 6
checkbox input "true"
click at [211, 244] on div at bounding box center [210, 243] width 10 height 10
click at [211, 244] on input "Percent of Time [MEDICAL_DATA] Patients were Ventilated with Appropriate Tidal …" at bounding box center [208, 241] width 6 height 6
checkbox input "true"
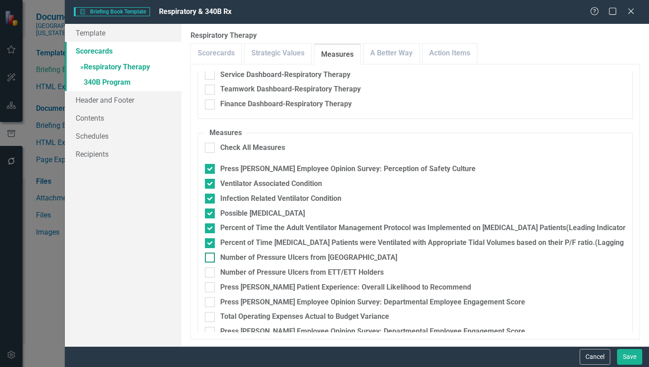
click at [210, 258] on input "Number of Pressure Ulcers from [GEOGRAPHIC_DATA]" at bounding box center [208, 256] width 6 height 6
checkbox input "true"
click at [211, 272] on input "Number of Pressure Ulcers from ETT/ETT Holders" at bounding box center [208, 270] width 6 height 6
checkbox input "true"
click at [210, 287] on input "Press [PERSON_NAME] Patient Experience: Overall Likelihood to Recommend" at bounding box center [208, 285] width 6 height 6
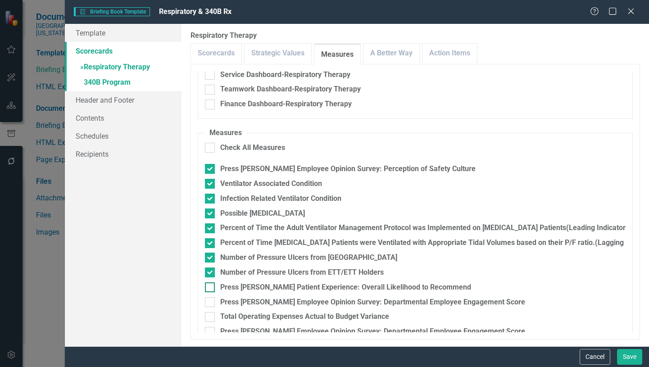
checkbox input "true"
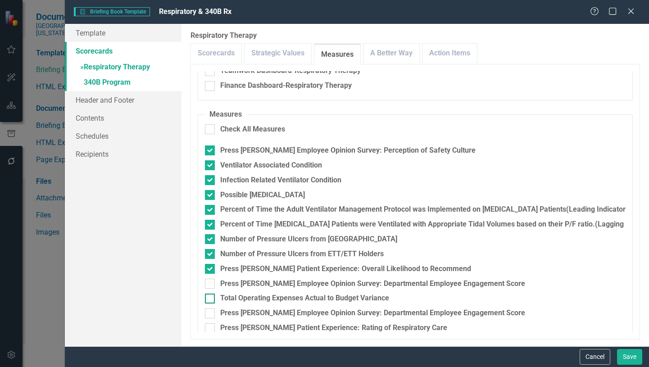
scroll to position [119, 0]
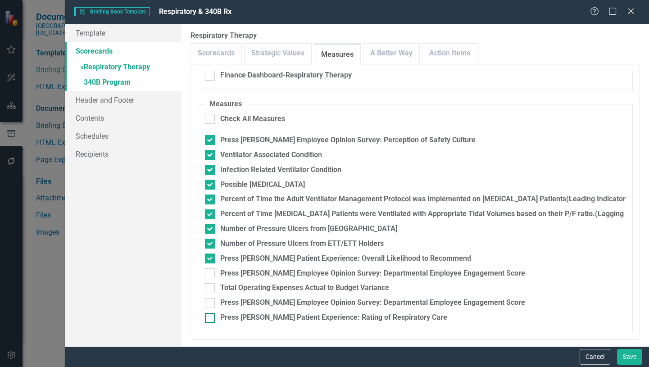
click at [208, 317] on input "Press [PERSON_NAME] Patient Experience: Rating of Respiratory Care" at bounding box center [208, 316] width 6 height 6
checkbox input "true"
click at [212, 273] on div at bounding box center [210, 273] width 10 height 10
click at [211, 273] on input "Press [PERSON_NAME] Employee Opinion Survey: Departmental Employee Engagement S…" at bounding box center [208, 271] width 6 height 6
checkbox input "true"
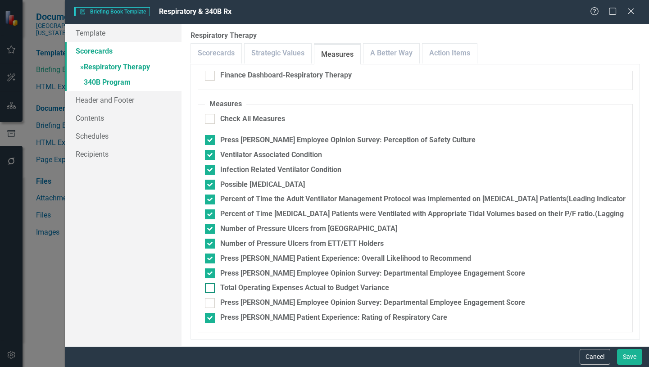
click at [207, 288] on input "Total Operating Expenses Actual to Budget Variance" at bounding box center [208, 286] width 6 height 6
checkbox input "true"
drag, startPoint x: 400, startPoint y: 55, endPoint x: 401, endPoint y: 60, distance: 5.1
click at [401, 56] on link "A Better Way" at bounding box center [391, 53] width 56 height 19
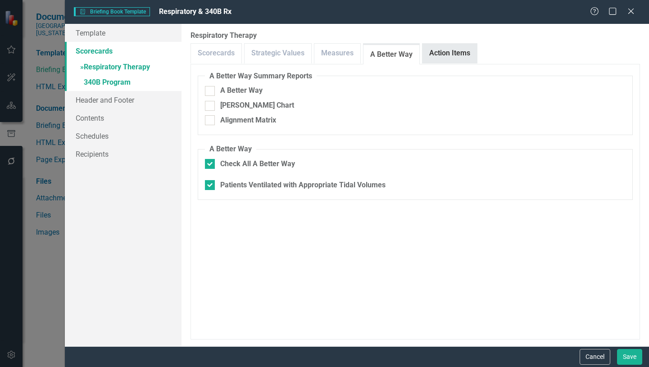
click at [455, 49] on link "Action Items" at bounding box center [449, 53] width 54 height 19
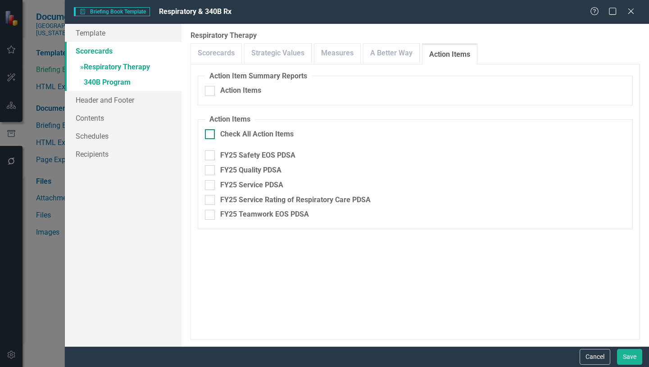
click at [211, 136] on div at bounding box center [210, 134] width 10 height 10
click at [211, 135] on input "Check All Action Items" at bounding box center [208, 132] width 6 height 6
checkbox input "true"
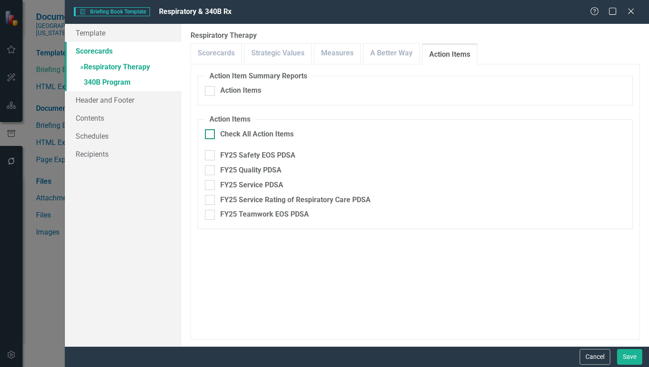
checkbox input "true"
click at [126, 83] on link "» 340B Program" at bounding box center [123, 83] width 117 height 16
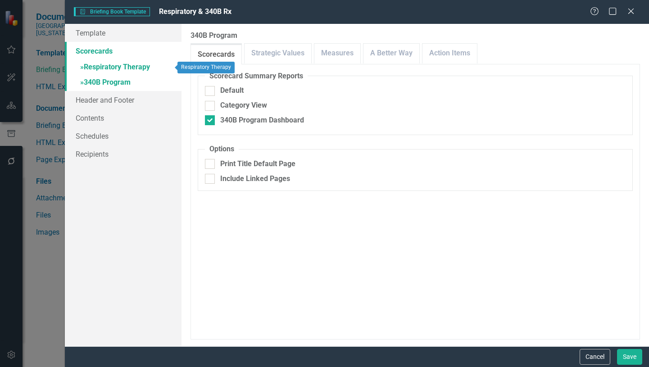
click at [138, 68] on link "» Respiratory Therapy" at bounding box center [123, 68] width 117 height 16
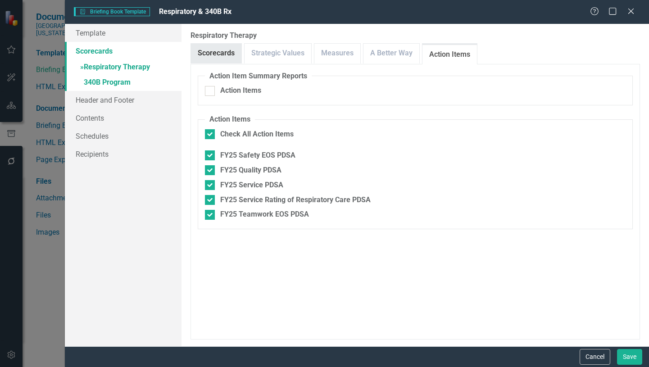
click at [218, 56] on link "Scorecards" at bounding box center [216, 53] width 50 height 19
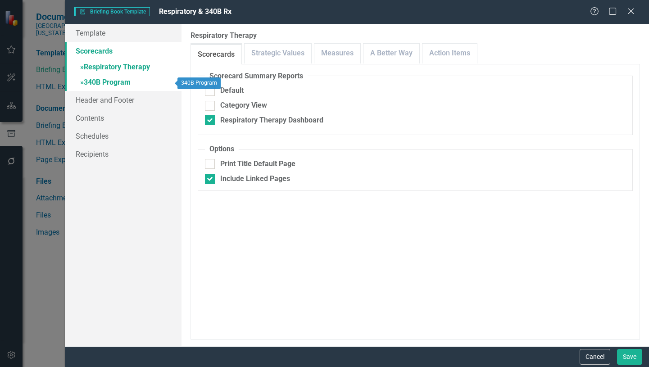
click at [125, 83] on link "» 340B Program" at bounding box center [123, 83] width 117 height 16
click at [210, 179] on input "Include Linked Pages" at bounding box center [208, 177] width 6 height 6
checkbox input "true"
click at [348, 56] on link "Measures" at bounding box center [337, 53] width 46 height 19
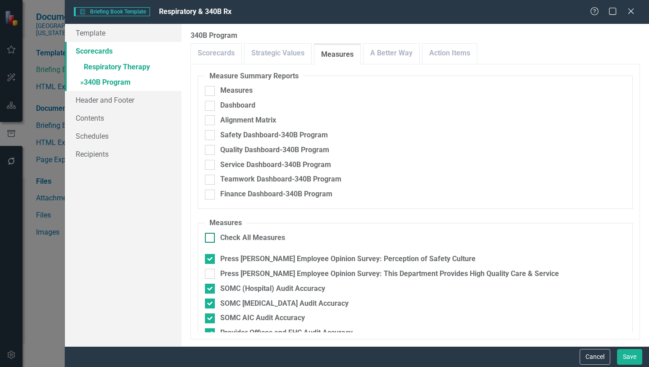
click at [212, 239] on div at bounding box center [210, 238] width 10 height 10
click at [211, 239] on input "Check All Measures" at bounding box center [208, 236] width 6 height 6
checkbox input "true"
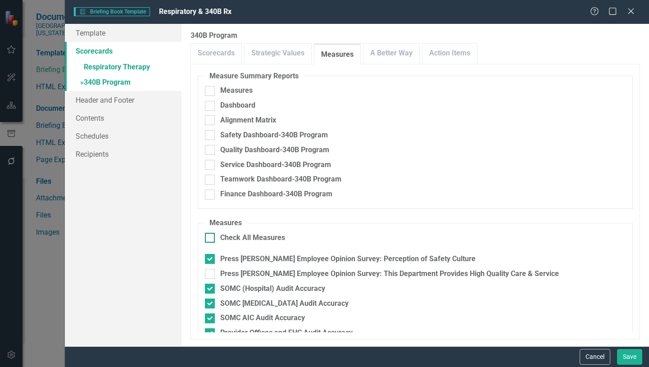
checkbox input "true"
click at [212, 239] on div at bounding box center [210, 238] width 10 height 10
click at [211, 239] on input "Check All Measures" at bounding box center [208, 236] width 6 height 6
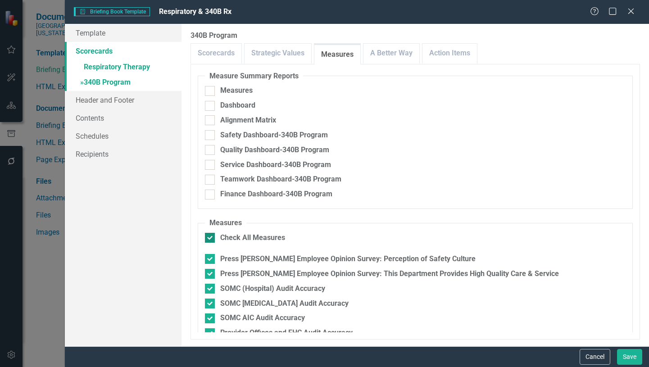
checkbox input "false"
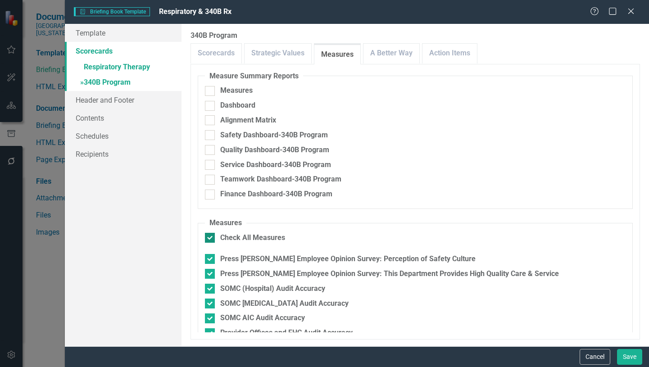
checkbox input "false"
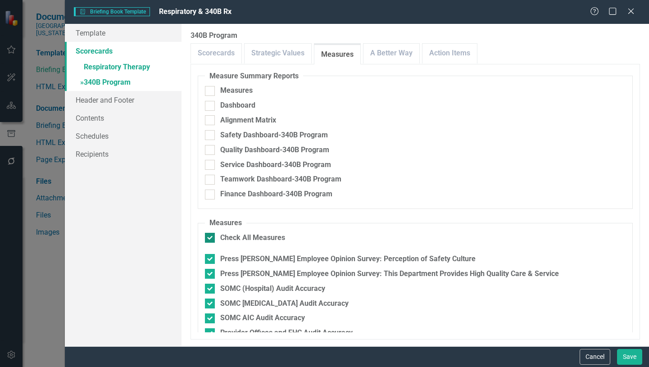
checkbox input "false"
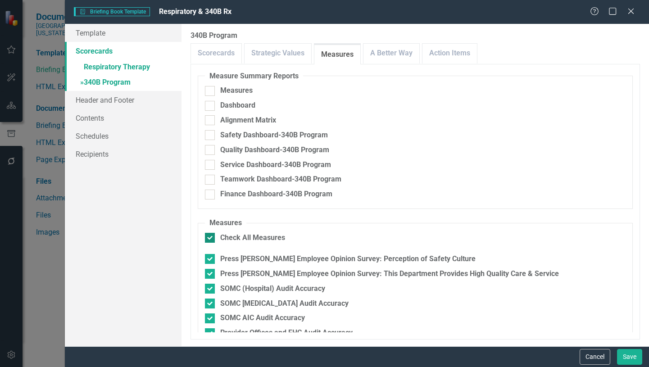
checkbox input "false"
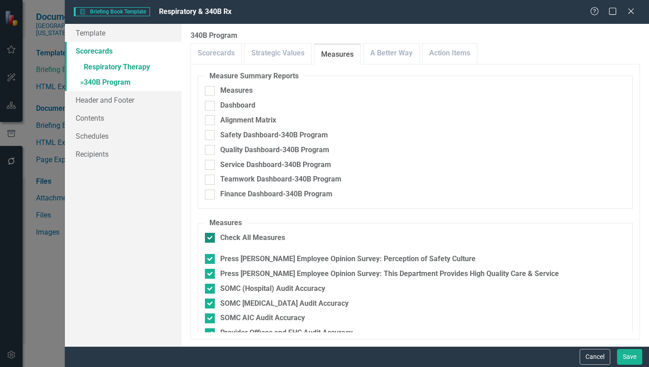
checkbox input "false"
click at [209, 258] on input "Press [PERSON_NAME] Employee Opinion Survey: Perception of Safety Culture" at bounding box center [208, 257] width 6 height 6
checkbox input "true"
click at [208, 271] on input "Press [PERSON_NAME] Employee Opinion Survey: This Department Provides High Qual…" at bounding box center [208, 272] width 6 height 6
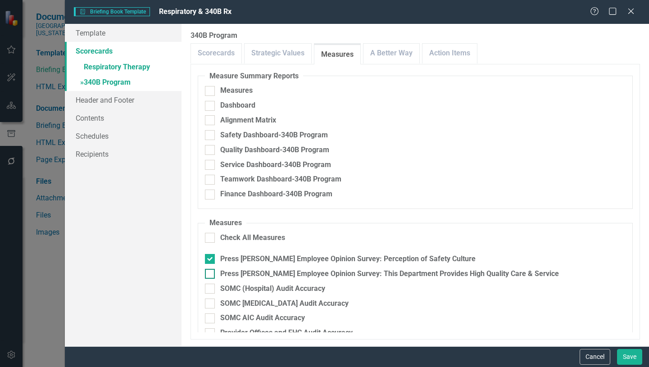
checkbox input "true"
click at [208, 290] on div at bounding box center [210, 289] width 10 height 10
click at [208, 289] on input "SOMC (Hospital) Audit Accuracy" at bounding box center [208, 287] width 6 height 6
checkbox input "true"
click at [209, 304] on input "SOMC [MEDICAL_DATA] Audit Accuracy" at bounding box center [208, 301] width 6 height 6
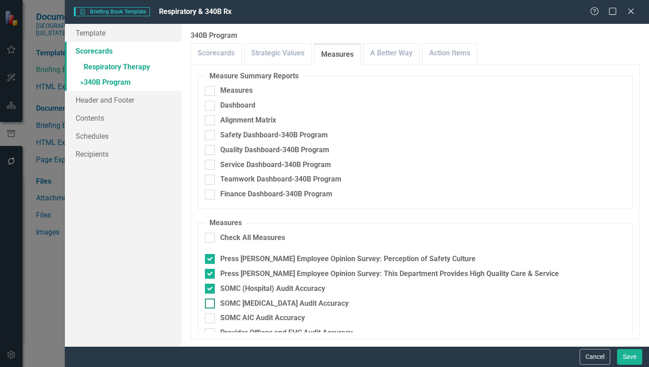
checkbox input "true"
click at [207, 318] on input "SOMC AIC Audit Accuracy" at bounding box center [208, 316] width 6 height 6
checkbox input "true"
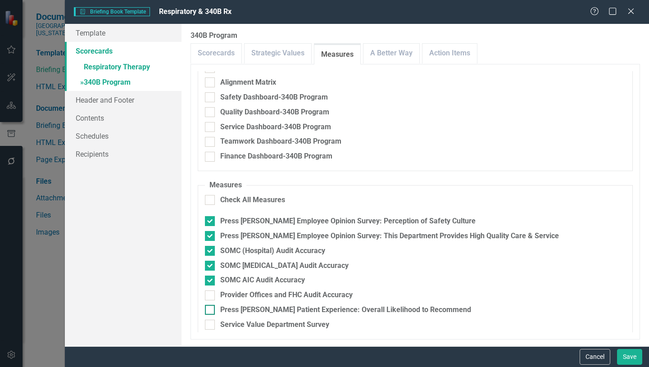
scroll to position [90, 0]
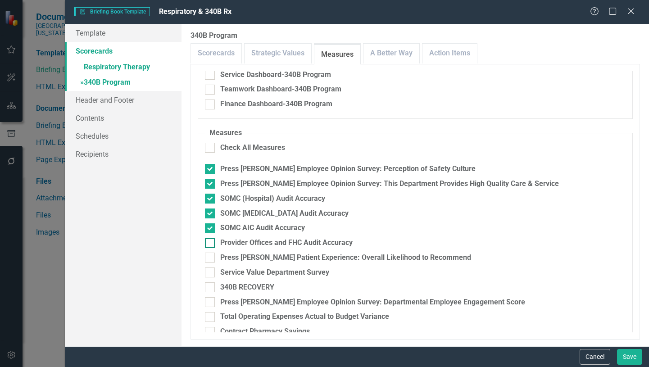
click at [207, 247] on div at bounding box center [210, 243] width 10 height 10
click at [207, 244] on input "Provider Offices and FHC Audit Accuracy" at bounding box center [208, 241] width 6 height 6
checkbox input "true"
click at [212, 258] on div at bounding box center [210, 258] width 10 height 10
click at [211, 258] on input "Press [PERSON_NAME] Patient Experience: Overall Likelihood to Recommend" at bounding box center [208, 256] width 6 height 6
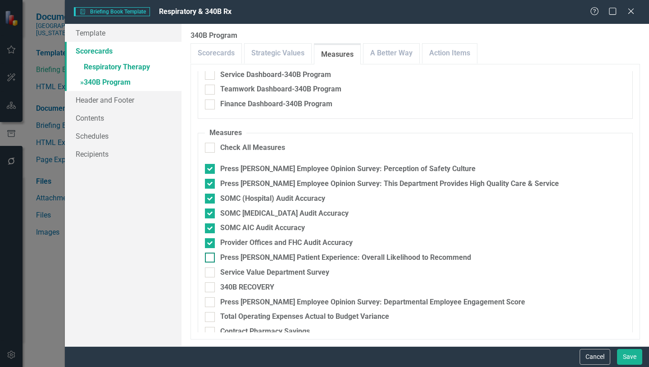
checkbox input "true"
click at [206, 285] on input "340B RECOVERY" at bounding box center [208, 285] width 6 height 6
checkbox input "true"
click at [209, 303] on input "Press [PERSON_NAME] Employee Opinion Survey: Departmental Employee Engagement S…" at bounding box center [208, 300] width 6 height 6
checkbox input "true"
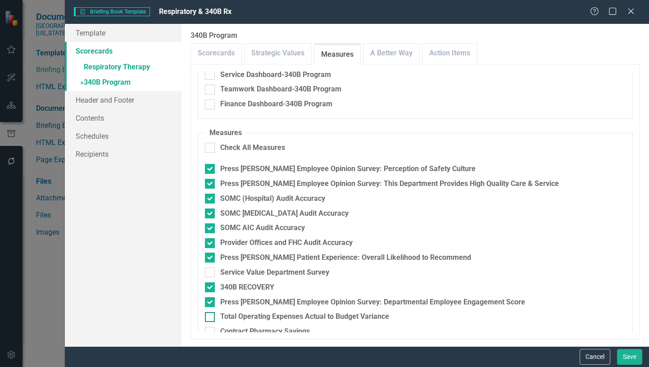
click at [211, 316] on div at bounding box center [210, 317] width 10 height 10
click at [211, 316] on input "Total Operating Expenses Actual to Budget Variance" at bounding box center [208, 315] width 6 height 6
checkbox input "true"
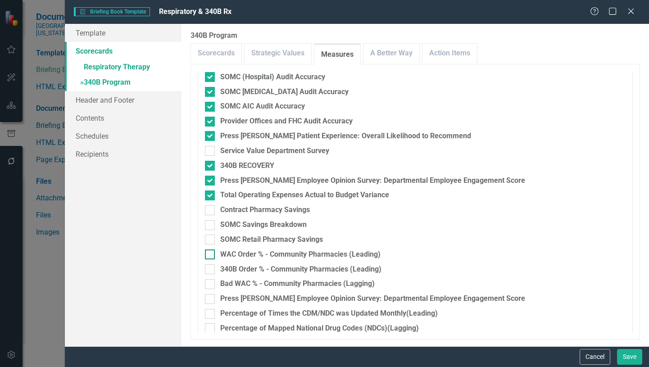
scroll to position [225, 0]
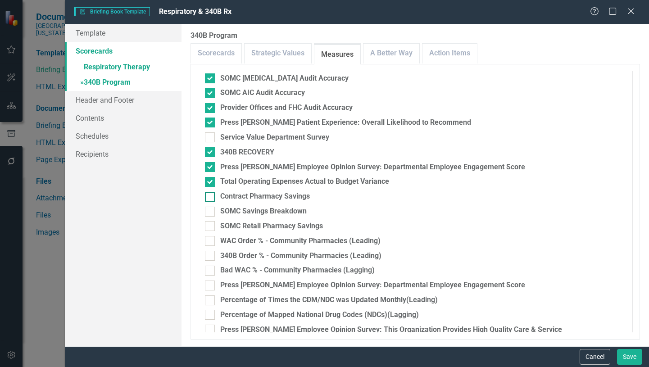
click at [210, 198] on div at bounding box center [210, 197] width 10 height 10
click at [210, 198] on input "Contract Pharmacy Savings" at bounding box center [208, 195] width 6 height 6
checkbox input "true"
click at [208, 211] on input "SOMC Savings Breakdown" at bounding box center [208, 210] width 6 height 6
checkbox input "true"
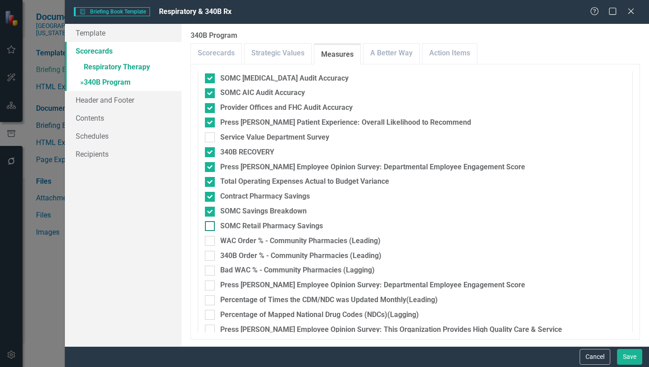
click at [208, 226] on input "SOMC Retail Pharmacy Savings" at bounding box center [208, 224] width 6 height 6
checkbox input "true"
drag, startPoint x: 208, startPoint y: 240, endPoint x: 208, endPoint y: 249, distance: 9.0
click at [208, 240] on input "WAC Order % - Community Pharmacies (Leading)" at bounding box center [208, 239] width 6 height 6
checkbox input "true"
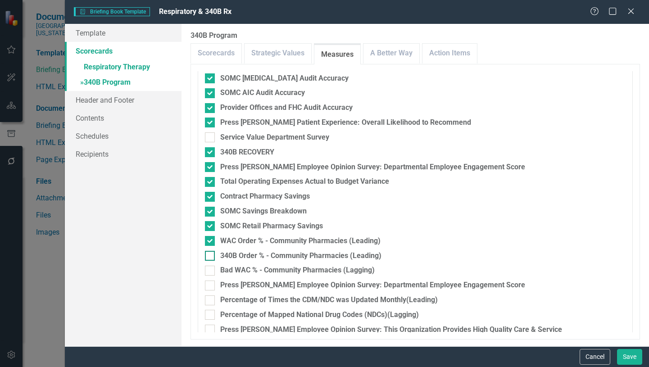
click at [210, 255] on input "340B Order % - Community Pharmacies (Leading)" at bounding box center [208, 254] width 6 height 6
checkbox input "true"
click at [209, 269] on input "Bad WAC % - Community Pharmacies (Lagging)" at bounding box center [208, 269] width 6 height 6
checkbox input "true"
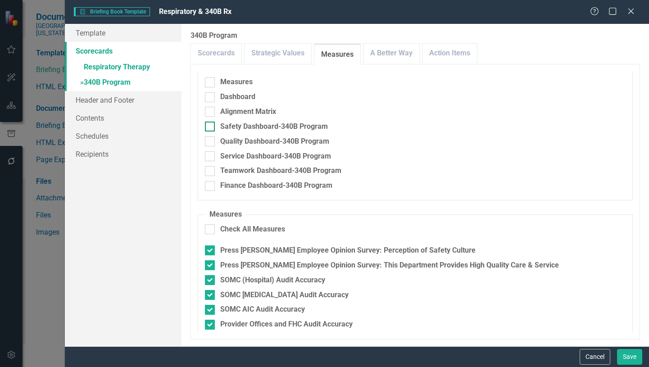
scroll to position [0, 0]
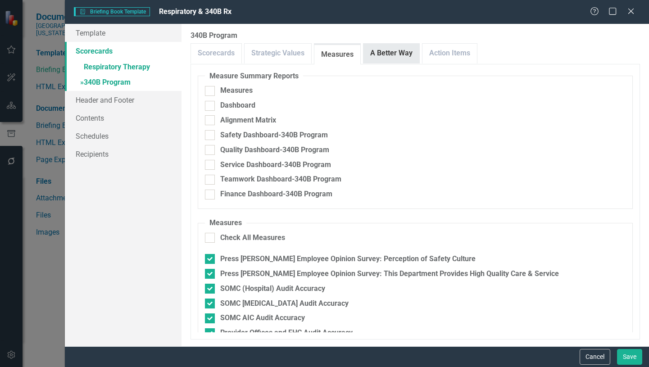
click at [396, 56] on link "A Better Way" at bounding box center [391, 53] width 56 height 19
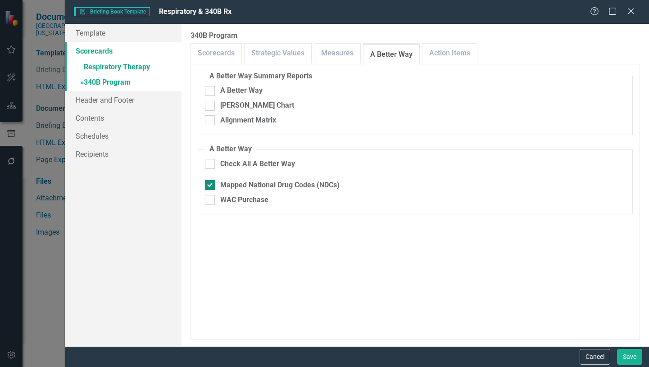
click at [208, 185] on input "Mapped National Drug Codes (NDCs)" at bounding box center [208, 183] width 6 height 6
checkbox input "false"
click at [208, 201] on input "WAC Purchase" at bounding box center [208, 198] width 6 height 6
checkbox input "true"
click at [452, 50] on link "Action Items" at bounding box center [449, 53] width 54 height 19
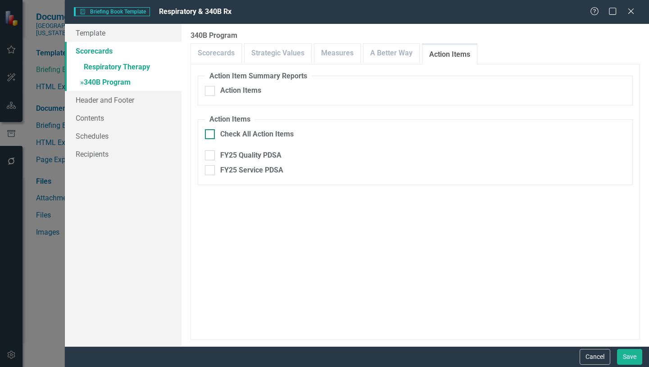
click at [210, 133] on input "Check All Action Items" at bounding box center [208, 132] width 6 height 6
checkbox input "true"
click at [633, 354] on button "Save" at bounding box center [629, 357] width 25 height 16
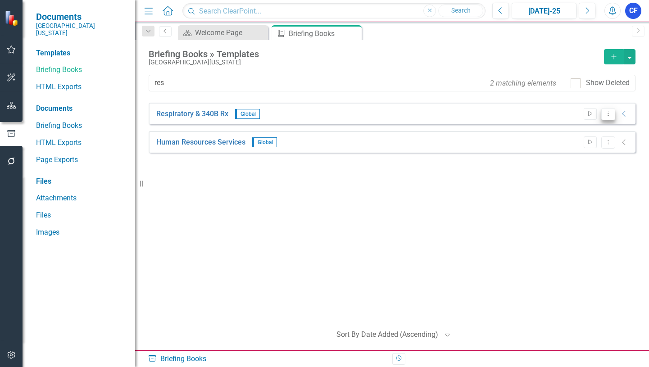
click at [608, 114] on icon "Dropdown Menu" at bounding box center [608, 114] width 8 height 6
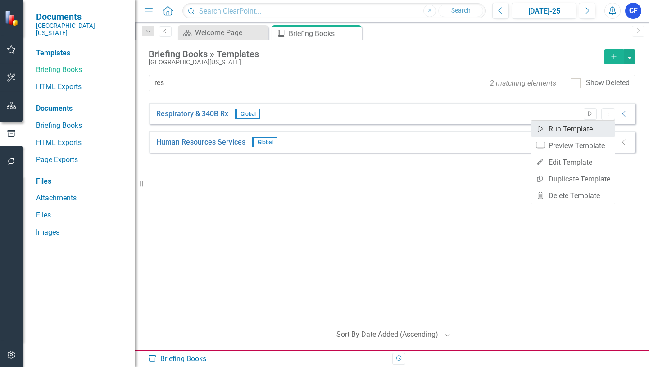
click at [559, 130] on link "Start Run Template" at bounding box center [572, 129] width 83 height 17
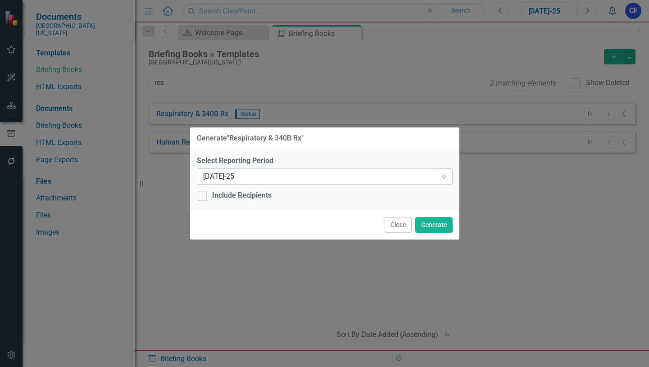
click at [443, 178] on icon "Expand" at bounding box center [443, 176] width 9 height 7
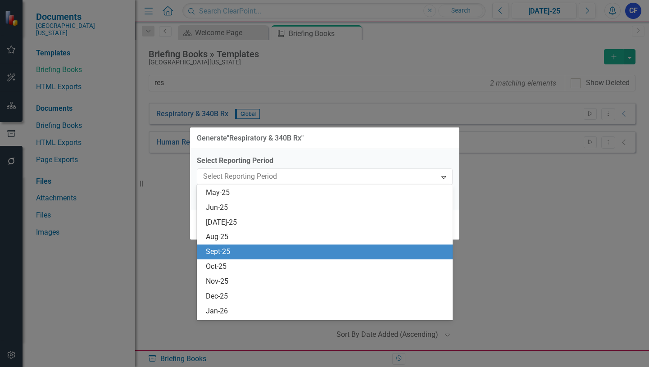
scroll to position [650, 0]
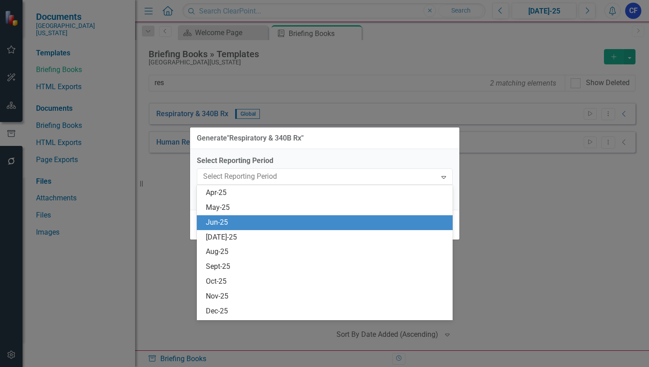
click at [225, 223] on div "Jun-25" at bounding box center [326, 222] width 241 height 10
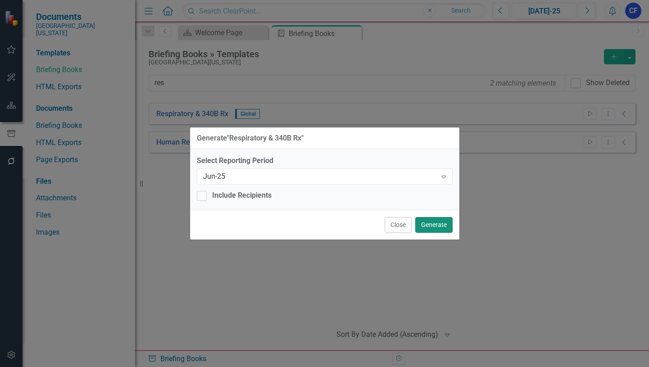
click at [439, 226] on button "Generate" at bounding box center [433, 225] width 37 height 16
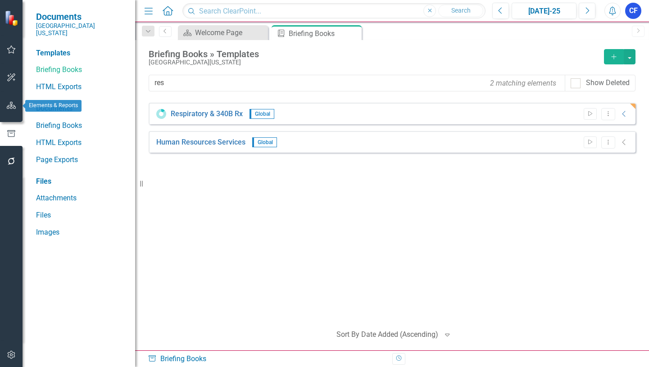
click at [15, 109] on icon "button" at bounding box center [11, 105] width 9 height 7
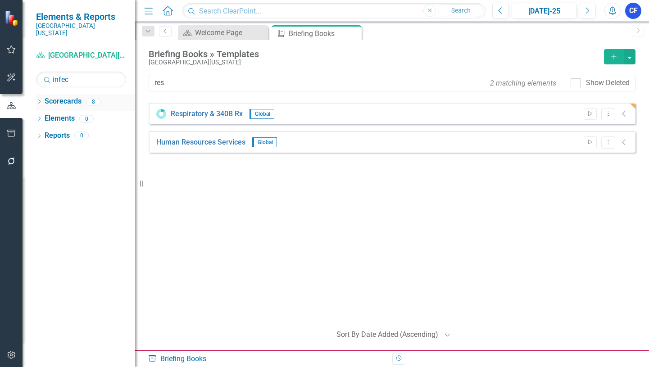
click at [72, 96] on link "Scorecards" at bounding box center [63, 101] width 37 height 10
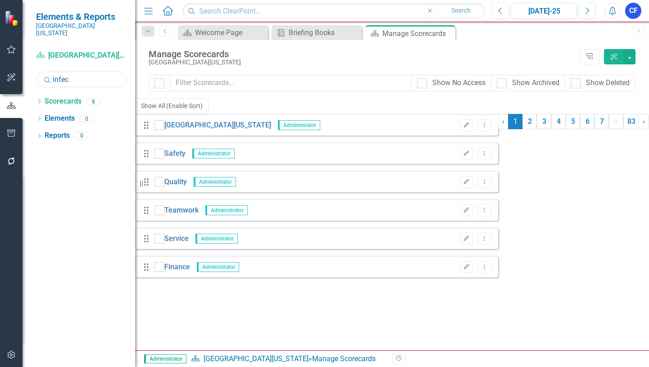
drag, startPoint x: 74, startPoint y: 73, endPoint x: 59, endPoint y: 73, distance: 14.9
click at [59, 73] on input "infec" at bounding box center [81, 80] width 90 height 16
type input "infor"
click at [40, 100] on icon "Dropdown" at bounding box center [39, 102] width 6 height 5
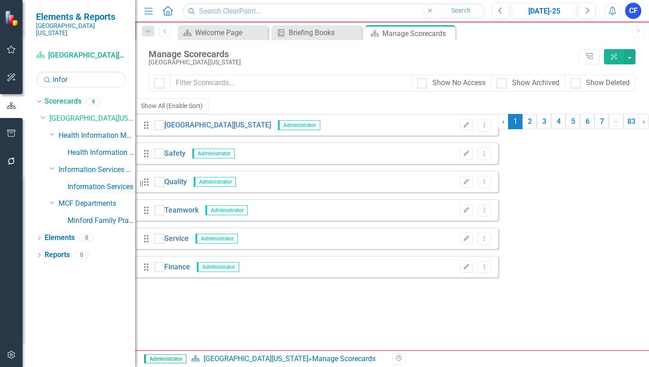
click at [108, 182] on link "Information Services" at bounding box center [102, 187] width 68 height 10
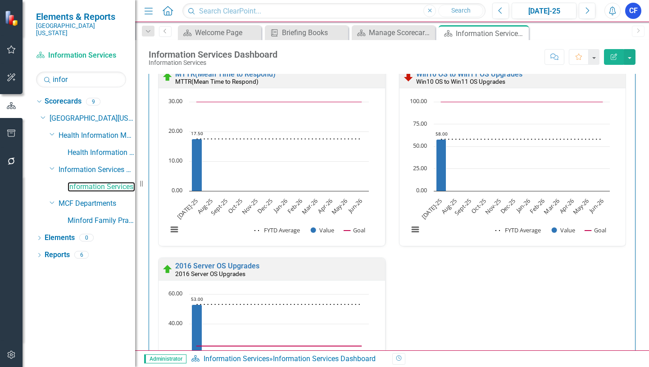
scroll to position [630, 0]
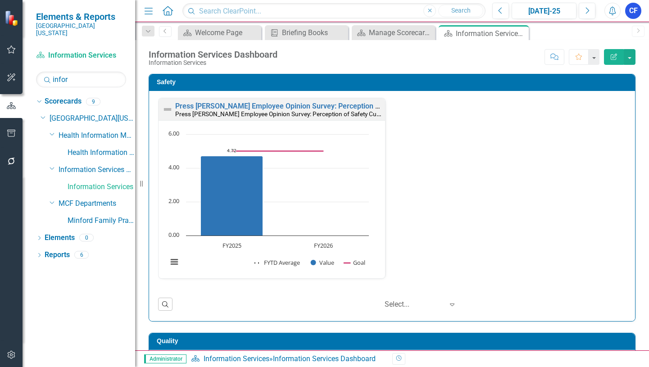
scroll to position [0, 0]
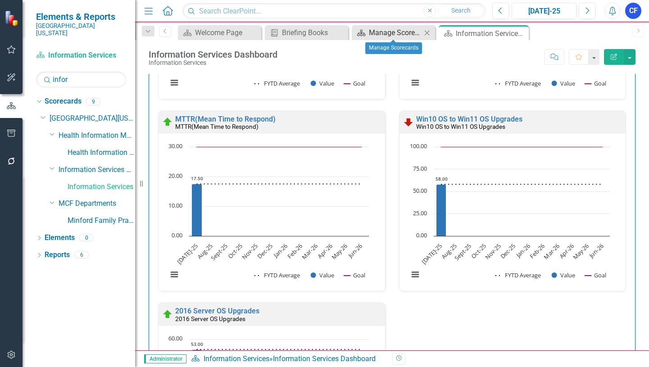
click at [395, 33] on div "Manage Scorecards" at bounding box center [395, 32] width 53 height 11
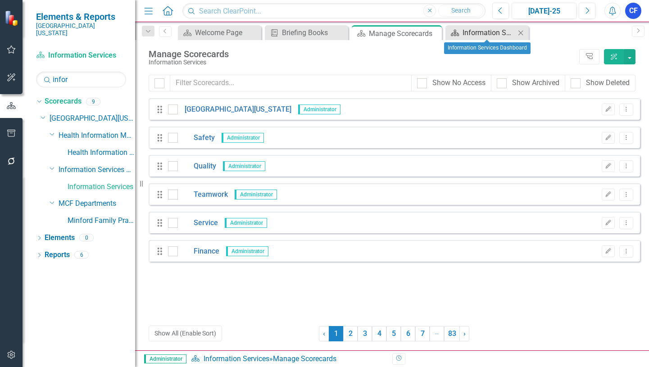
click at [491, 32] on div "Information Services Dashboard" at bounding box center [488, 32] width 53 height 11
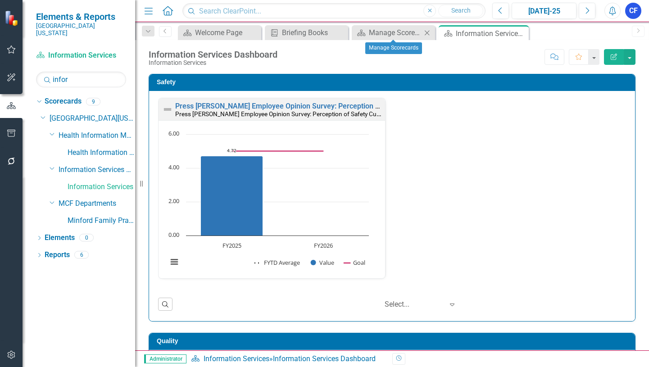
click at [427, 32] on icon at bounding box center [427, 32] width 5 height 5
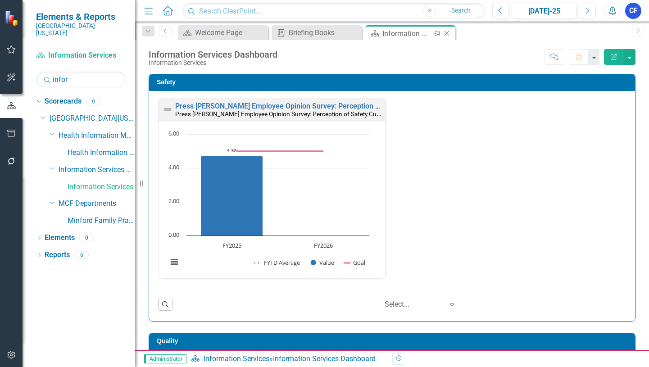
click at [450, 31] on icon "Close" at bounding box center [446, 33] width 9 height 7
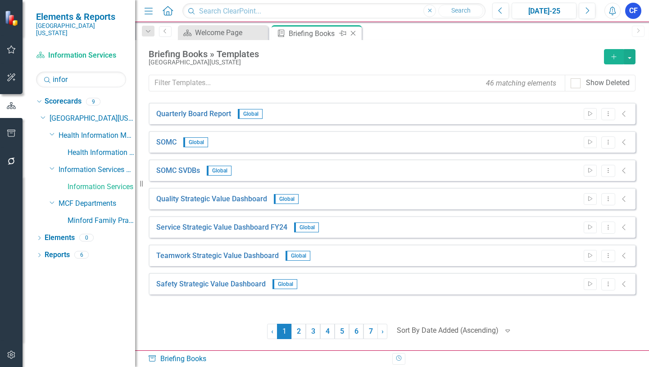
click at [356, 34] on icon "Close" at bounding box center [352, 33] width 9 height 7
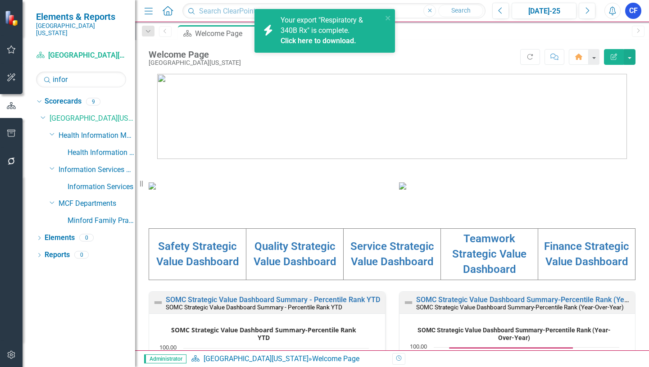
click at [330, 41] on link "Click here to download." at bounding box center [318, 40] width 76 height 9
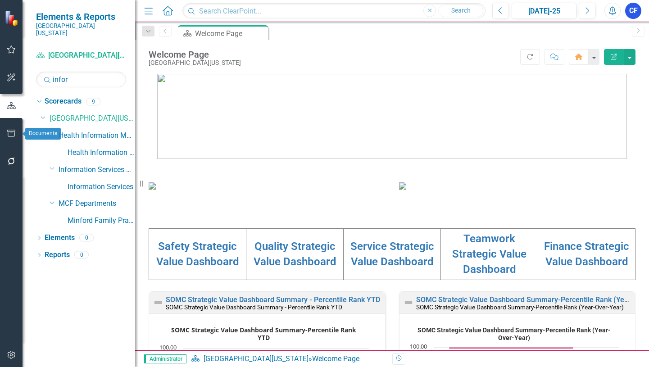
click at [11, 134] on icon "button" at bounding box center [11, 133] width 9 height 7
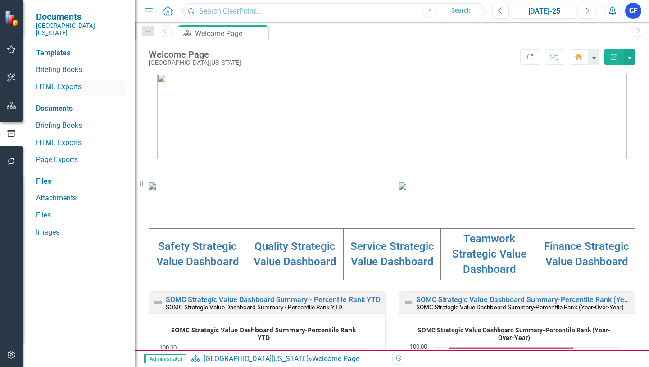
click at [76, 82] on link "HTML Exports" at bounding box center [81, 87] width 90 height 10
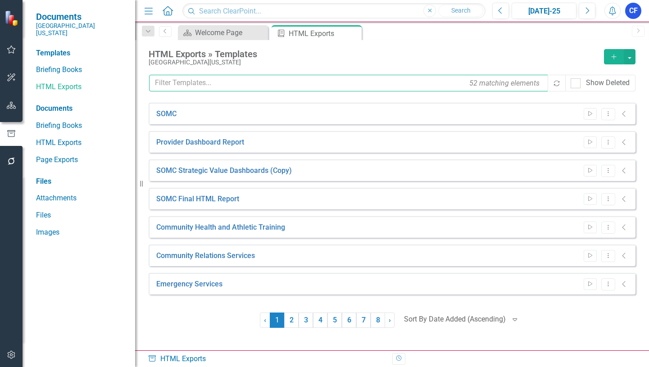
click at [210, 81] on input "text" at bounding box center [349, 83] width 400 height 17
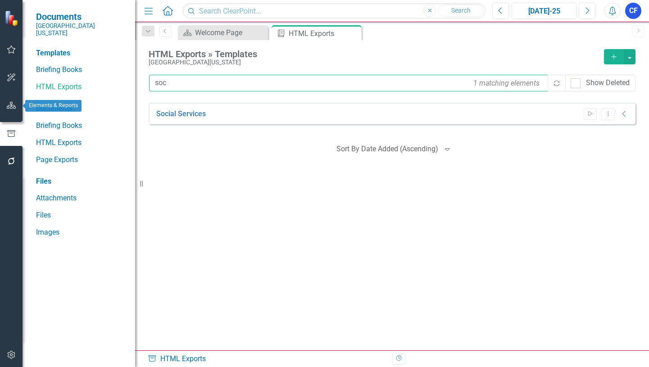
type input "soc"
click at [10, 108] on icon "button" at bounding box center [11, 105] width 9 height 7
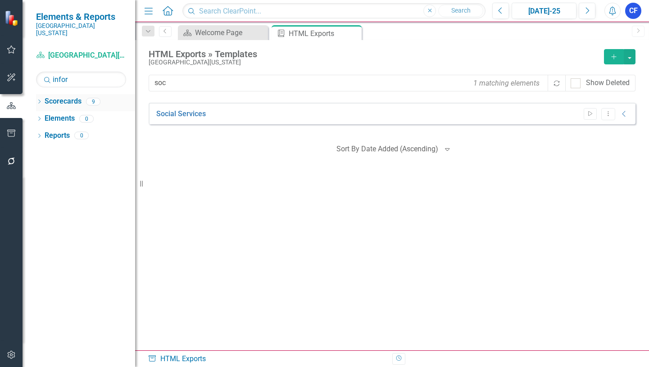
click at [41, 99] on icon at bounding box center [39, 101] width 2 height 4
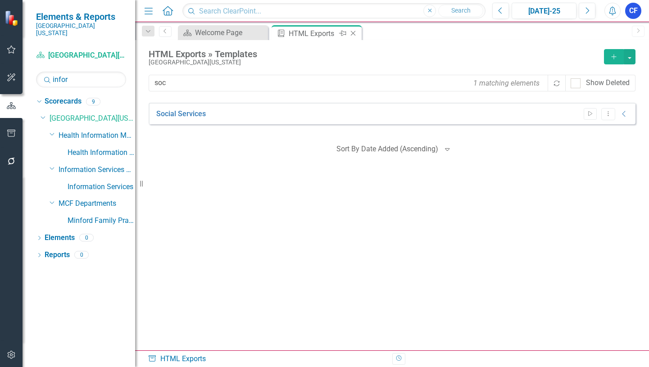
click at [351, 33] on icon "Close" at bounding box center [352, 33] width 9 height 7
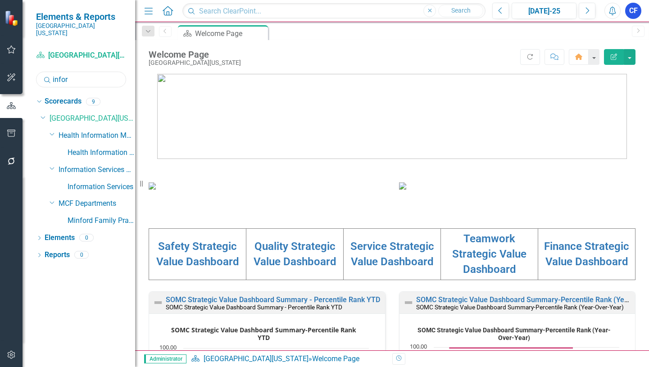
drag, startPoint x: 78, startPoint y: 72, endPoint x: 51, endPoint y: 71, distance: 27.0
click at [51, 72] on div "Search infor" at bounding box center [81, 80] width 90 height 16
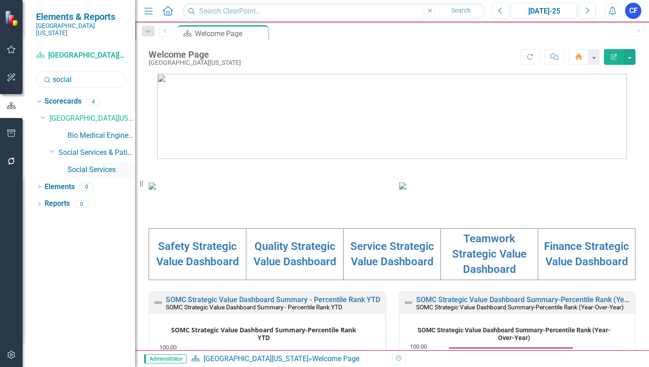
type input "social"
click at [101, 165] on link "Social Services" at bounding box center [102, 170] width 68 height 10
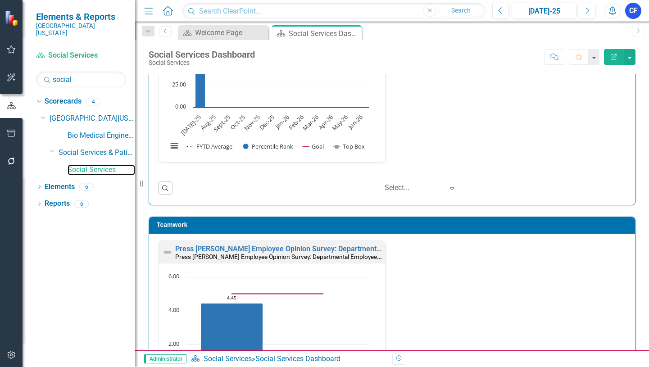
scroll to position [634, 0]
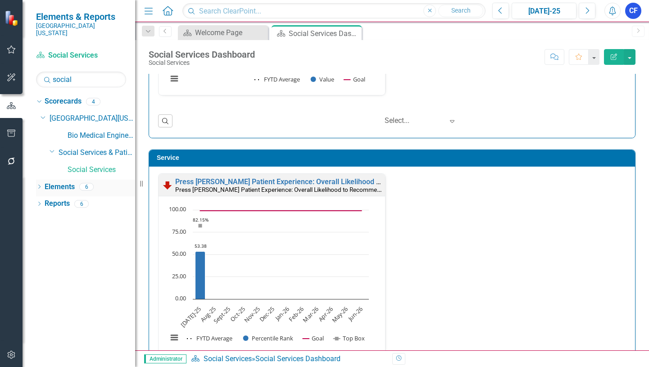
click at [58, 182] on link "Elements" at bounding box center [60, 187] width 30 height 10
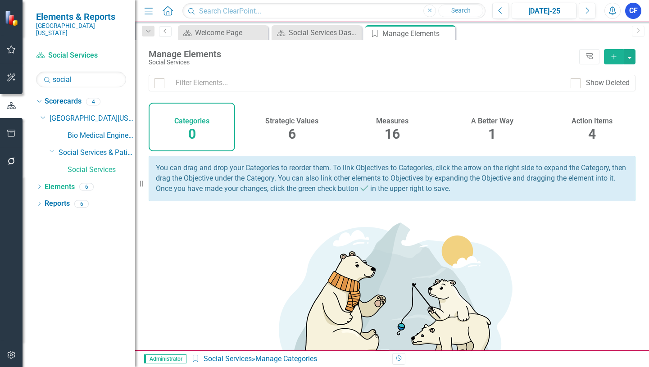
click at [391, 120] on h4 "Measures" at bounding box center [392, 121] width 32 height 8
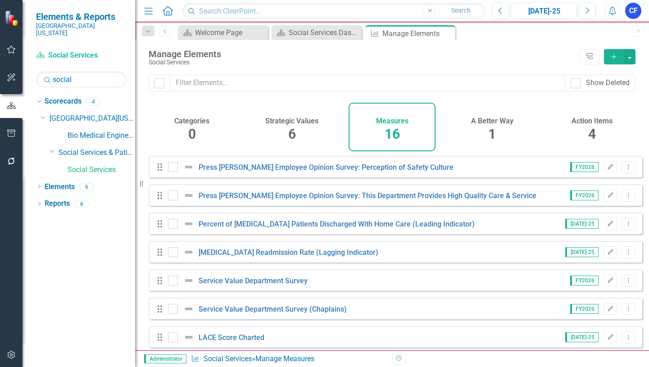
scroll to position [45, 0]
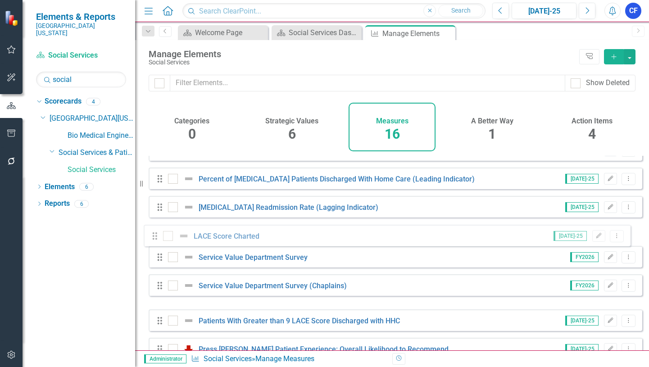
drag, startPoint x: 158, startPoint y: 302, endPoint x: 153, endPoint y: 239, distance: 63.2
click at [153, 239] on div "Drag Press Ganey Employee Opinion Survey: Perception of Safety Culture FY2026 E…" at bounding box center [395, 334] width 493 height 447
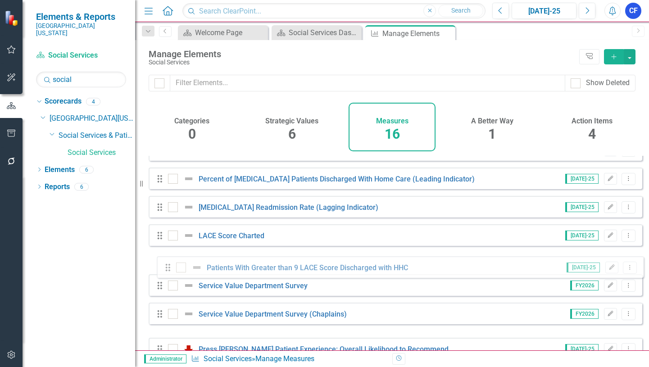
scroll to position [50, 0]
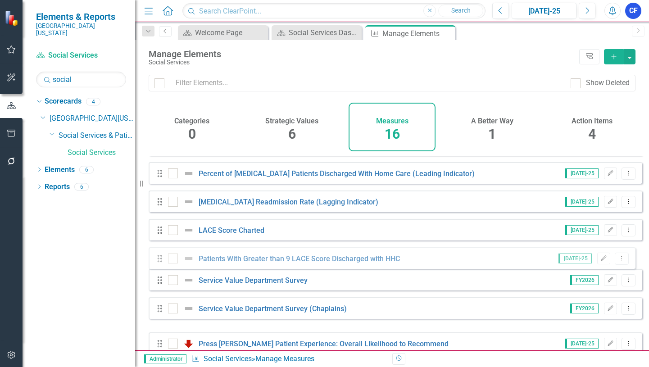
drag, startPoint x: 159, startPoint y: 330, endPoint x: 159, endPoint y: 261, distance: 68.9
click at [159, 261] on div "Drag Press Ganey Employee Opinion Survey: Perception of Safety Culture FY2026 E…" at bounding box center [395, 328] width 493 height 447
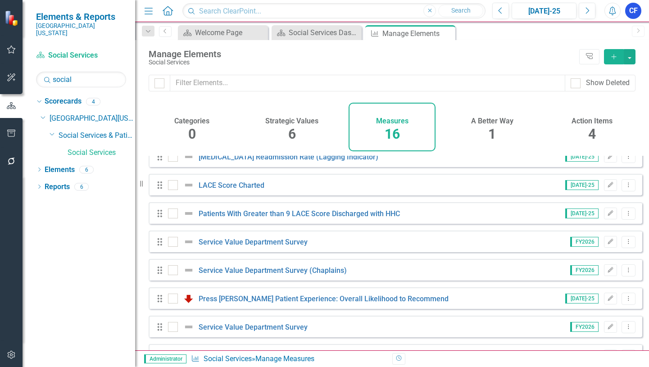
scroll to position [96, 0]
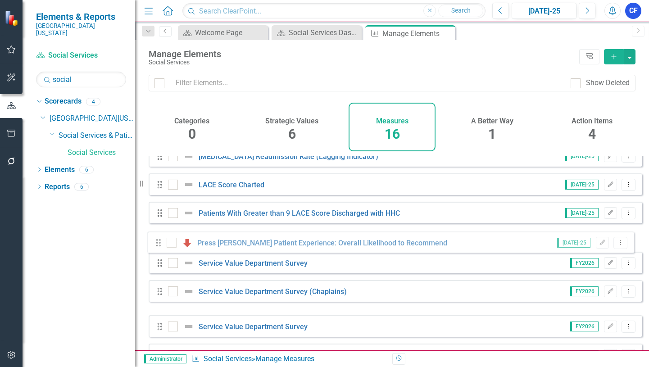
drag, startPoint x: 160, startPoint y: 308, endPoint x: 158, endPoint y: 246, distance: 62.6
click at [158, 246] on div "Drag Press Ganey Employee Opinion Survey: Perception of Safety Culture FY2026 E…" at bounding box center [395, 283] width 493 height 447
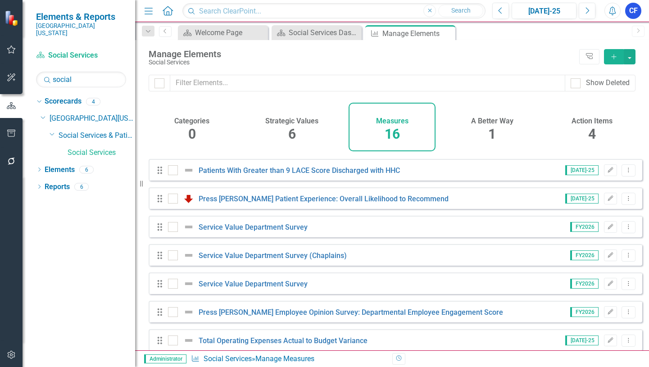
scroll to position [141, 0]
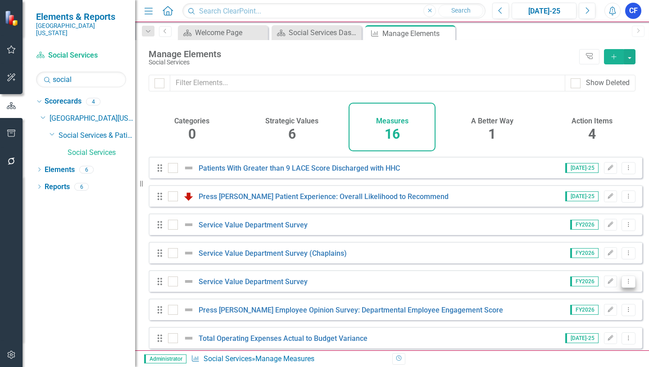
click at [624, 284] on icon "Dropdown Menu" at bounding box center [628, 281] width 8 height 6
click at [599, 352] on link "Trash Delete Measure" at bounding box center [587, 353] width 81 height 17
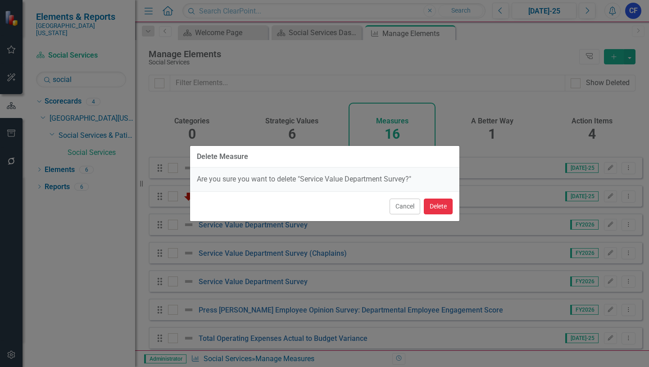
click at [442, 204] on button "Delete" at bounding box center [438, 207] width 29 height 16
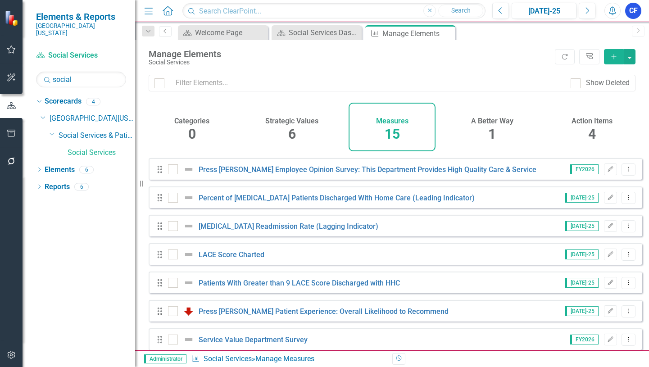
scroll to position [13, 0]
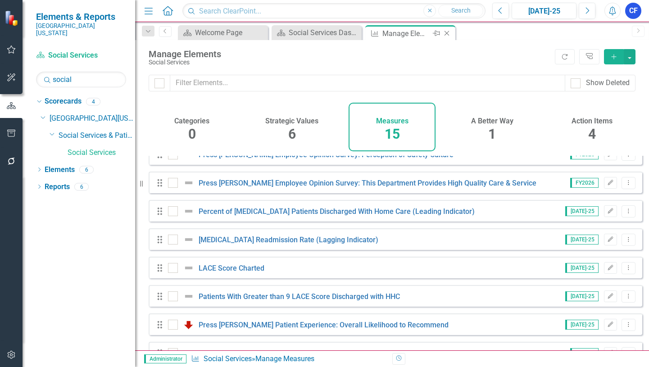
click at [446, 36] on icon "Close" at bounding box center [446, 33] width 9 height 7
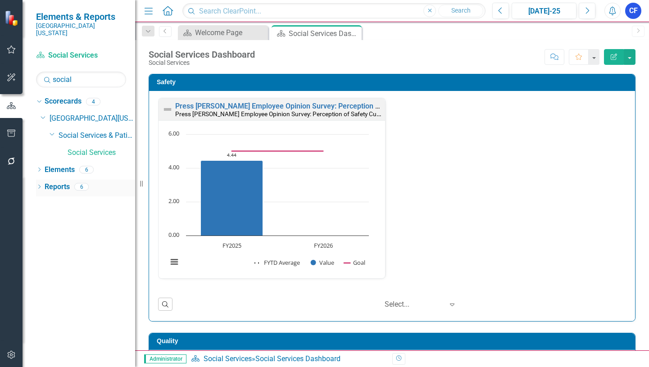
drag, startPoint x: 65, startPoint y: 180, endPoint x: 53, endPoint y: 181, distance: 12.2
click at [65, 182] on link "Reports" at bounding box center [57, 187] width 25 height 10
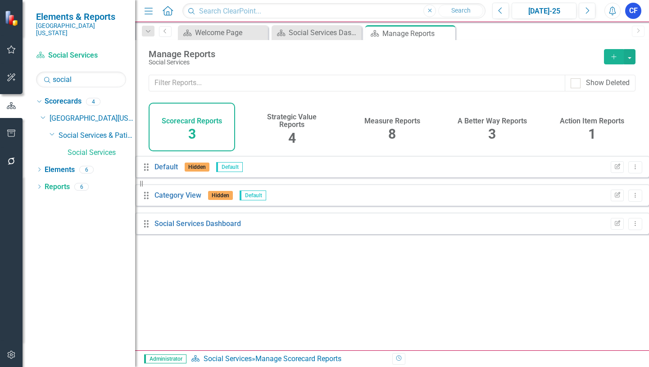
click at [407, 124] on h4 "Measure Reports" at bounding box center [392, 121] width 56 height 8
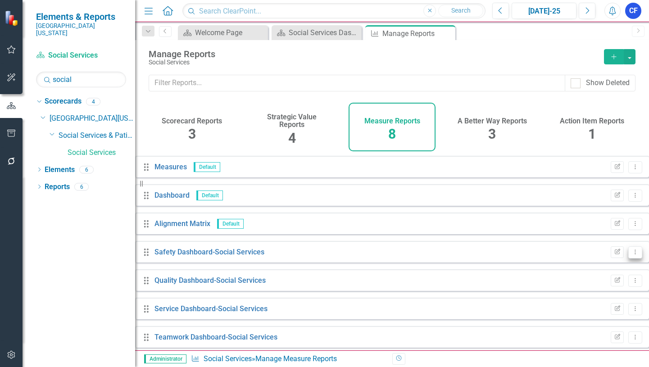
click at [631, 255] on icon "Dropdown Menu" at bounding box center [635, 252] width 8 height 6
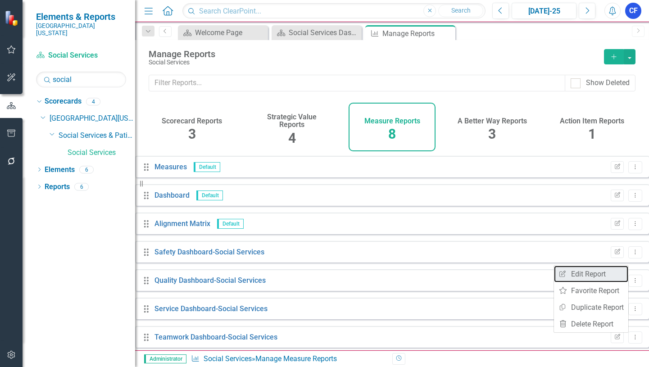
click at [593, 275] on link "Edit Report Edit Report" at bounding box center [591, 274] width 74 height 17
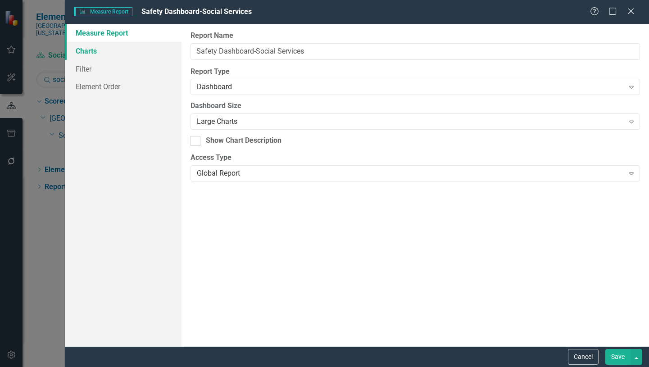
drag, startPoint x: 88, startPoint y: 53, endPoint x: 83, endPoint y: 52, distance: 5.0
click at [88, 52] on link "Charts" at bounding box center [123, 51] width 117 height 18
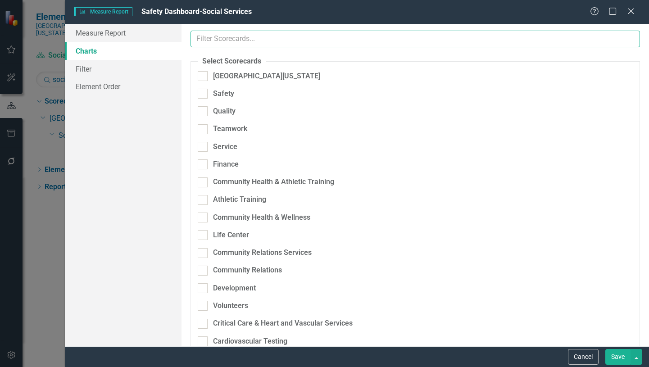
click at [259, 41] on input "text" at bounding box center [414, 39] width 449 height 17
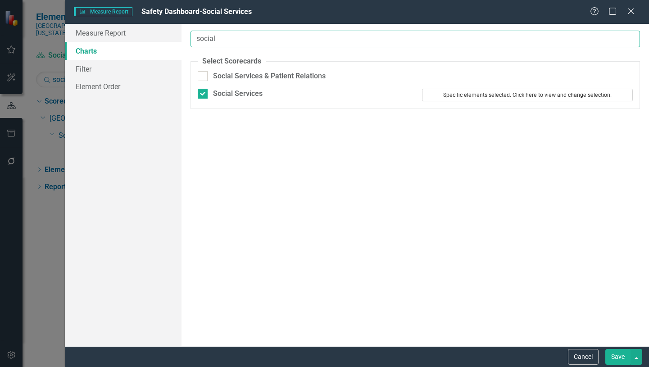
type input "social"
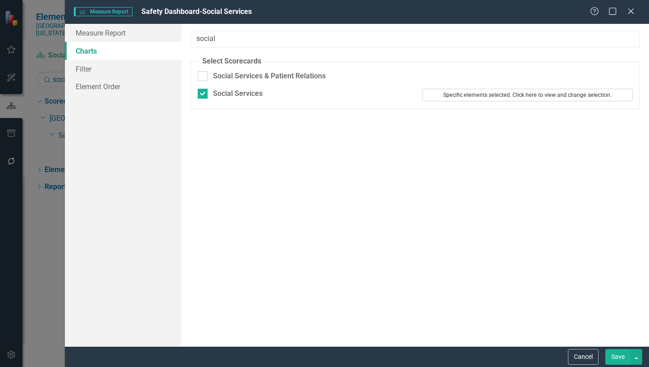
click at [470, 97] on button "Specific elements selected. Click here to view and change selection." at bounding box center [527, 95] width 211 height 13
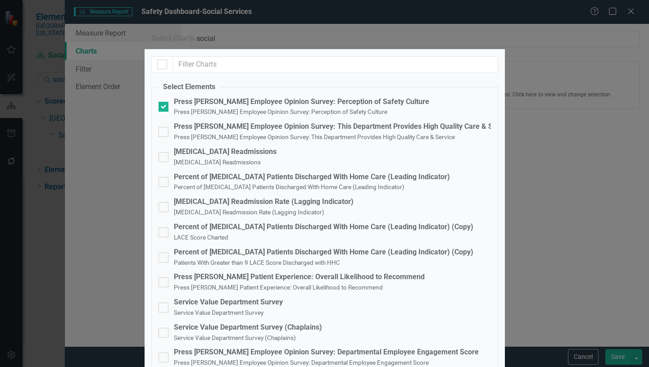
scroll to position [168, 0]
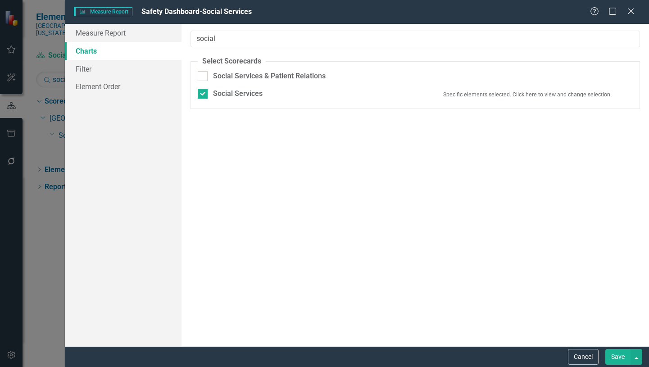
click at [620, 359] on button "Save" at bounding box center [617, 357] width 25 height 16
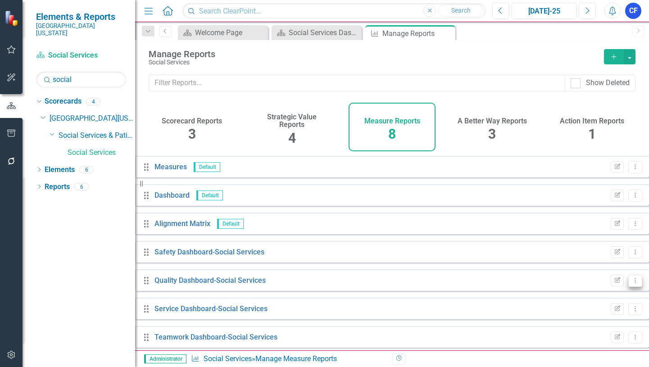
click at [631, 283] on icon "Dropdown Menu" at bounding box center [635, 280] width 8 height 6
click at [593, 304] on link "Edit Report Edit Report" at bounding box center [591, 302] width 74 height 17
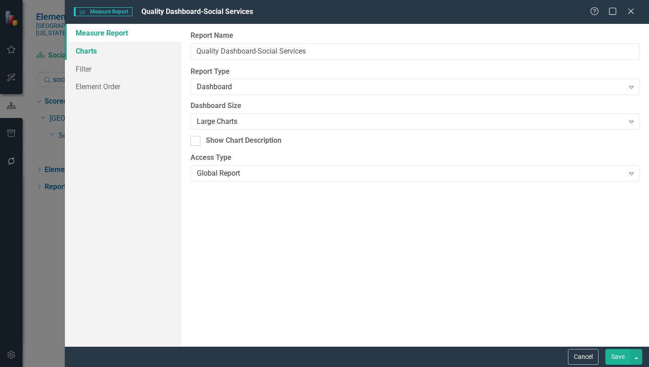
click at [96, 52] on link "Charts" at bounding box center [123, 51] width 117 height 18
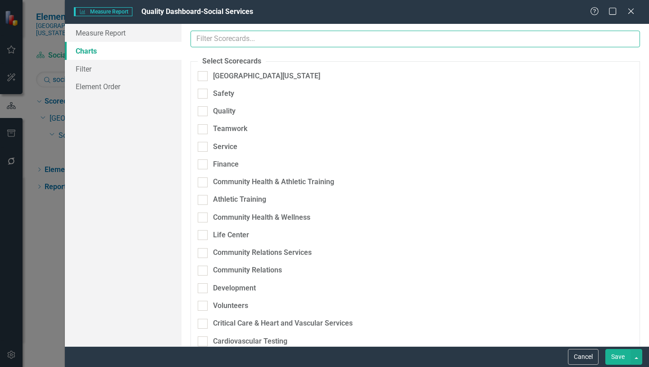
click at [255, 40] on input "text" at bounding box center [414, 39] width 449 height 17
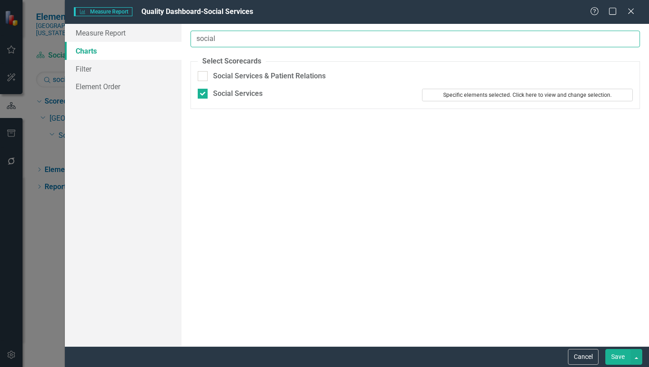
type input "social"
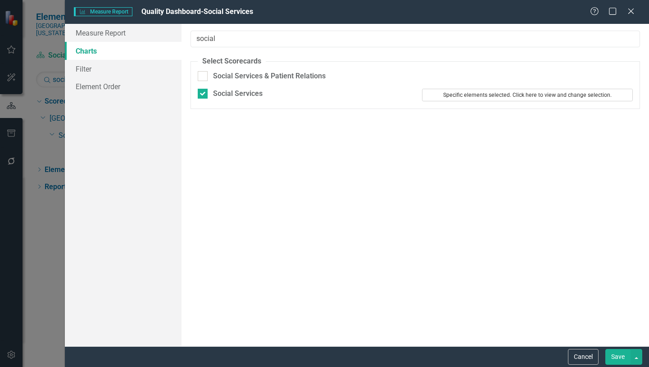
click at [547, 96] on button "Specific elements selected. Click here to view and change selection." at bounding box center [527, 95] width 211 height 13
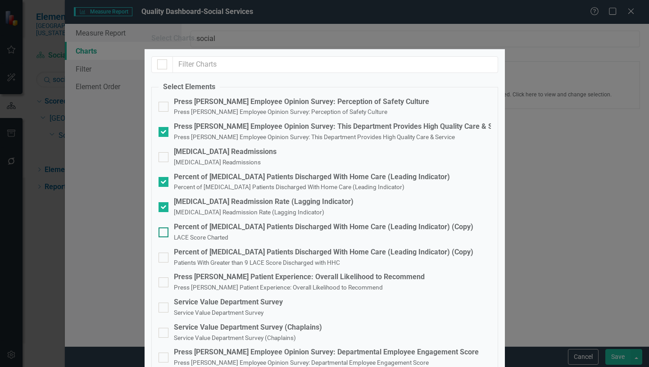
click at [165, 227] on div at bounding box center [163, 232] width 10 height 10
click at [164, 227] on input "Percent of Heart Failure Patients Discharged With Home Care (Leading Indicator)…" at bounding box center [161, 230] width 6 height 6
checkbox input "true"
click at [163, 253] on input "Percent of Heart Failure Patients Discharged With Home Care (Leading Indicator)…" at bounding box center [161, 256] width 6 height 6
checkbox input "true"
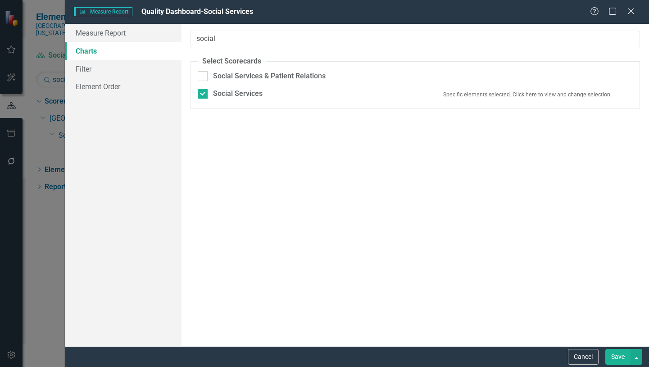
click at [617, 356] on button "Save" at bounding box center [617, 357] width 25 height 16
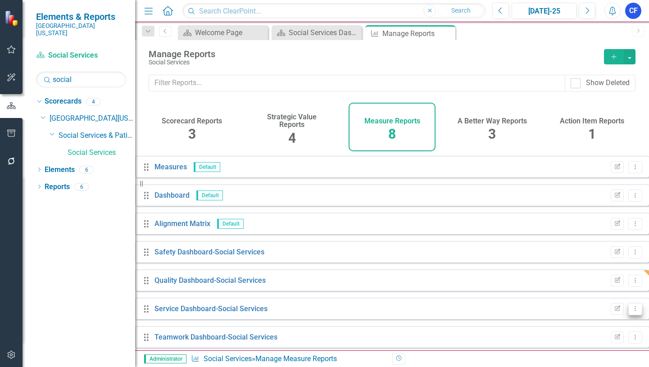
click at [631, 312] on icon "Dropdown Menu" at bounding box center [635, 309] width 8 height 6
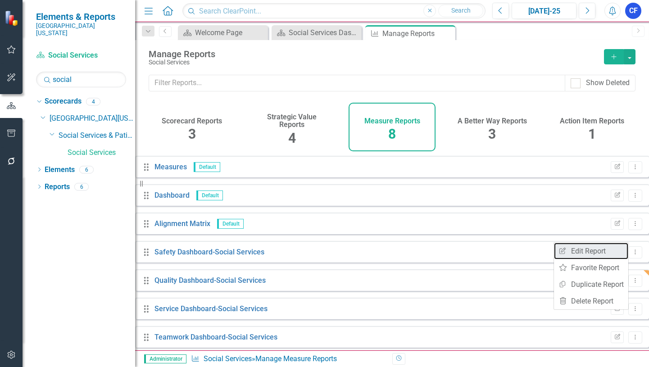
click at [599, 251] on link "Edit Report Edit Report" at bounding box center [591, 251] width 74 height 17
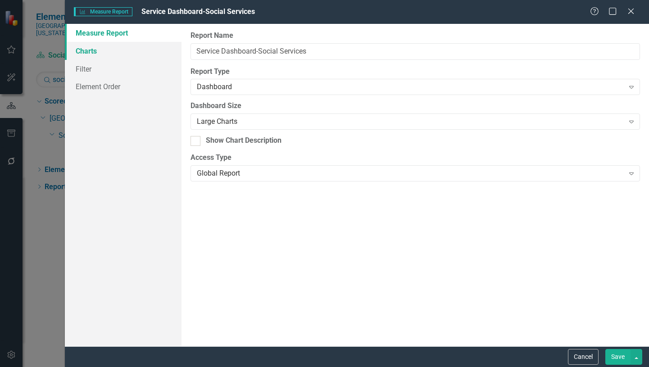
click at [85, 52] on link "Charts" at bounding box center [123, 51] width 117 height 18
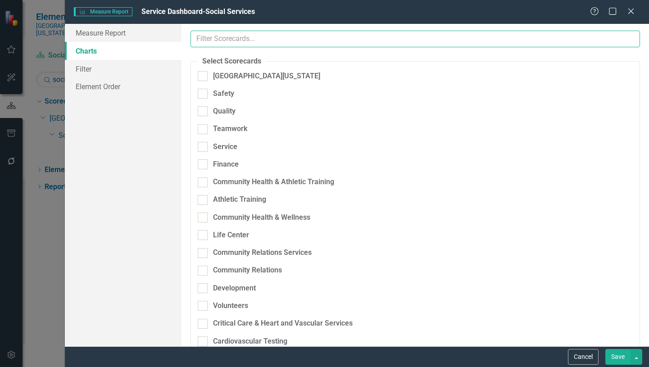
click at [230, 41] on input "text" at bounding box center [414, 39] width 449 height 17
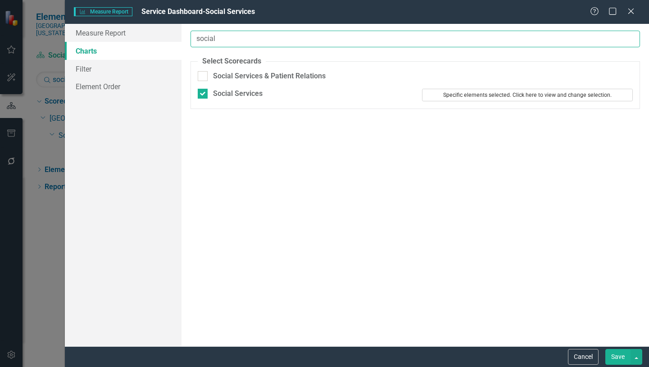
type input "social"
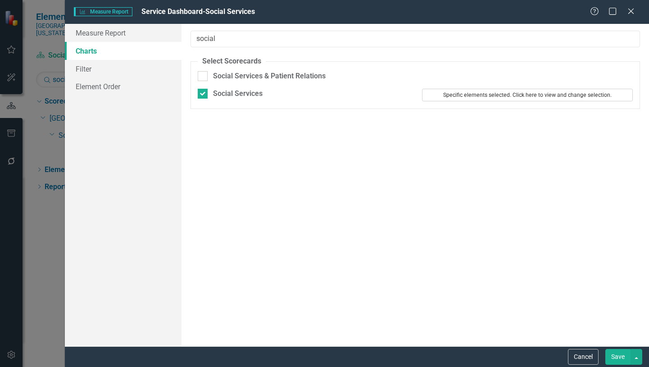
click at [547, 99] on button "Specific elements selected. Click here to view and change selection." at bounding box center [527, 95] width 211 height 13
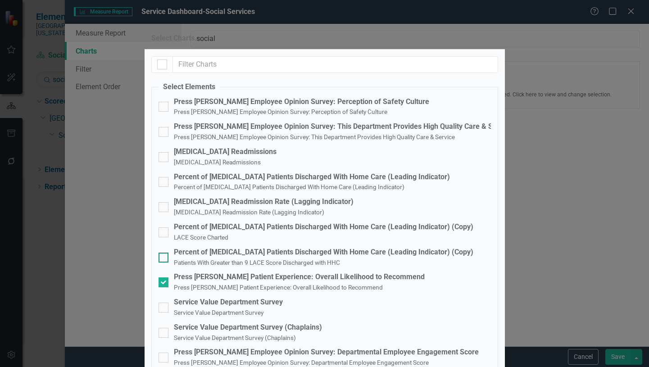
scroll to position [90, 0]
click at [163, 303] on input "Service Value Department Survey Service Value Department Survey" at bounding box center [161, 306] width 6 height 6
checkbox input "true"
click at [164, 328] on input "Service Value Department Survey (Chaplains) Service Value Department Survey (Ch…" at bounding box center [161, 331] width 6 height 6
checkbox input "true"
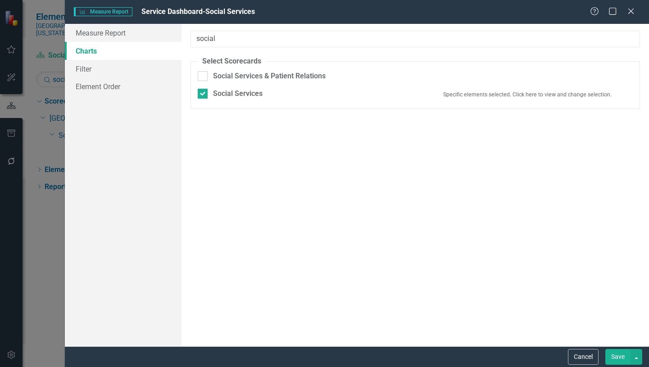
click at [614, 359] on button "Save" at bounding box center [617, 357] width 25 height 16
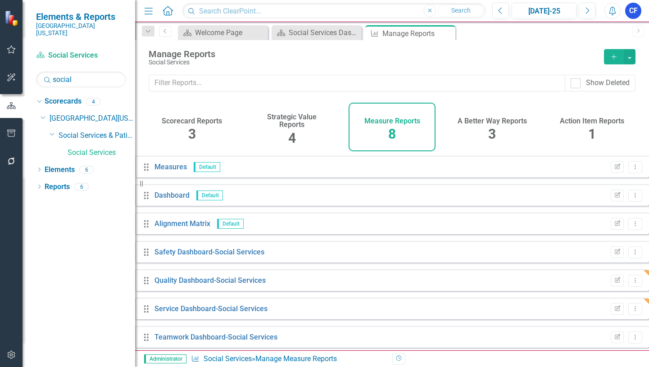
scroll to position [39, 0]
click at [631, 334] on icon "Dropdown Menu" at bounding box center [635, 337] width 8 height 6
click at [592, 244] on link "Edit Report Edit Report" at bounding box center [591, 240] width 74 height 17
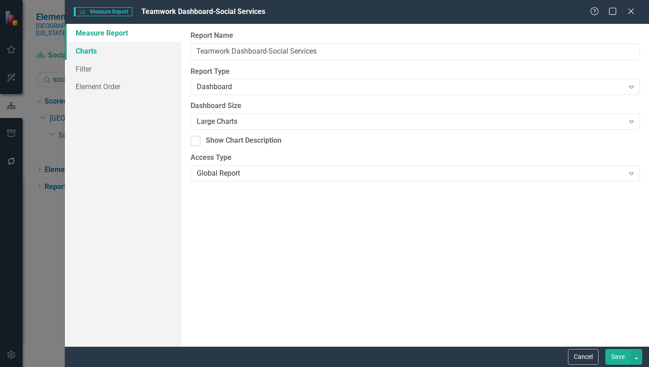
drag, startPoint x: 87, startPoint y: 54, endPoint x: 100, endPoint y: 52, distance: 13.1
click at [88, 54] on link "Charts" at bounding box center [123, 51] width 117 height 18
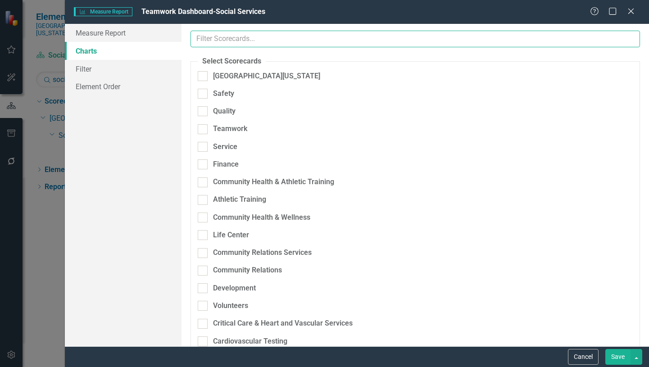
click at [257, 39] on input "text" at bounding box center [414, 39] width 449 height 17
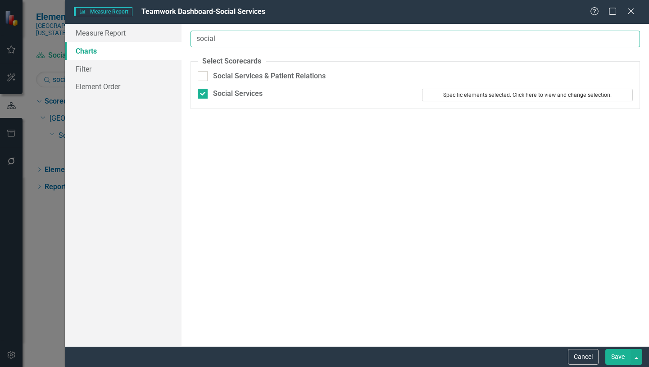
type input "social"
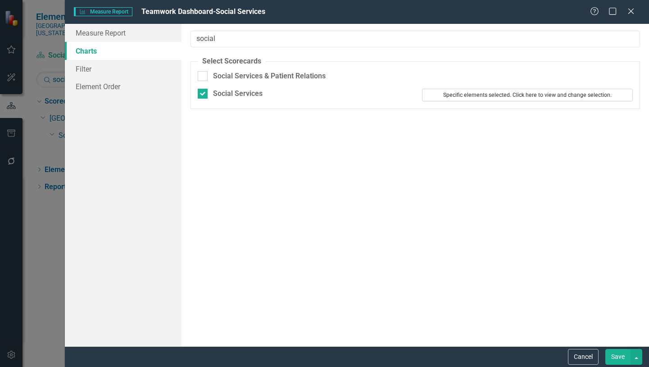
click at [479, 99] on button "Specific elements selected. Click here to view and change selection." at bounding box center [527, 95] width 211 height 13
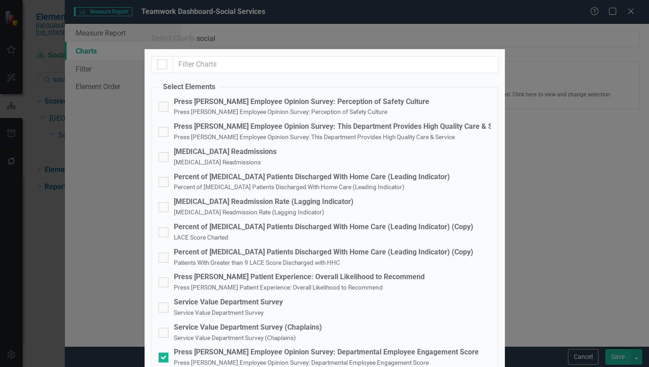
scroll to position [168, 0]
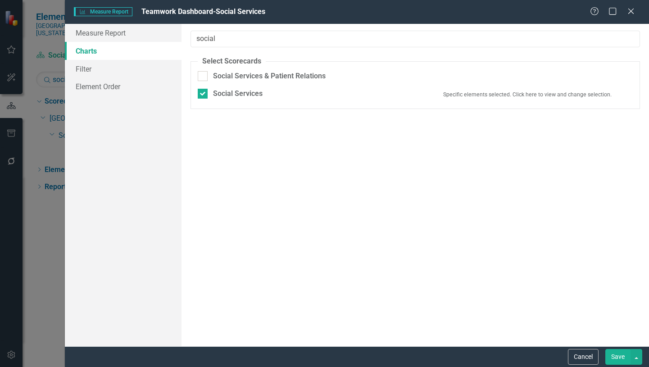
click at [624, 357] on button "Save" at bounding box center [617, 357] width 25 height 16
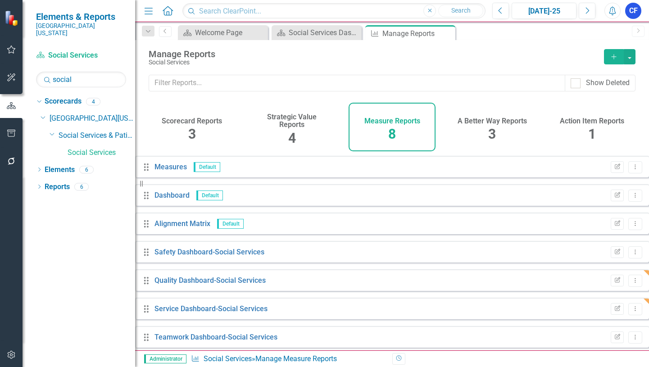
click at [631, 362] on icon "Dropdown Menu" at bounding box center [635, 365] width 8 height 6
click at [584, 270] on link "Edit Report Edit Report" at bounding box center [591, 268] width 74 height 17
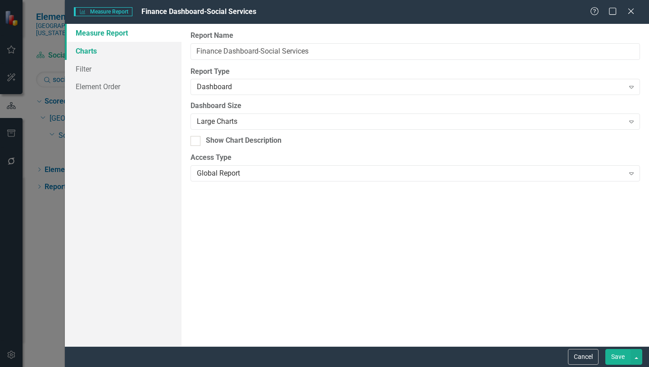
click at [96, 50] on link "Charts" at bounding box center [123, 51] width 117 height 18
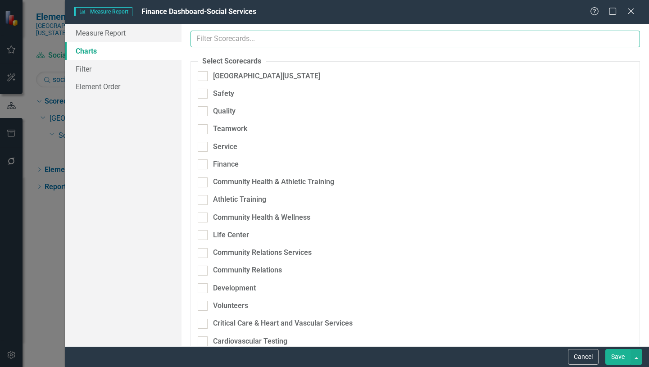
click at [238, 37] on input "text" at bounding box center [414, 39] width 449 height 17
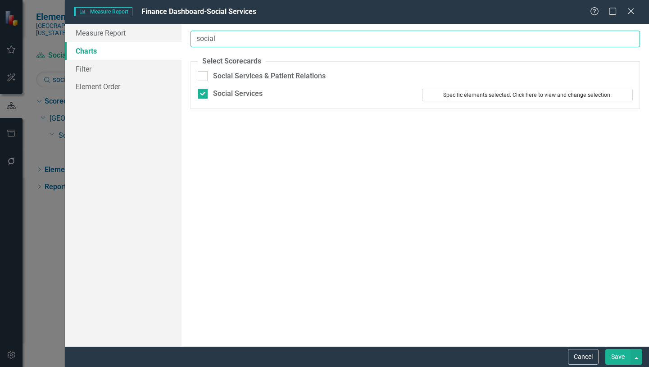
type input "social"
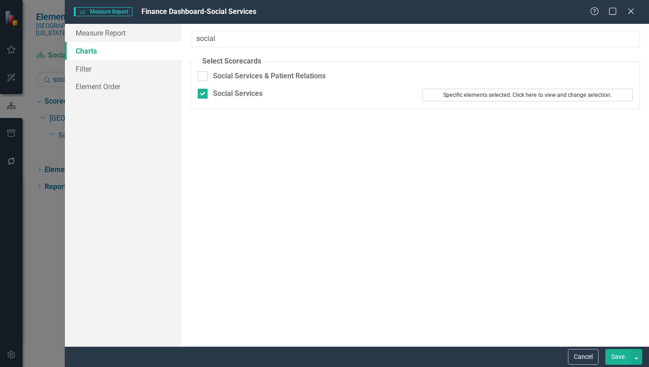
click at [479, 99] on button "Specific elements selected. Click here to view and change selection." at bounding box center [527, 95] width 211 height 13
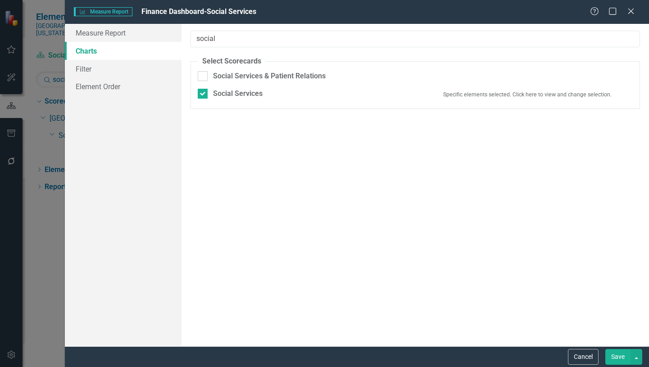
click at [619, 354] on button "Save" at bounding box center [617, 357] width 25 height 16
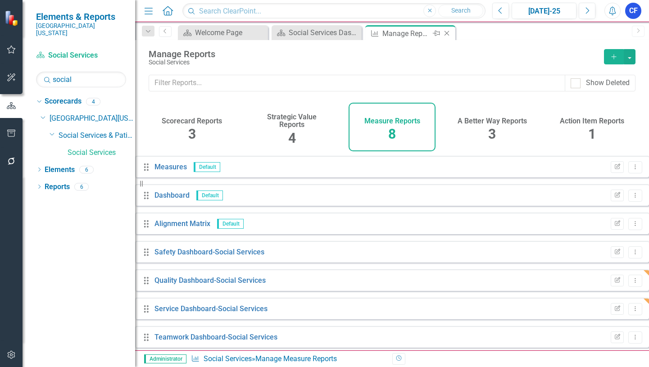
click at [448, 33] on icon "Close" at bounding box center [446, 33] width 9 height 7
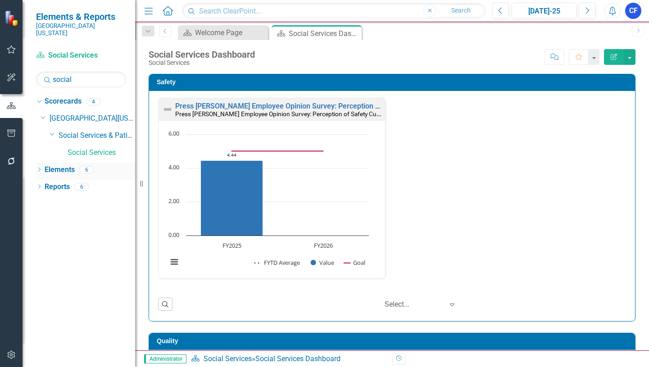
click at [51, 165] on link "Elements" at bounding box center [60, 170] width 30 height 10
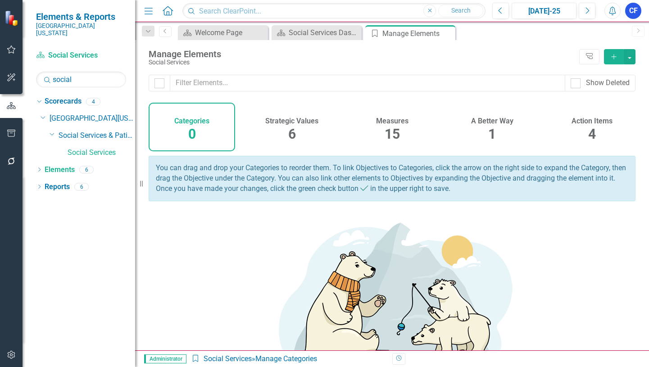
click at [399, 123] on h4 "Measures" at bounding box center [392, 121] width 32 height 8
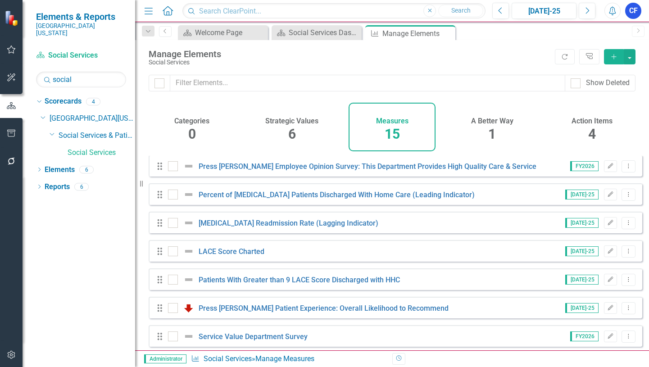
scroll to position [45, 0]
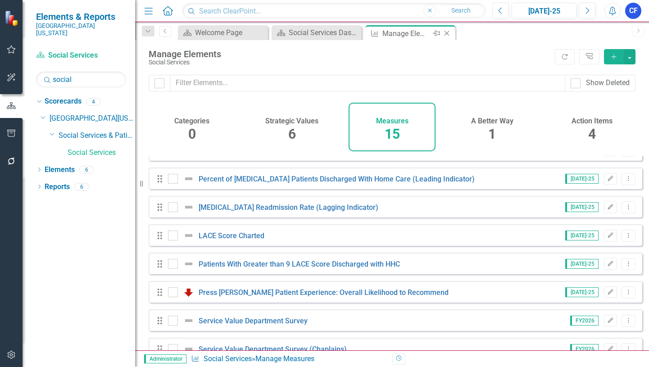
click at [447, 34] on icon "Close" at bounding box center [446, 33] width 9 height 7
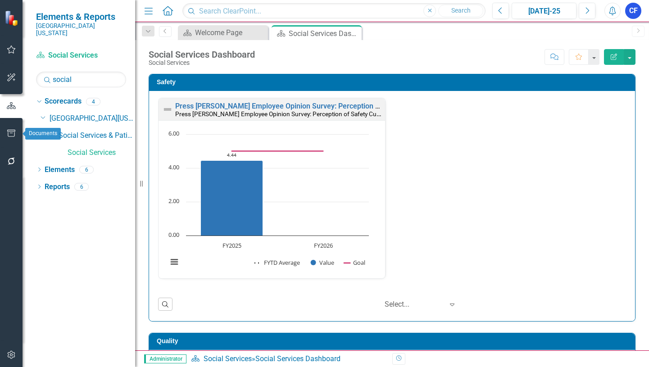
click at [14, 134] on icon "button" at bounding box center [11, 133] width 9 height 7
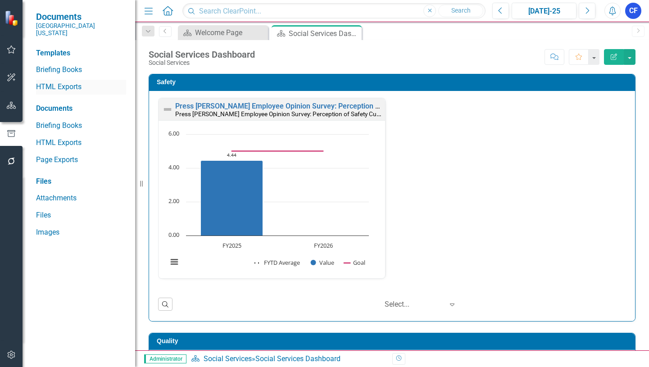
click at [77, 82] on link "HTML Exports" at bounding box center [81, 87] width 90 height 10
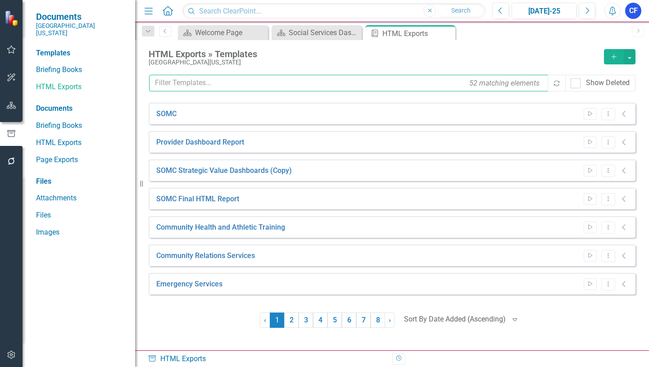
click at [206, 81] on input "text" at bounding box center [349, 83] width 400 height 17
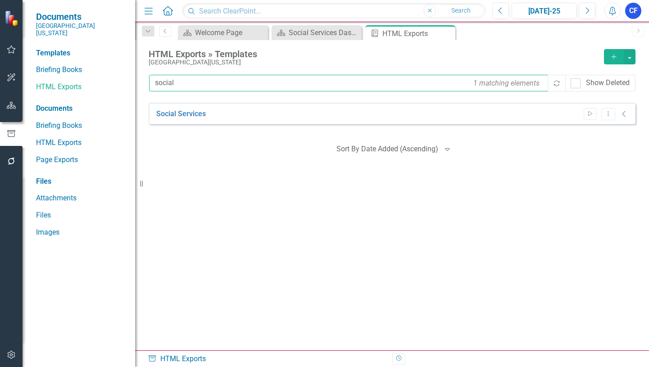
type input "social"
click at [195, 114] on link "Social Services" at bounding box center [181, 114] width 50 height 10
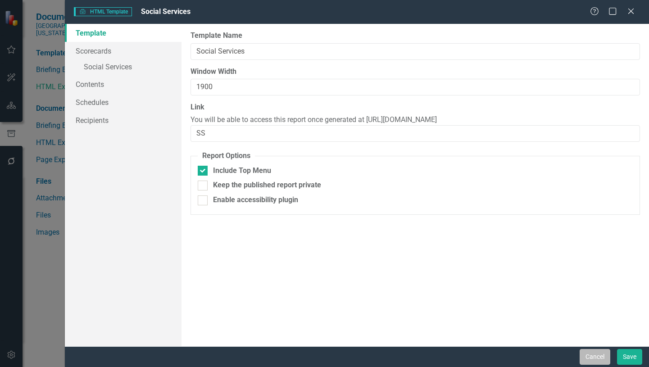
click at [596, 357] on button "Cancel" at bounding box center [594, 357] width 31 height 16
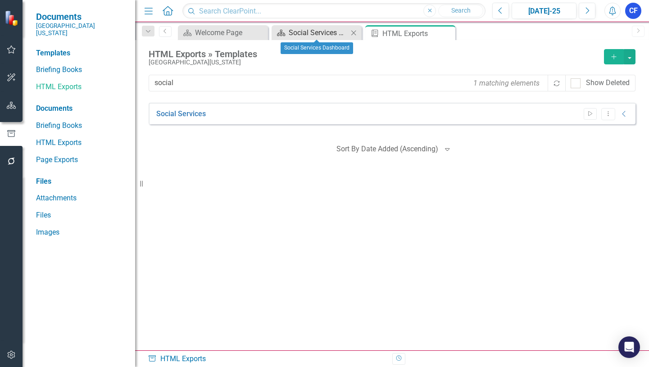
click at [328, 33] on div "Social Services Dashboard" at bounding box center [318, 32] width 59 height 11
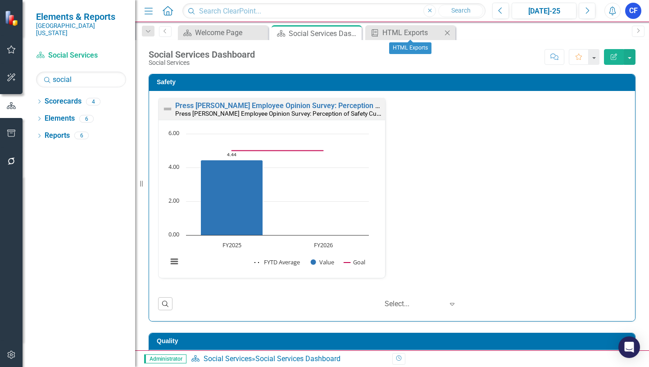
click at [448, 34] on icon at bounding box center [447, 32] width 5 height 5
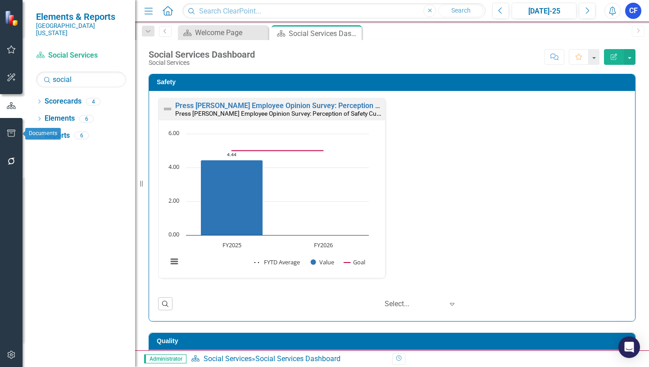
click at [11, 132] on icon "button" at bounding box center [11, 133] width 9 height 7
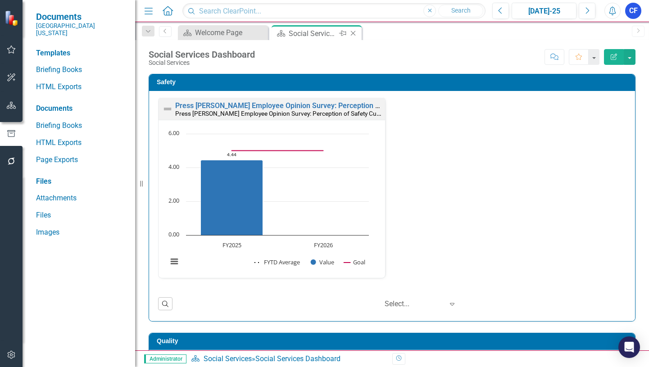
click at [356, 32] on icon "Close" at bounding box center [352, 33] width 9 height 7
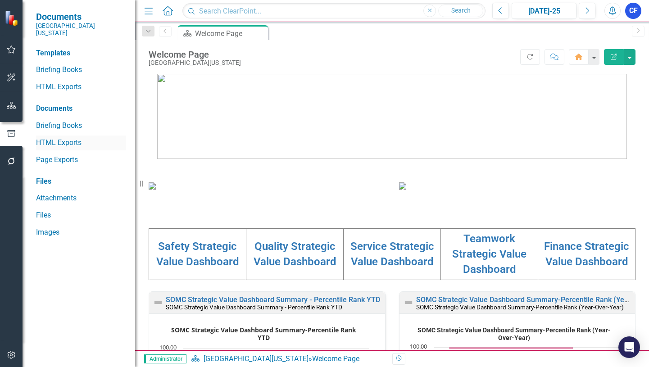
click at [65, 138] on link "HTML Exports" at bounding box center [81, 143] width 90 height 10
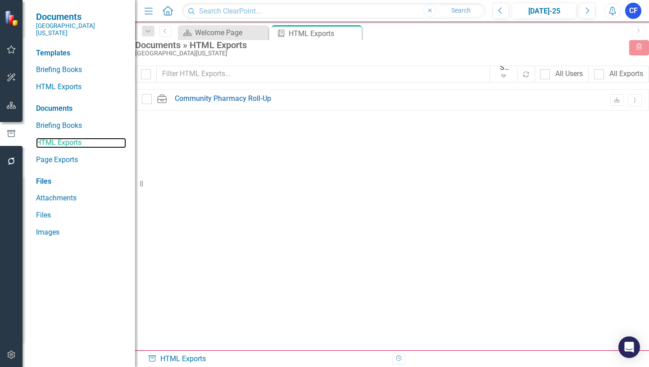
checkbox input "false"
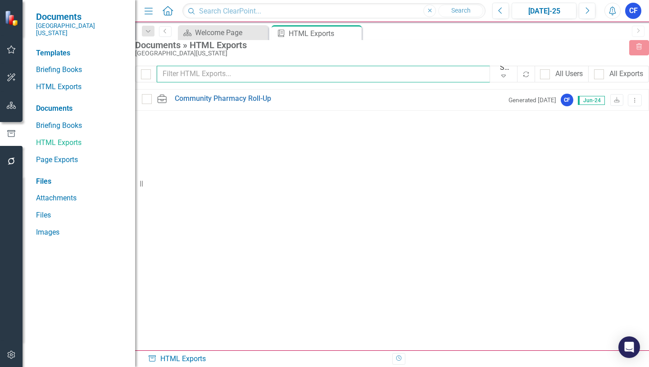
click at [245, 81] on input "text" at bounding box center [323, 74] width 333 height 17
type input "soc"
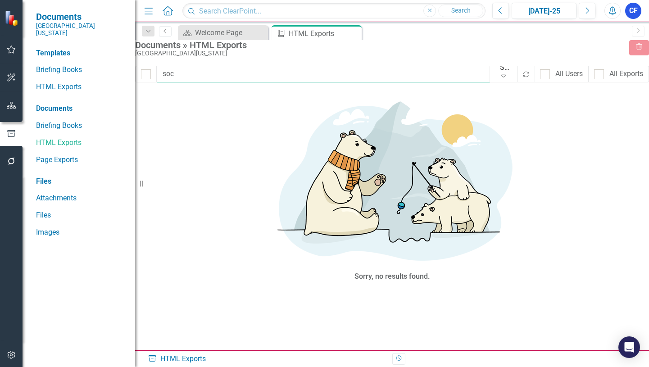
checkbox input "false"
click at [227, 82] on input "social srvices" at bounding box center [323, 74] width 333 height 17
type input "s"
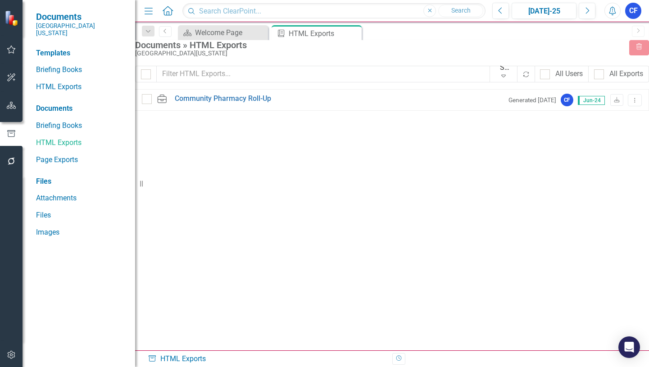
drag, startPoint x: 354, startPoint y: 34, endPoint x: 350, endPoint y: 34, distance: 4.5
click at [0, 0] on icon "Close" at bounding box center [0, 0] width 0 height 0
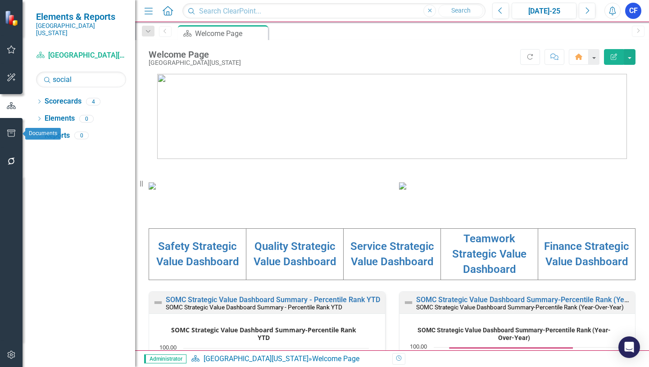
click at [12, 133] on icon "button" at bounding box center [11, 133] width 8 height 7
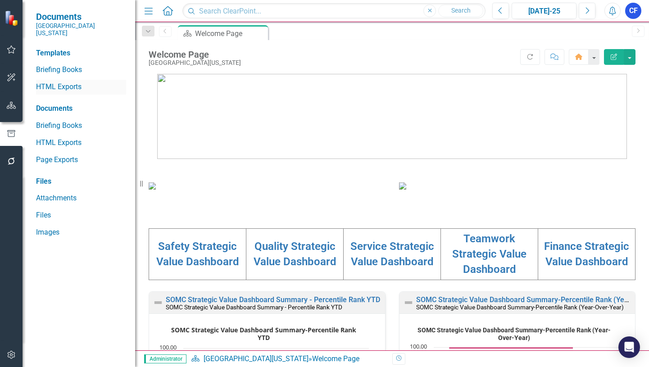
click at [58, 82] on link "HTML Exports" at bounding box center [81, 87] width 90 height 10
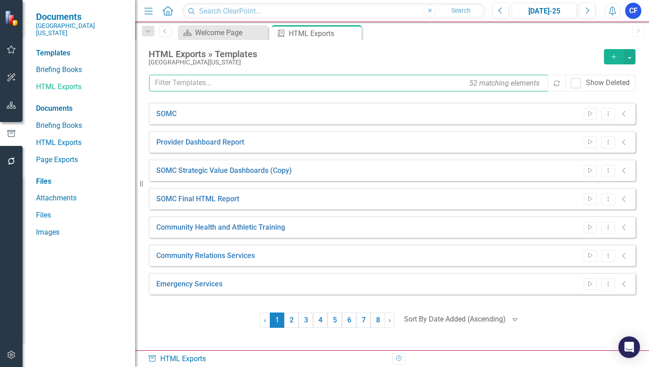
click at [215, 83] on input "text" at bounding box center [349, 83] width 400 height 17
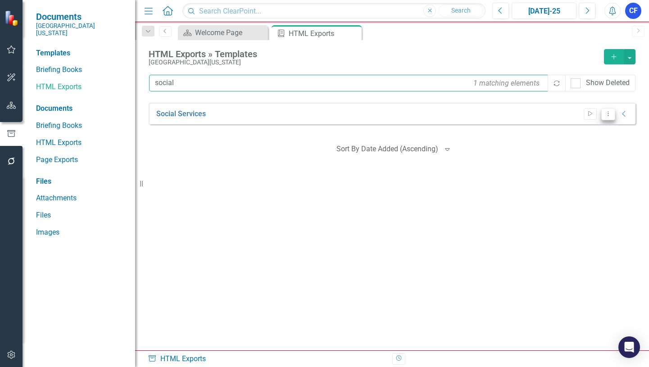
type input "social"
click at [609, 114] on icon "Dropdown Menu" at bounding box center [608, 114] width 8 height 6
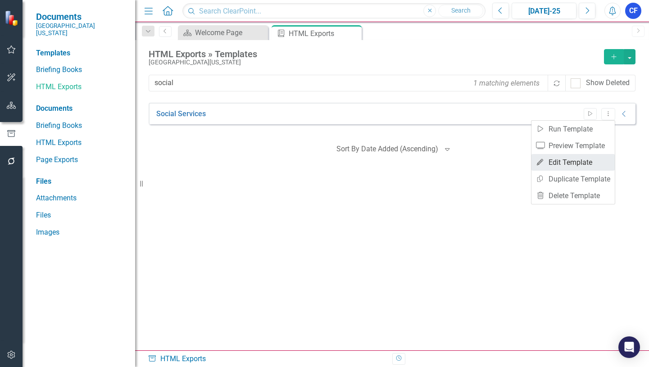
click at [587, 163] on link "Edit Edit Template" at bounding box center [572, 162] width 83 height 17
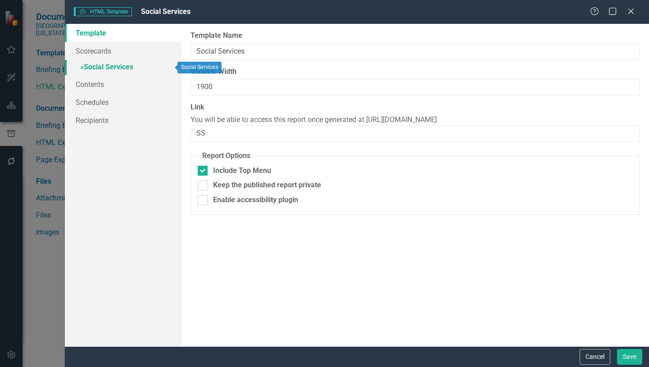
click at [119, 68] on link "» Social Services" at bounding box center [123, 68] width 117 height 16
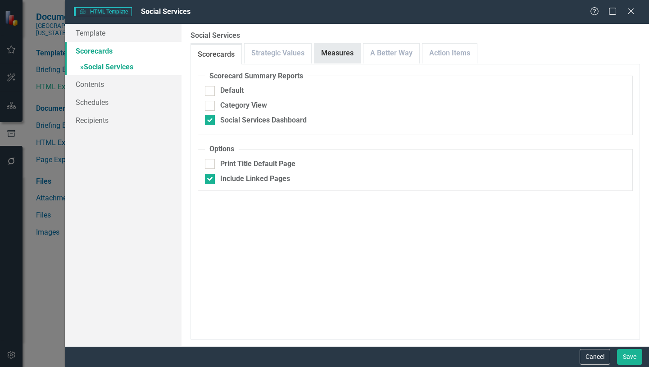
click at [332, 53] on link "Measures" at bounding box center [337, 53] width 46 height 19
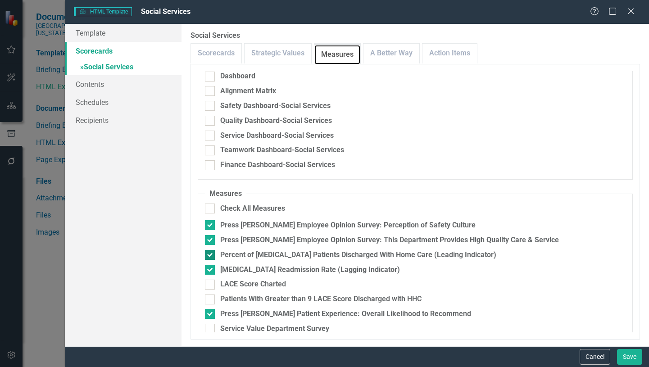
scroll to position [45, 0]
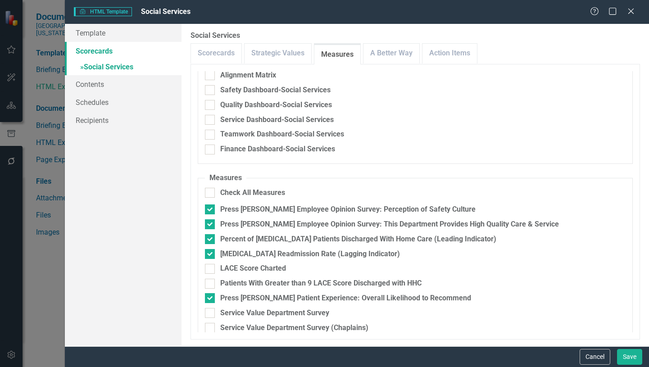
drag, startPoint x: 206, startPoint y: 269, endPoint x: 204, endPoint y: 278, distance: 9.6
click at [206, 269] on input "LACE Score Charted" at bounding box center [208, 267] width 6 height 6
checkbox input "true"
click at [209, 285] on input "Patients With Greater than 9 LACE Score Discharged with HHC" at bounding box center [208, 282] width 6 height 6
checkbox input "true"
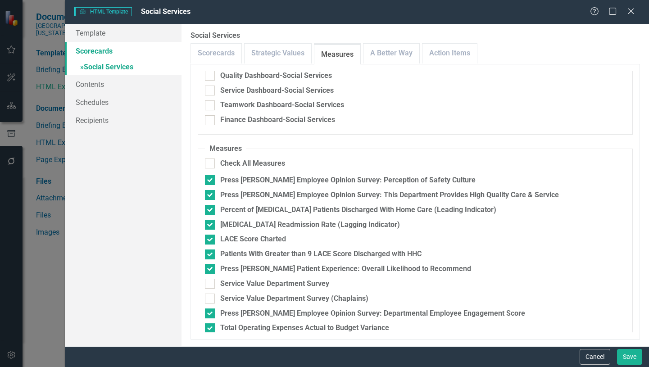
scroll to position [90, 0]
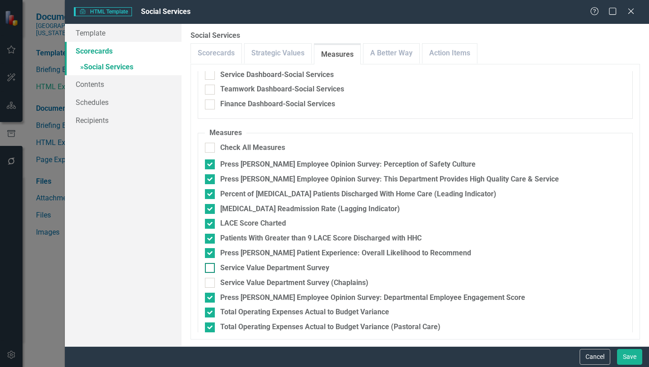
click at [209, 269] on input "Service Value Department Survey" at bounding box center [208, 266] width 6 height 6
checkbox input "true"
drag, startPoint x: 210, startPoint y: 285, endPoint x: 234, endPoint y: 282, distance: 23.5
click at [211, 284] on input "Service Value Department Survey (Chaplains)" at bounding box center [208, 281] width 6 height 6
checkbox input "true"
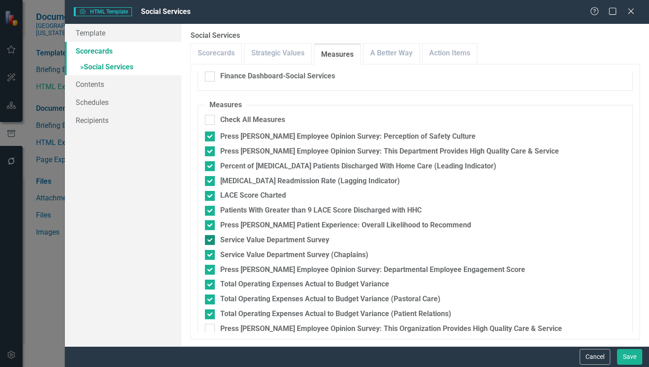
scroll to position [146, 0]
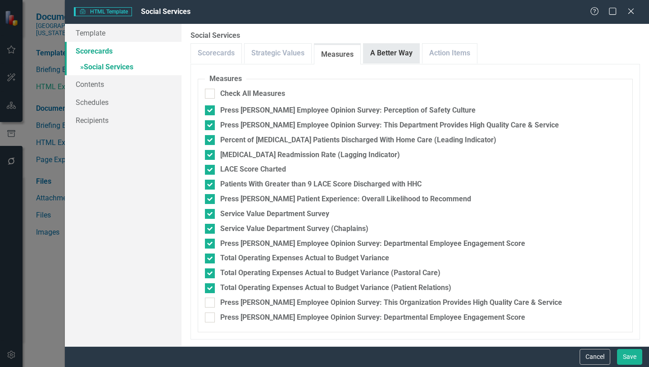
click at [398, 56] on link "A Better Way" at bounding box center [391, 53] width 56 height 19
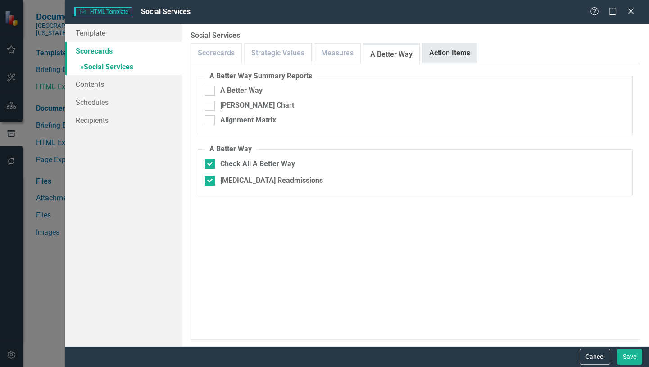
click at [447, 55] on link "Action Items" at bounding box center [449, 53] width 54 height 19
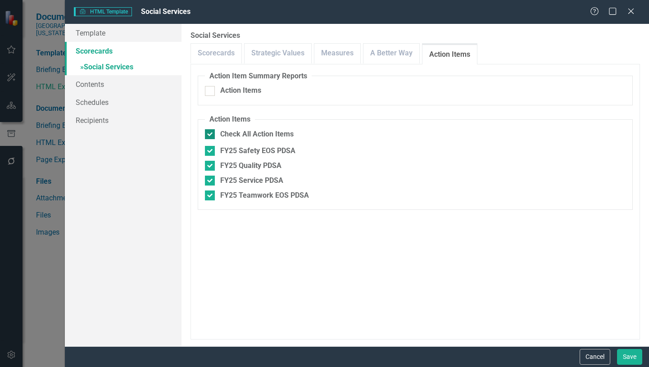
click at [209, 134] on input "Check All Action Items" at bounding box center [208, 132] width 6 height 6
checkbox input "false"
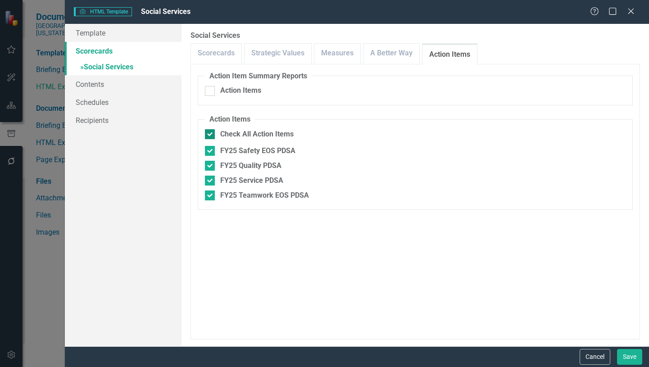
checkbox input "false"
click at [631, 352] on button "Save" at bounding box center [629, 357] width 25 height 16
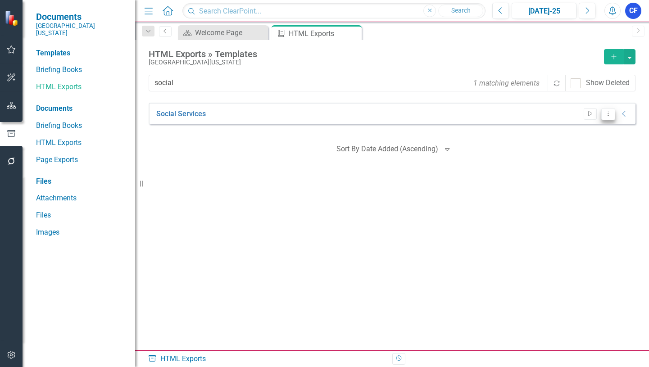
click at [609, 114] on icon "Dropdown Menu" at bounding box center [608, 114] width 8 height 6
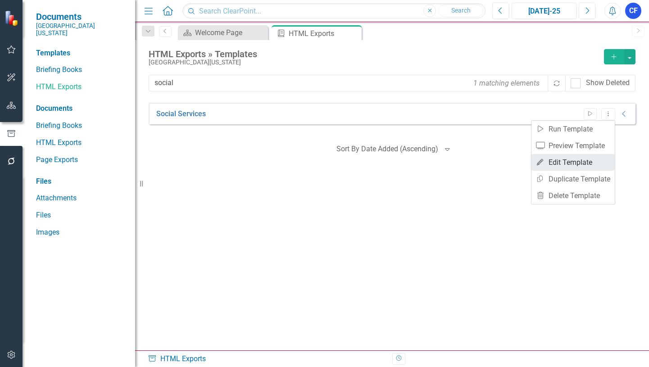
click at [568, 161] on link "Edit Edit Template" at bounding box center [572, 162] width 83 height 17
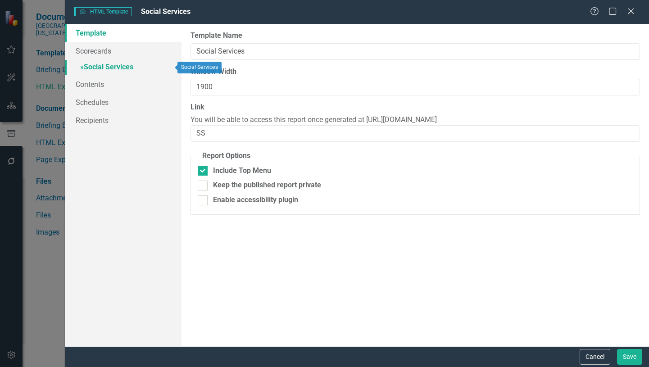
click at [120, 68] on link "» Social Services" at bounding box center [123, 68] width 117 height 16
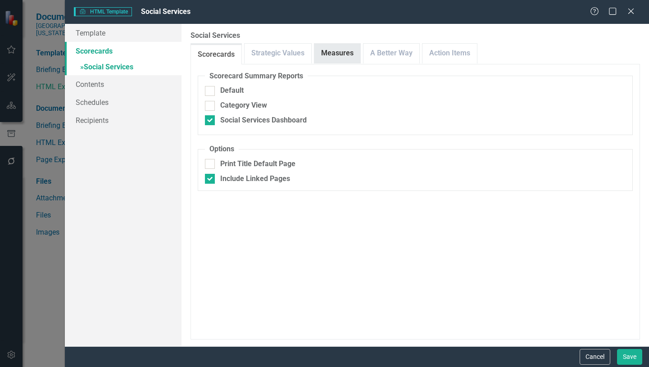
click at [337, 56] on link "Measures" at bounding box center [337, 53] width 46 height 19
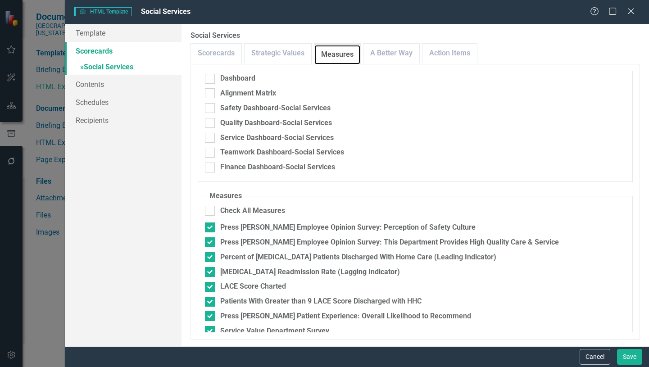
scroll to position [0, 0]
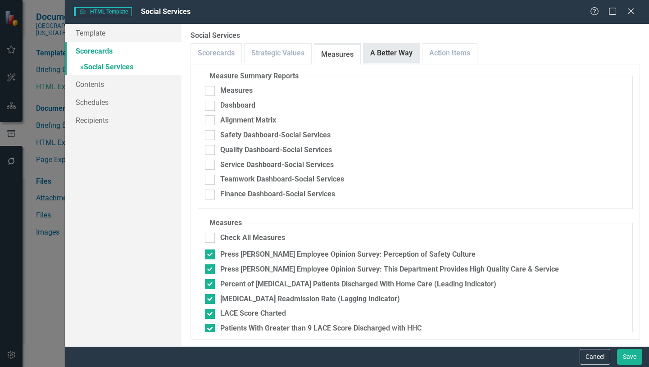
click at [394, 52] on link "A Better Way" at bounding box center [391, 53] width 56 height 19
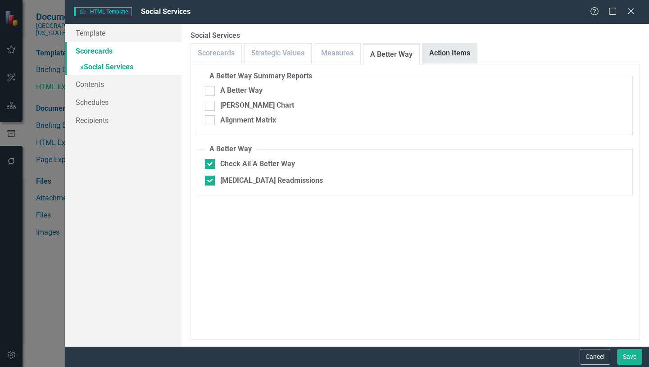
click at [457, 53] on link "Action Items" at bounding box center [449, 53] width 54 height 19
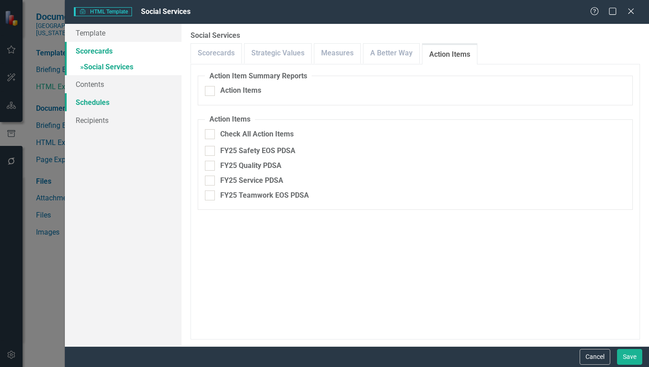
click at [82, 103] on link "Schedules" at bounding box center [123, 102] width 117 height 18
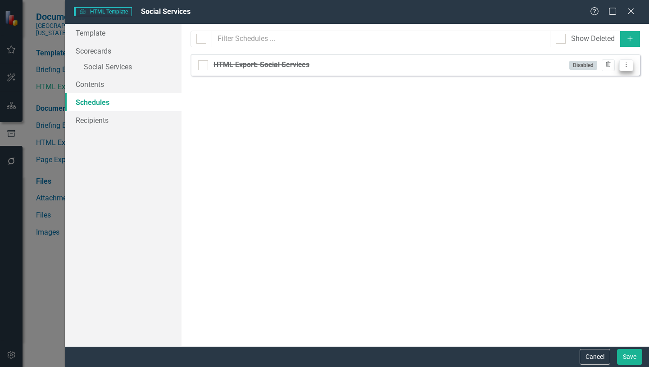
click at [628, 64] on icon "Dropdown Menu" at bounding box center [626, 65] width 8 height 6
click at [588, 356] on button "Cancel" at bounding box center [594, 357] width 31 height 16
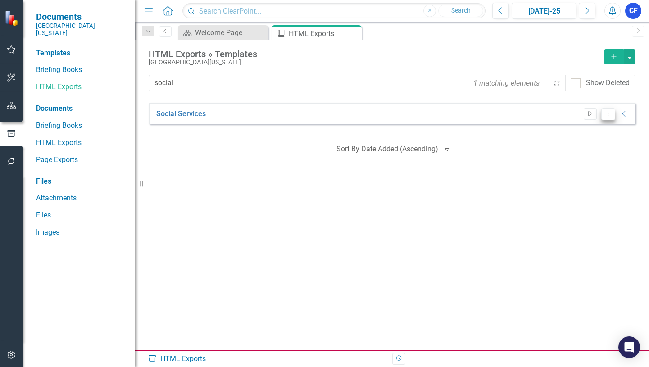
click at [610, 113] on icon "Dropdown Menu" at bounding box center [608, 114] width 8 height 6
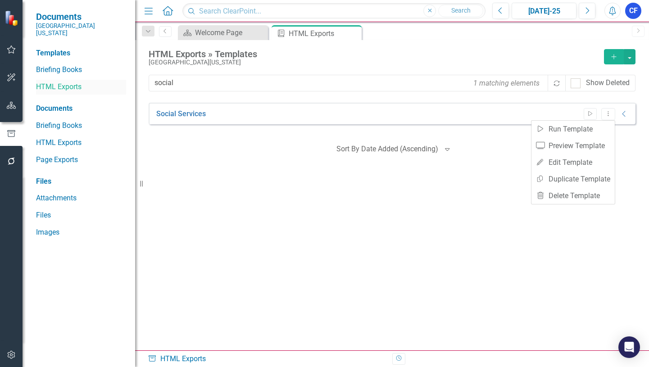
click at [66, 82] on link "HTML Exports" at bounding box center [81, 87] width 90 height 10
click at [628, 59] on button "button" at bounding box center [630, 56] width 12 height 15
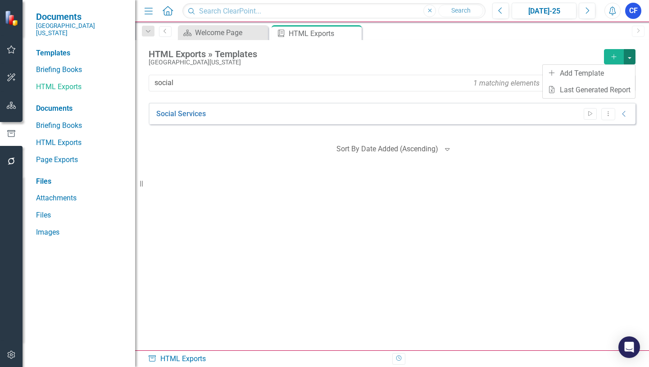
click at [628, 61] on button "button" at bounding box center [630, 56] width 12 height 15
click at [608, 114] on icon "Dropdown Menu" at bounding box center [608, 114] width 8 height 6
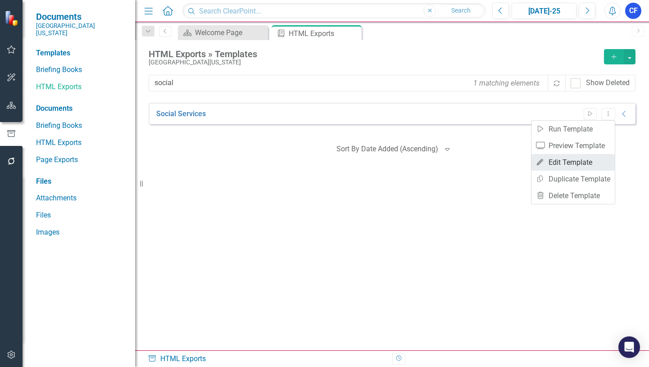
click at [574, 161] on link "Edit Edit Template" at bounding box center [572, 162] width 83 height 17
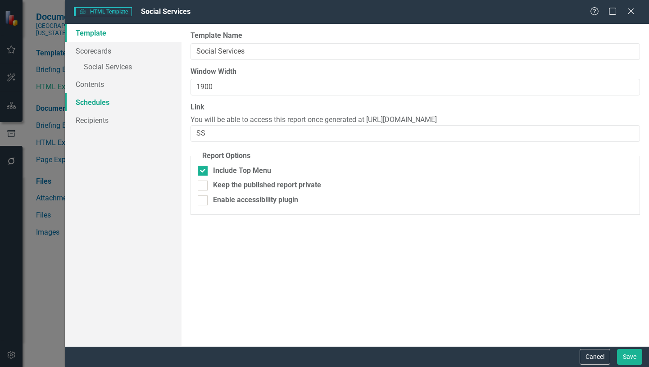
click at [96, 104] on link "Schedules" at bounding box center [123, 102] width 117 height 18
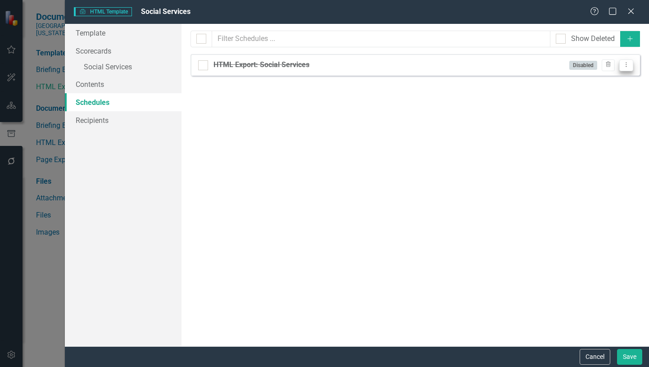
click at [625, 65] on icon "Dropdown Menu" at bounding box center [626, 65] width 8 height 6
click at [587, 81] on link "Edit Edit Schedule" at bounding box center [591, 80] width 83 height 17
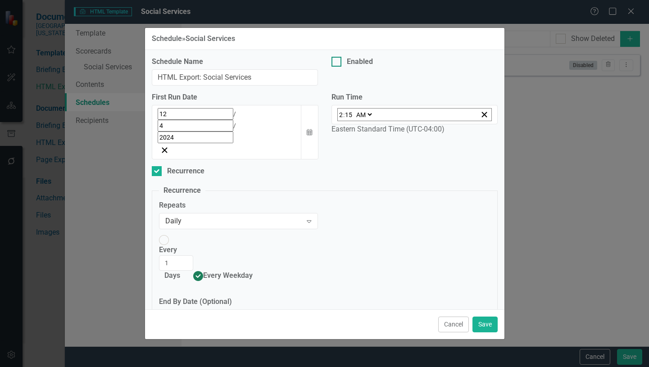
click at [334, 62] on div at bounding box center [336, 62] width 10 height 10
click at [334, 62] on input "Enabled" at bounding box center [334, 60] width 6 height 6
checkbox input "true"
click at [307, 129] on icon "Calendar" at bounding box center [309, 132] width 5 height 6
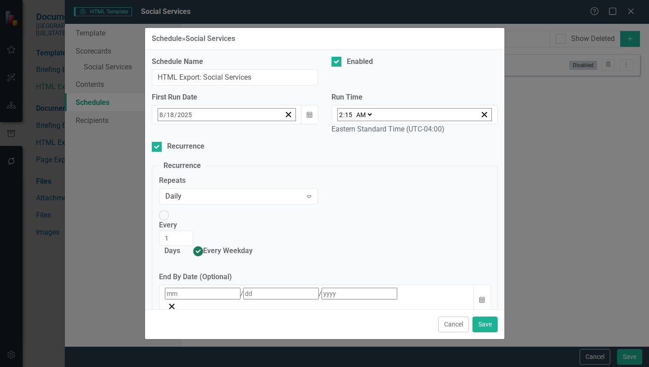
click at [205, 216] on abbr "19" at bounding box center [208, 219] width 7 height 7
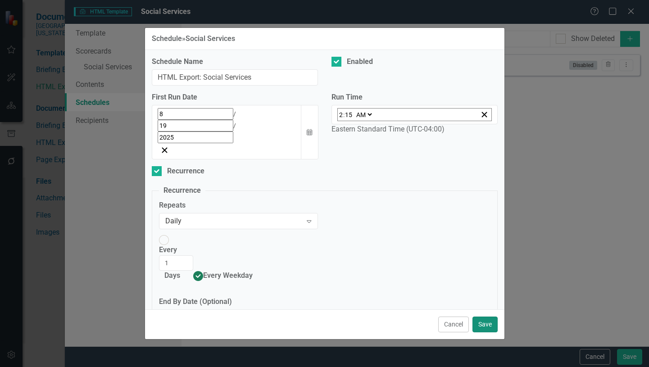
click at [487, 324] on button "Save" at bounding box center [484, 324] width 25 height 16
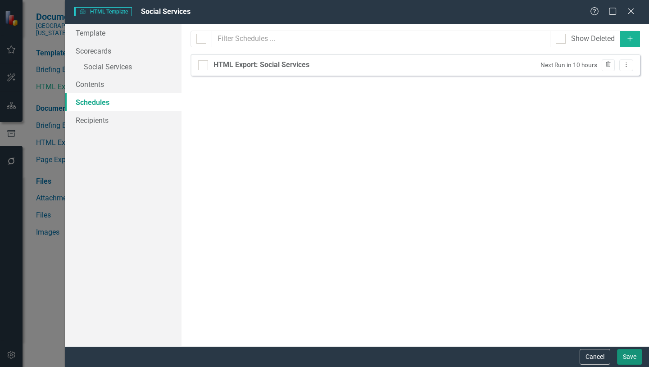
click at [628, 358] on button "Save" at bounding box center [629, 357] width 25 height 16
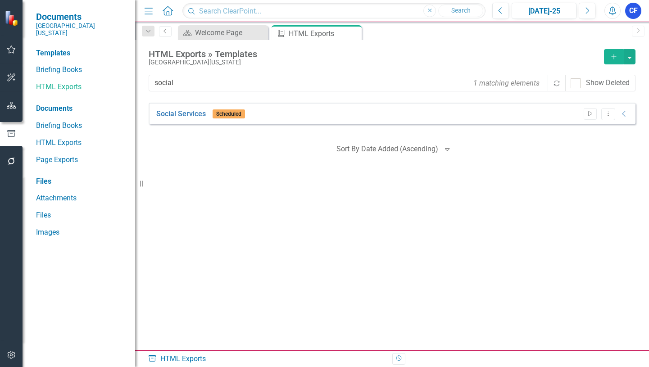
click at [0, 0] on icon at bounding box center [0, 0] width 0 height 0
